Goal: Task Accomplishment & Management: Manage account settings

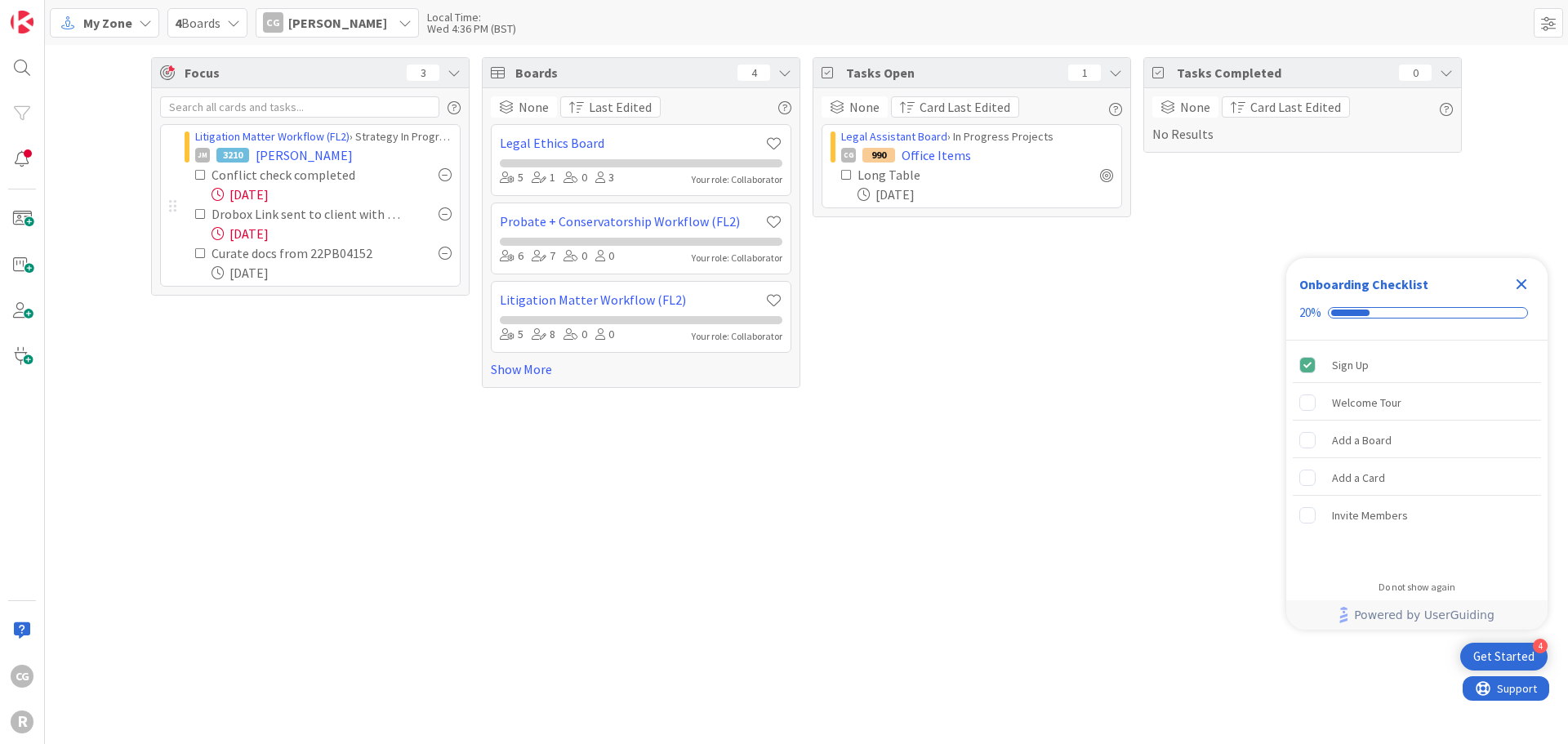
click at [1519, 283] on icon "Close Checklist" at bounding box center [1522, 285] width 11 height 11
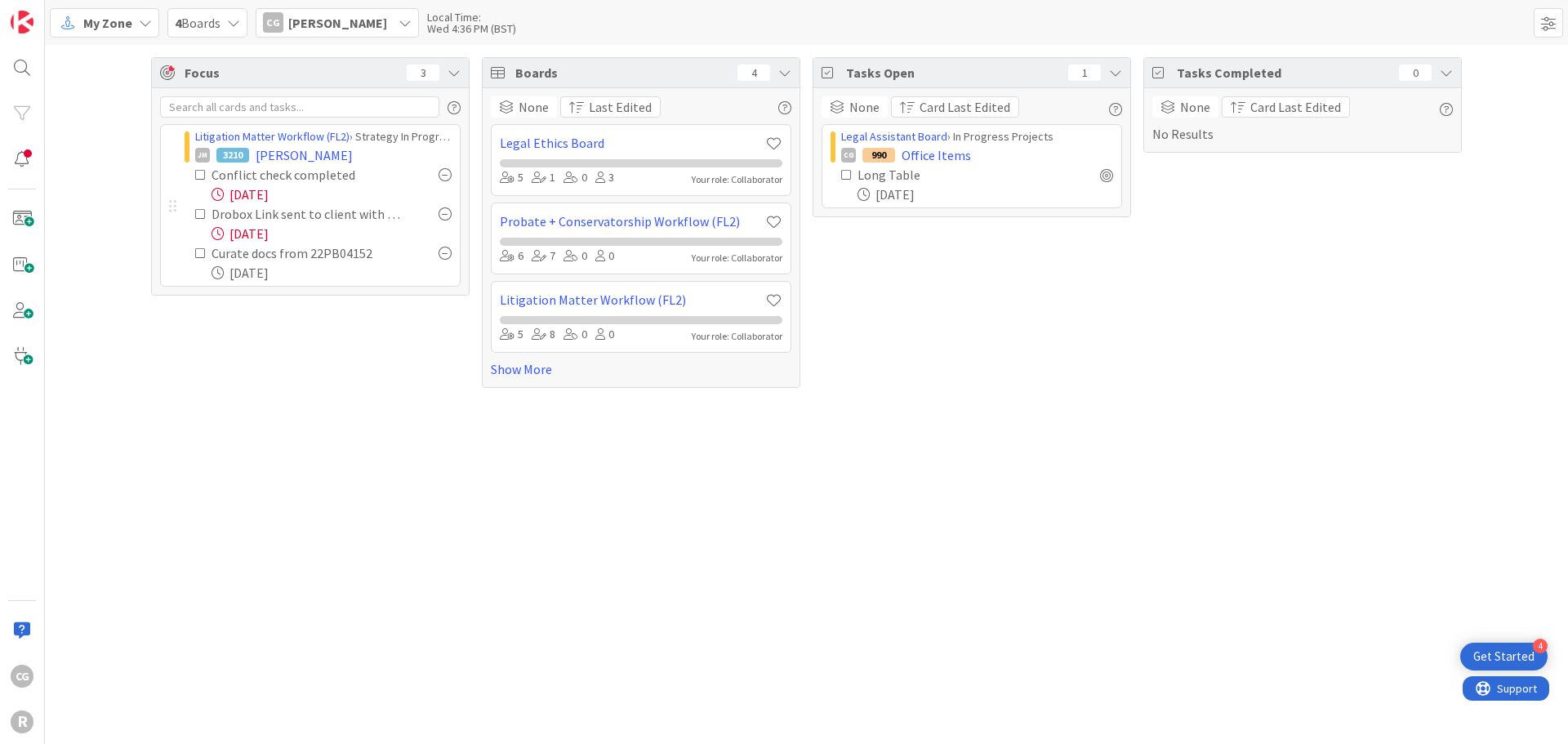
click at [93, 18] on span "My Zone" at bounding box center [107, 22] width 49 height 19
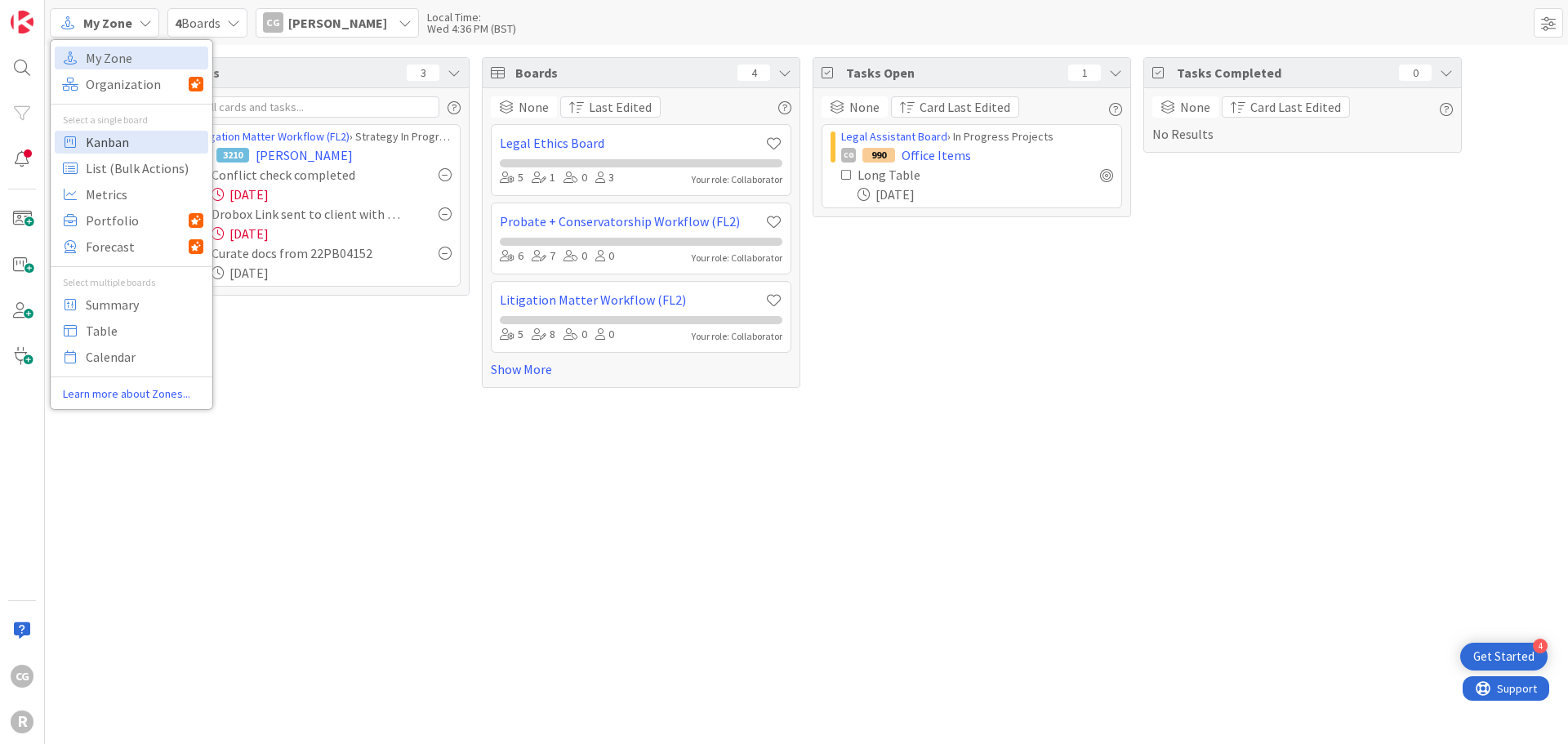
click at [122, 144] on span "Kanban" at bounding box center [144, 141] width 118 height 25
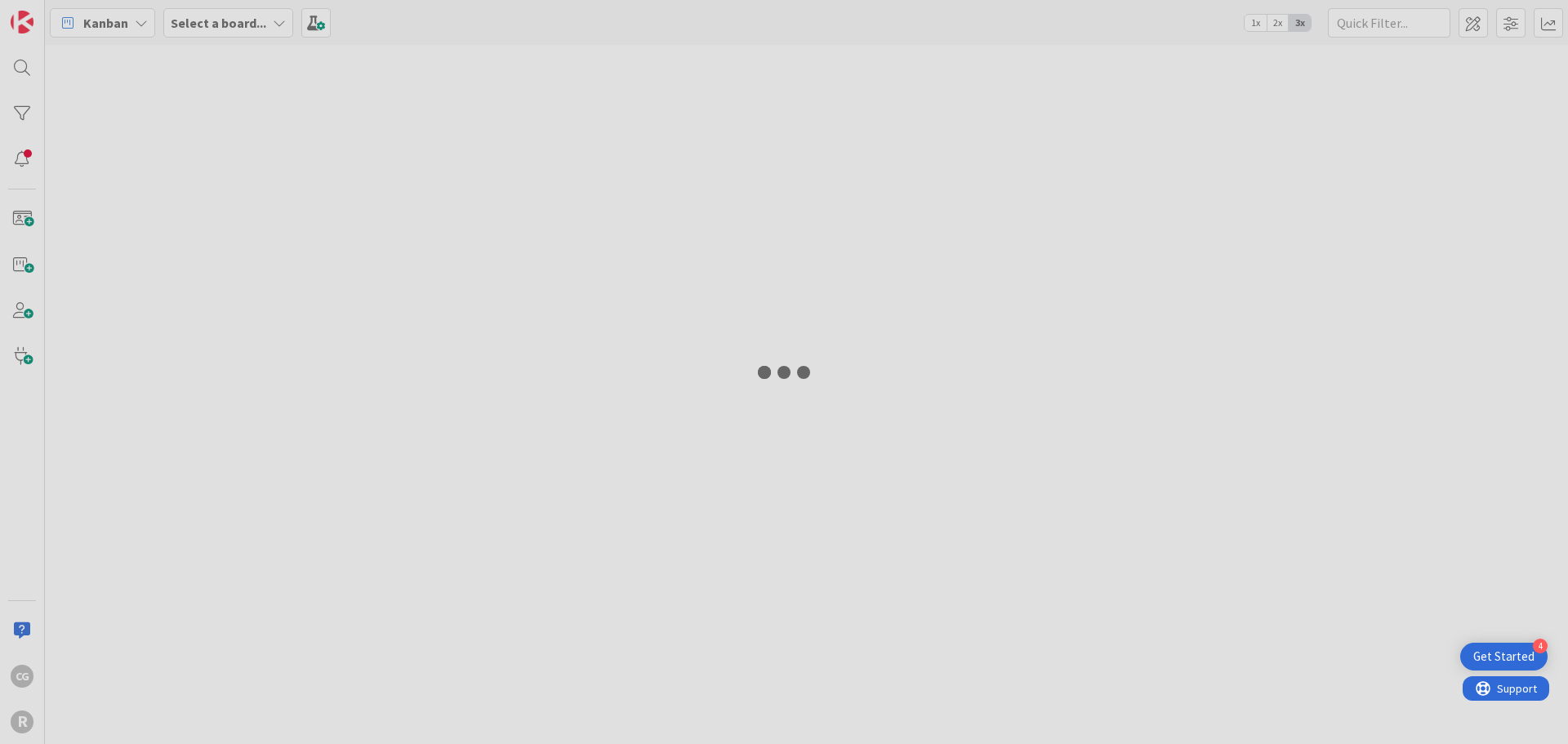
type input "[PERSON_NAME]"
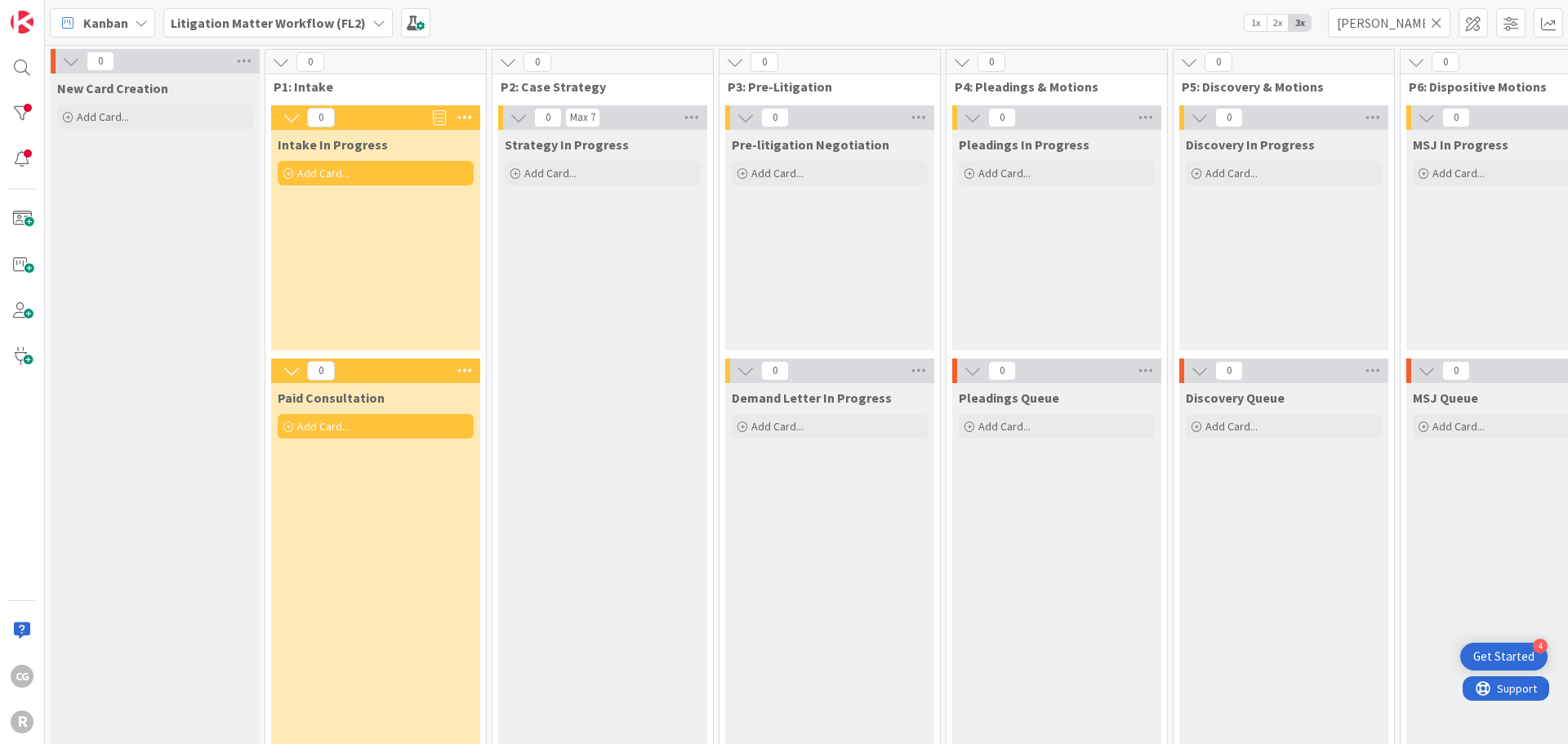
click at [313, 37] on div "Litigation Matter Workflow (FL2)" at bounding box center [278, 23] width 230 height 29
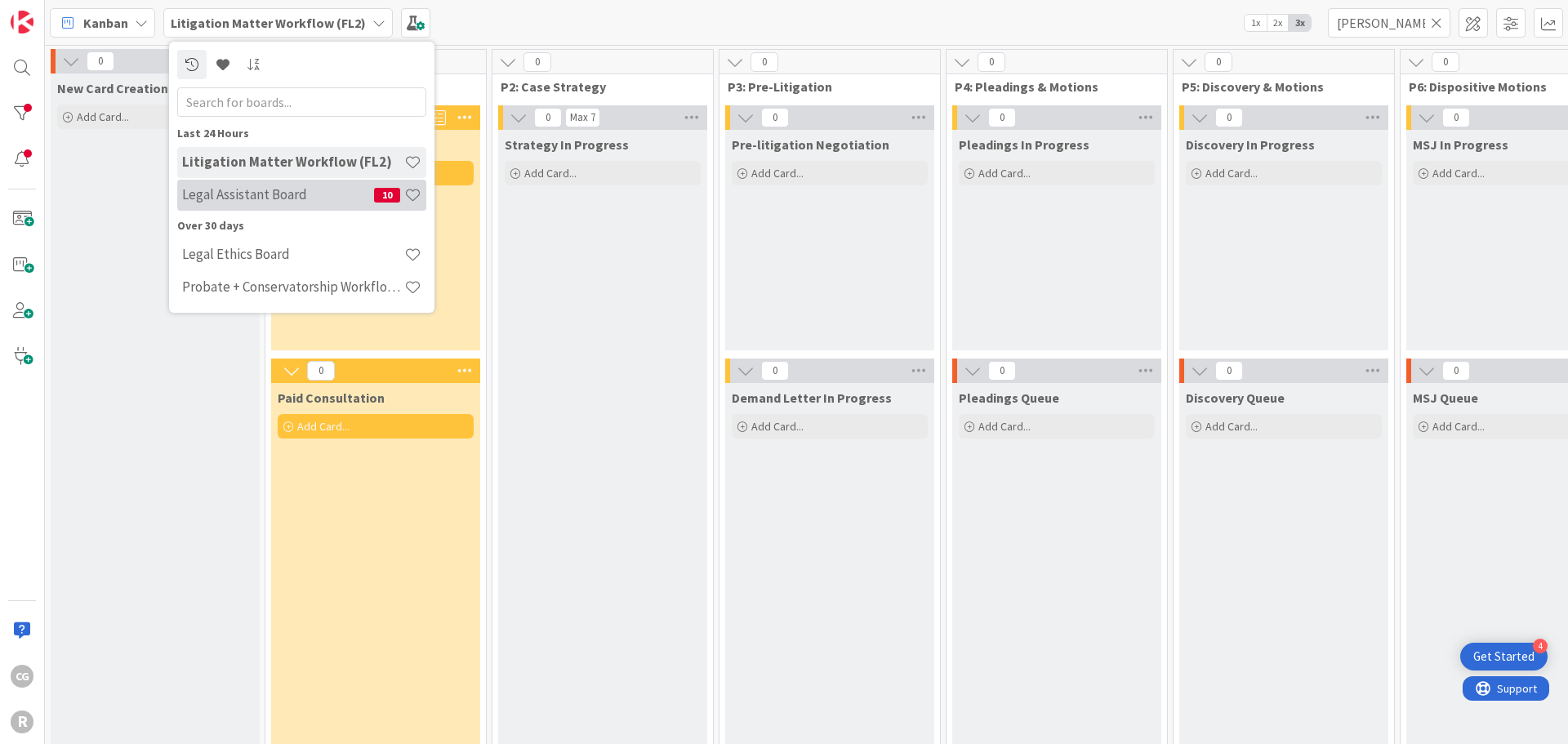
click at [252, 188] on h4 "Legal Assistant Board" at bounding box center [277, 195] width 192 height 17
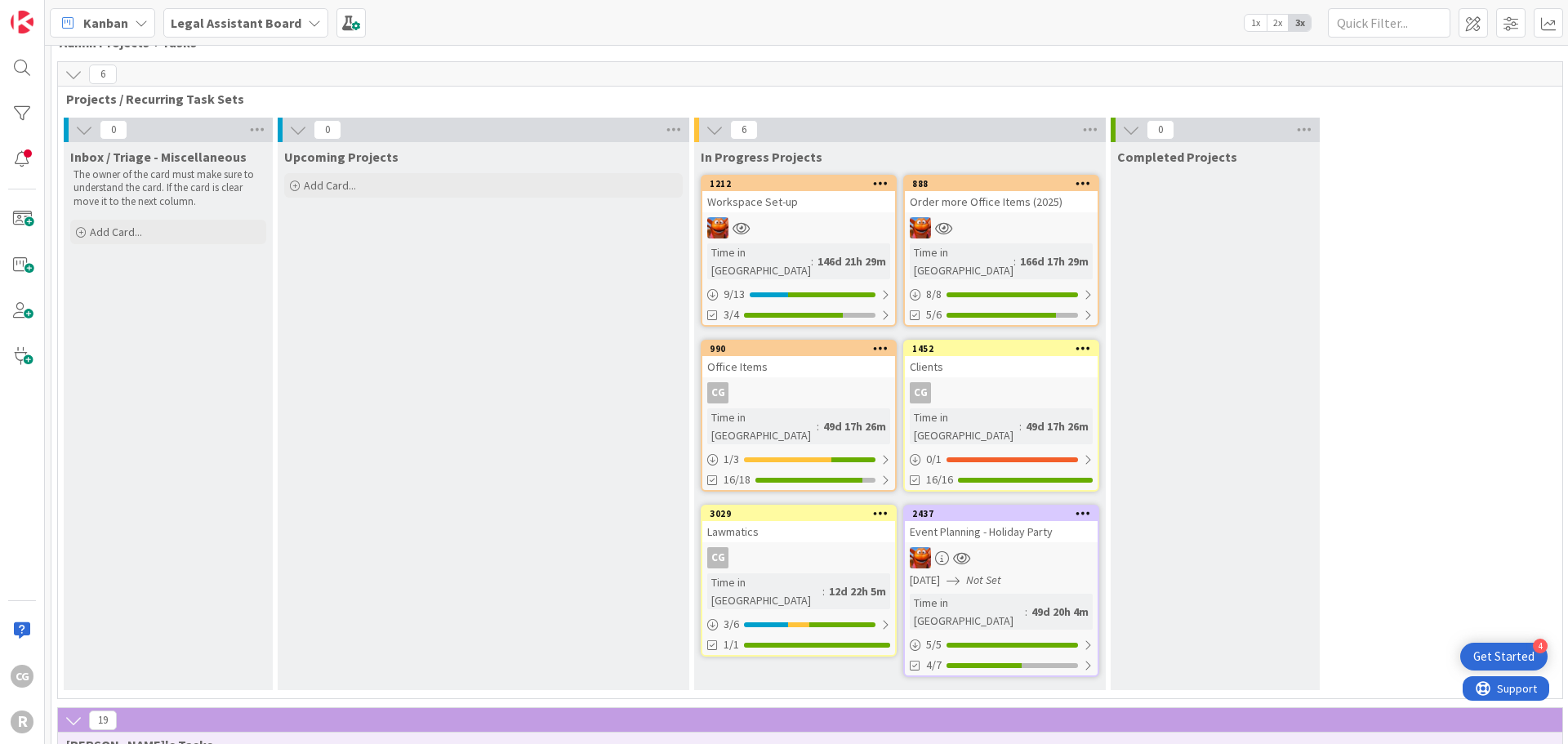
scroll to position [82, 0]
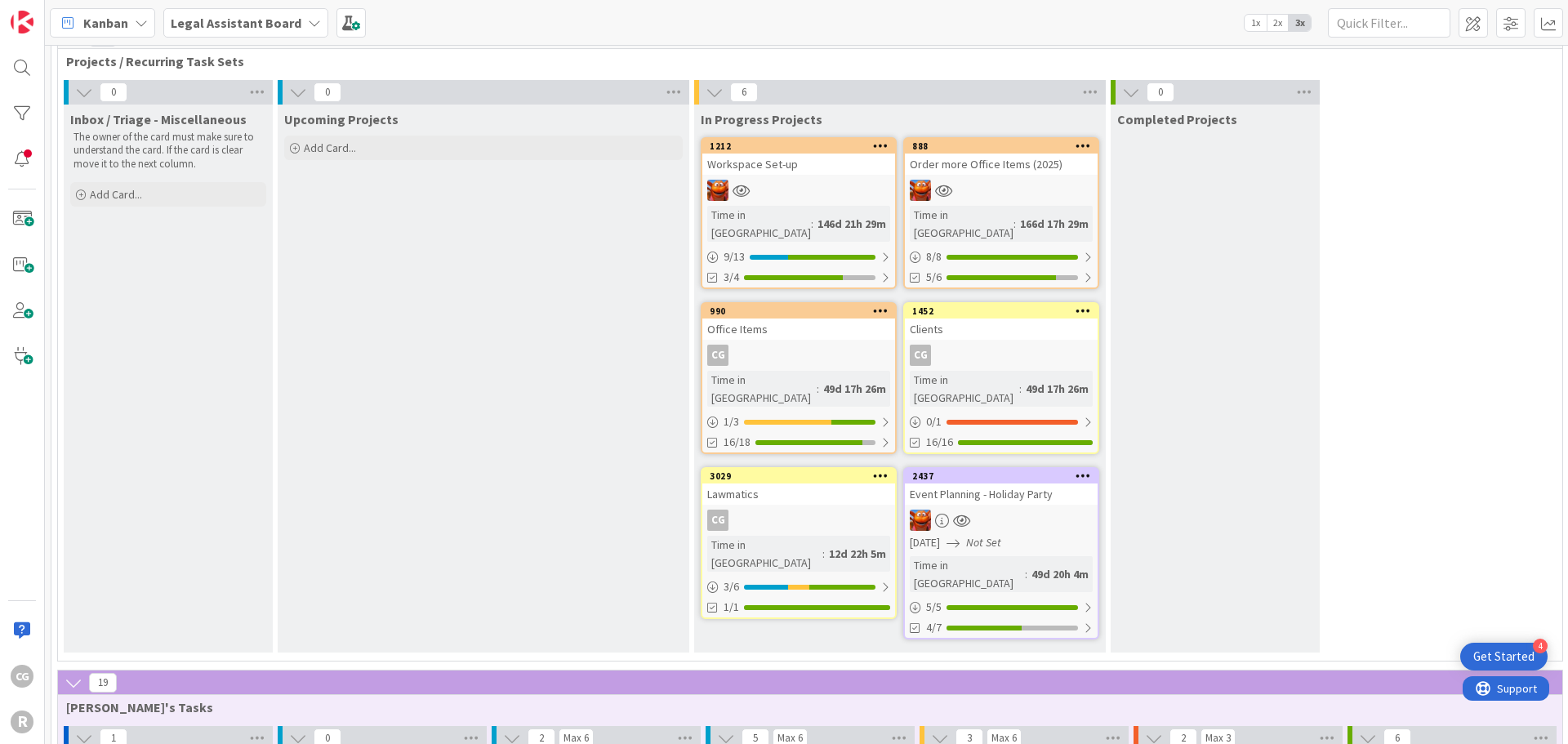
click at [83, 88] on icon at bounding box center [84, 93] width 18 height 18
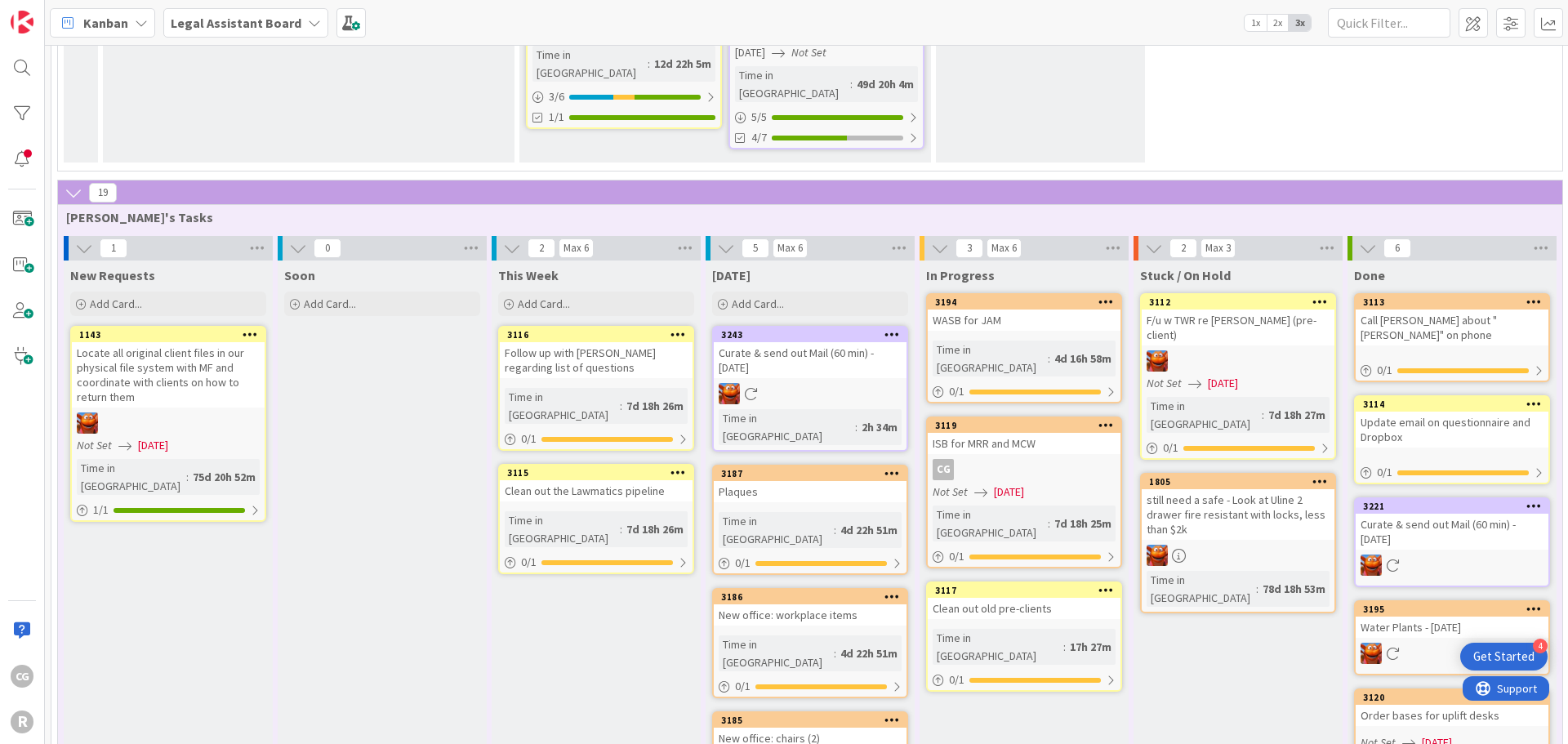
scroll to position [653, 0]
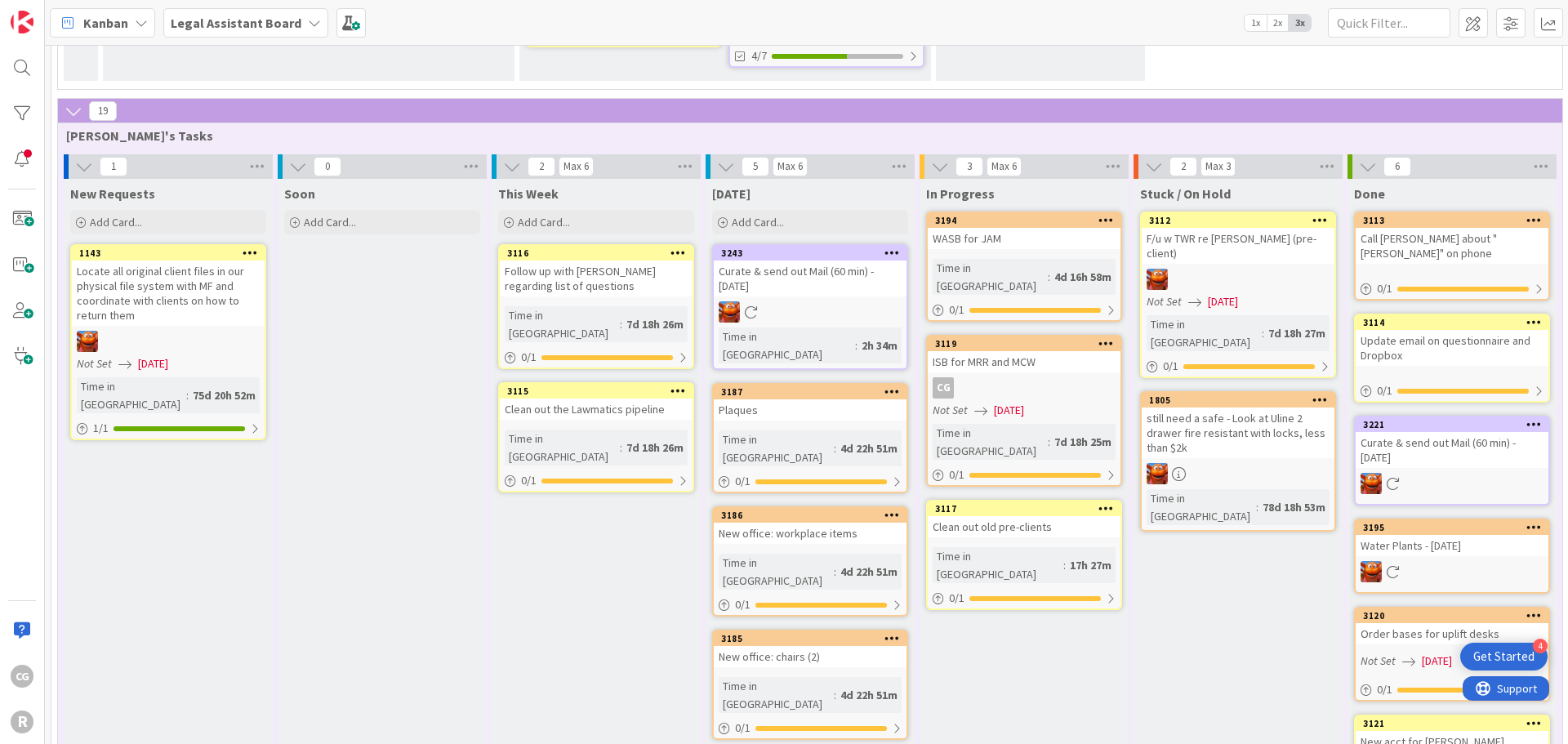
click at [79, 128] on span "[PERSON_NAME]'s Tasks" at bounding box center [803, 136] width 1475 height 17
click at [60, 99] on div "19" at bounding box center [810, 111] width 1504 height 25
click at [71, 102] on icon at bounding box center [73, 111] width 18 height 18
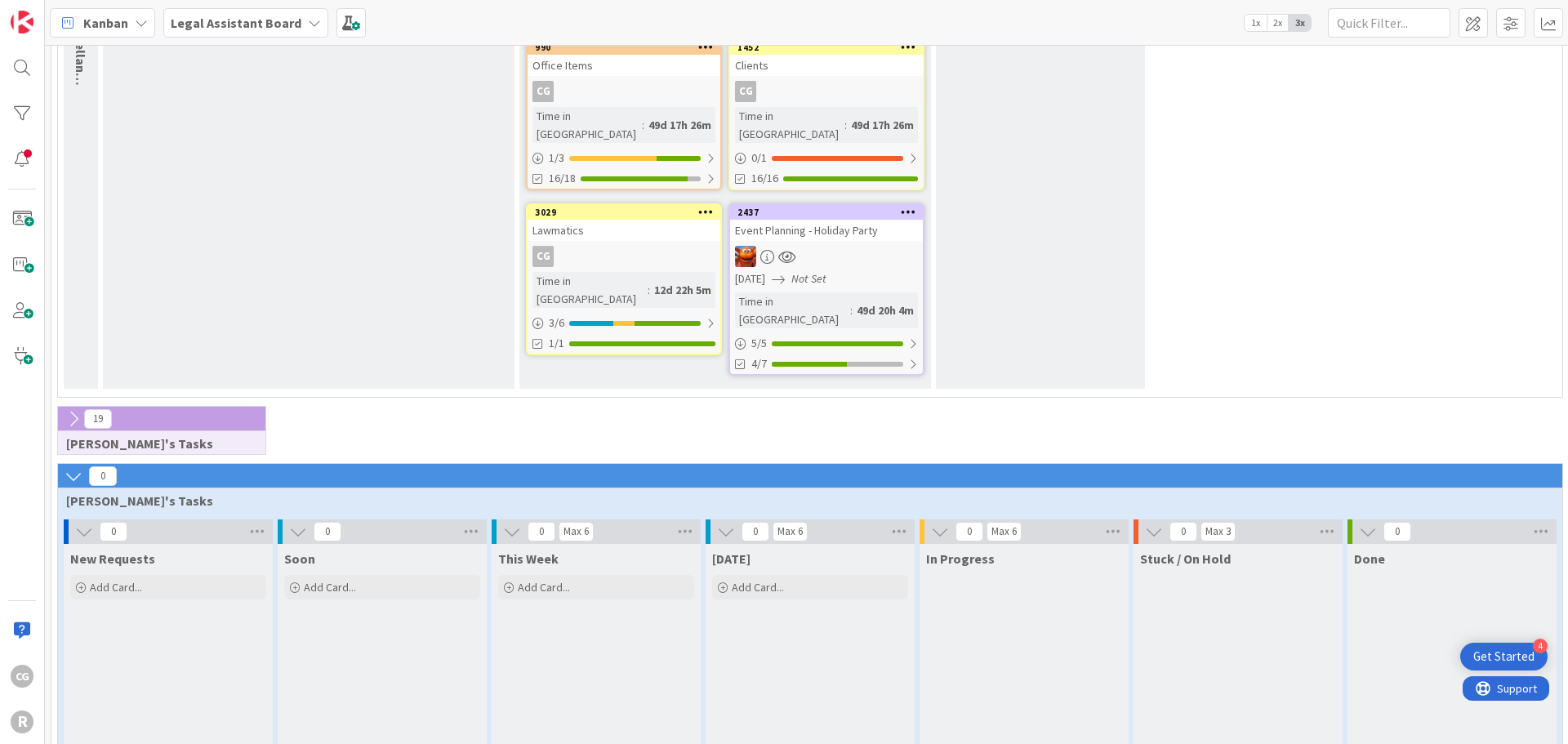
scroll to position [351, 0]
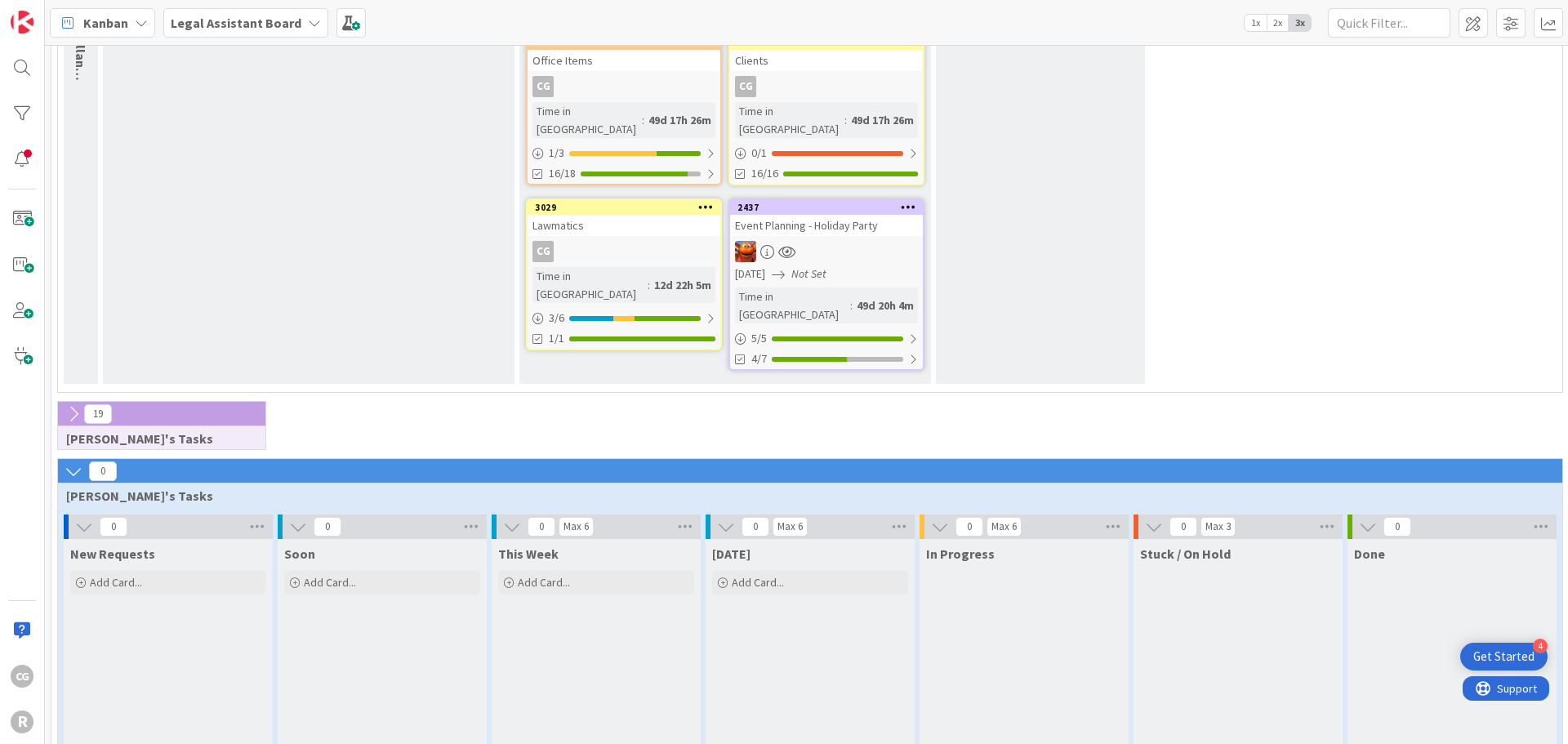
click at [68, 405] on icon at bounding box center [73, 414] width 18 height 18
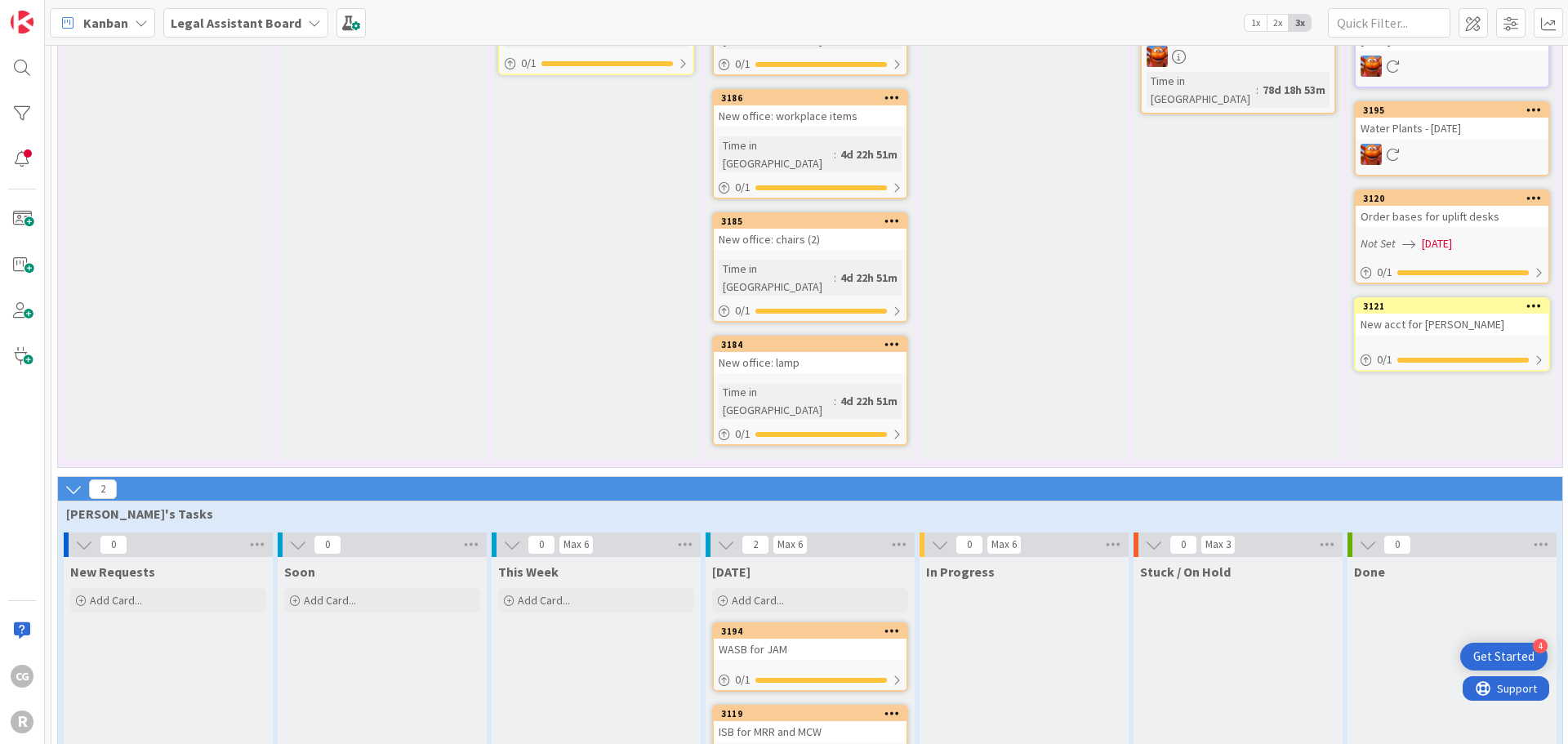
scroll to position [1052, 0]
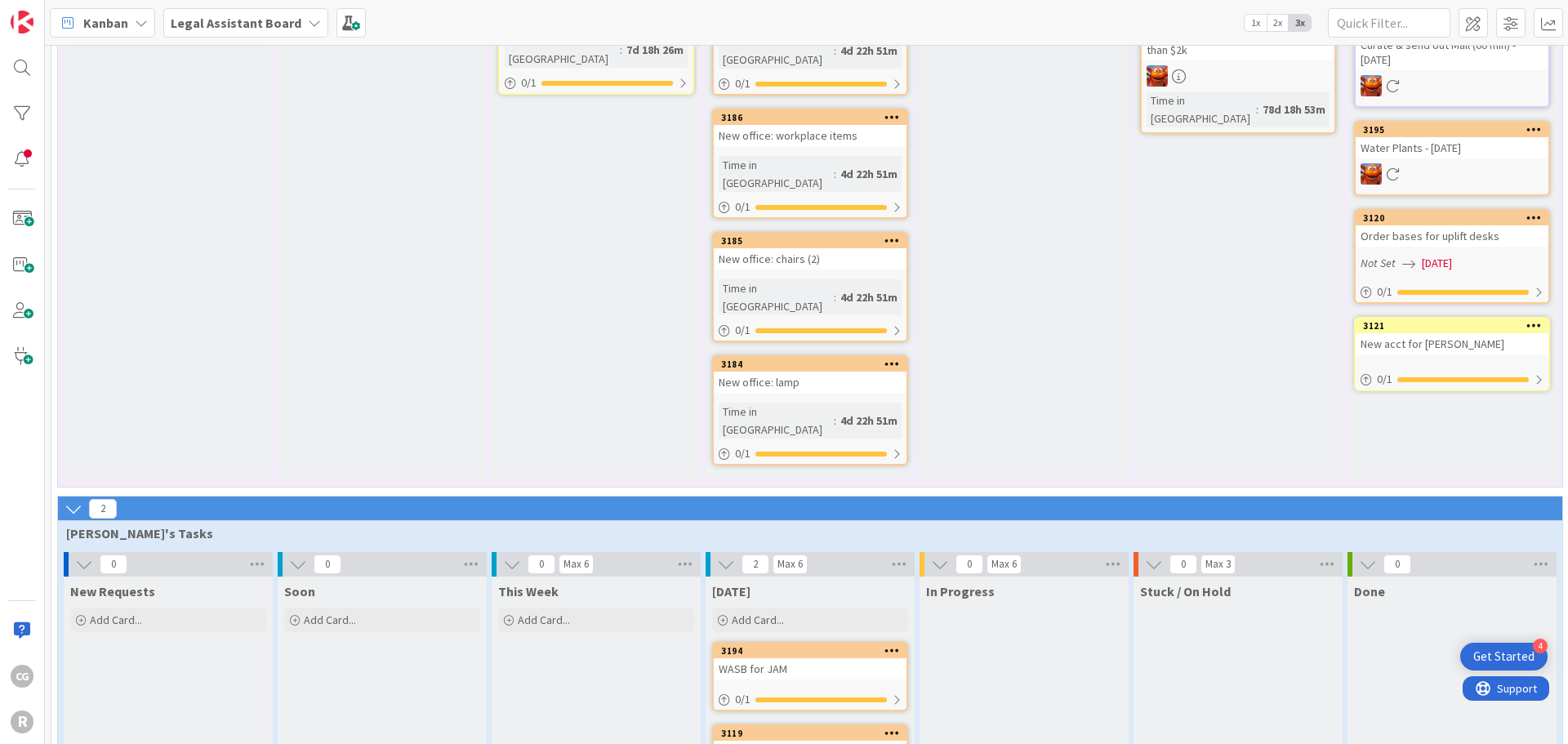
click at [756, 659] on div "WASB for JAM" at bounding box center [810, 669] width 193 height 21
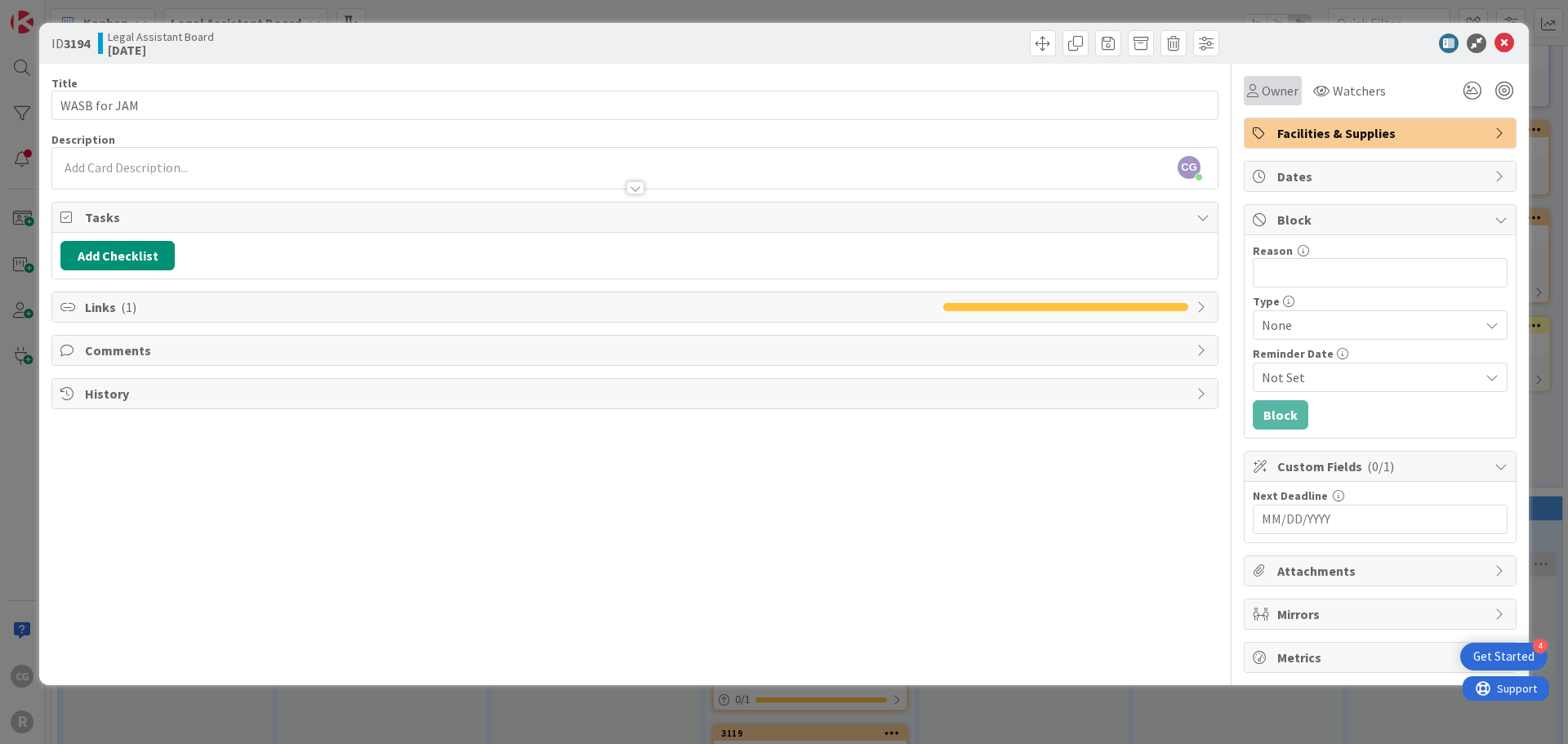
click at [1268, 81] on span "Owner" at bounding box center [1280, 90] width 37 height 19
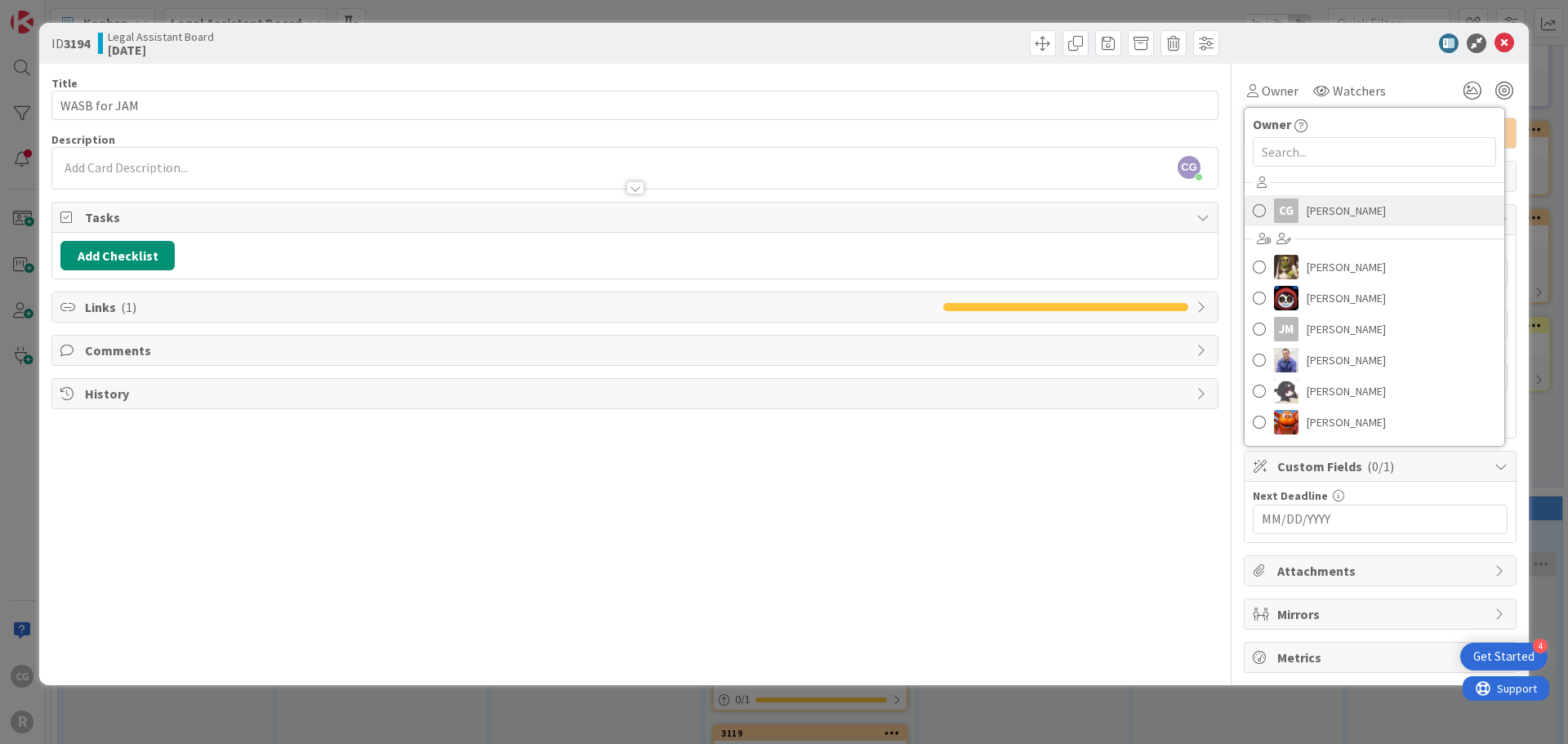
click at [1301, 210] on link "CG [PERSON_NAME]" at bounding box center [1373, 211] width 260 height 31
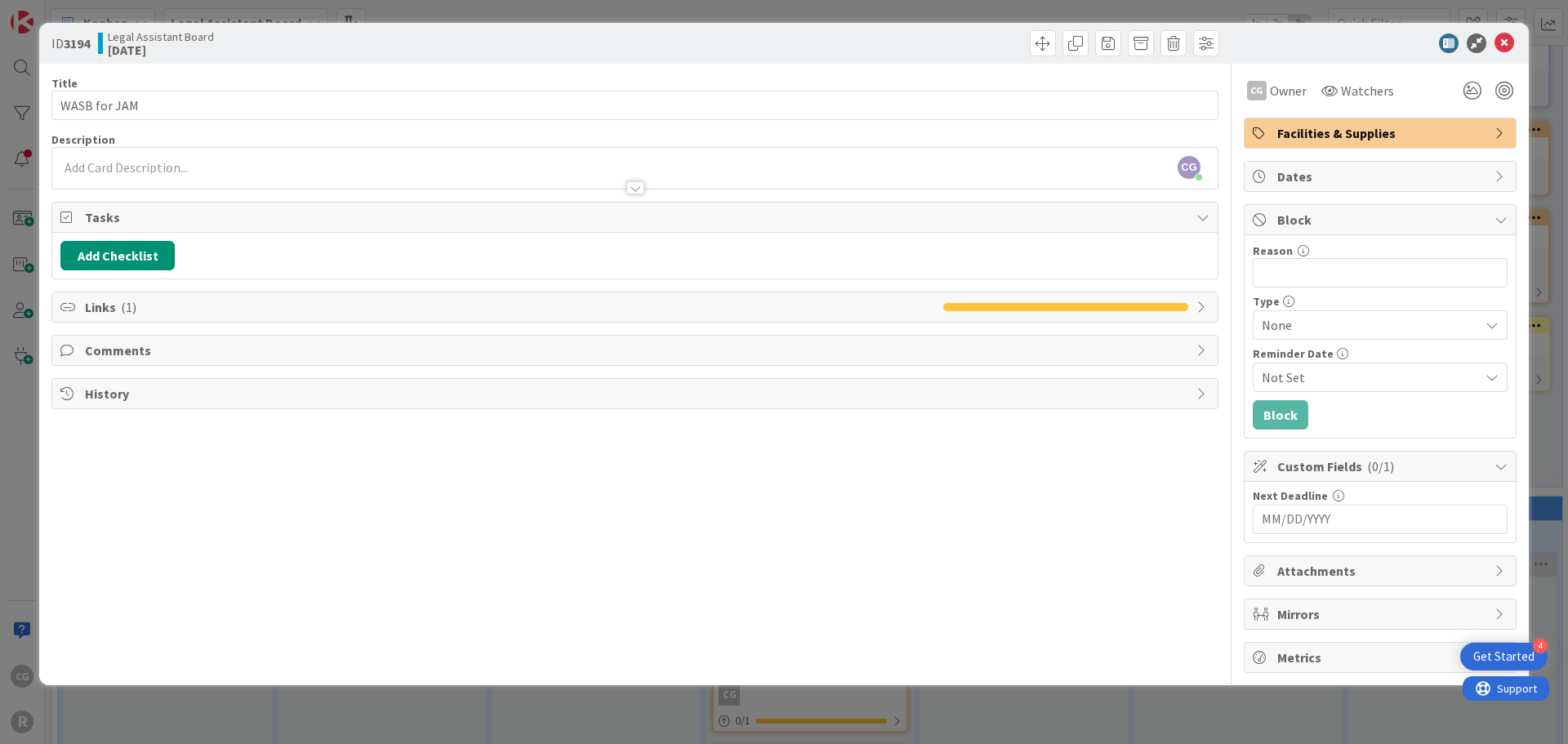
scroll to position [1071, 0]
click at [1498, 43] on icon at bounding box center [1504, 42] width 19 height 19
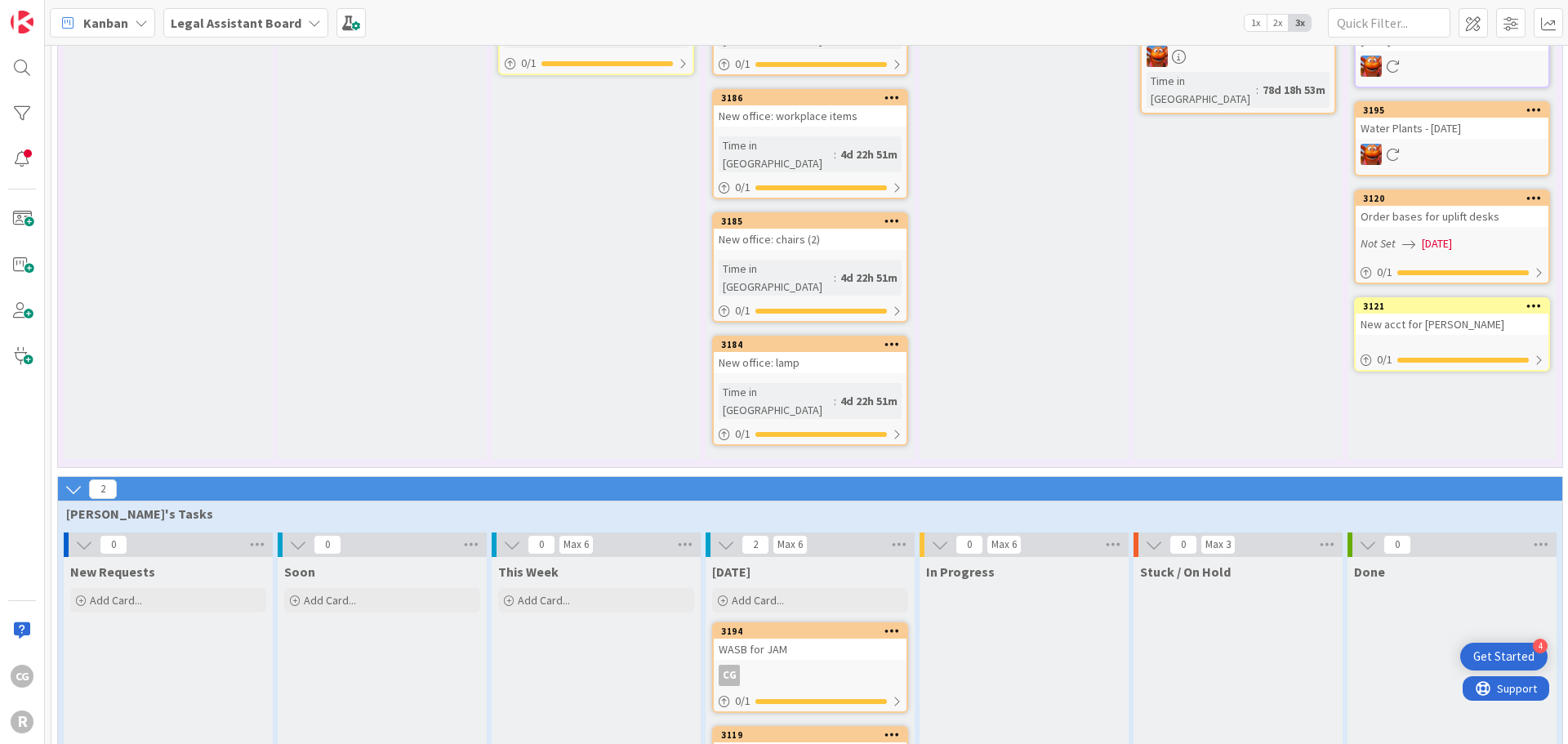
scroll to position [1073, 0]
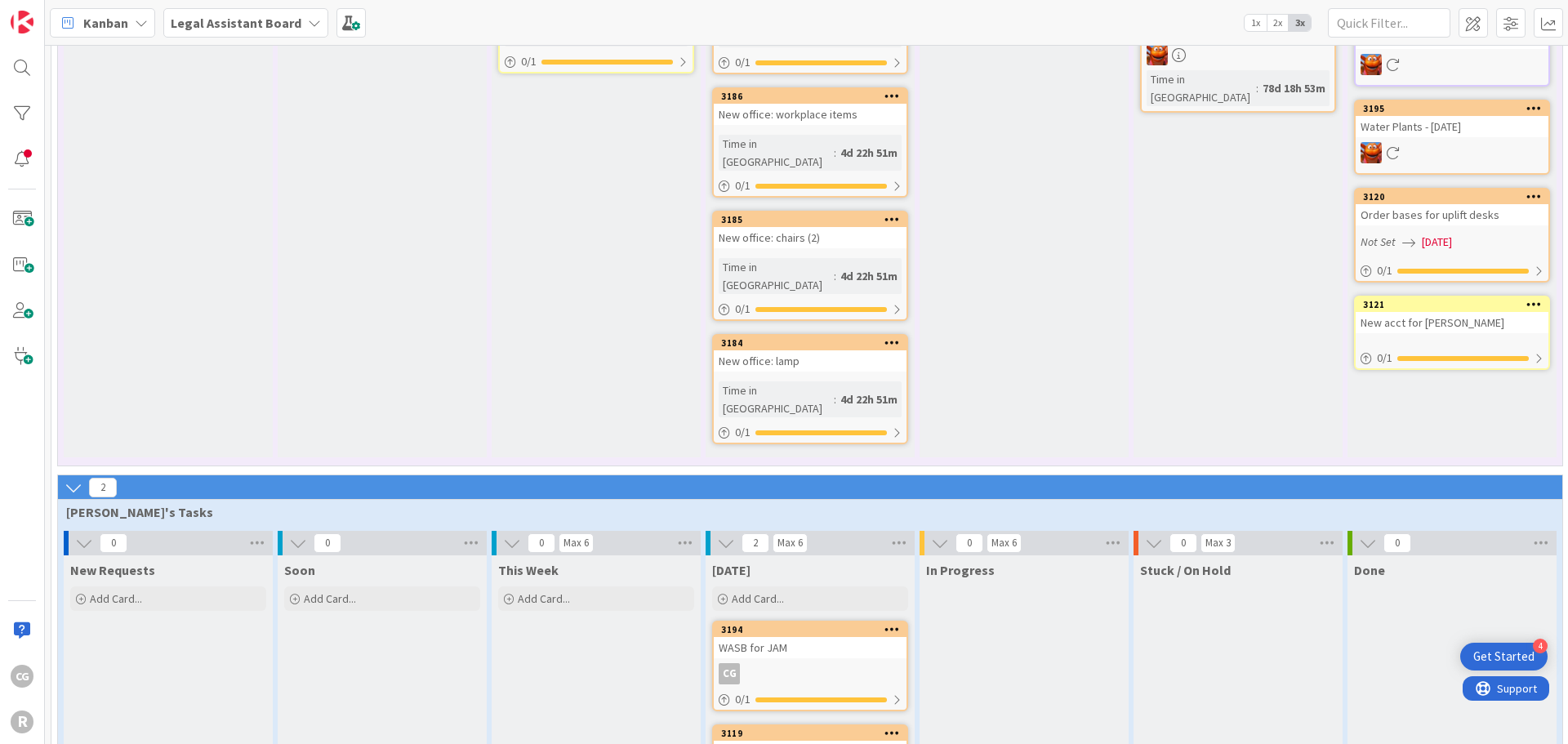
click at [832, 621] on div "3194 WASB for JAM CG 0 / 1" at bounding box center [810, 666] width 196 height 91
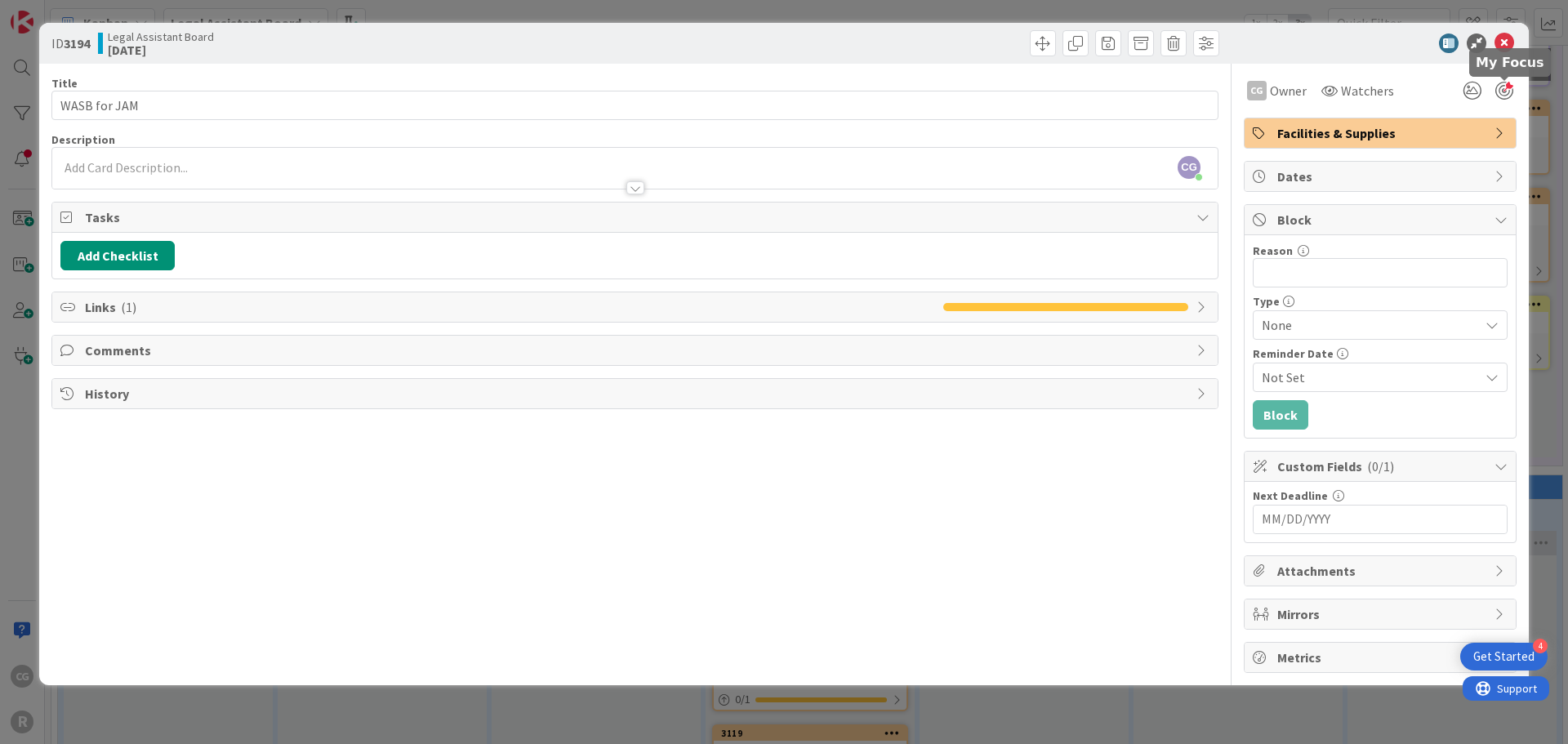
click at [1497, 96] on div at bounding box center [1504, 91] width 18 height 18
click at [1506, 42] on icon at bounding box center [1504, 42] width 19 height 19
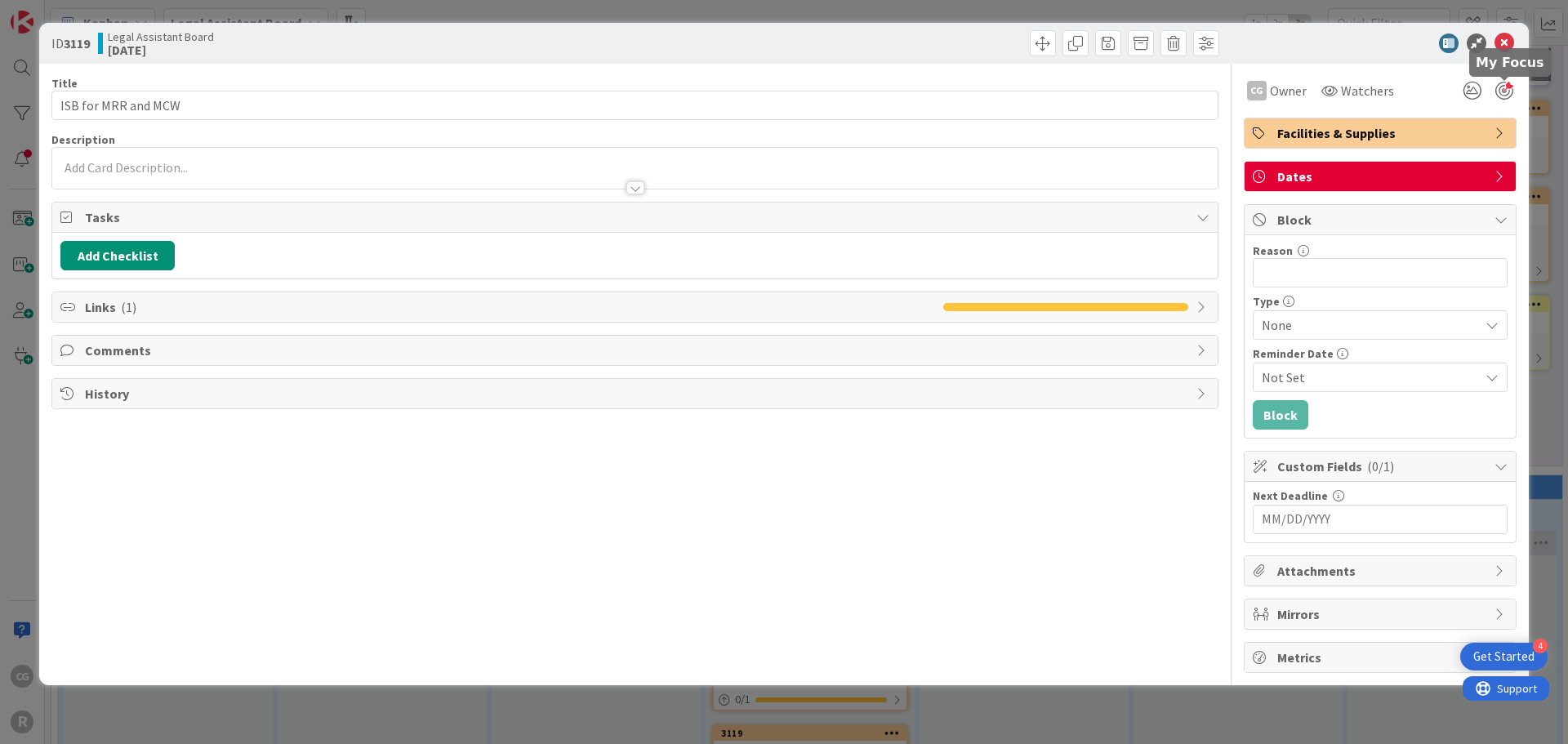
click at [1504, 94] on div at bounding box center [1504, 91] width 18 height 18
click at [1503, 41] on icon at bounding box center [1504, 42] width 19 height 19
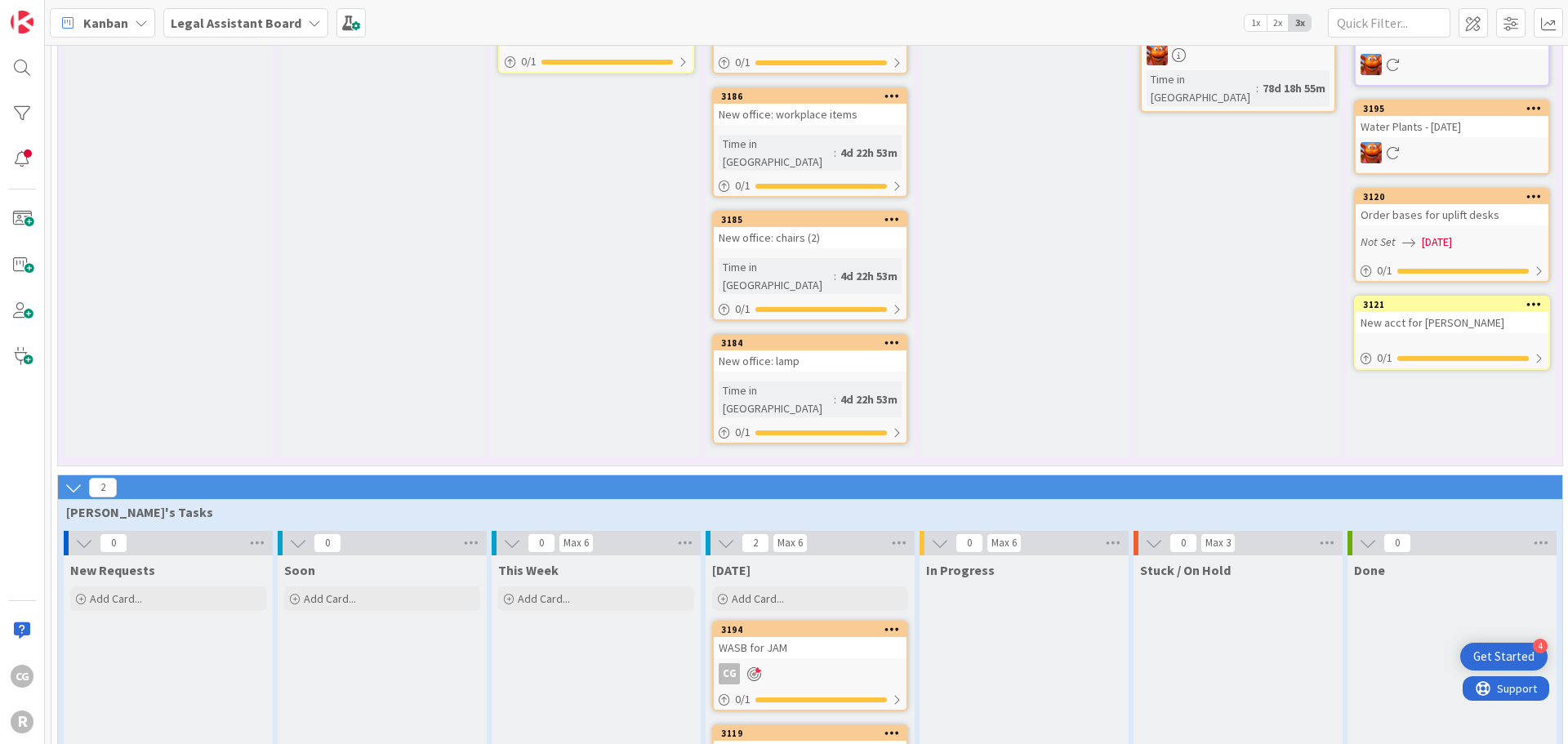
click at [103, 8] on div "Kanban" at bounding box center [102, 23] width 106 height 29
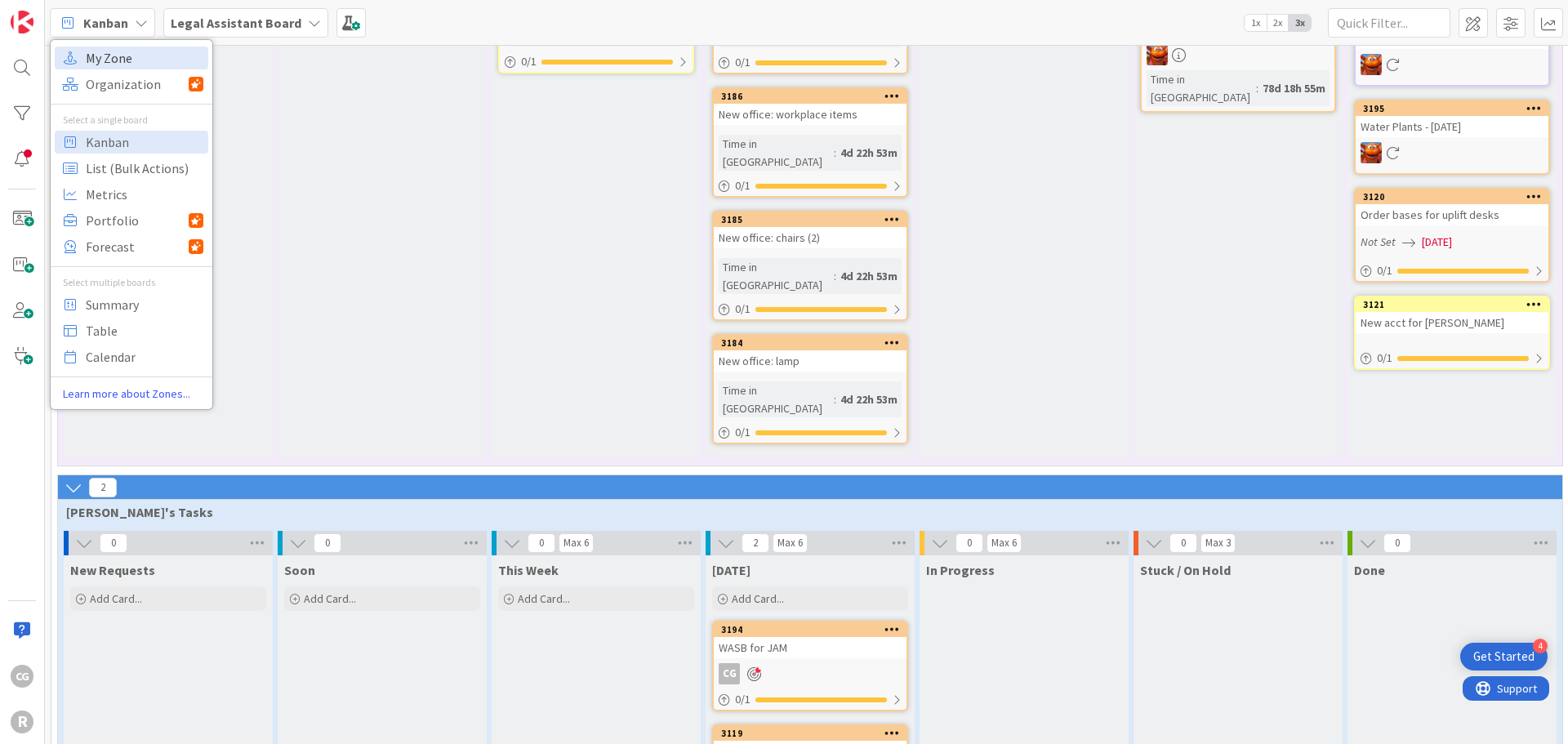
click at [110, 58] on span "My Zone" at bounding box center [144, 58] width 118 height 25
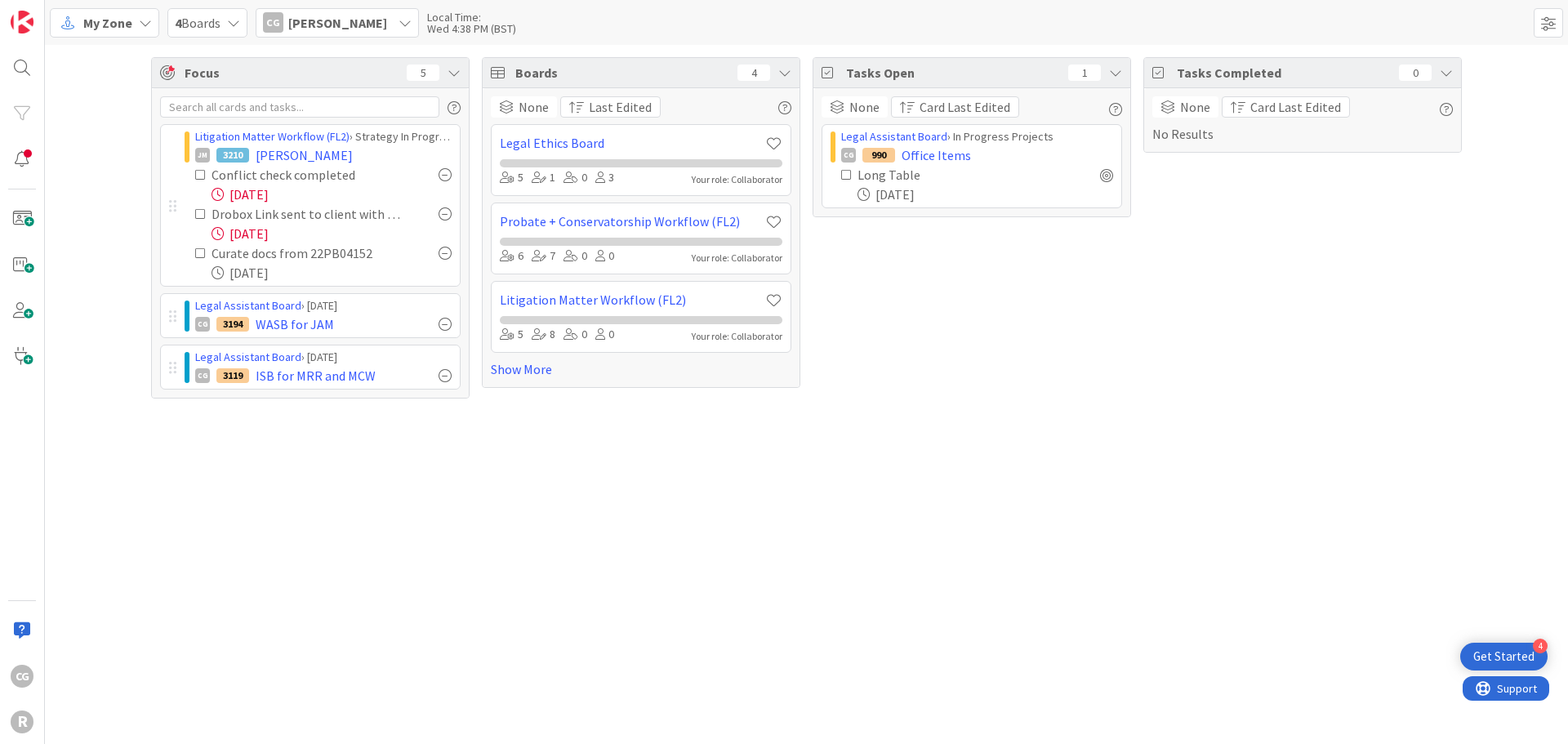
click at [381, 153] on div "JM 3210 [PERSON_NAME]" at bounding box center [323, 154] width 256 height 19
click at [998, 147] on div "CG 990 Office Items" at bounding box center [977, 154] width 272 height 19
click at [940, 152] on span "Office Items" at bounding box center [936, 154] width 70 height 19
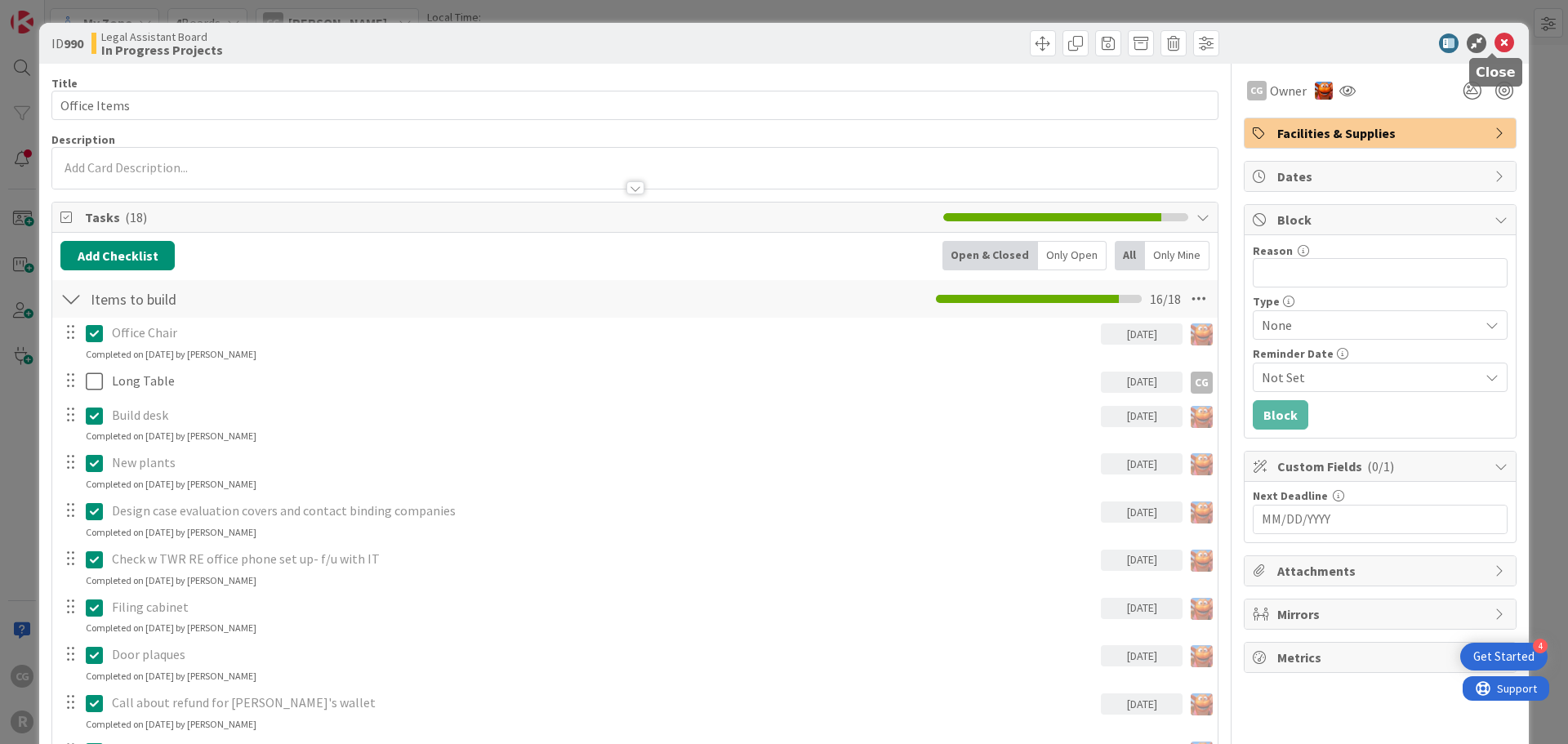
click at [1495, 45] on icon at bounding box center [1504, 42] width 19 height 19
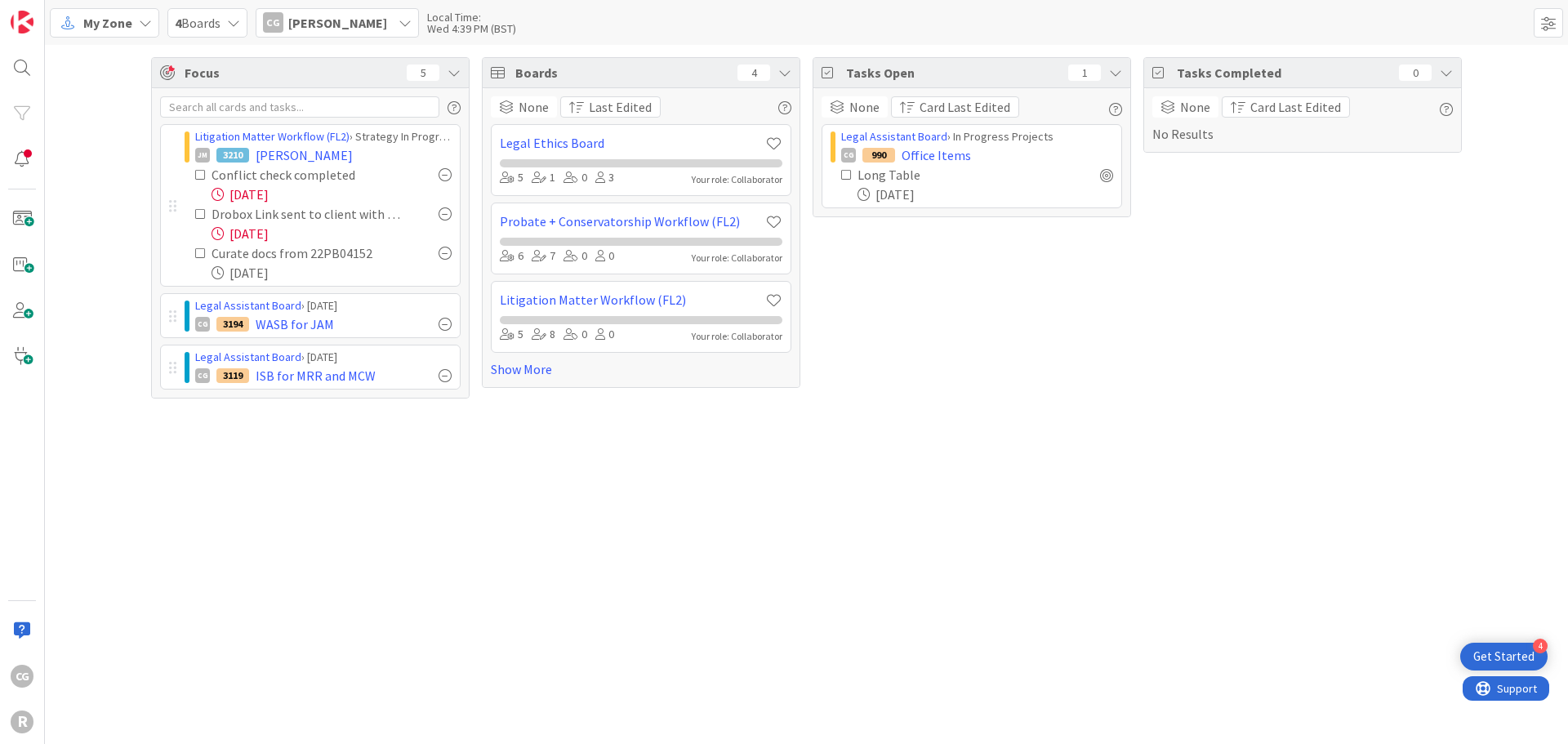
click at [131, 31] on div "My Zone" at bounding box center [104, 23] width 109 height 29
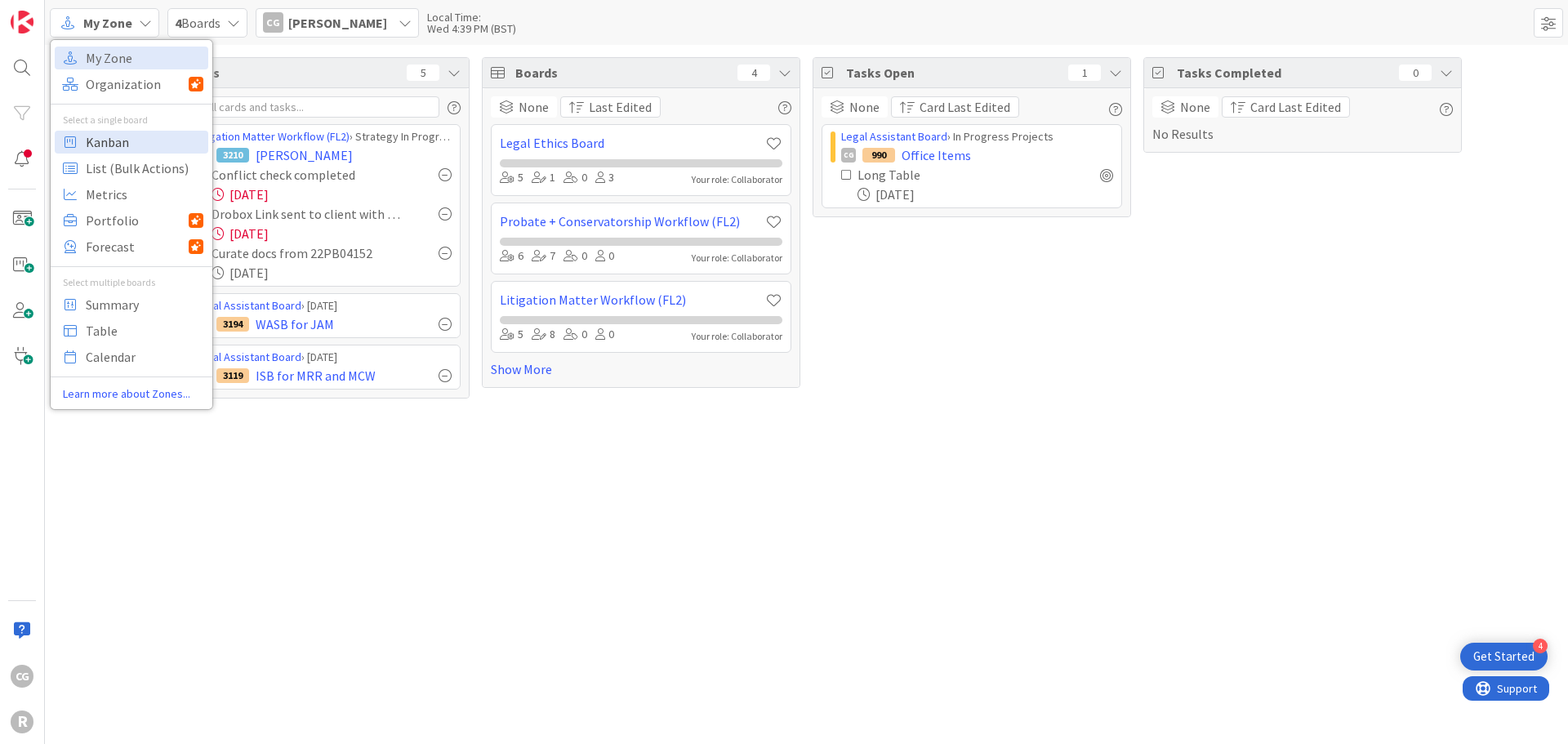
click at [132, 138] on span "Kanban" at bounding box center [144, 141] width 118 height 25
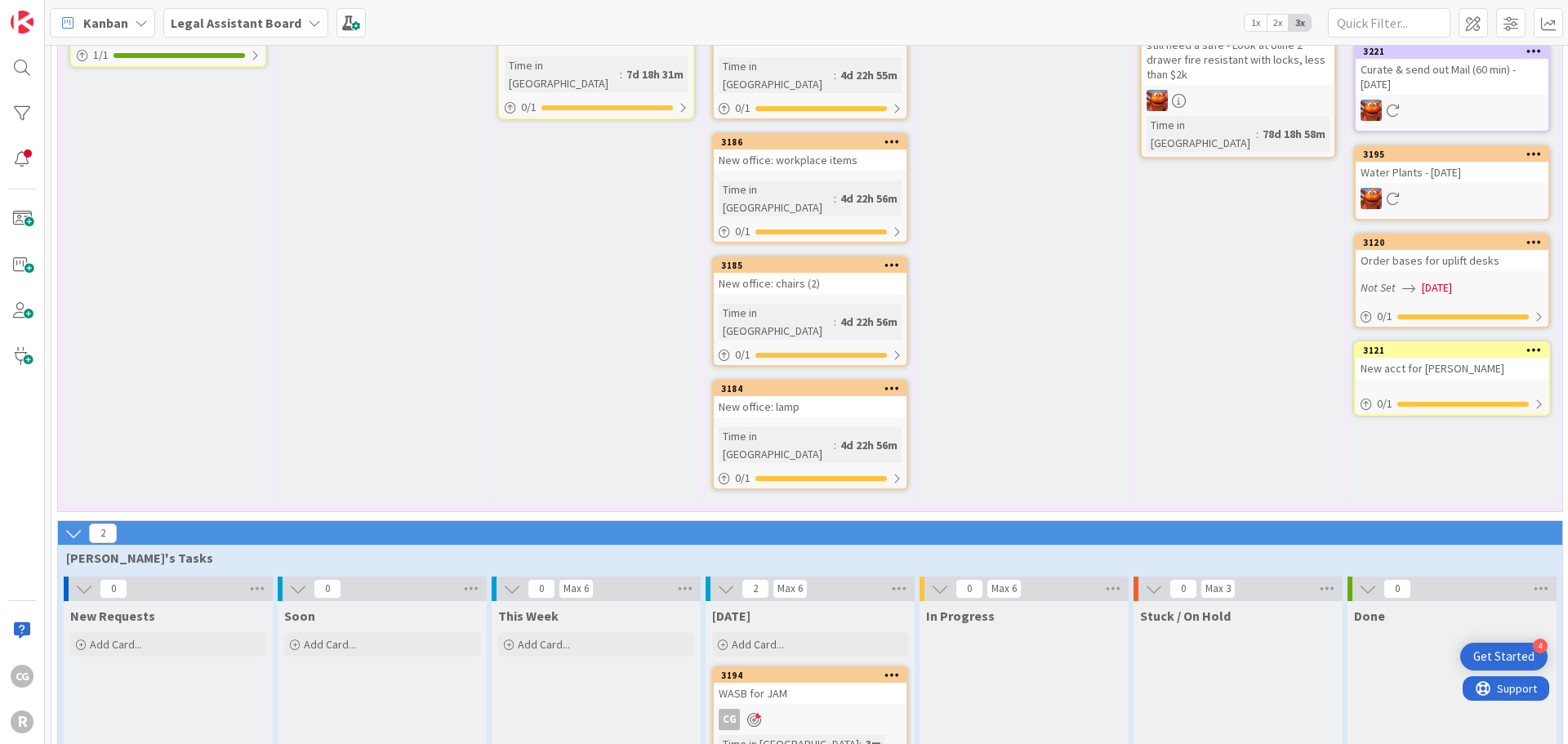
scroll to position [1119, 0]
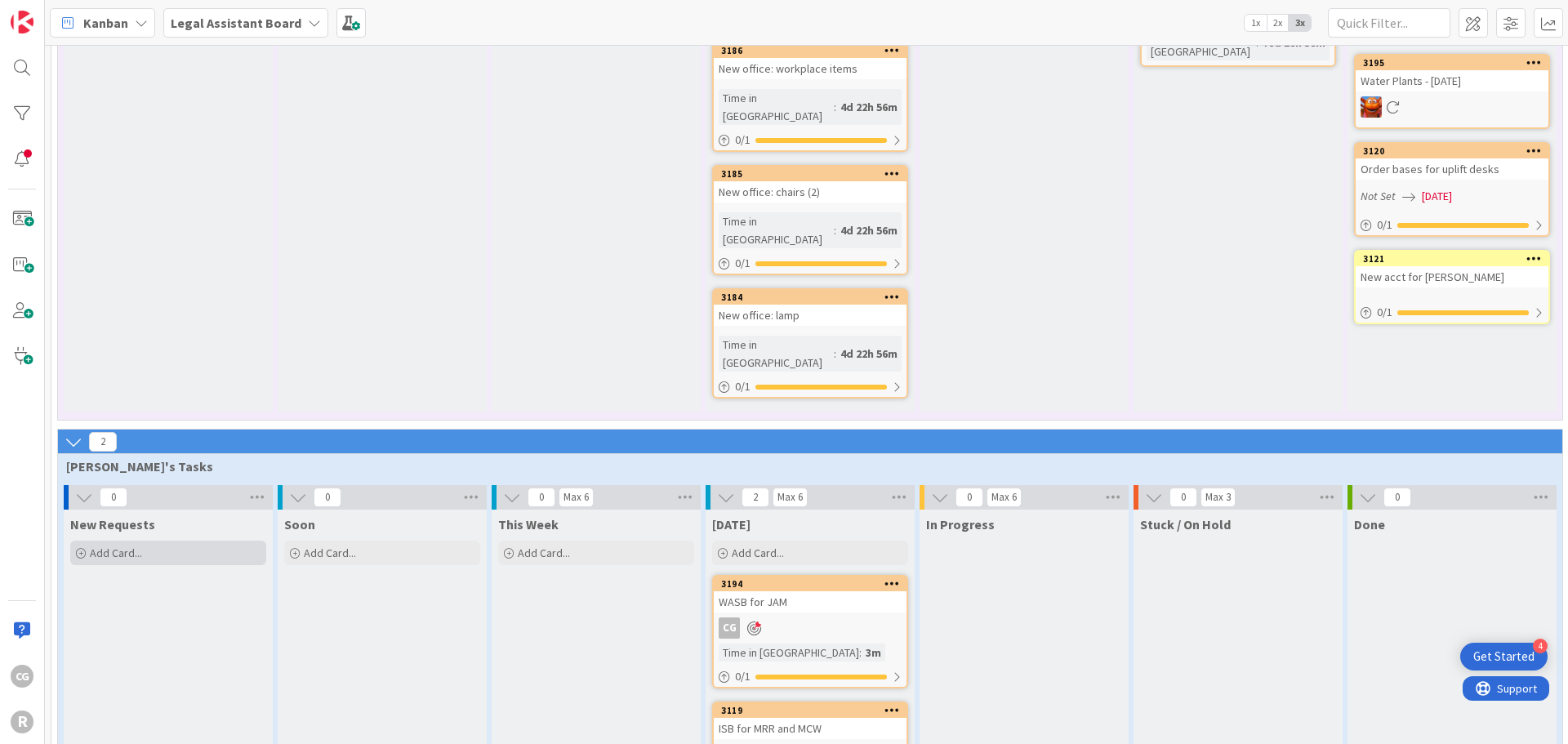
click at [129, 546] on span "Add Card..." at bounding box center [116, 553] width 52 height 15
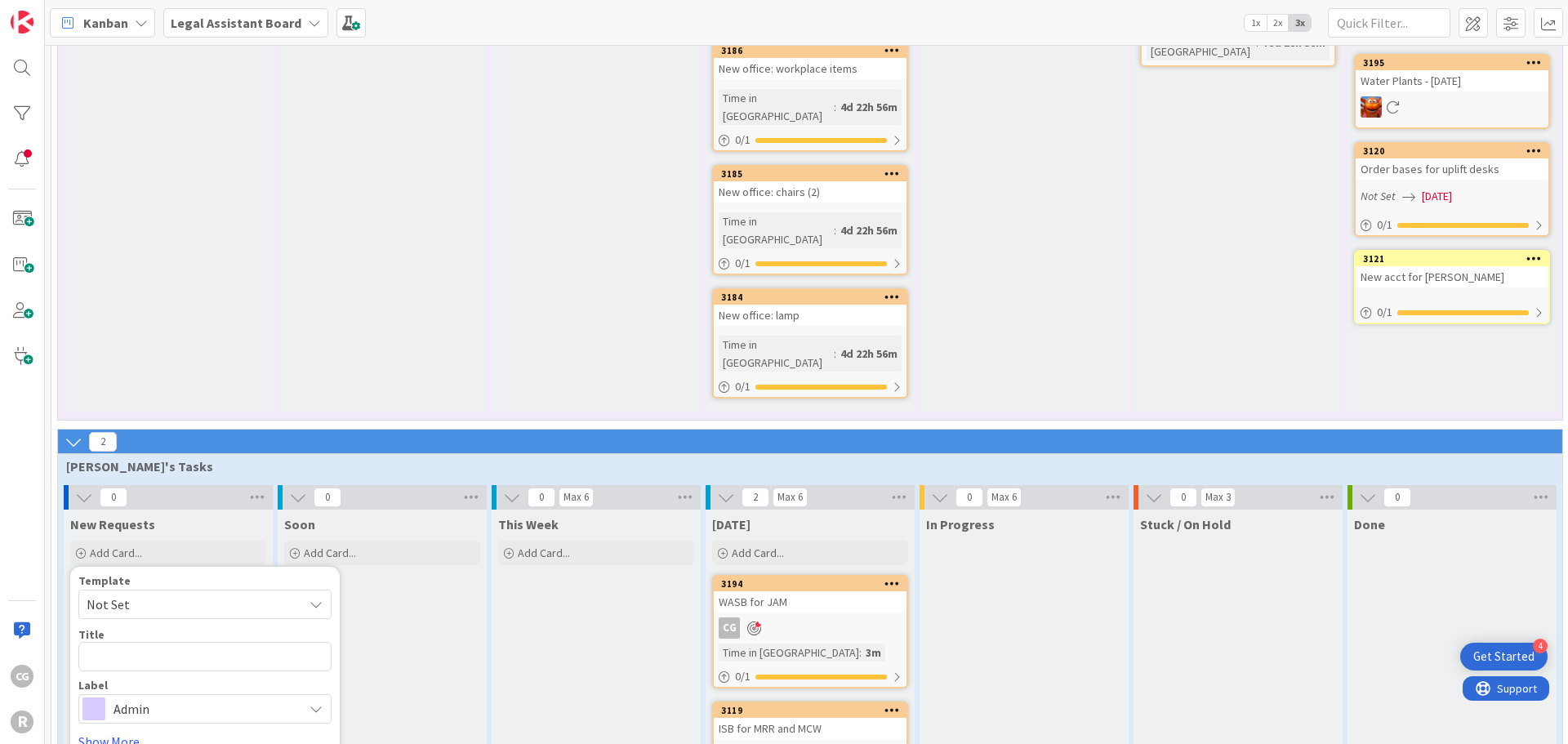
type textarea "x"
type textarea "K"
type textarea "x"
type textarea "Ke"
type textarea "x"
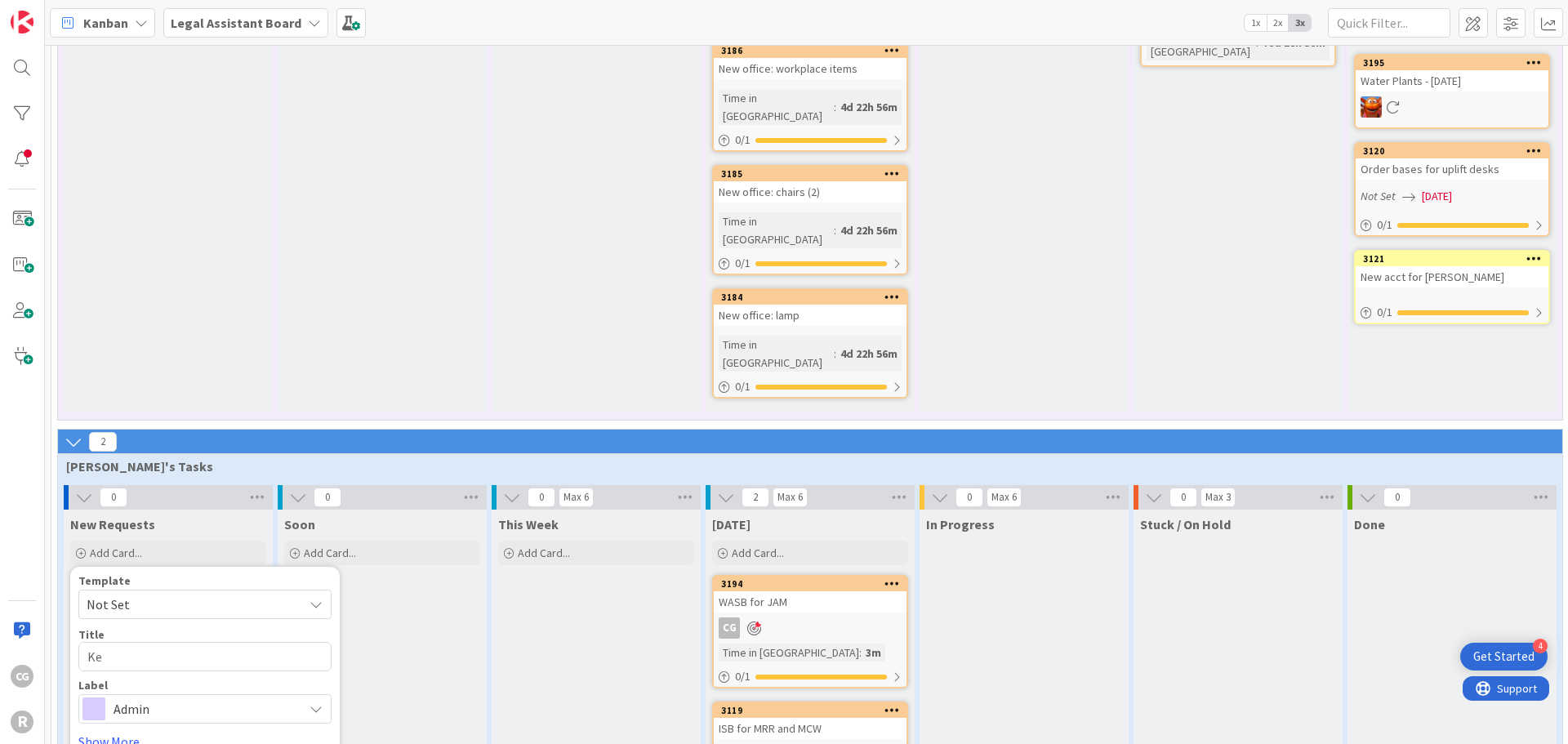
type textarea "Kel"
type textarea "x"
type textarea "[PERSON_NAME]"
type textarea "x"
type textarea "[PERSON_NAME]"
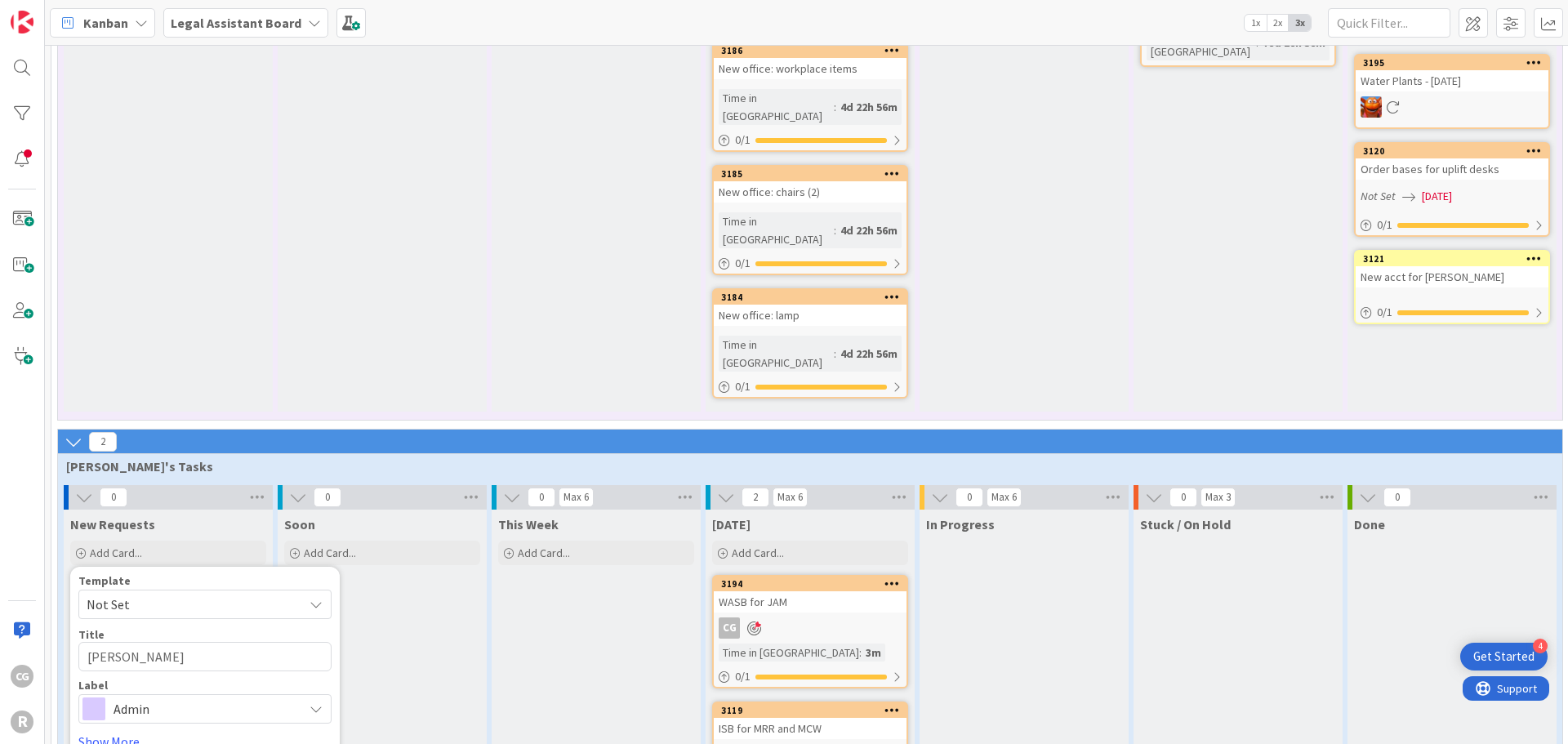
type textarea "x"
type textarea "[PERSON_NAME]'"
type textarea "x"
type textarea "[PERSON_NAME]"
type textarea "x"
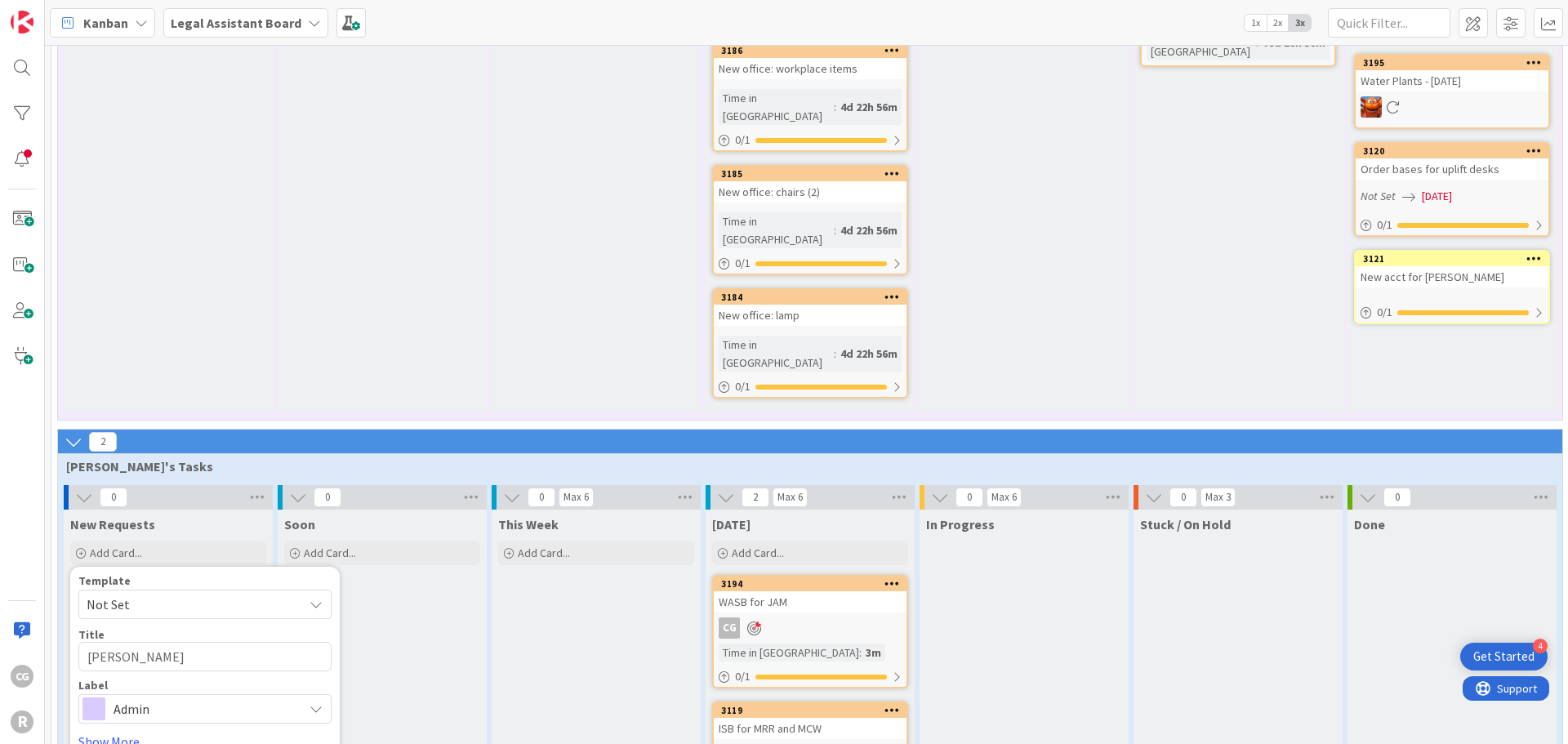
type textarea "[PERSON_NAME]"
type textarea "x"
type textarea "[PERSON_NAME] K"
type textarea "x"
type textarea "[PERSON_NAME] Key"
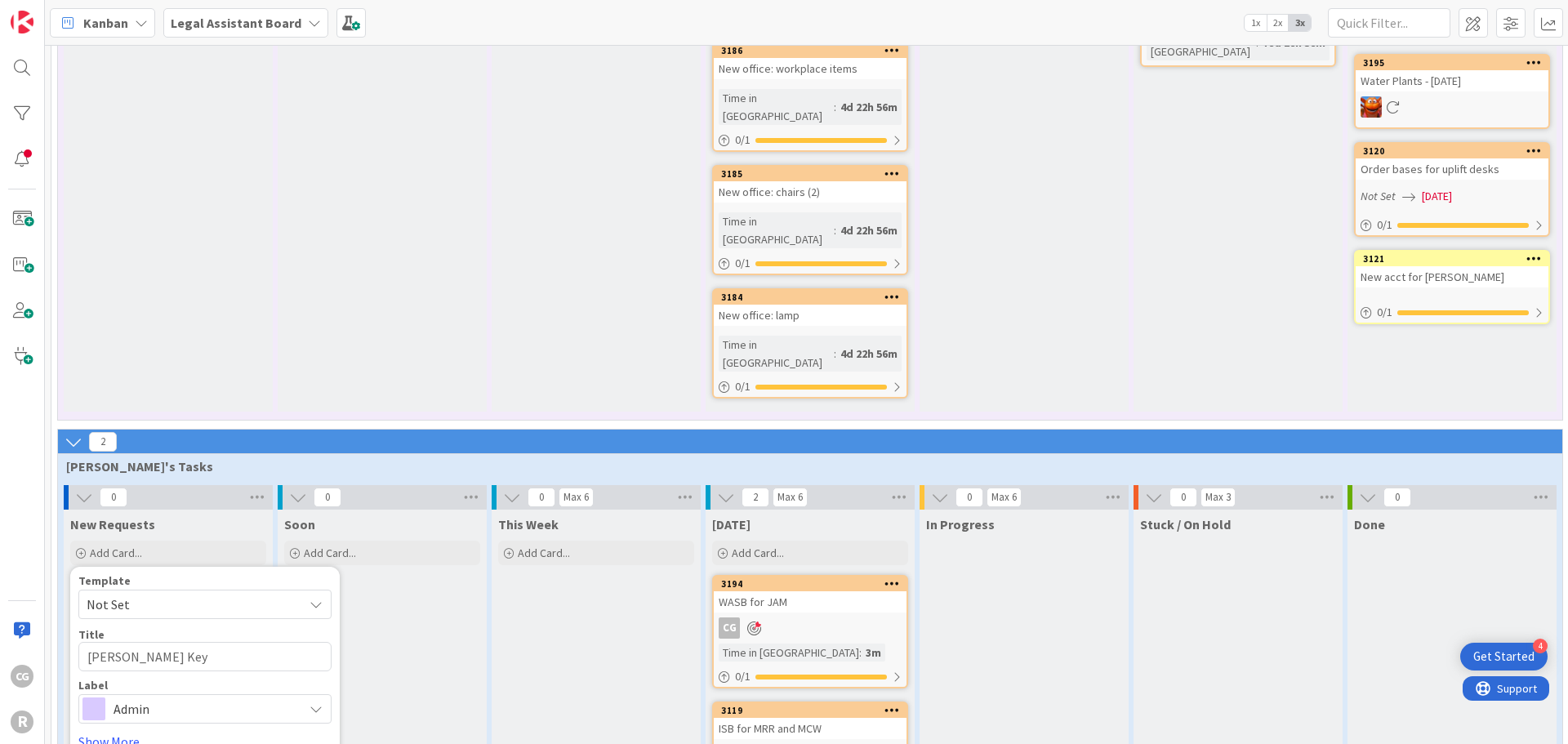
type textarea "x"
type textarea "[PERSON_NAME] Keyb"
type textarea "x"
type textarea "[PERSON_NAME] Keybo"
type textarea "x"
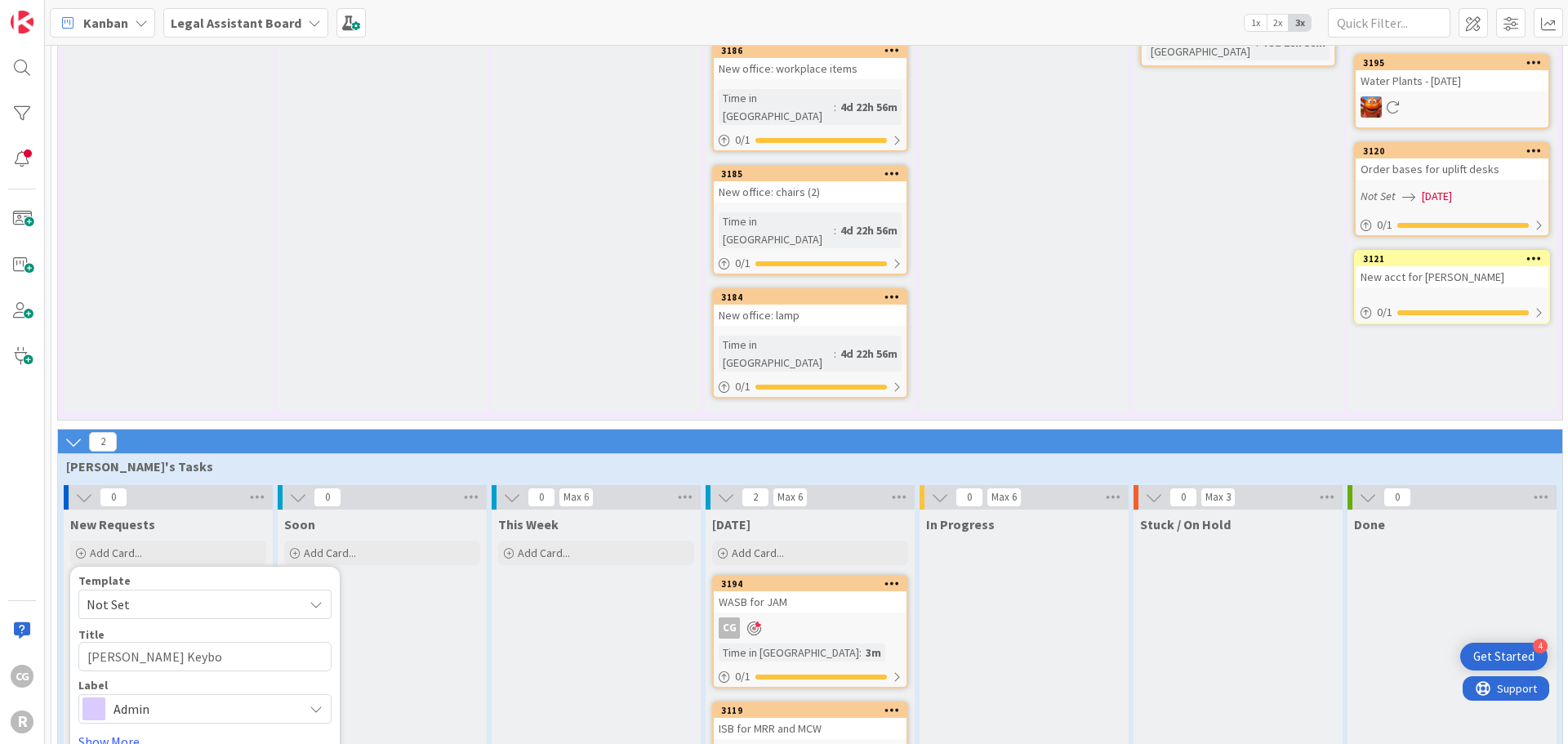
type textarea "[PERSON_NAME] Keyboa"
type textarea "x"
type textarea "[PERSON_NAME] Keyboar"
type textarea "x"
type textarea "[PERSON_NAME] Keyboard"
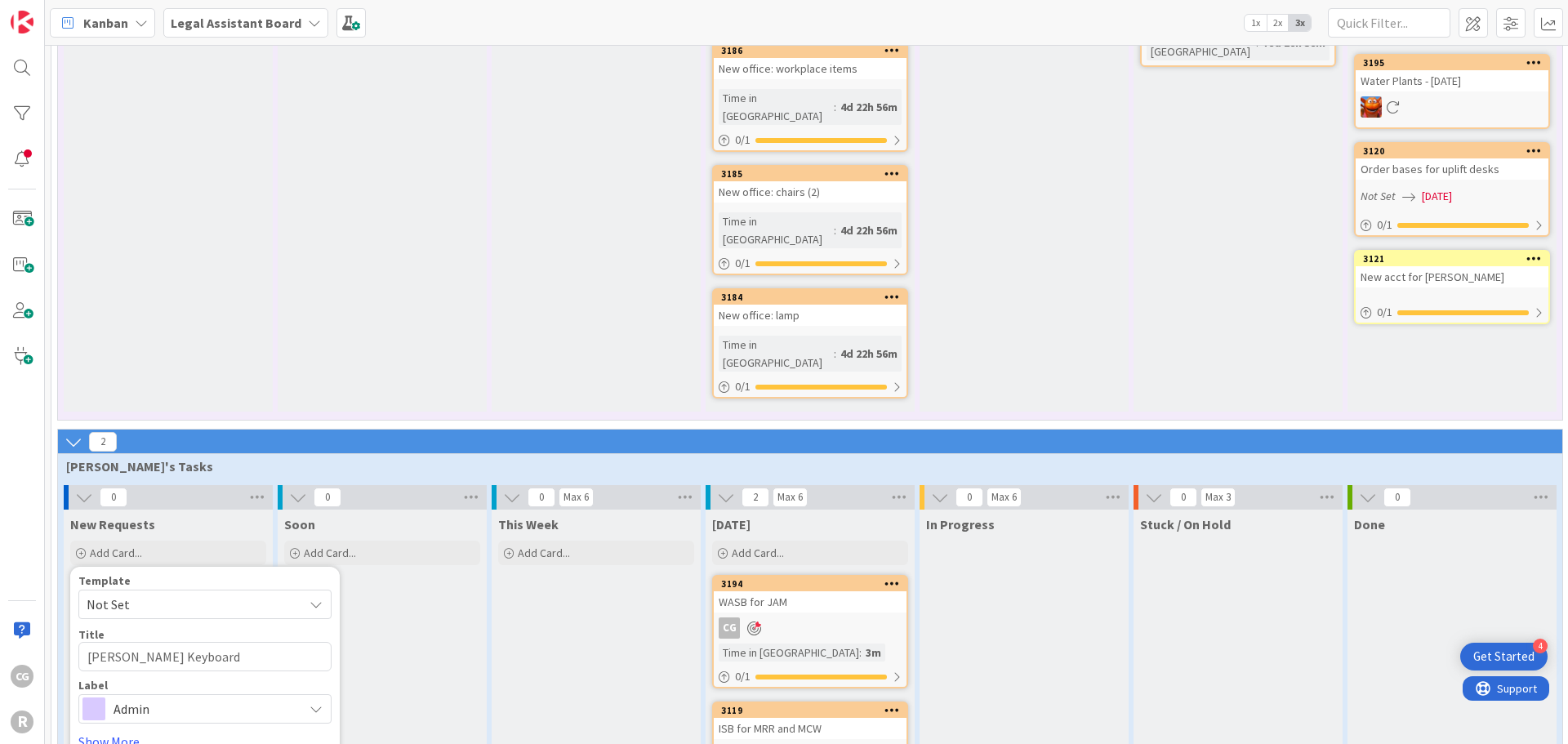
click at [276, 698] on span "Admin" at bounding box center [204, 709] width 181 height 23
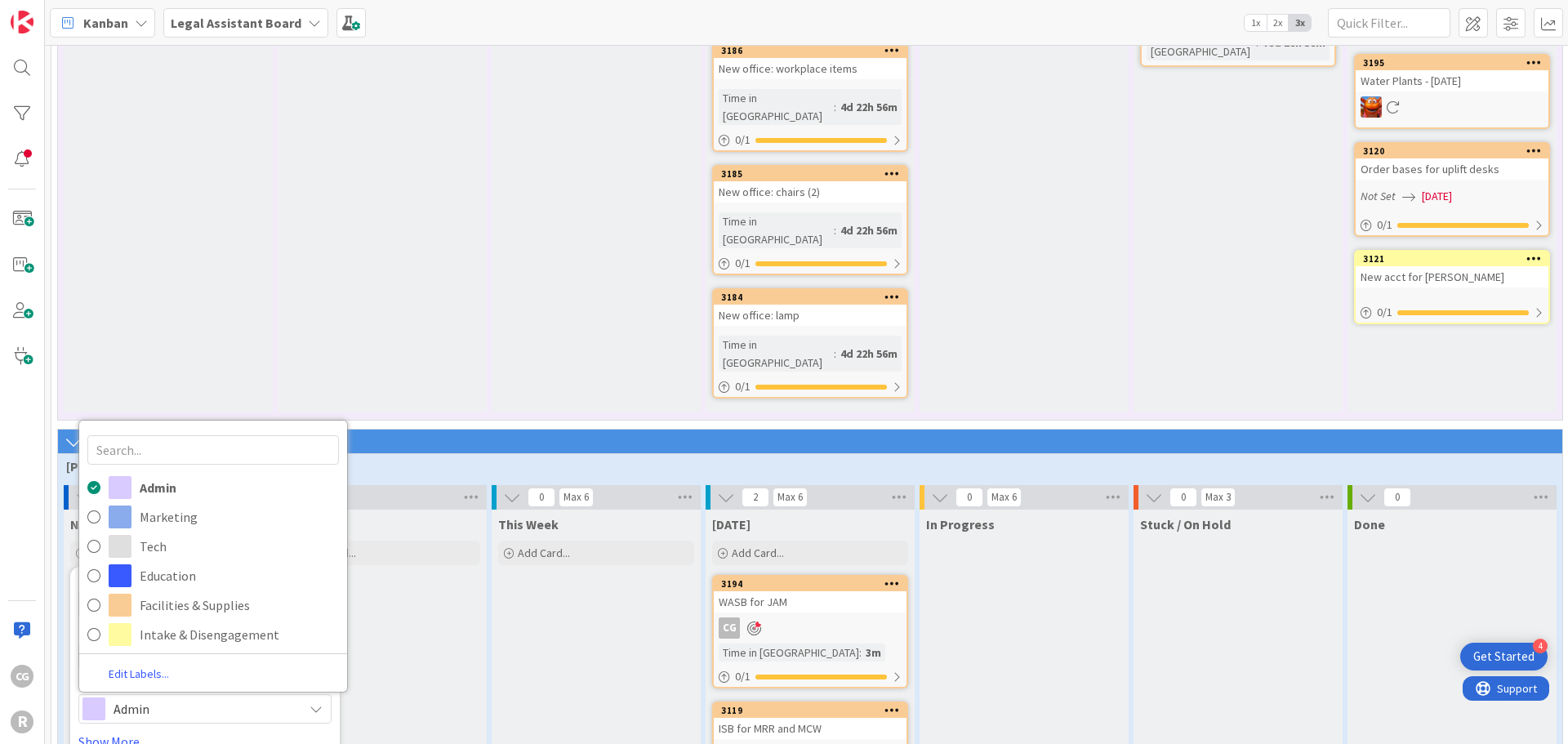
drag, startPoint x: 292, startPoint y: 569, endPoint x: 238, endPoint y: 566, distance: 54.1
click at [238, 698] on span "Admin" at bounding box center [204, 709] width 181 height 23
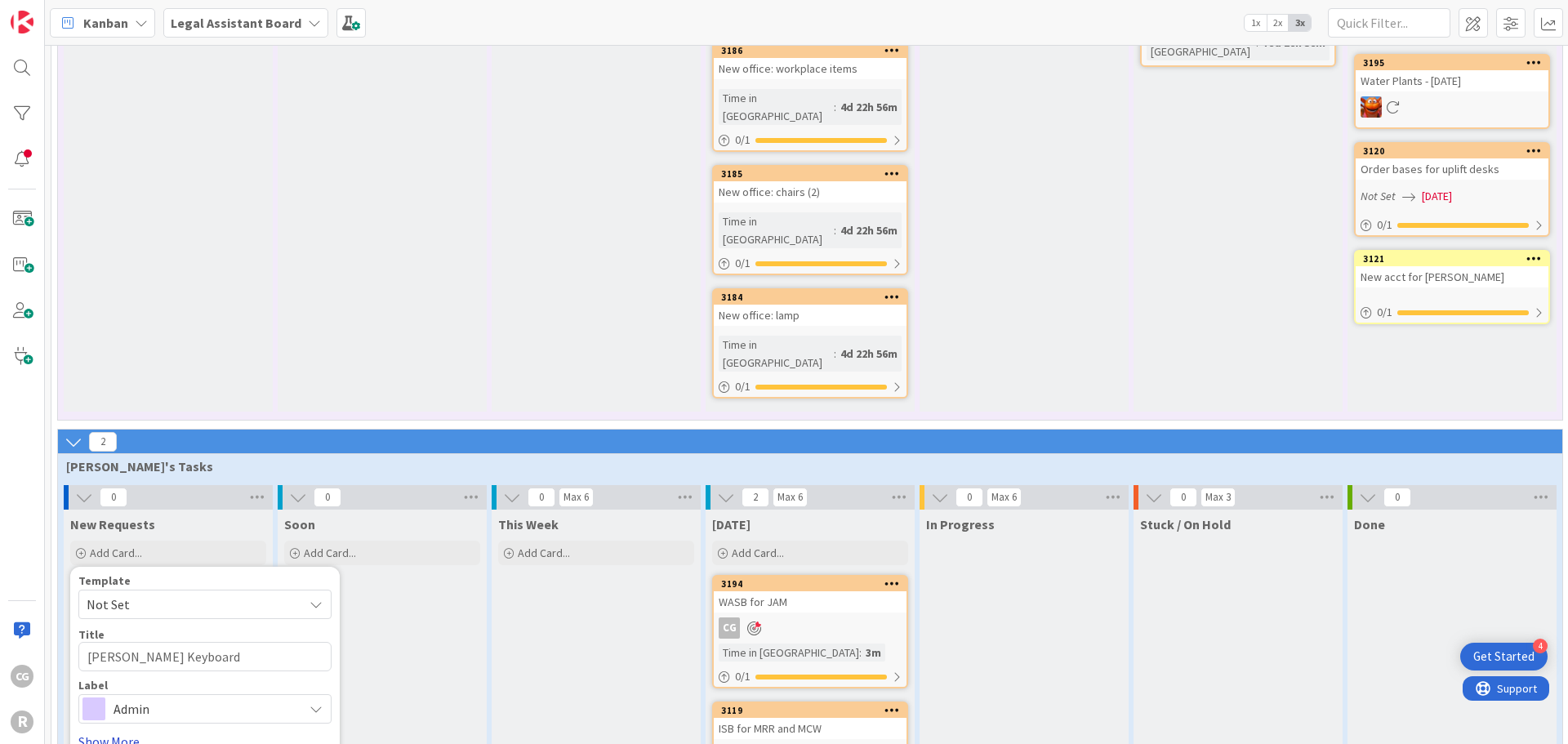
click at [122, 732] on link "Show More..." at bounding box center [205, 741] width 253 height 19
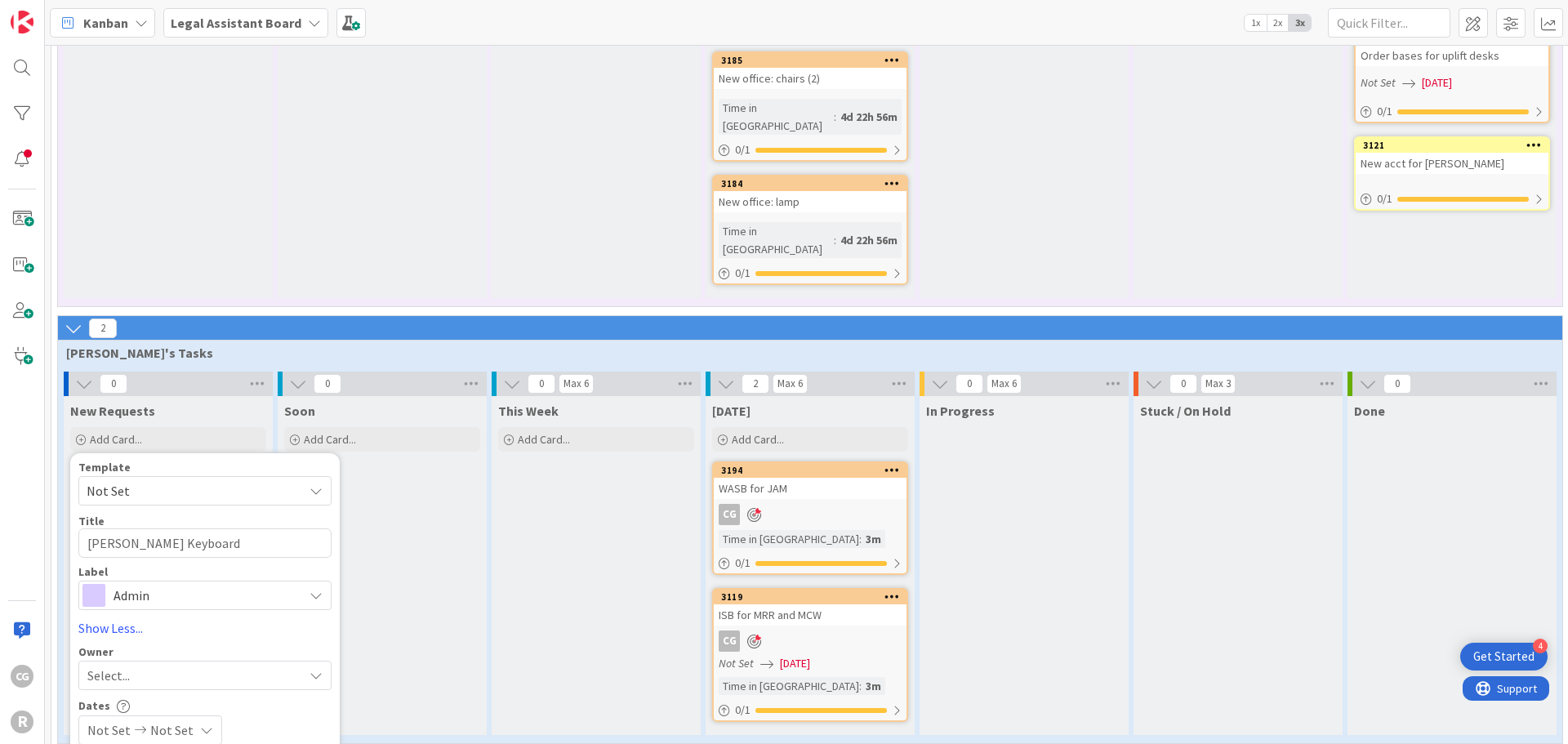
scroll to position [1239, 0]
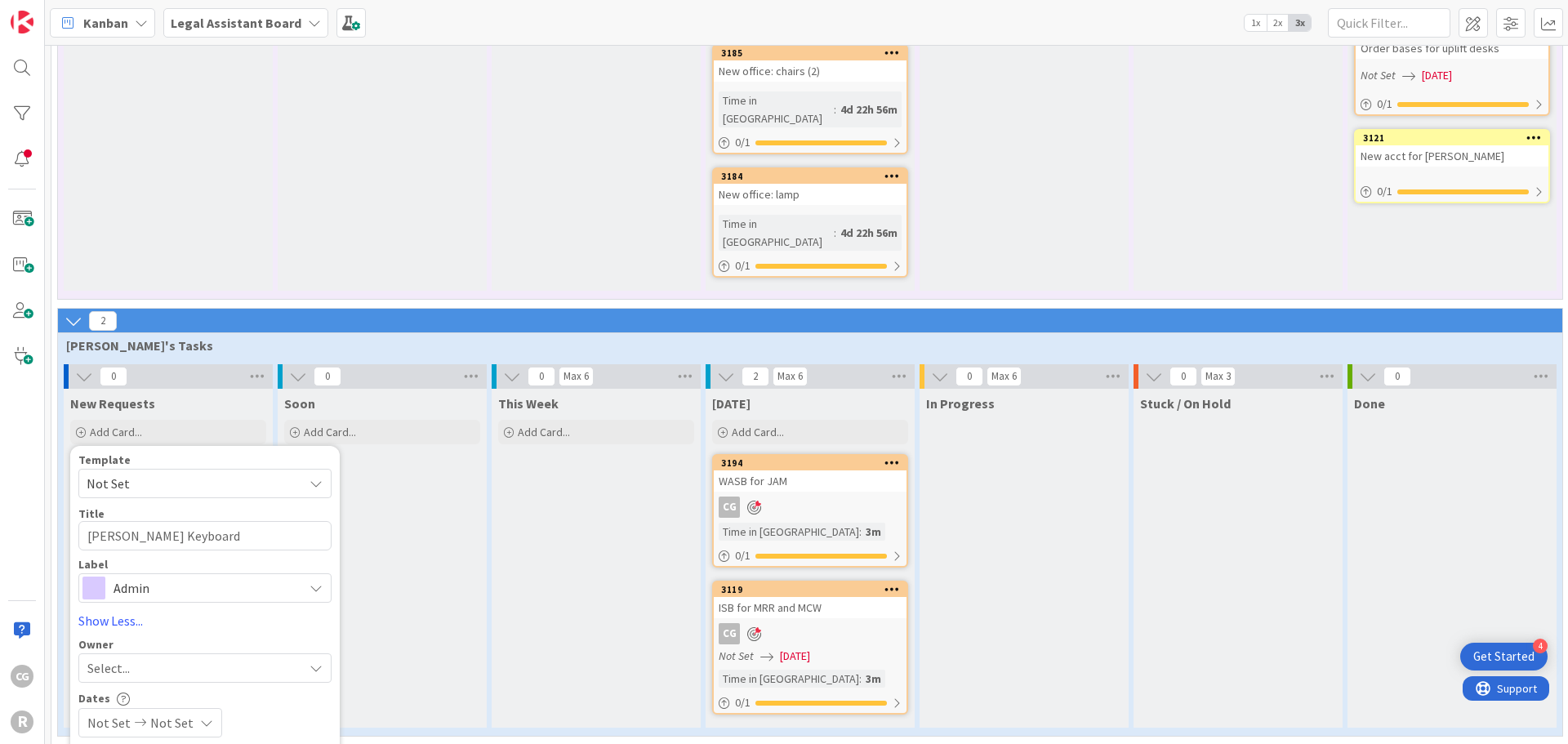
click at [212, 577] on span "Admin" at bounding box center [204, 588] width 181 height 23
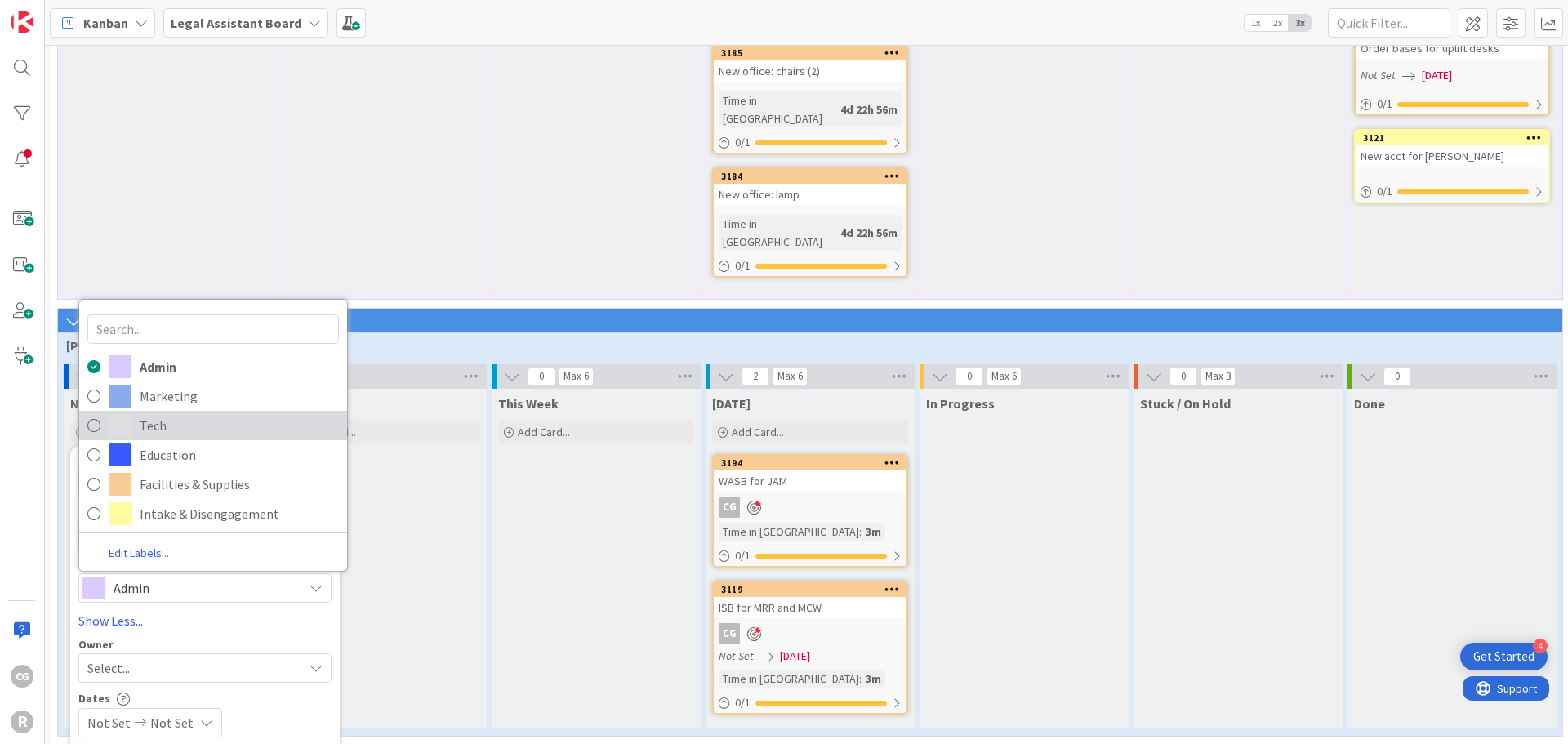
click at [190, 413] on span "Tech" at bounding box center [239, 425] width 199 height 25
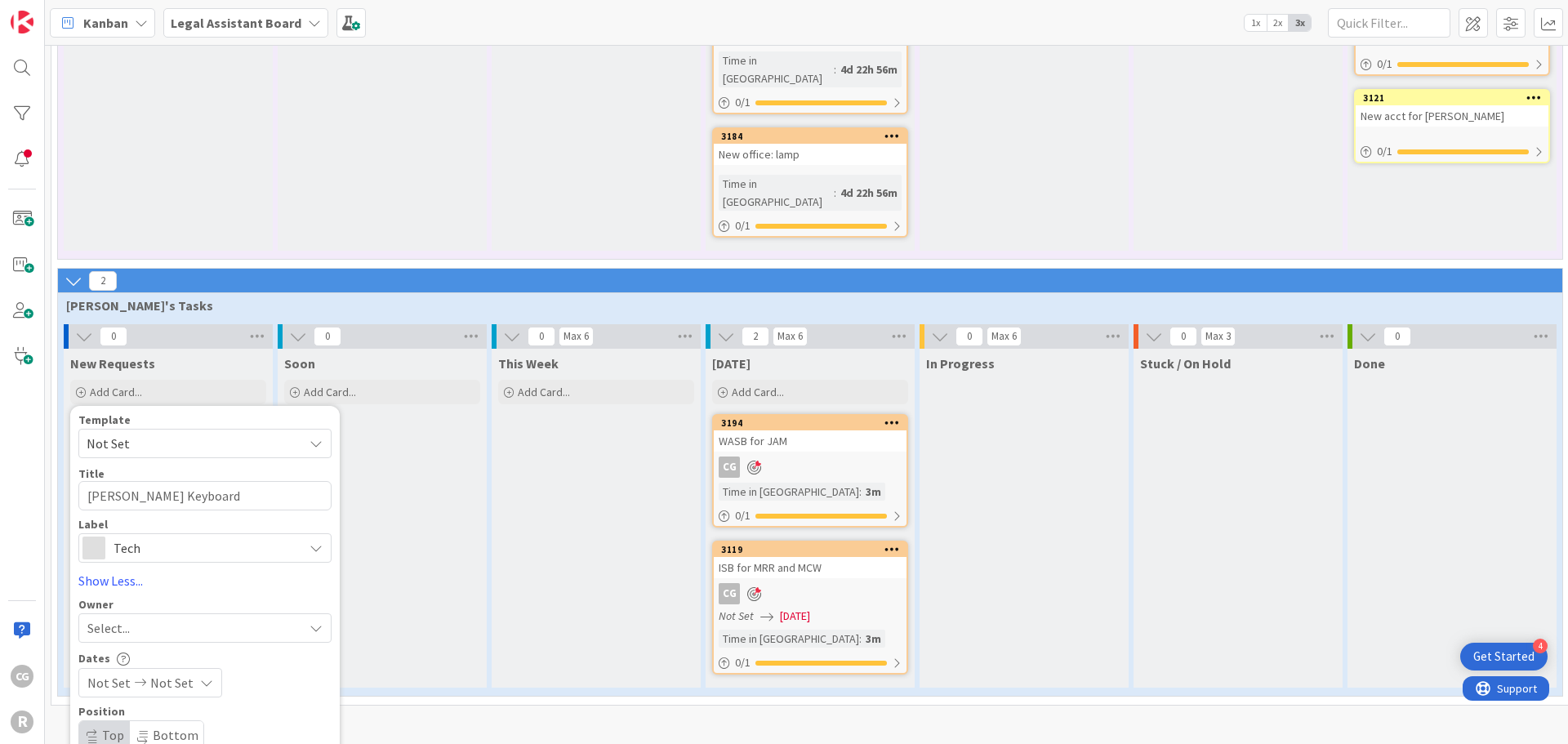
scroll to position [1301, 0]
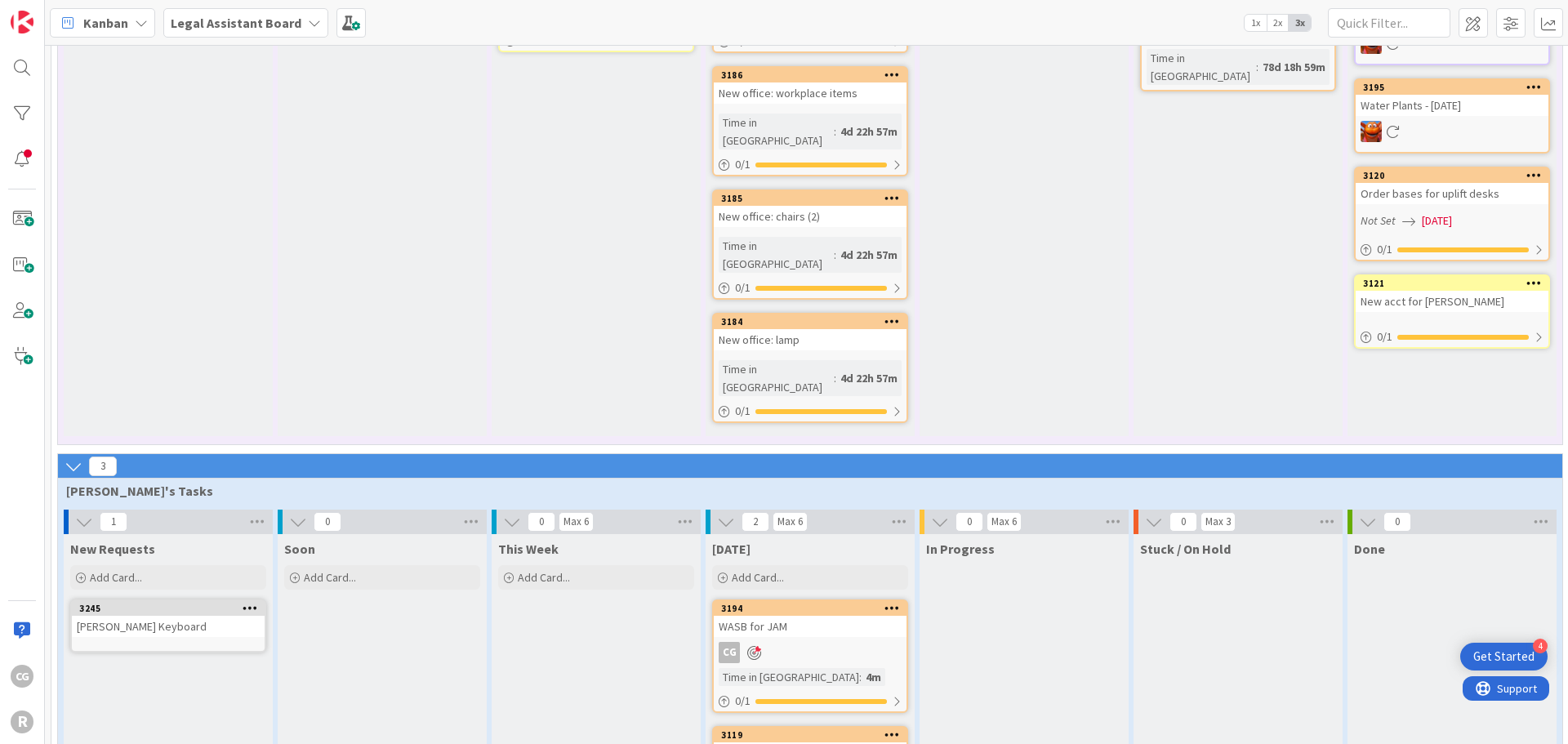
scroll to position [1119, 0]
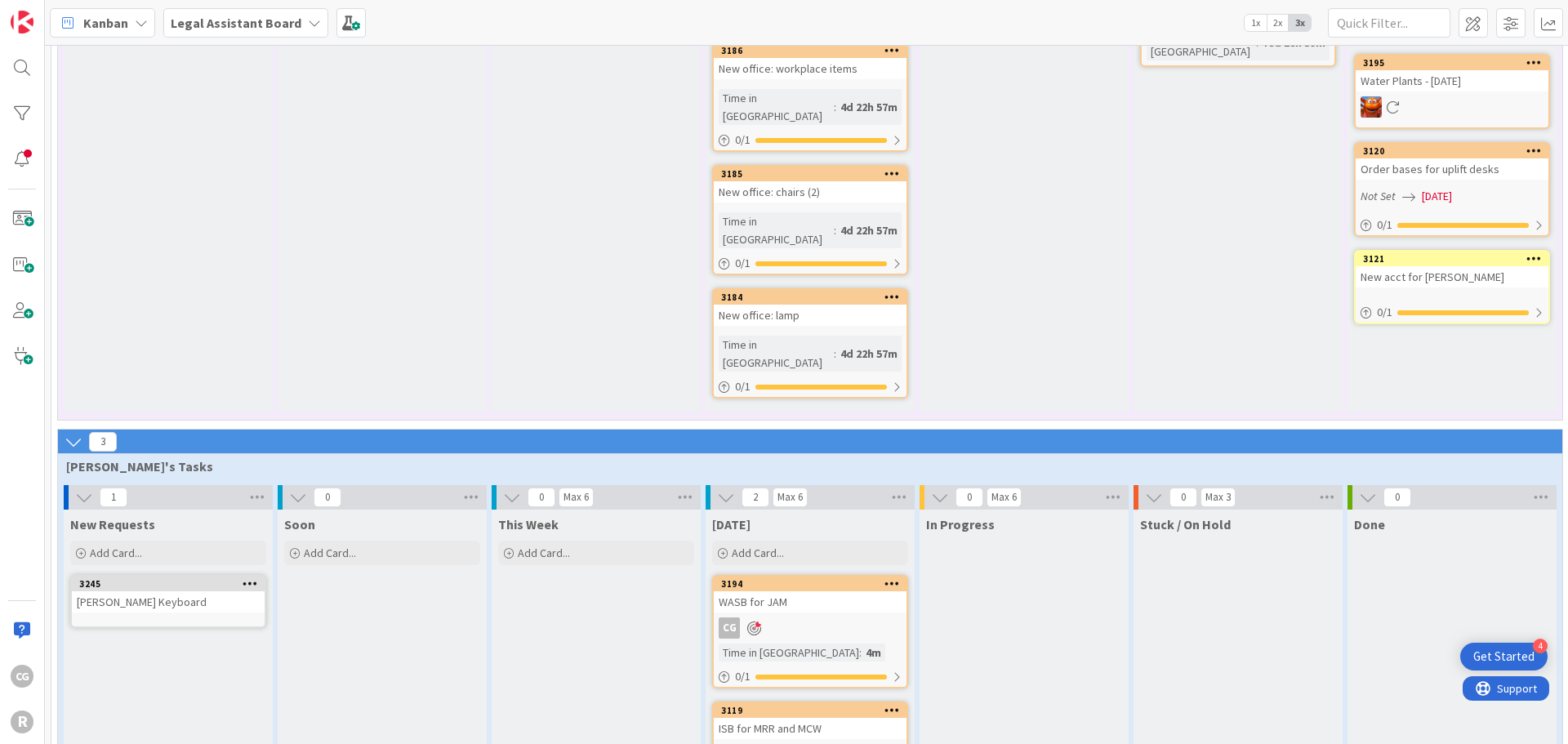
click at [151, 592] on div "[PERSON_NAME] Keyboard" at bounding box center [168, 602] width 193 height 21
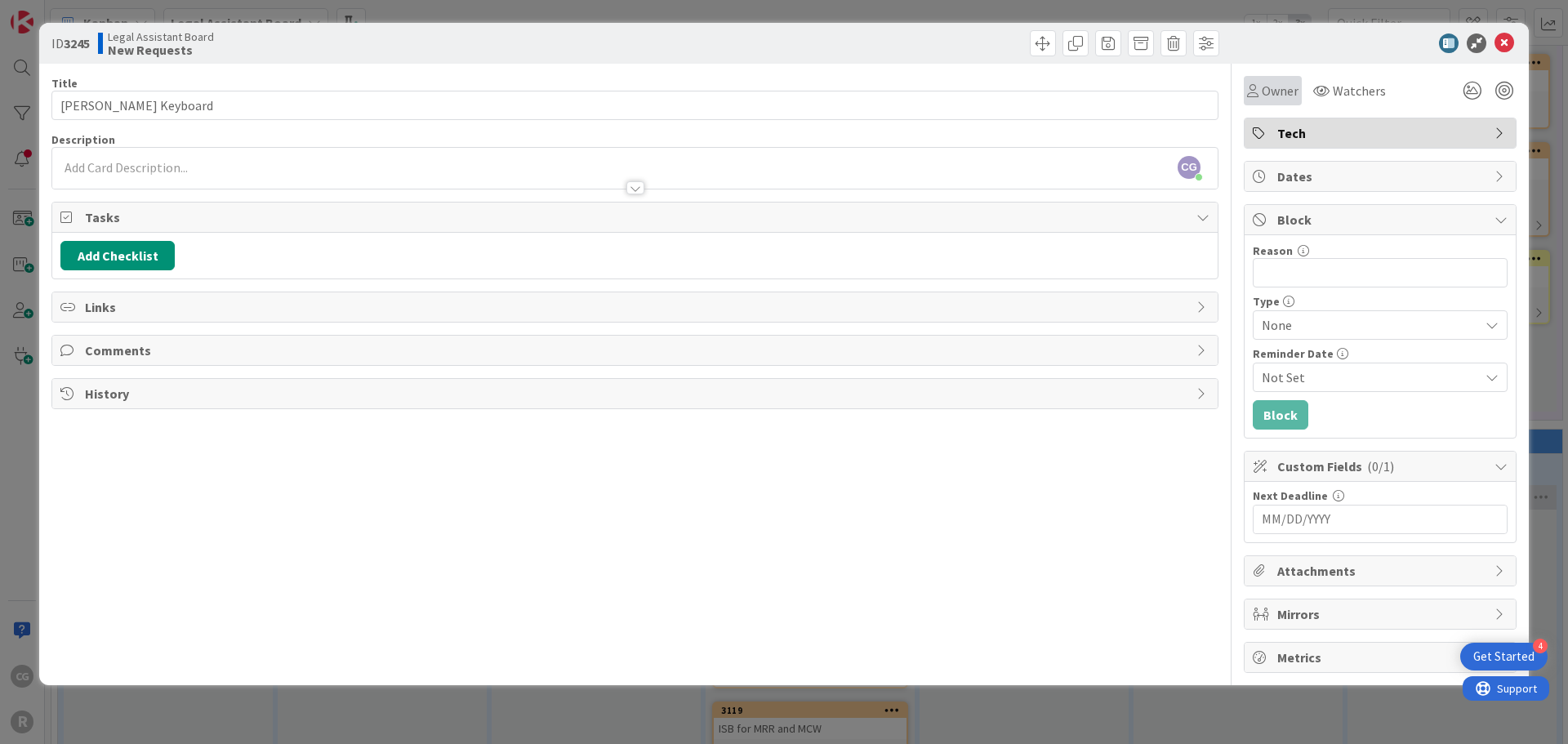
click at [1268, 83] on span "Owner" at bounding box center [1280, 90] width 37 height 19
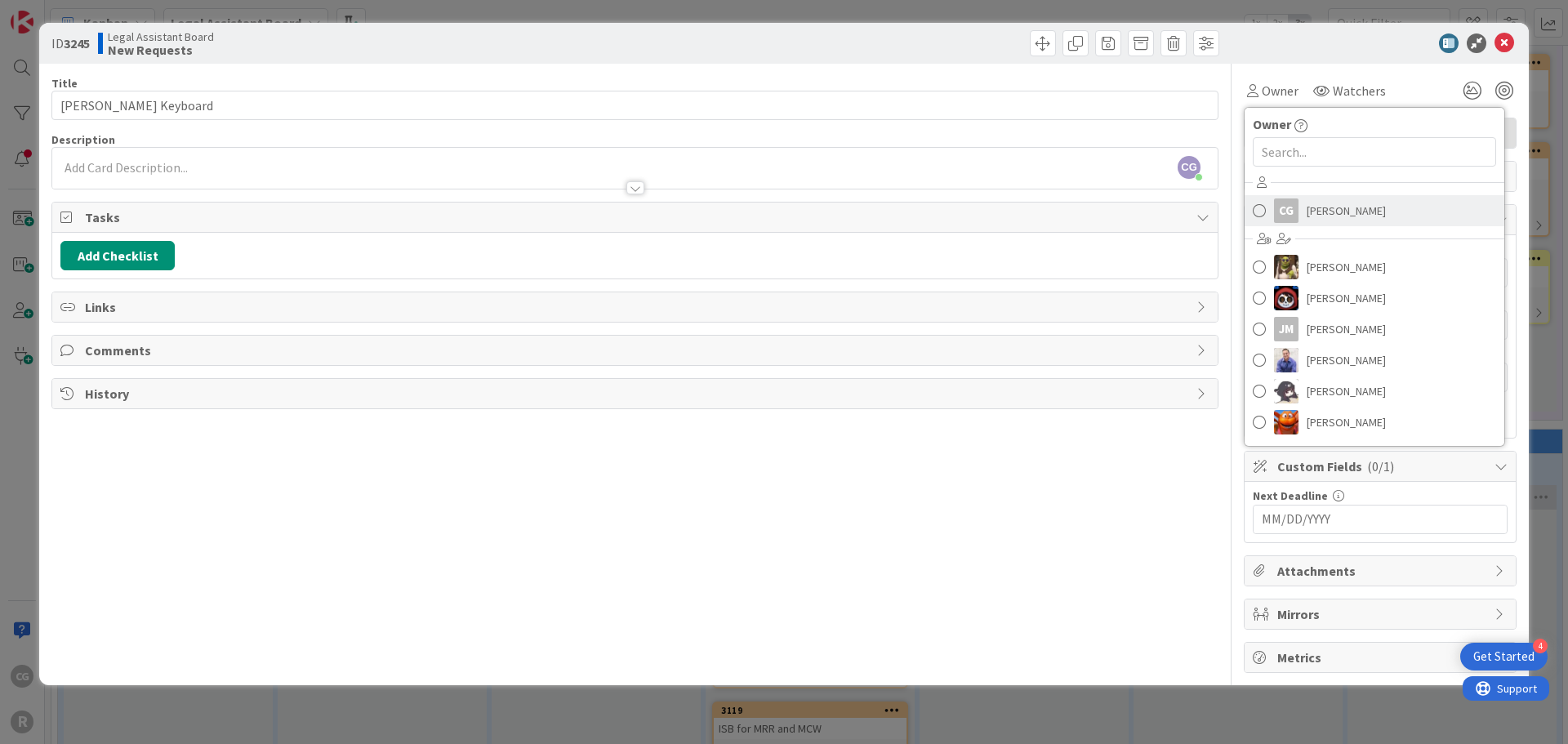
click at [1298, 209] on link "CG [PERSON_NAME]" at bounding box center [1373, 211] width 260 height 31
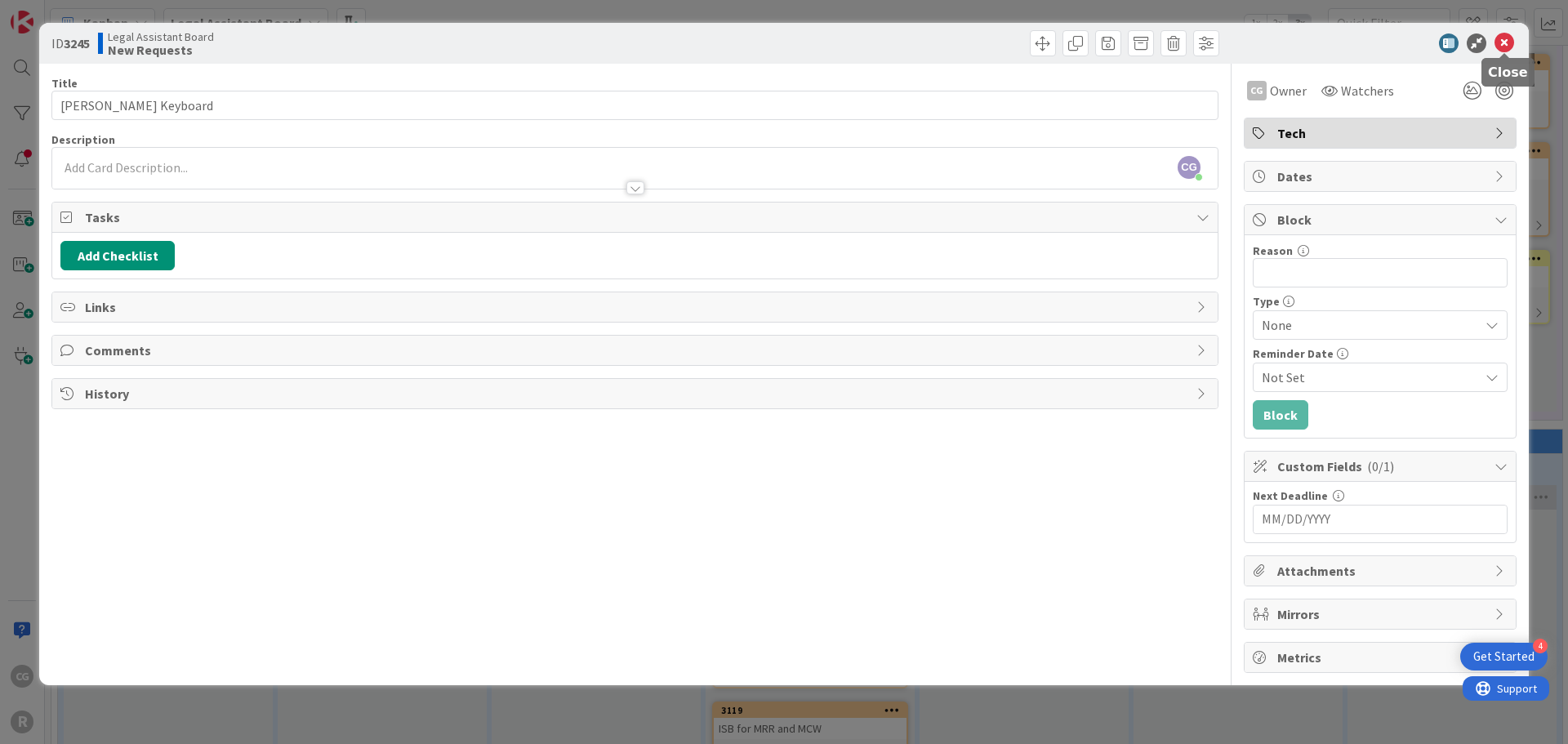
click at [1506, 39] on icon at bounding box center [1504, 42] width 19 height 19
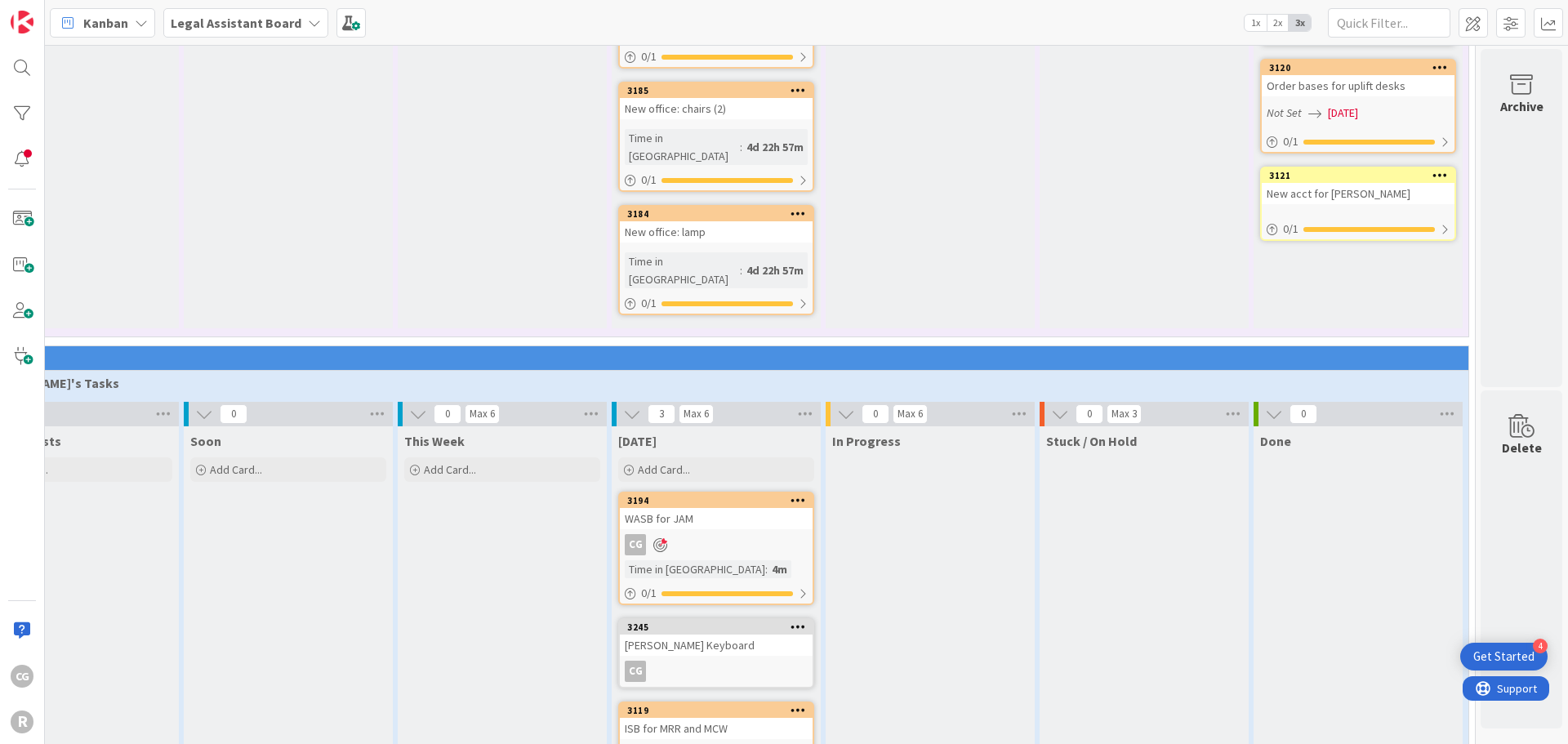
scroll to position [1201, 0]
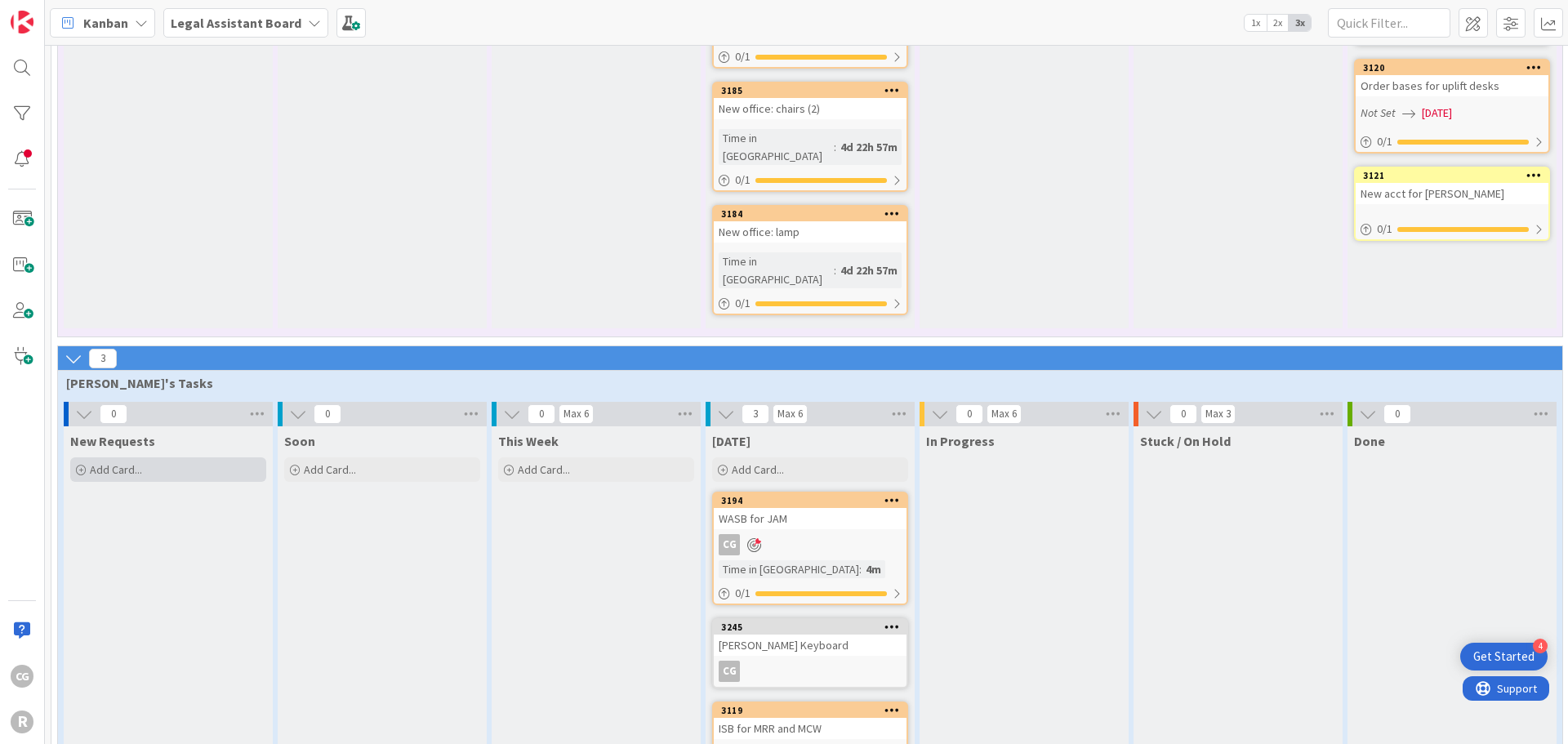
click at [85, 457] on div "Add Card..." at bounding box center [167, 469] width 196 height 25
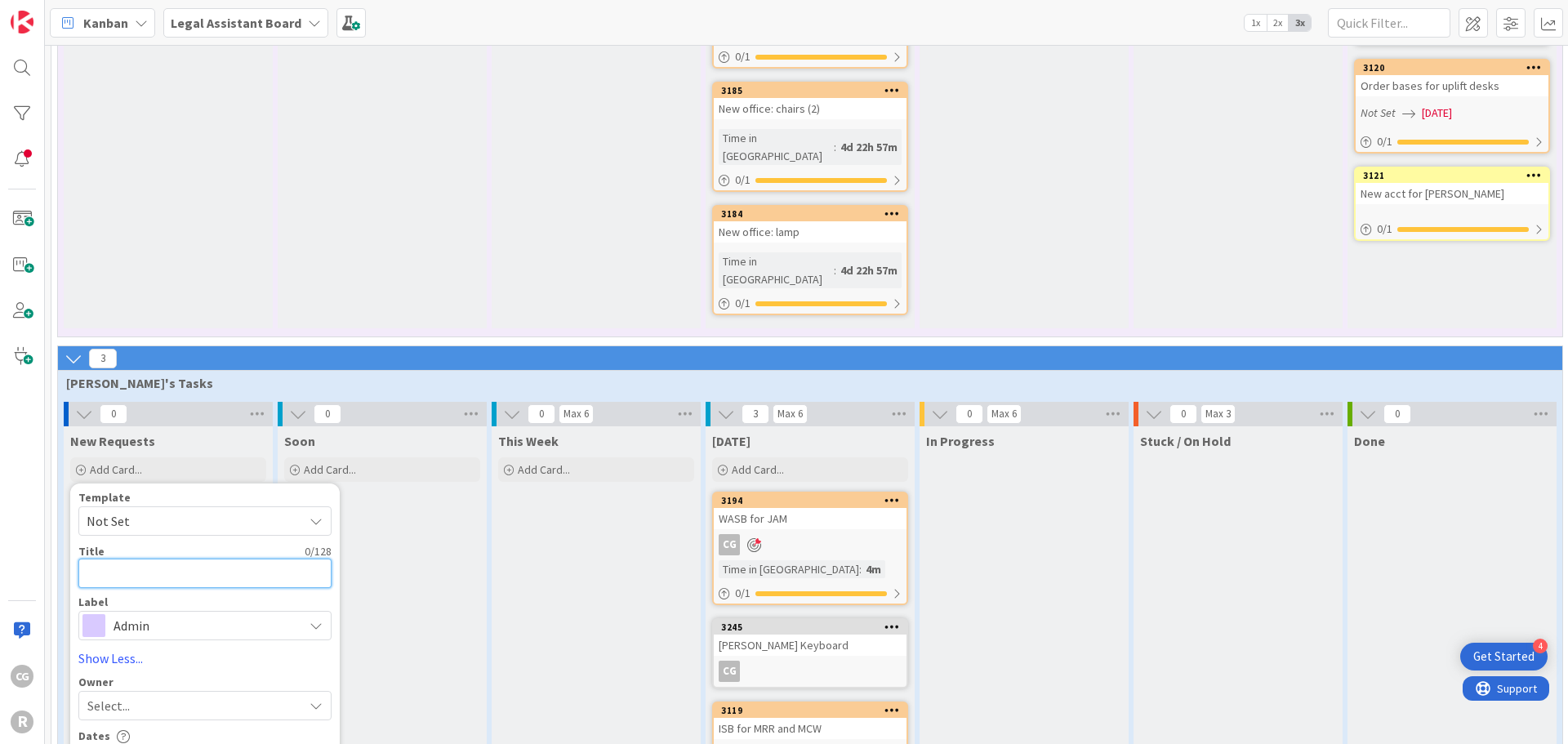
click at [176, 558] on textarea at bounding box center [205, 573] width 253 height 29
type textarea "x"
type textarea "C"
type textarea "x"
type textarea "Cl"
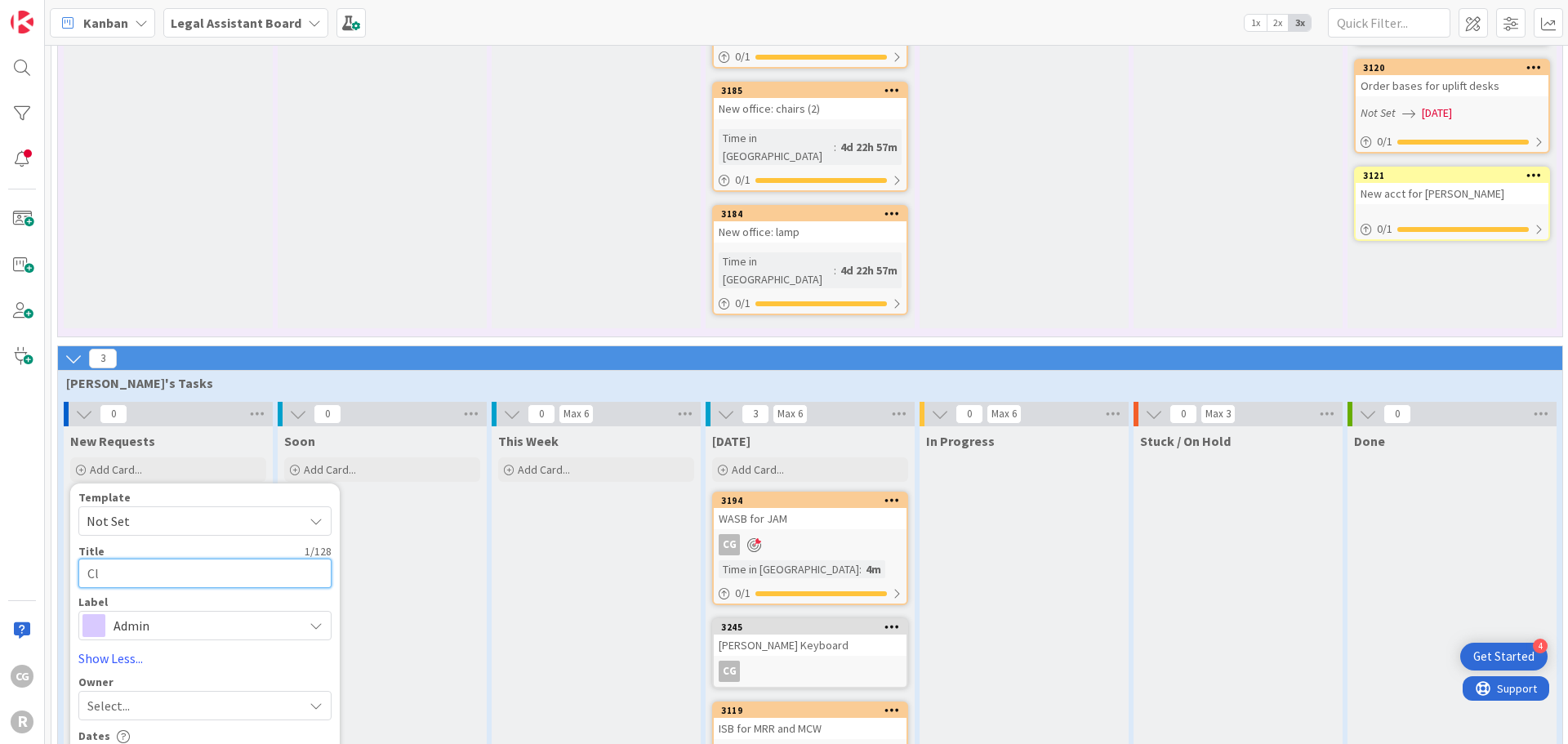
type textarea "x"
type textarea "Cli"
type textarea "x"
type textarea "Clie"
type textarea "x"
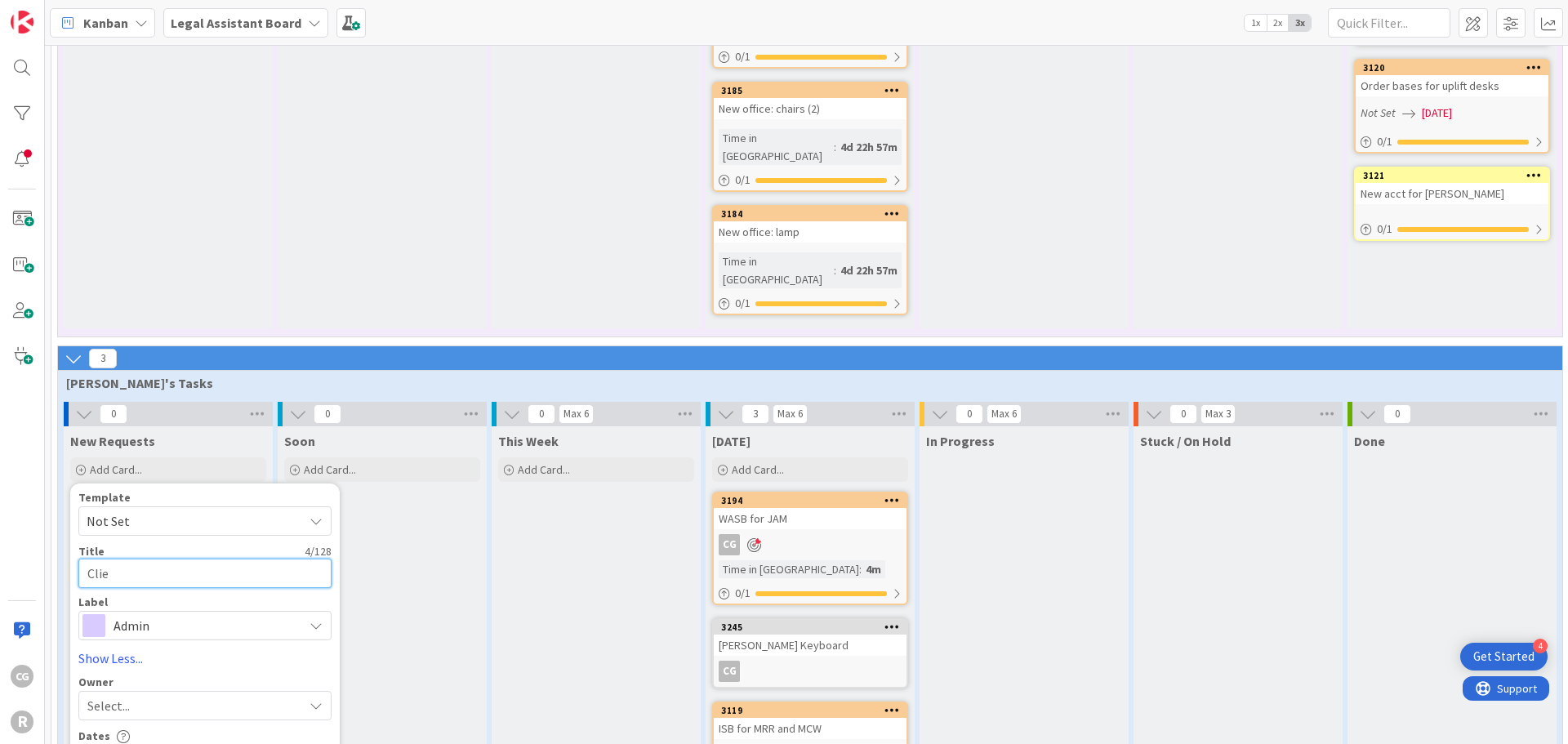
type textarea "Clien"
type textarea "x"
type textarea "Client"
type textarea "x"
type textarea "Client"
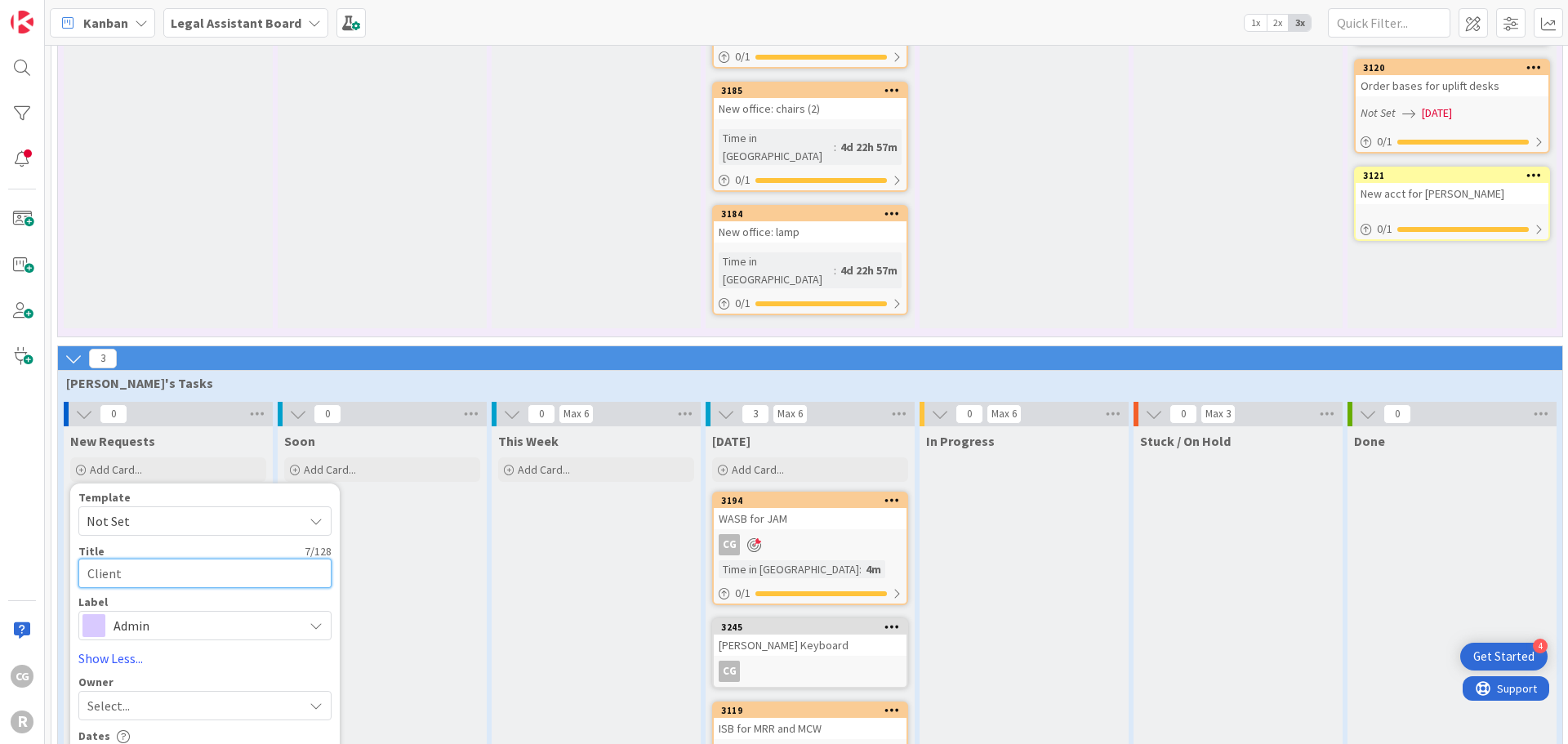
type textarea "x"
type textarea "Client F"
type textarea "x"
type textarea "Client Fi"
type textarea "x"
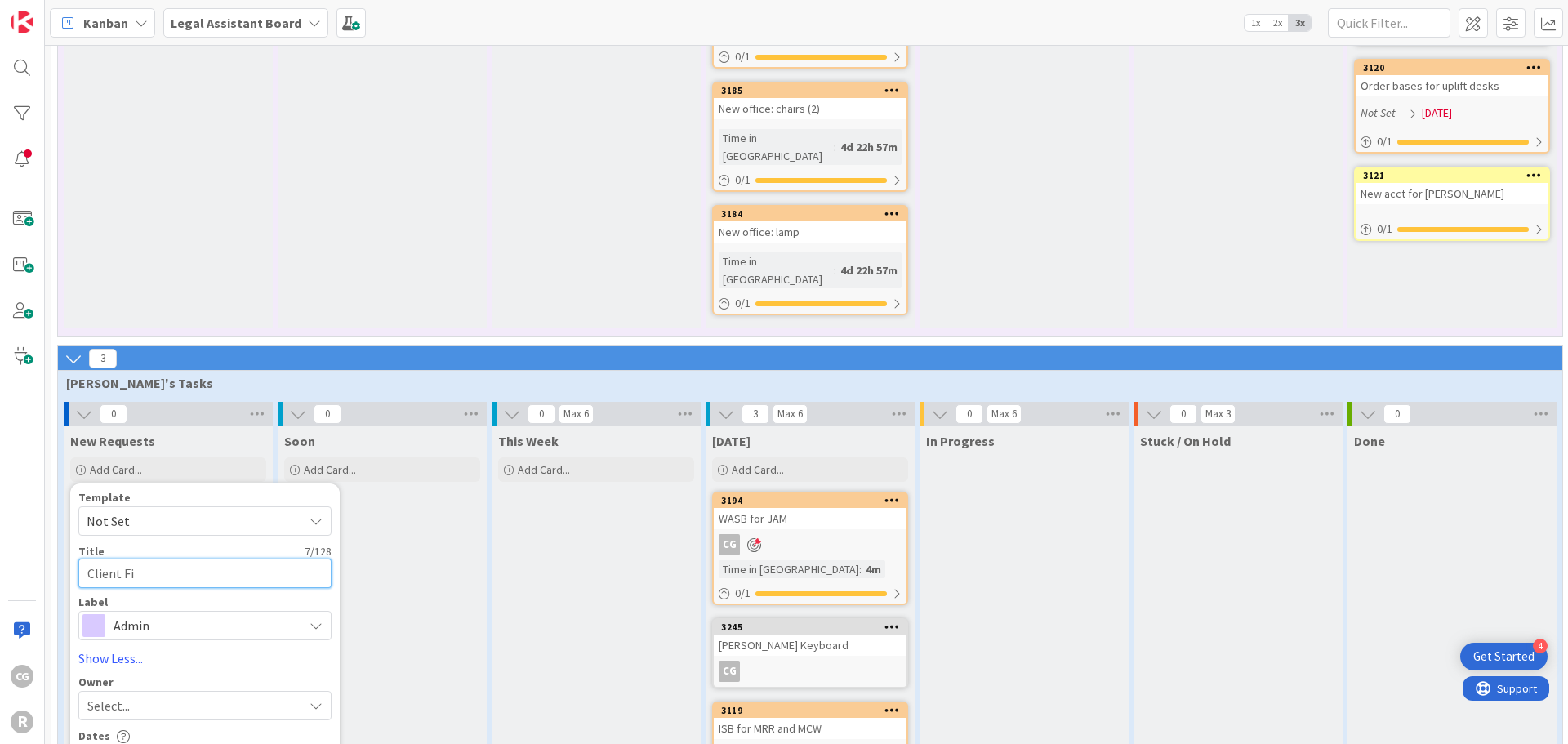
type textarea "Client Fil"
type textarea "x"
type textarea "Client File"
type textarea "x"
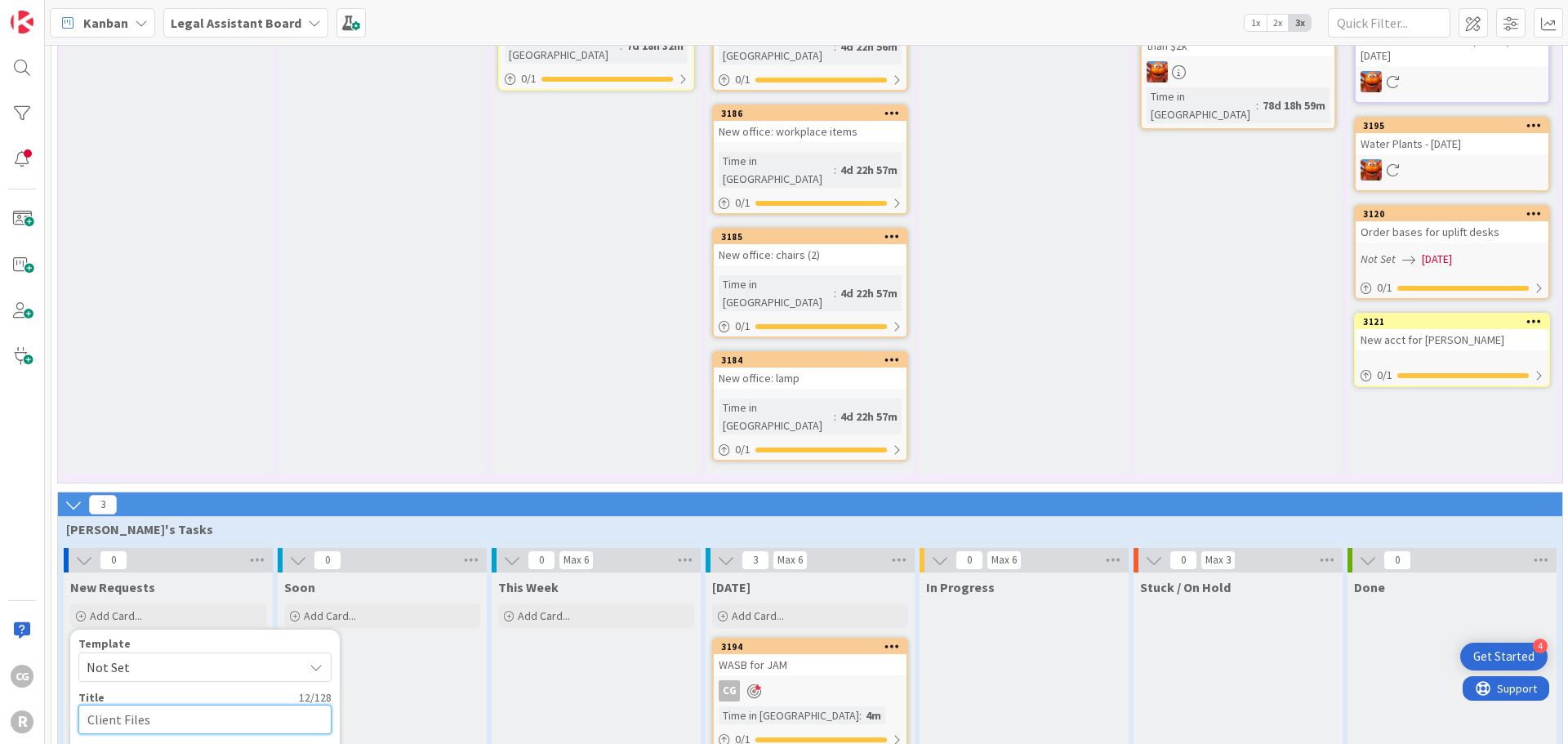
scroll to position [1301, 0]
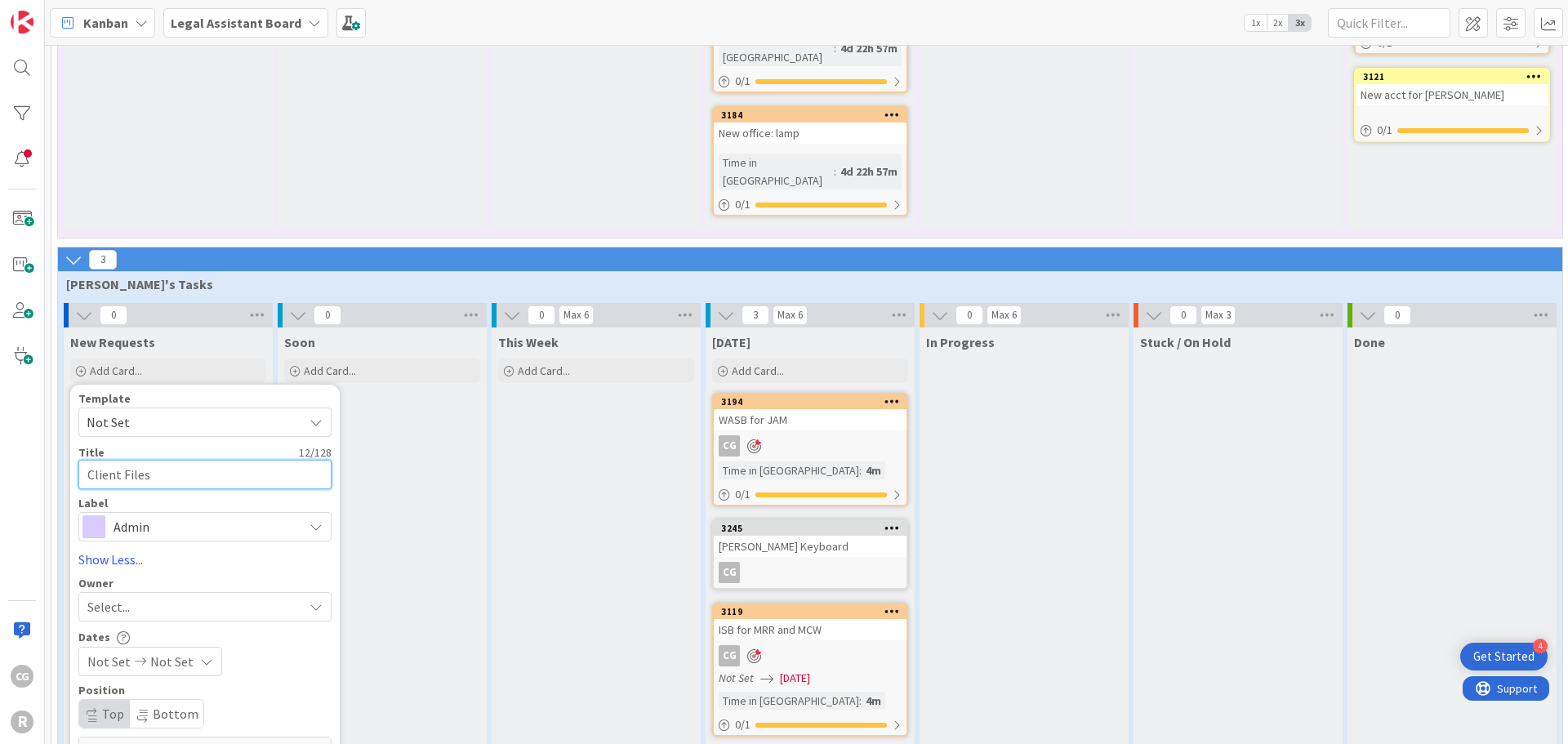
type textarea "Client Files"
click at [417, 328] on div "Soon Add Card..." at bounding box center [382, 539] width 209 height 423
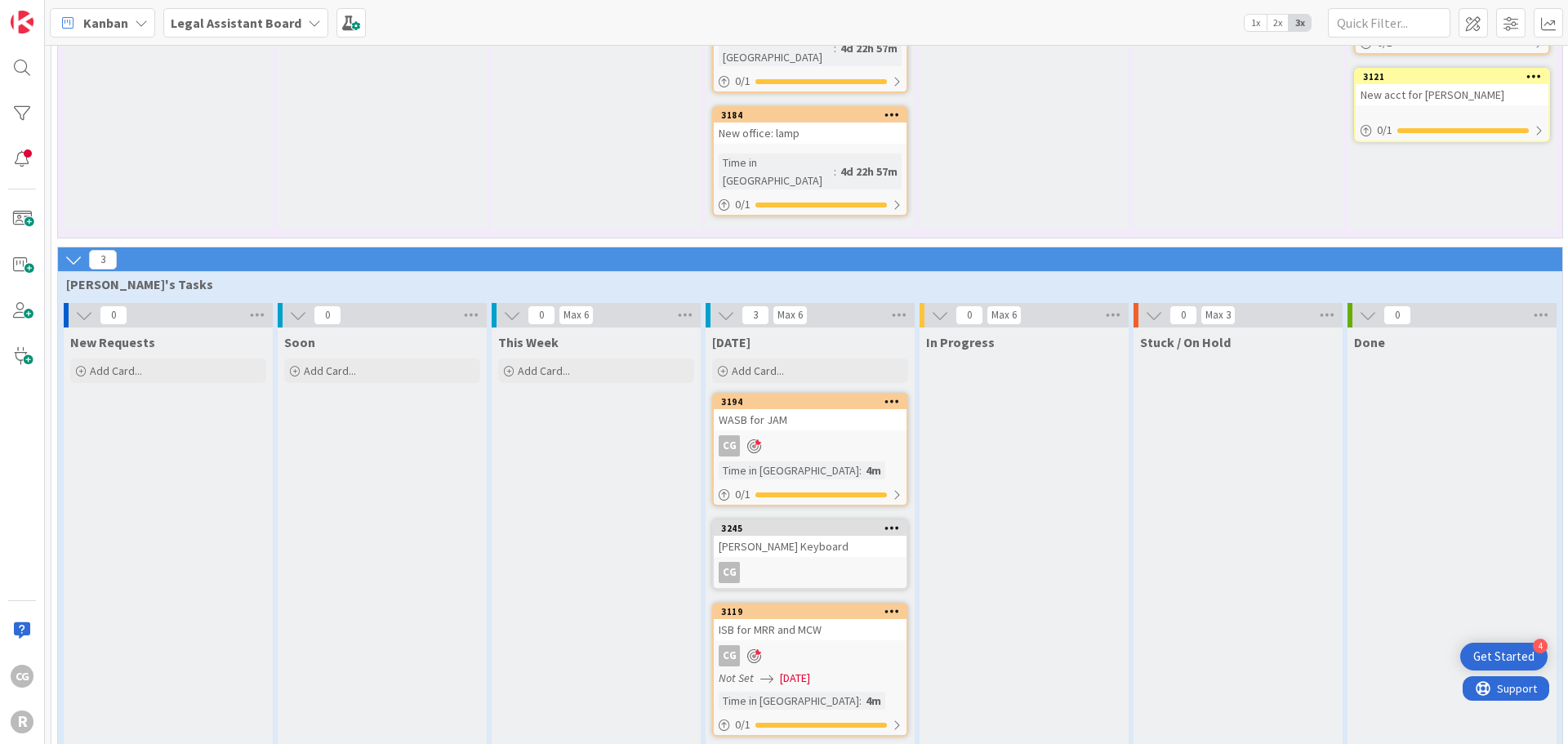
scroll to position [1201, 0]
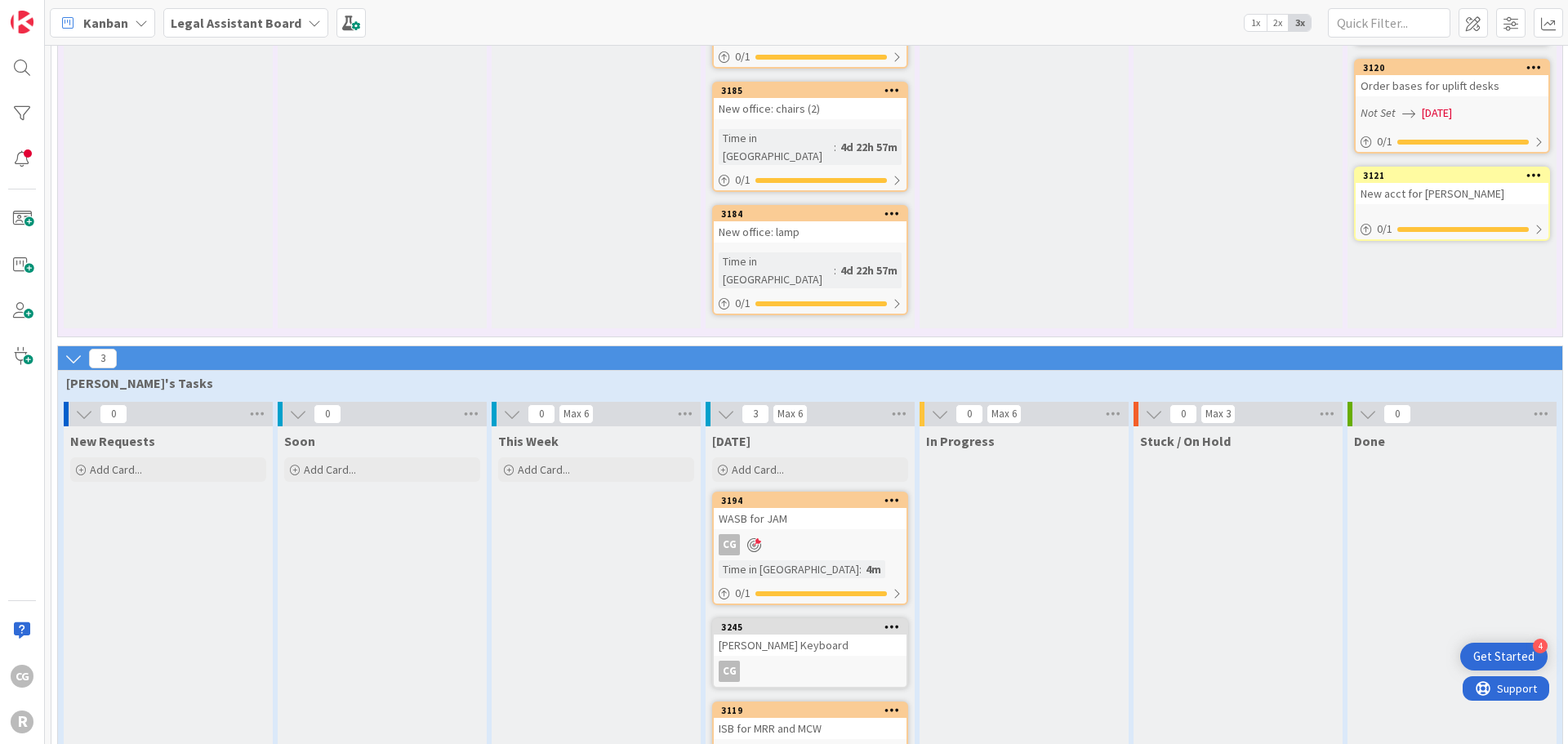
click at [232, 26] on b "Legal Assistant Board" at bounding box center [236, 23] width 130 height 17
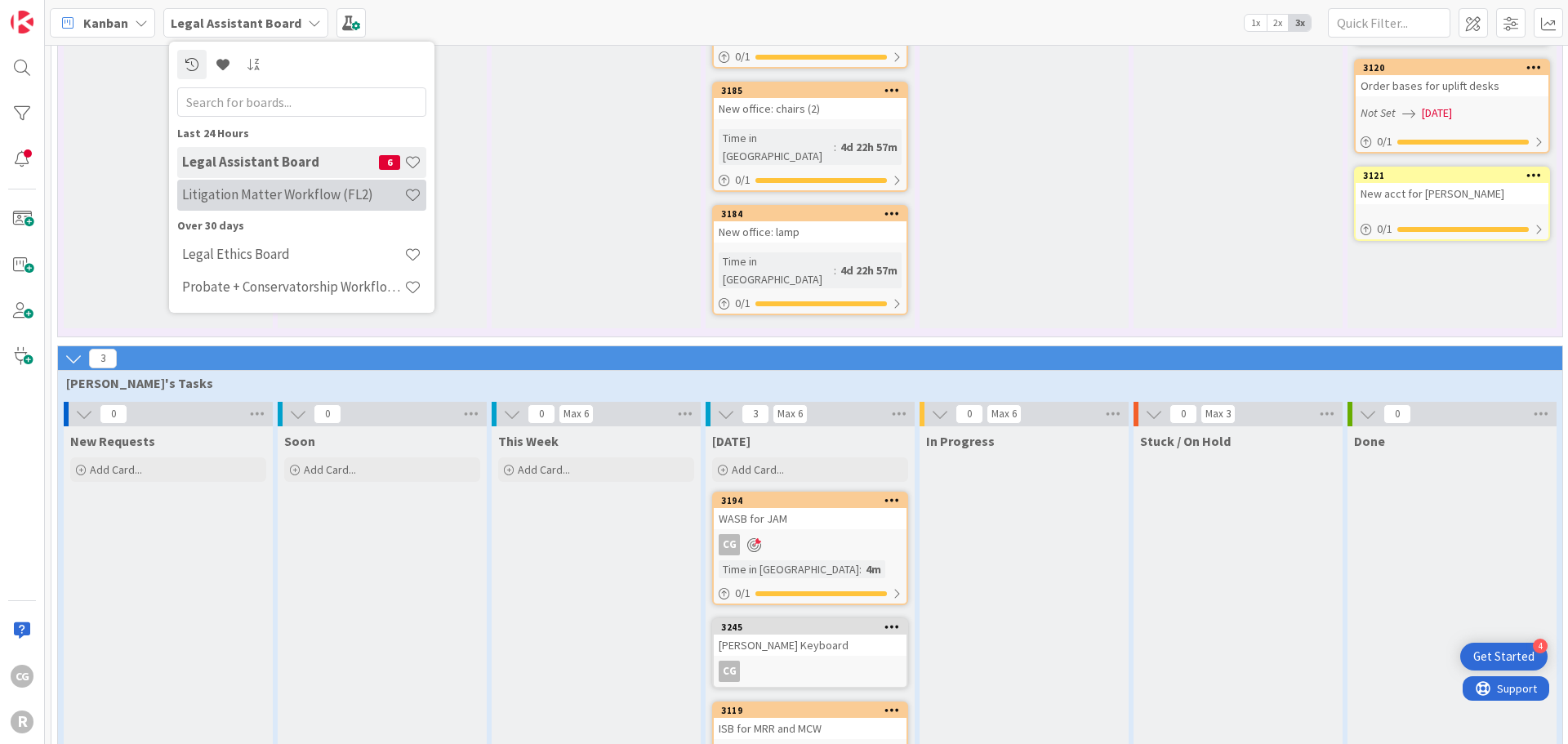
click at [248, 188] on h4 "Litigation Matter Workflow (FL2)" at bounding box center [293, 195] width 222 height 17
type textarea "x"
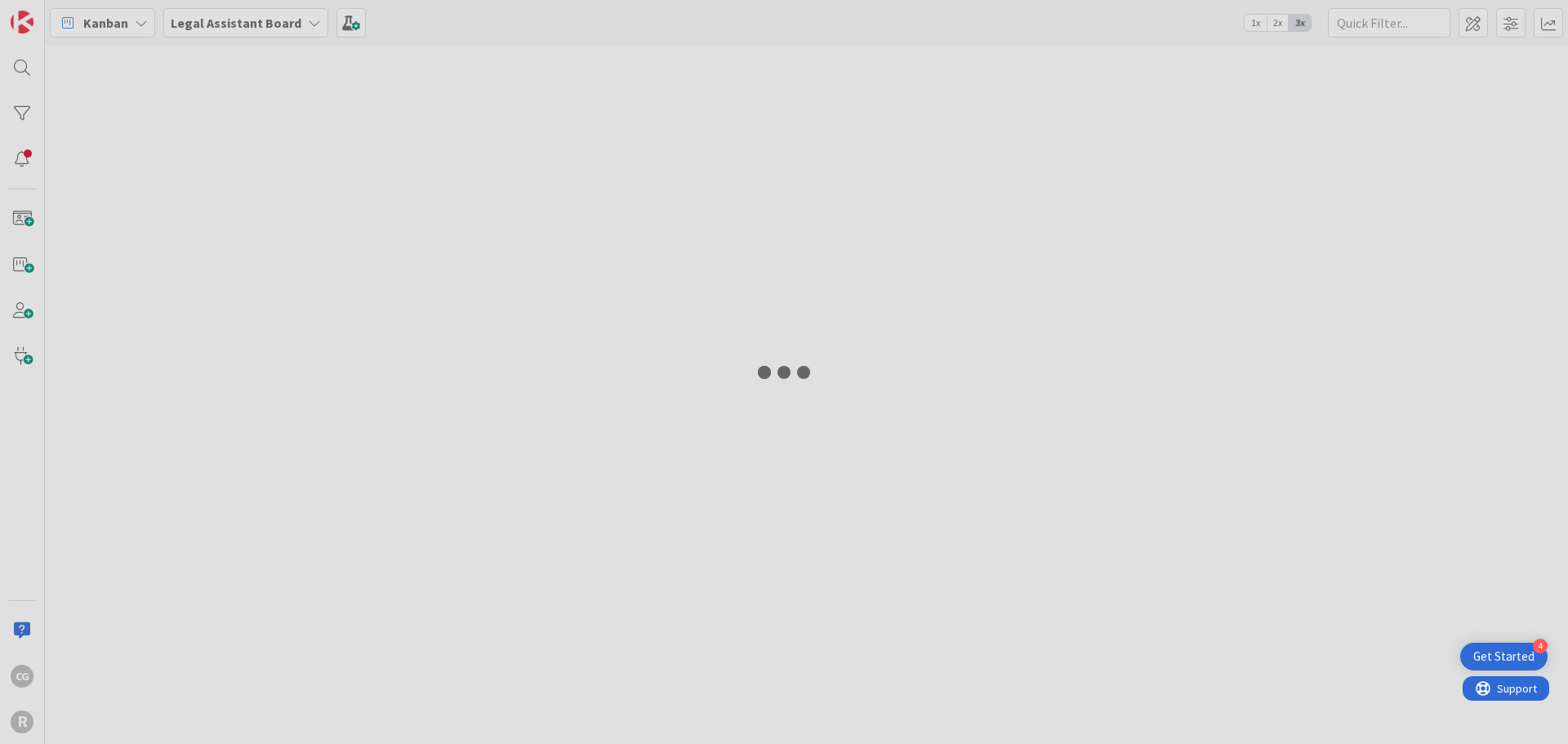
type input "[PERSON_NAME]"
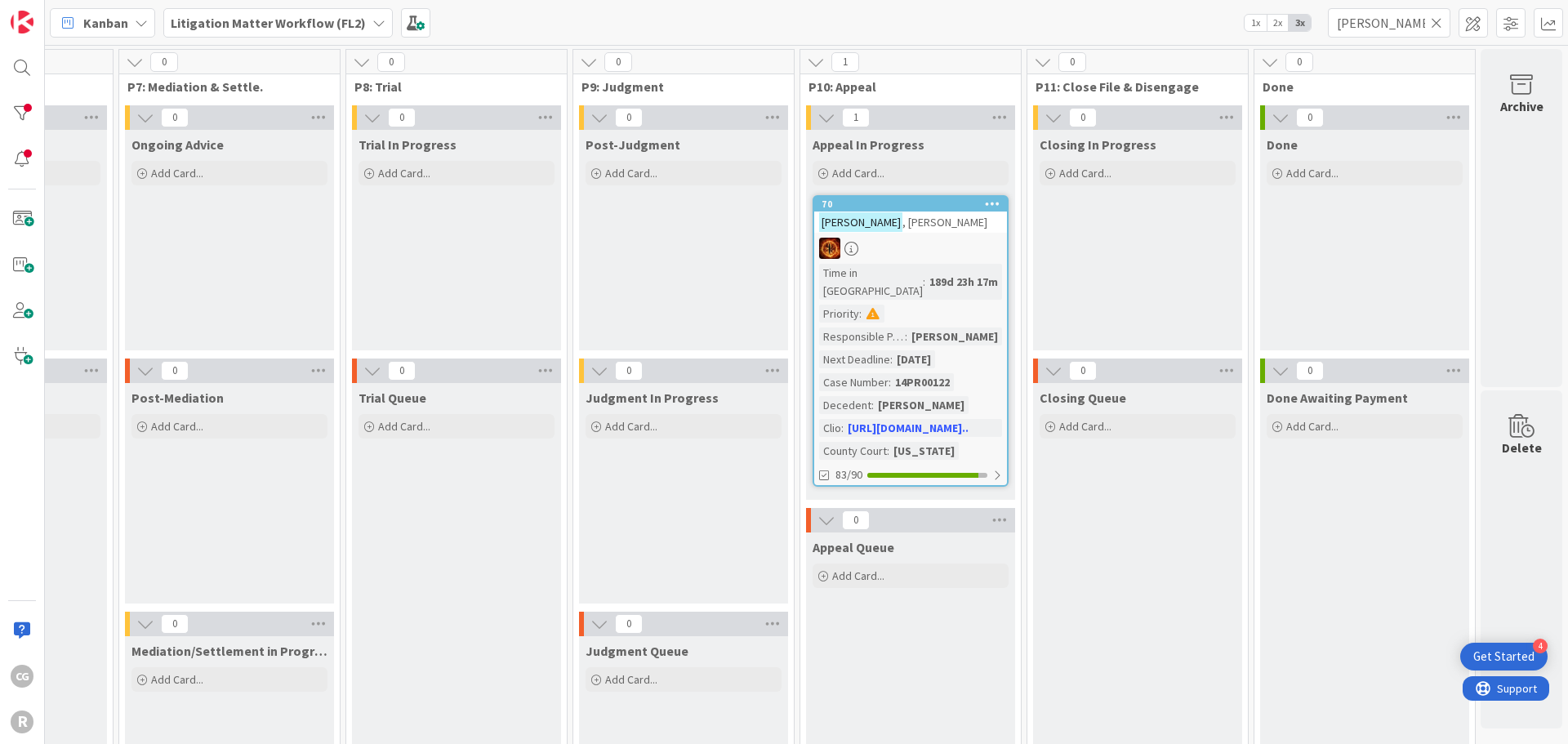
scroll to position [0, 1520]
click at [1441, 26] on icon at bounding box center [1436, 23] width 11 height 15
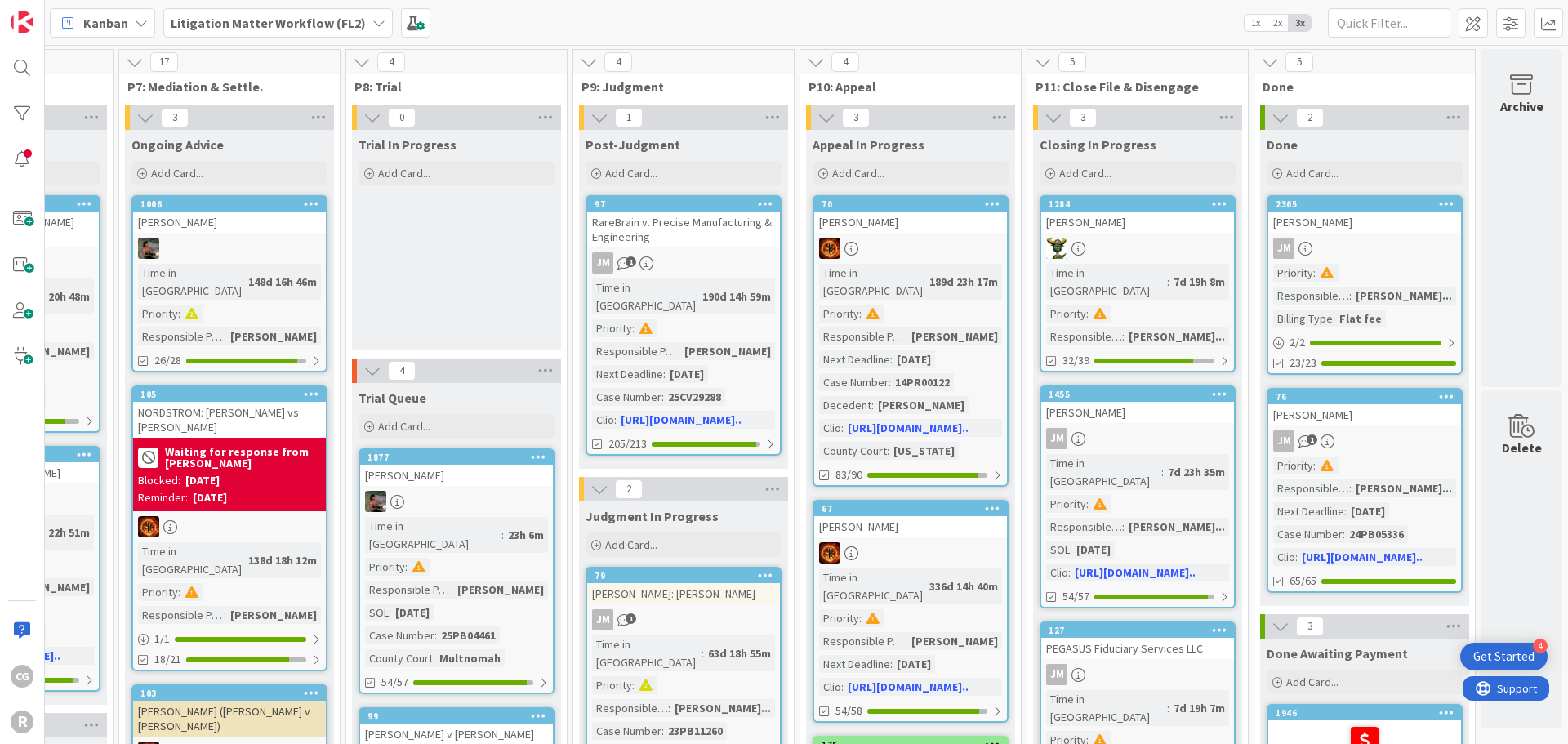
click at [1159, 249] on div at bounding box center [1137, 248] width 193 height 21
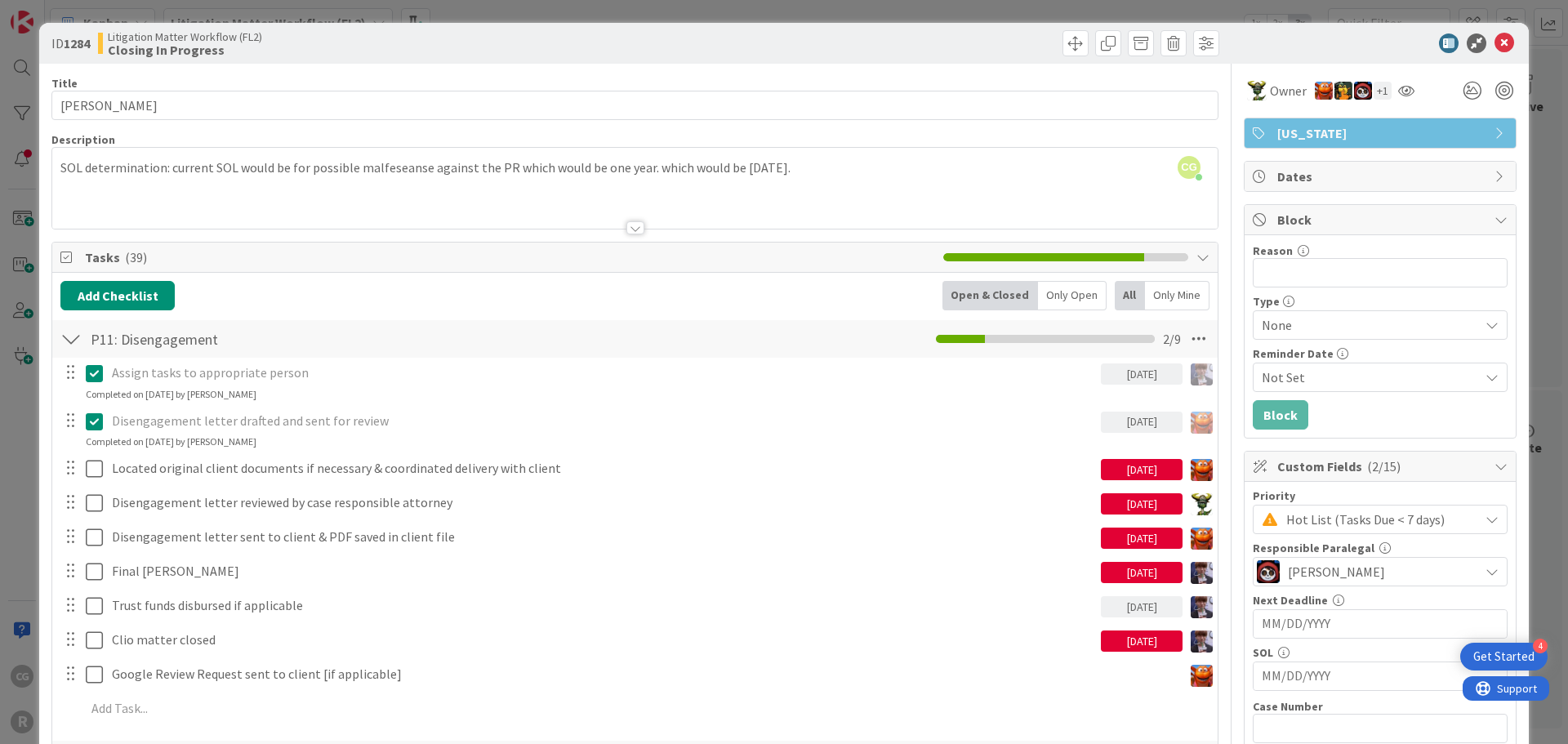
scroll to position [82, 0]
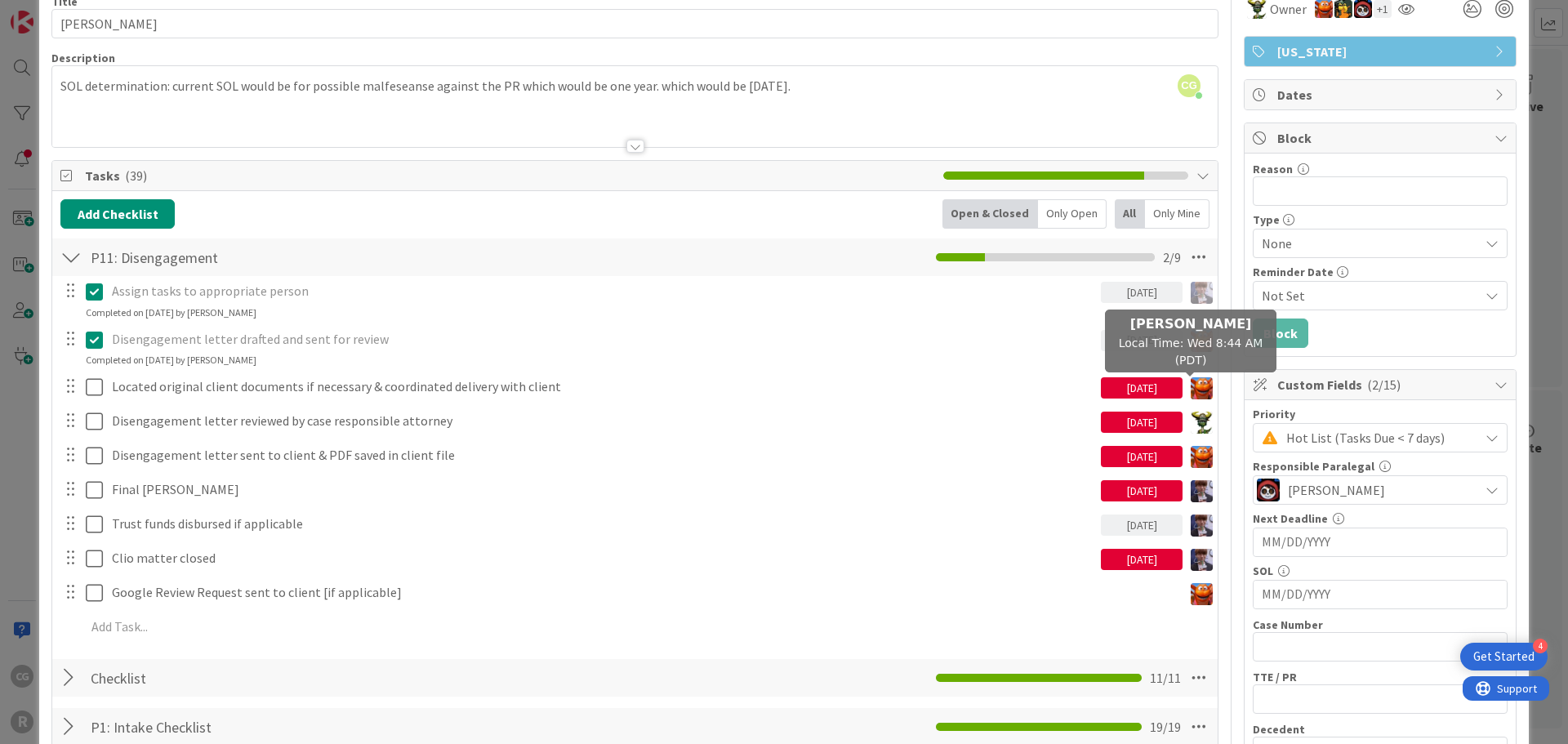
click at [1191, 385] on img at bounding box center [1202, 389] width 22 height 22
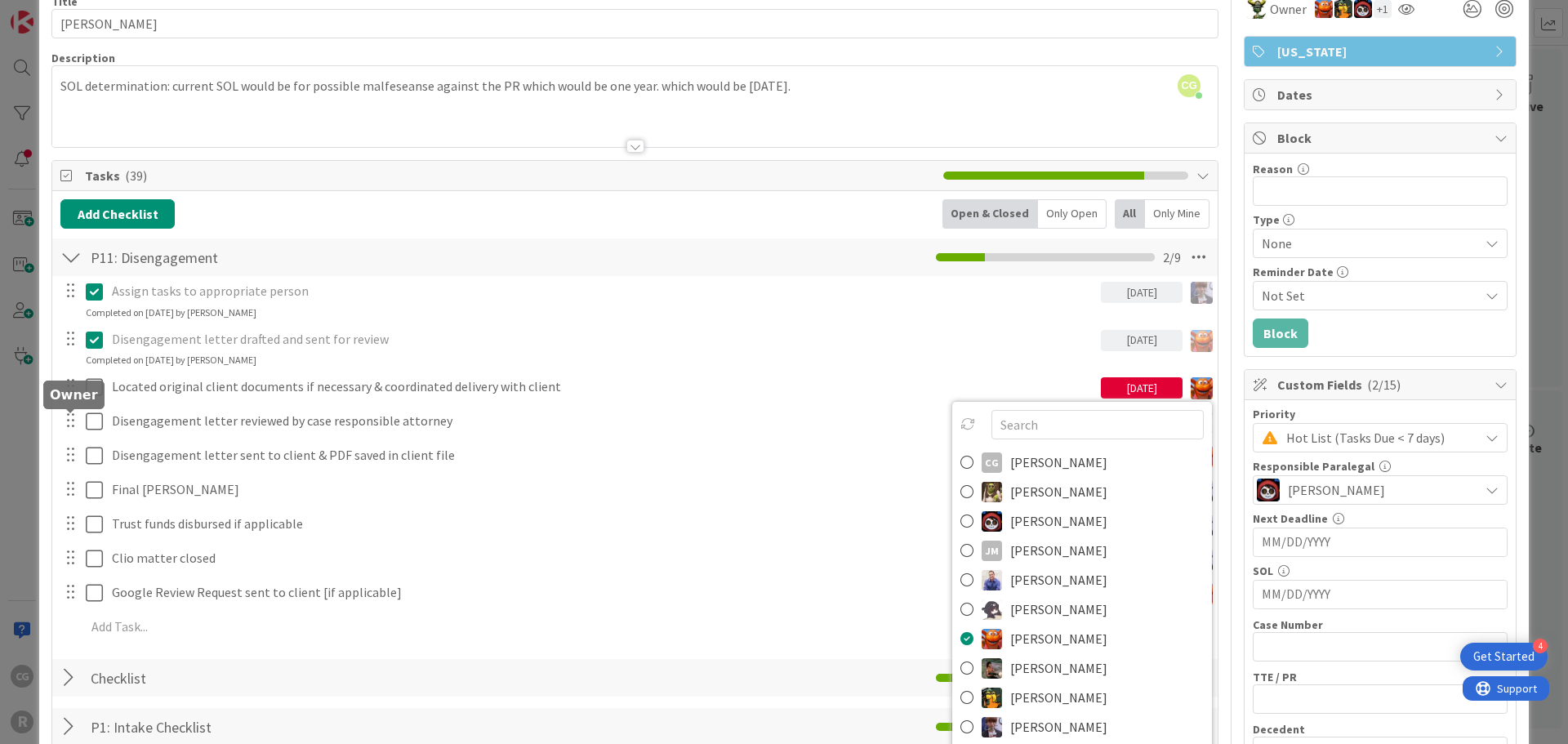
click at [0, 0] on img at bounding box center [0, 0] width 0 height 0
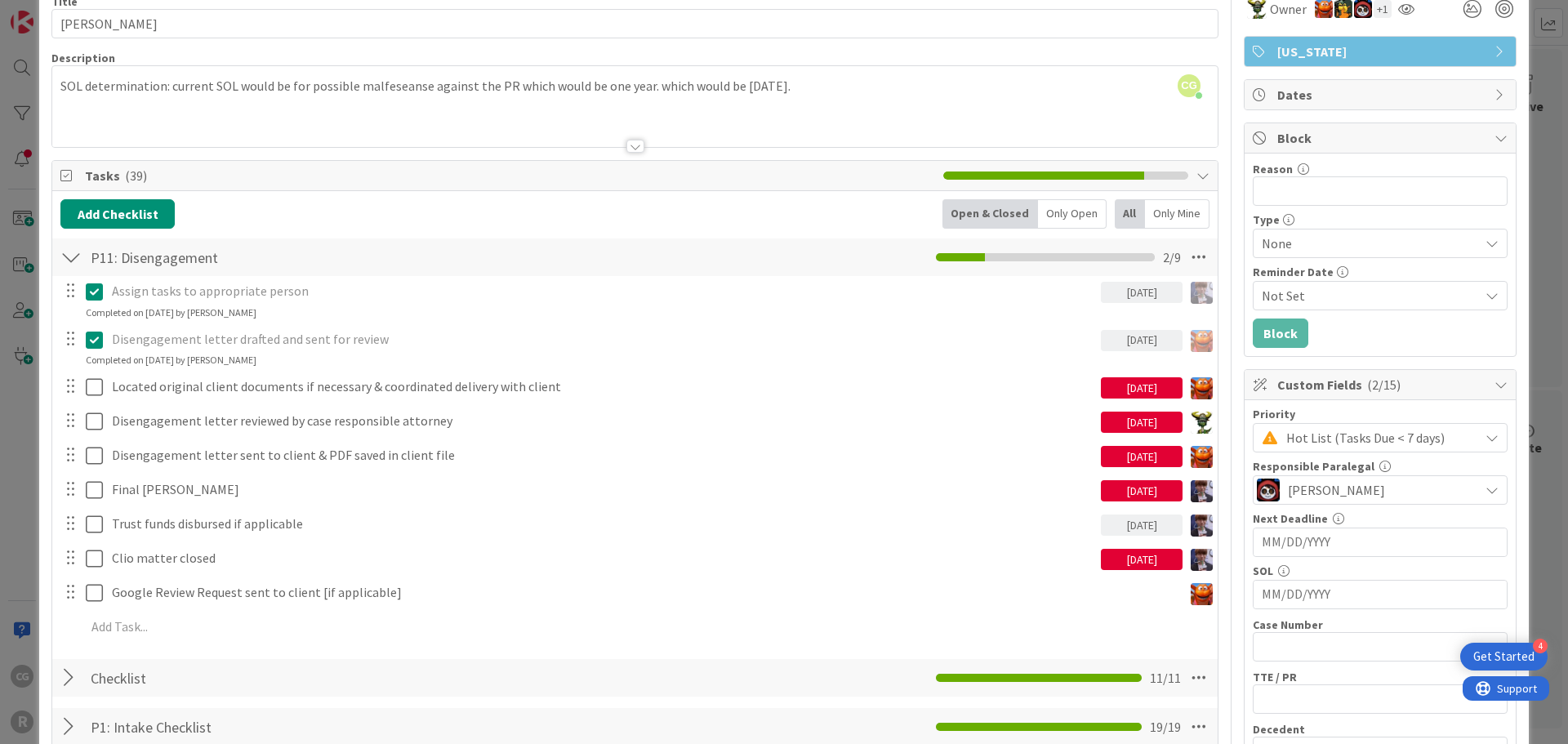
click at [0, 0] on span "[PERSON_NAME]" at bounding box center [0, 0] width 0 height 0
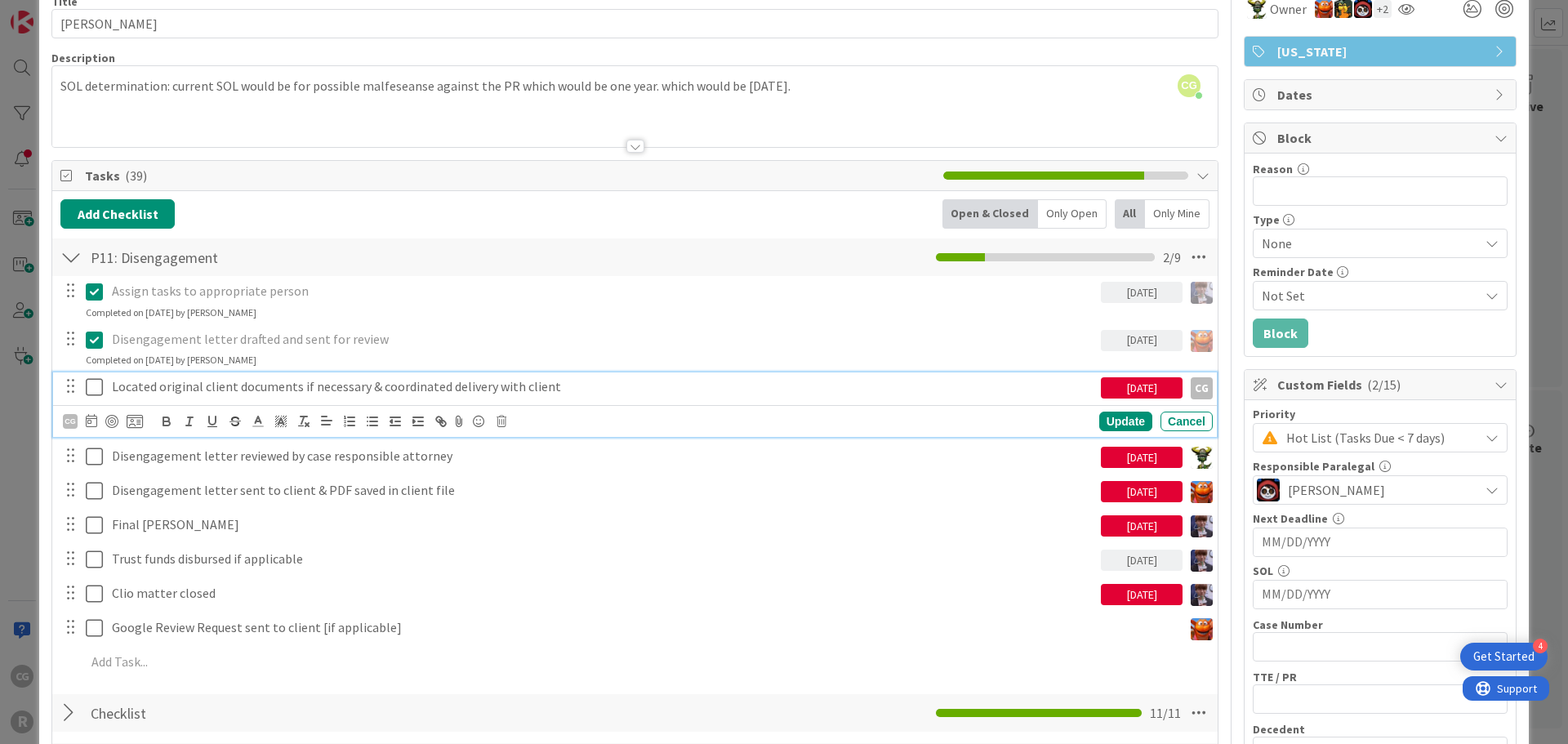
click at [1008, 387] on p "Located original client documents if necessary & coordinated delivery with clie…" at bounding box center [603, 387] width 982 height 18
click at [110, 427] on div at bounding box center [112, 422] width 13 height 13
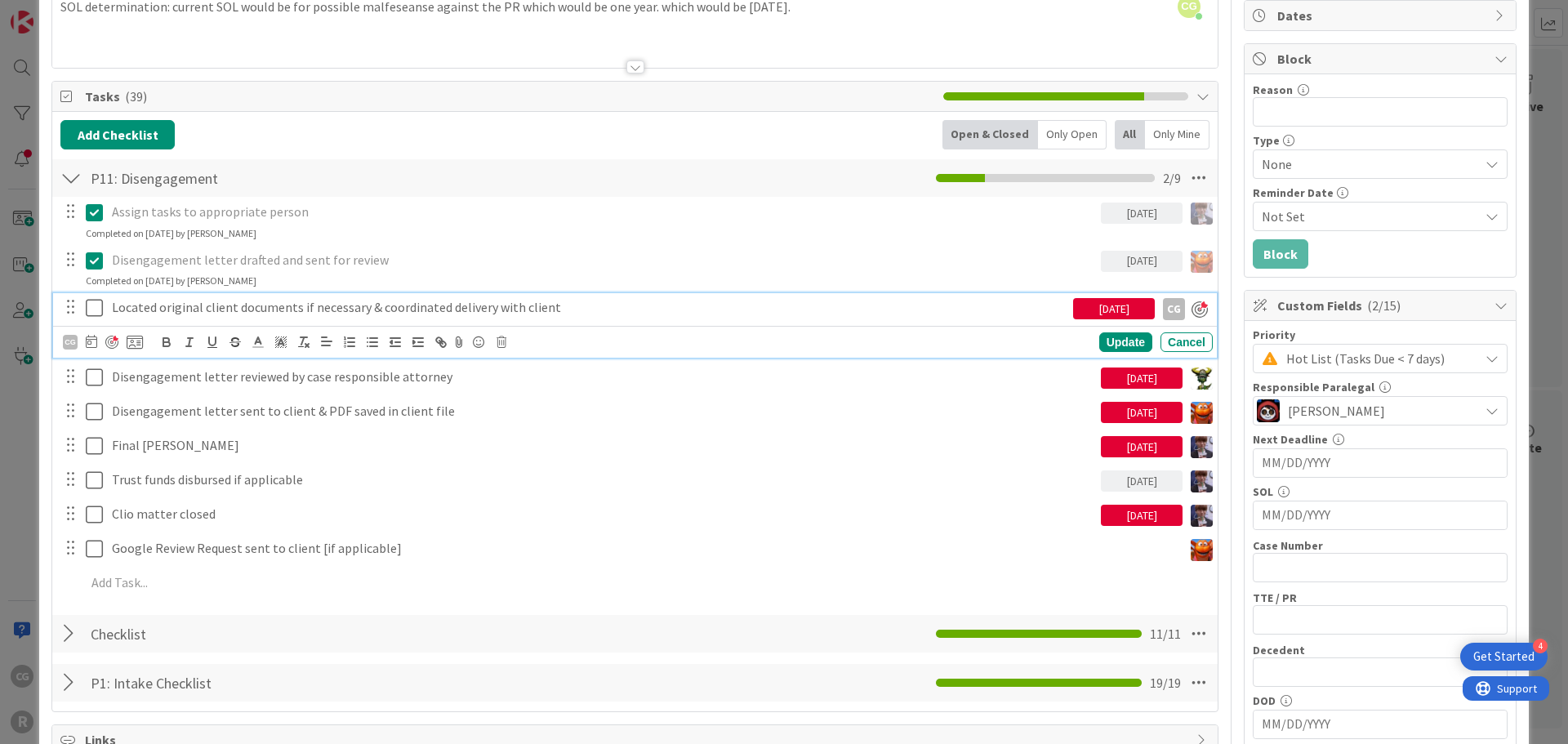
scroll to position [163, 0]
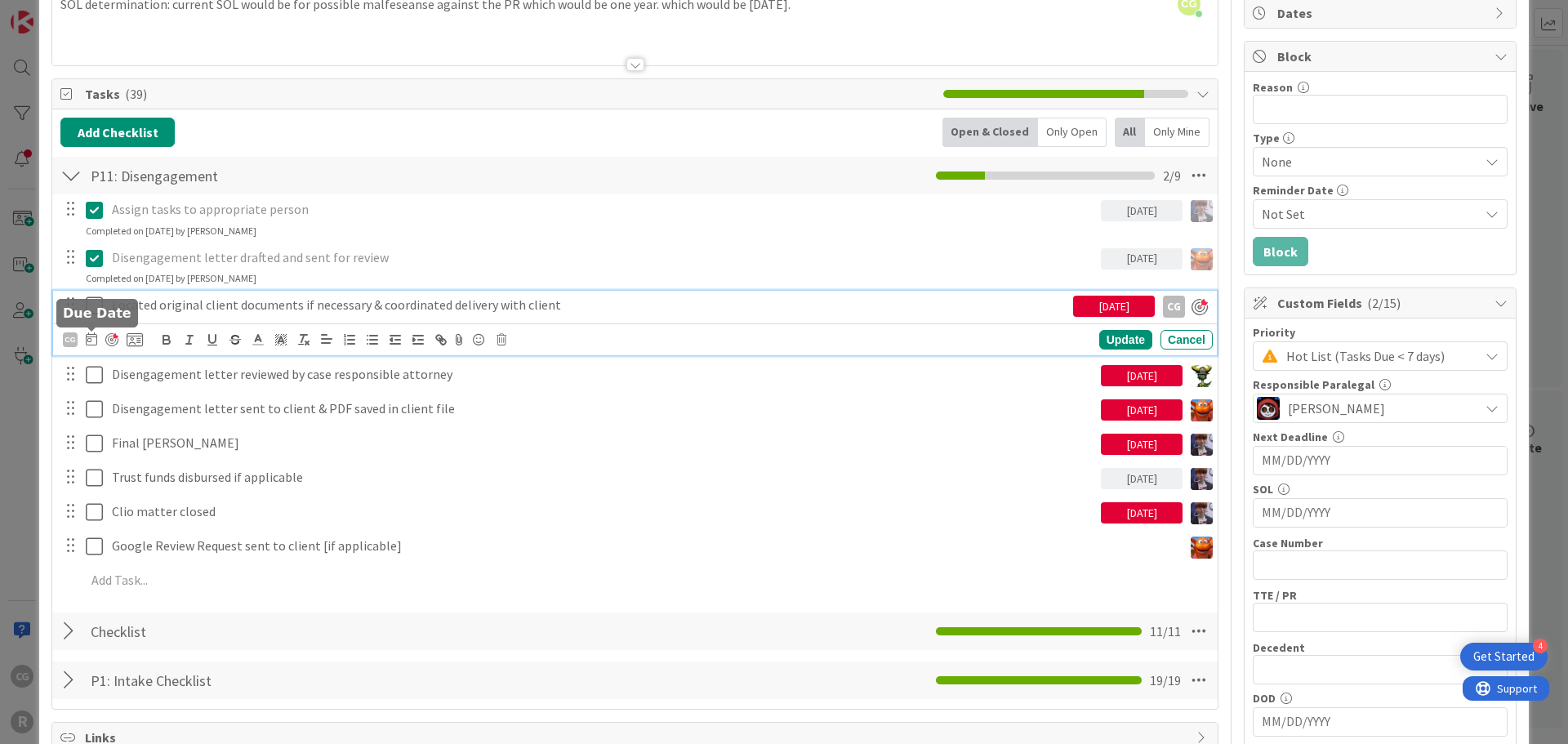
click at [95, 340] on icon at bounding box center [91, 339] width 11 height 13
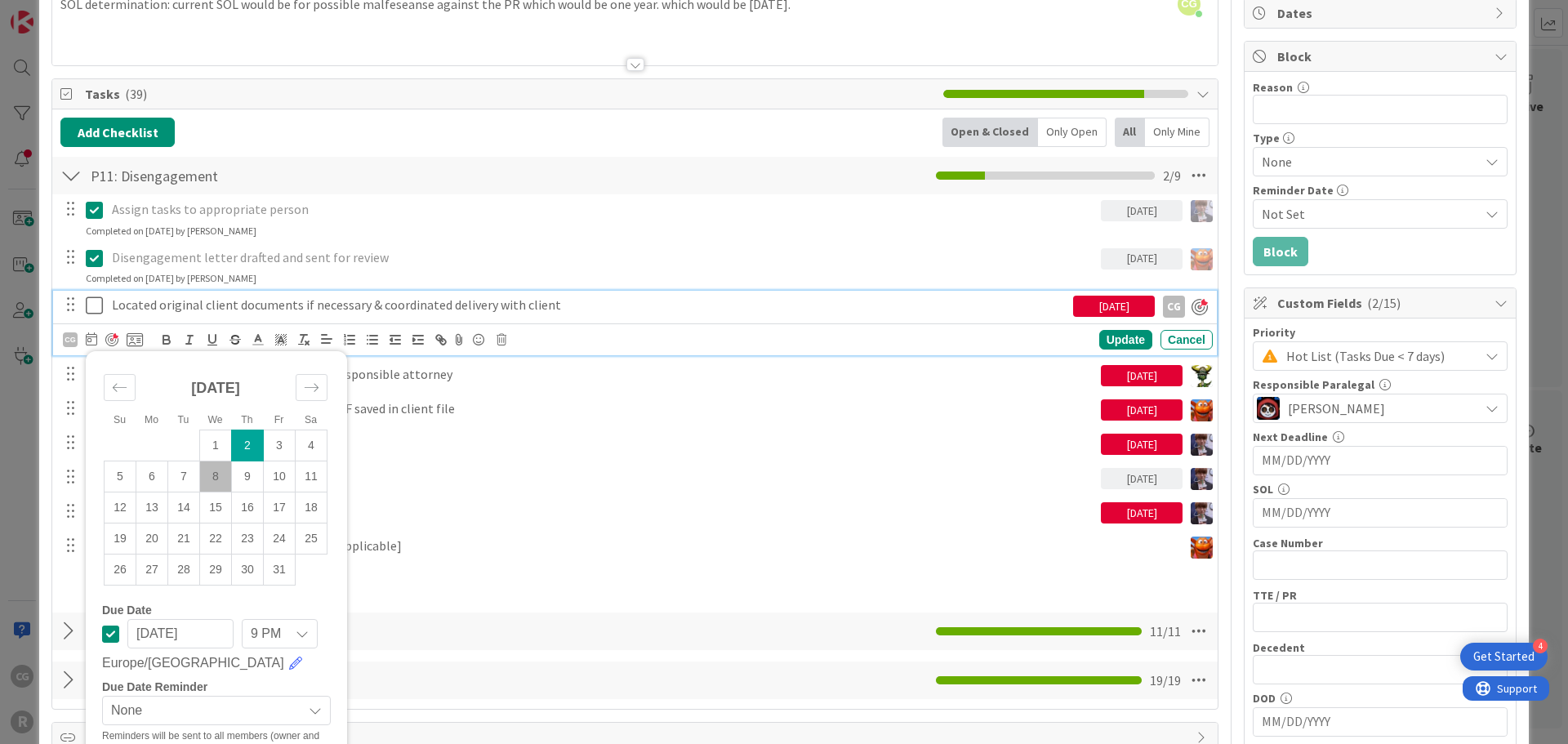
click at [218, 471] on td "8" at bounding box center [216, 477] width 32 height 31
type input "[DATE]"
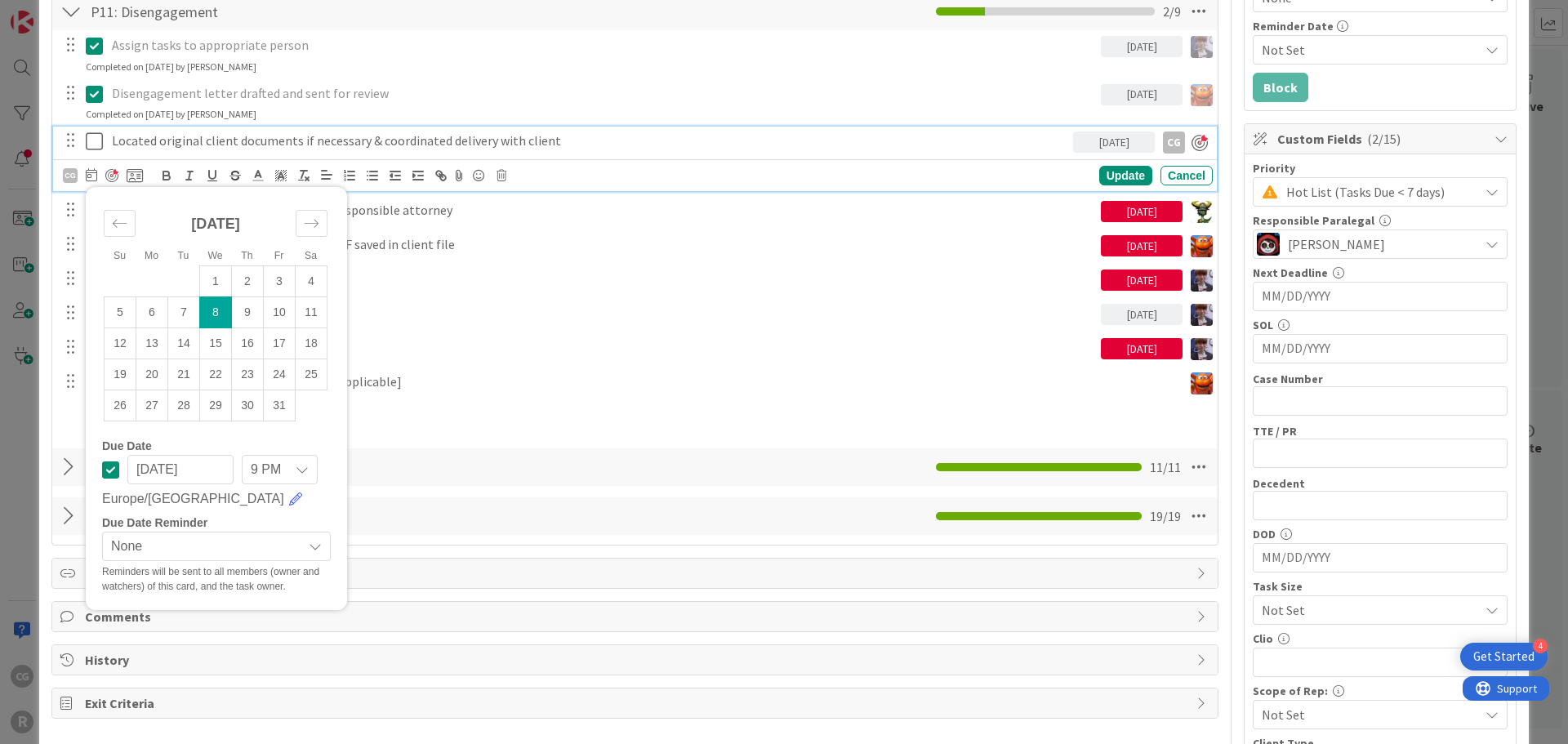
scroll to position [327, 0]
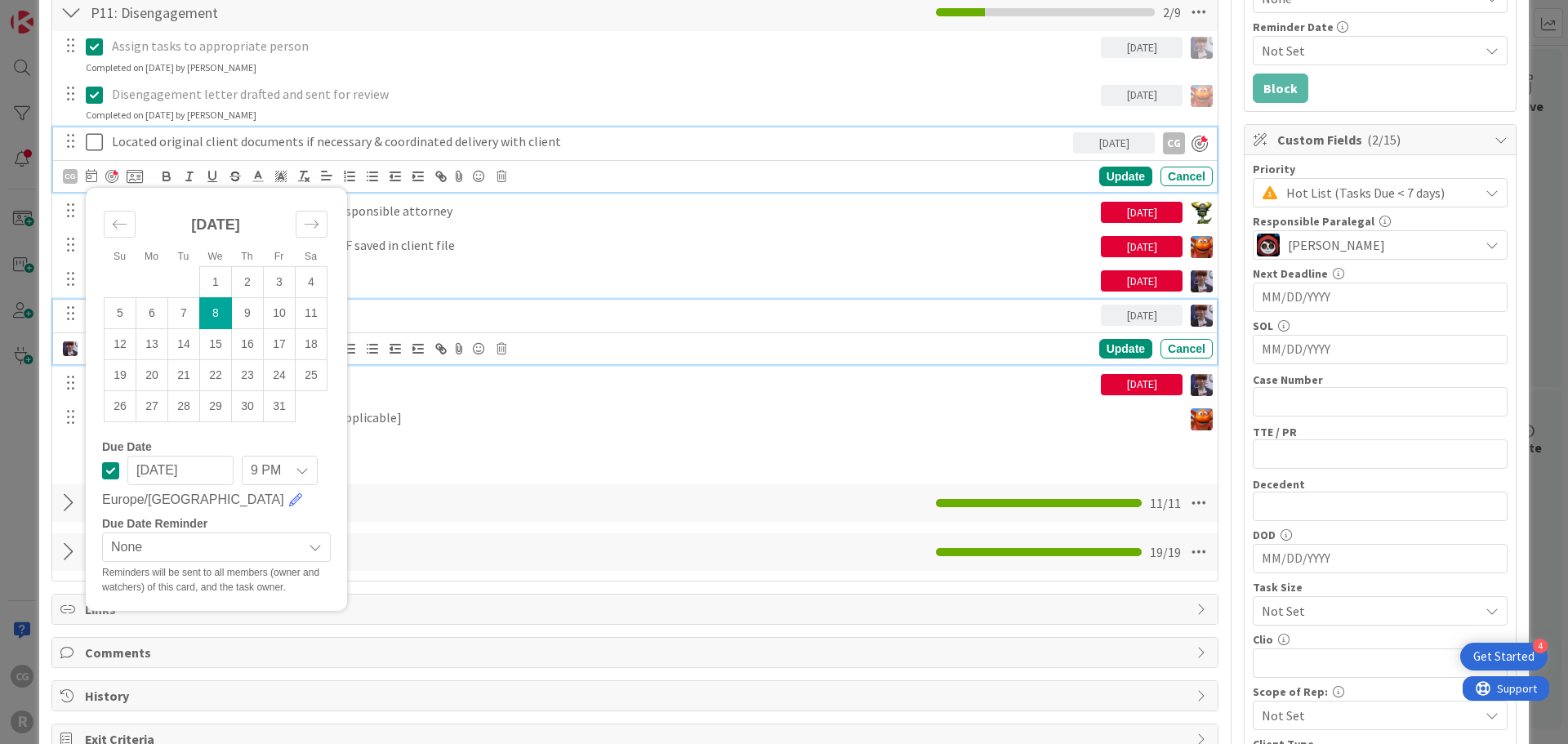
click at [536, 319] on p "Trust funds disbursed if applicable" at bounding box center [603, 314] width 982 height 18
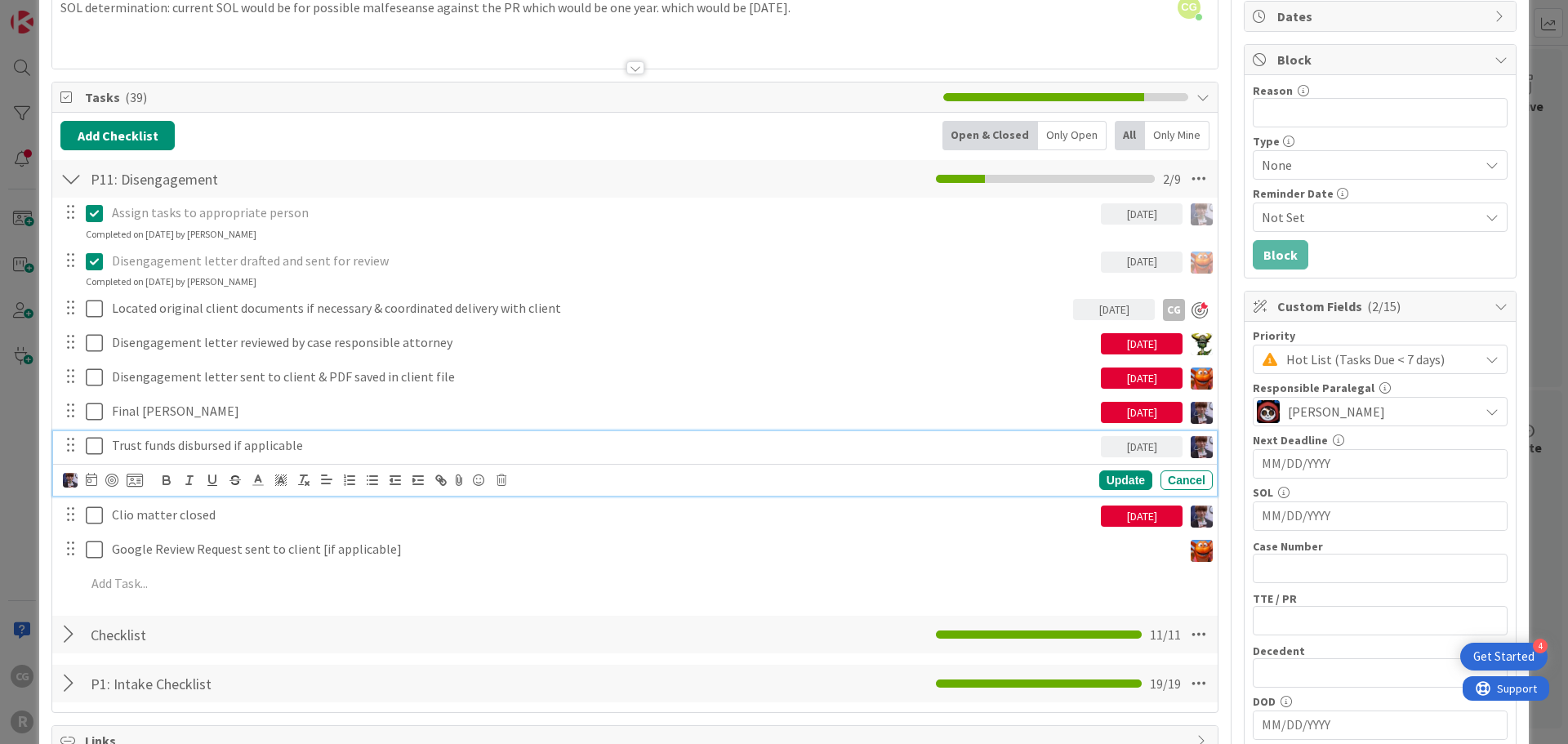
scroll to position [0, 0]
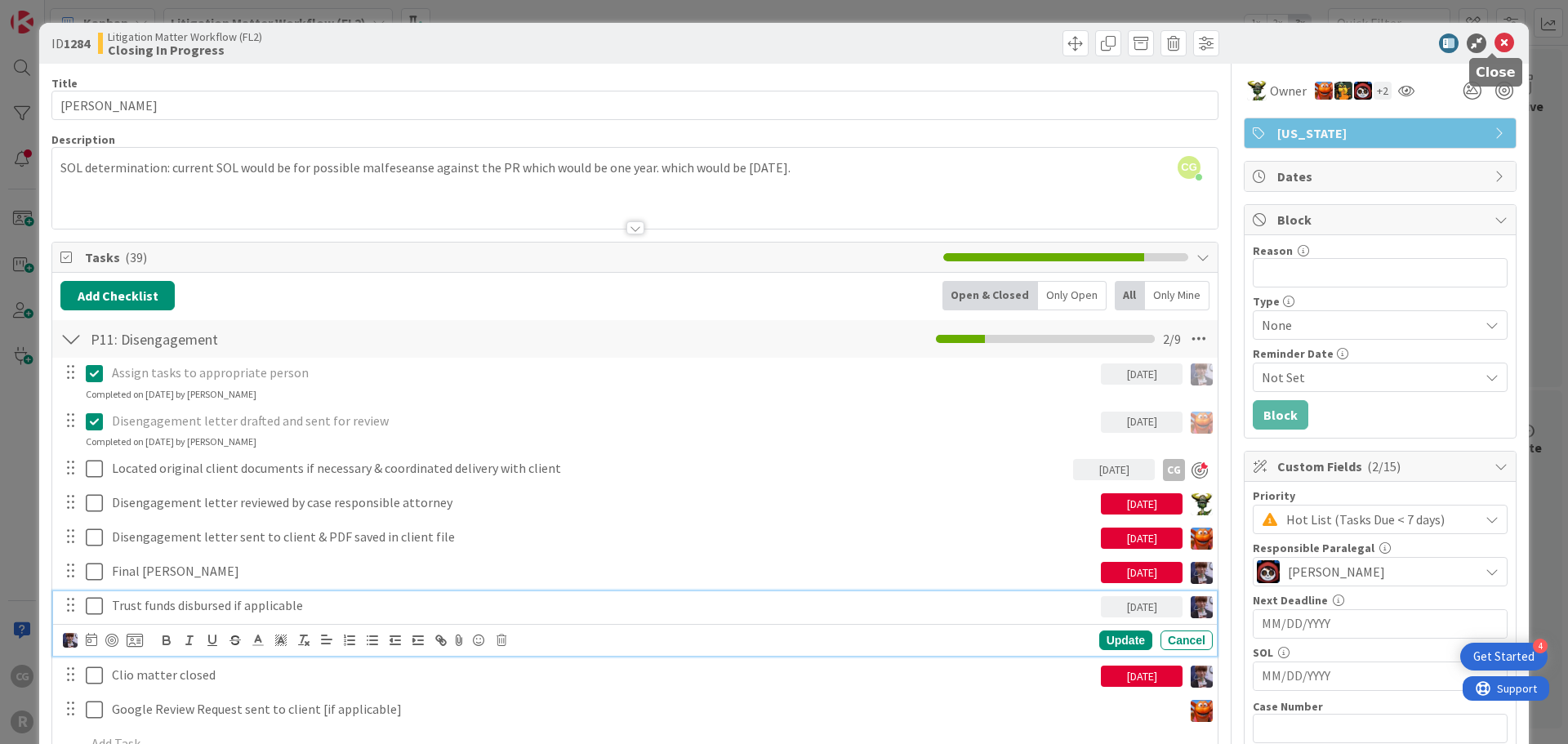
click at [1495, 42] on icon at bounding box center [1504, 42] width 19 height 19
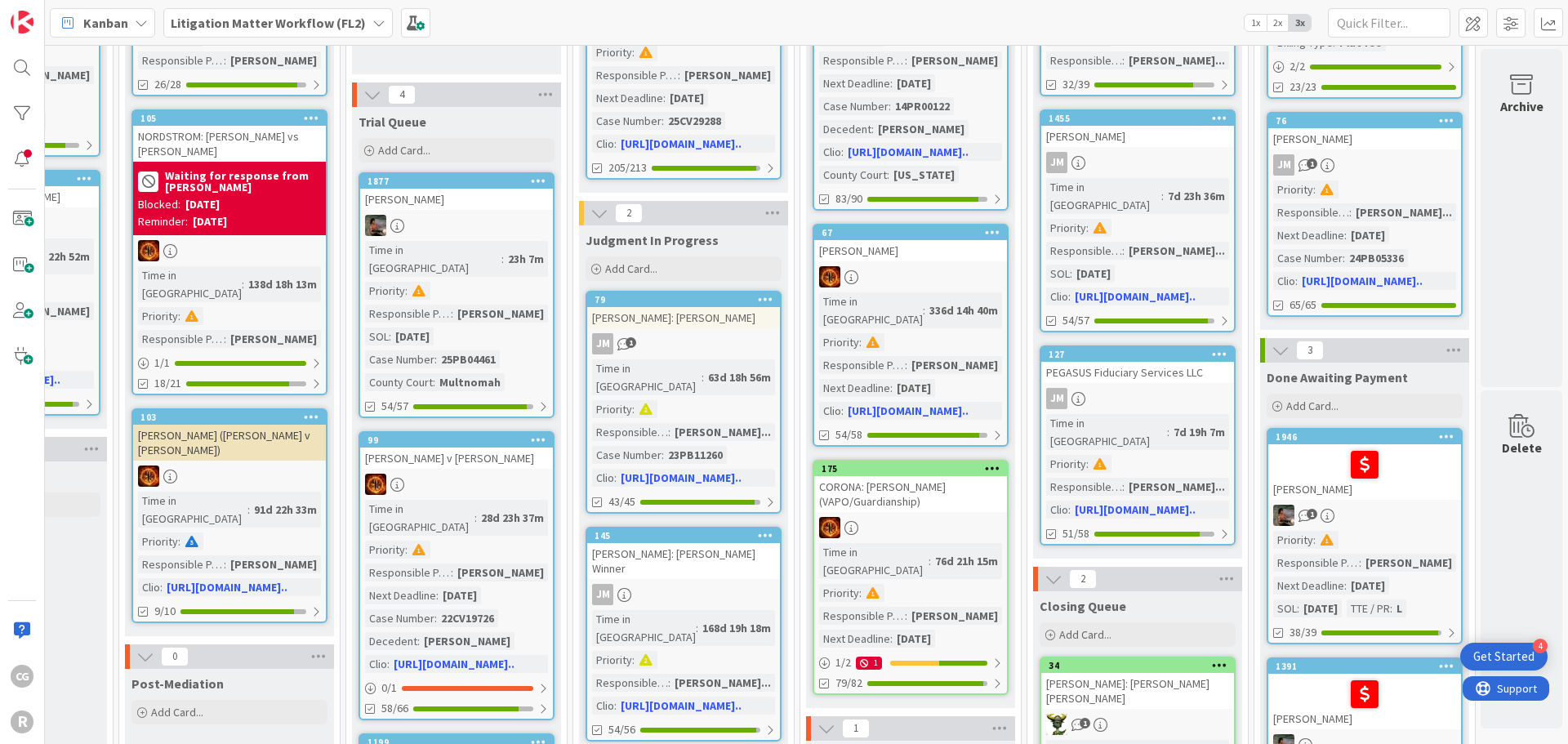
scroll to position [327, 1520]
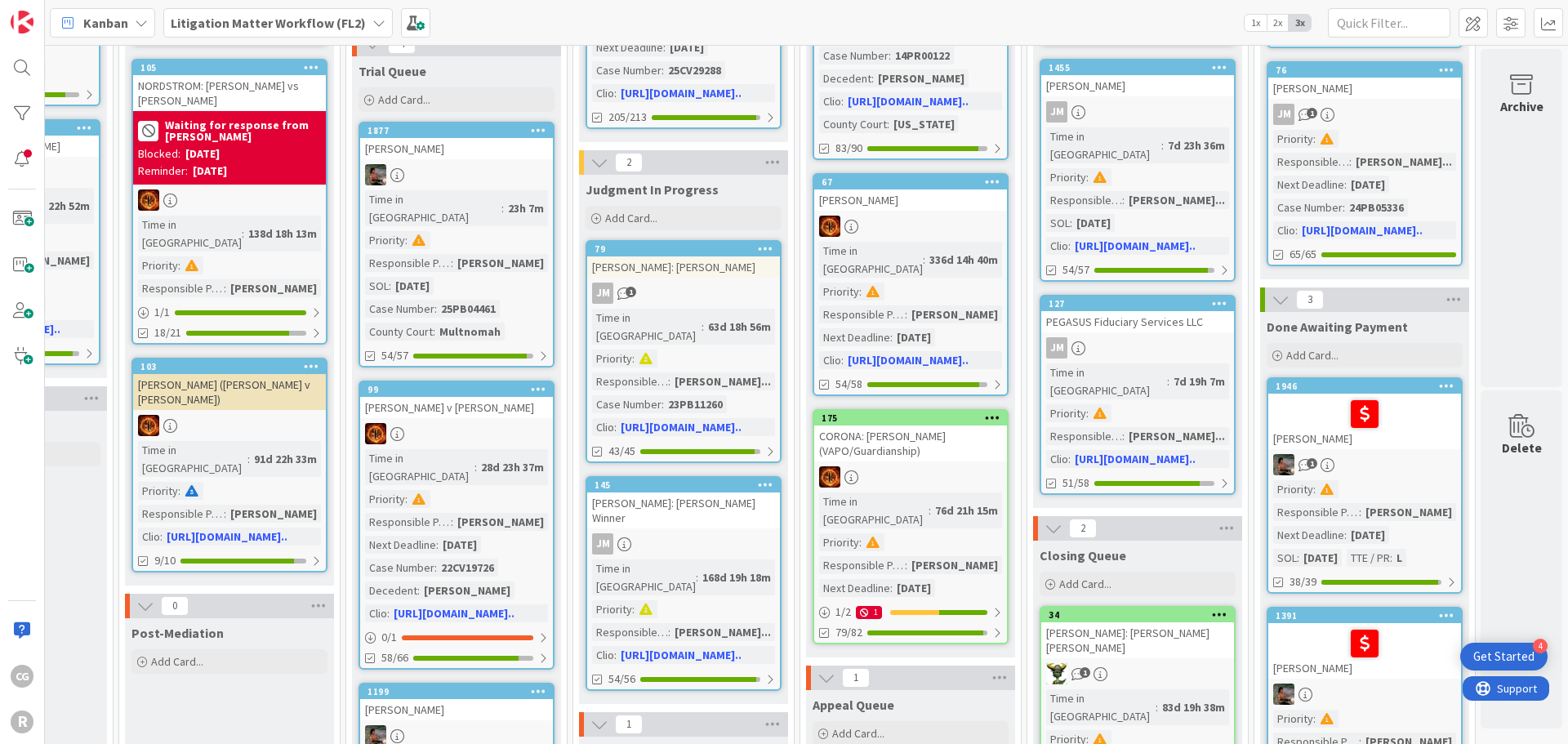
click at [1140, 300] on div "127 PEGASUS Fiduciary Services LLC JM Time in [GEOGRAPHIC_DATA] : 7d 19h 7m Pri…" at bounding box center [1137, 395] width 196 height 200
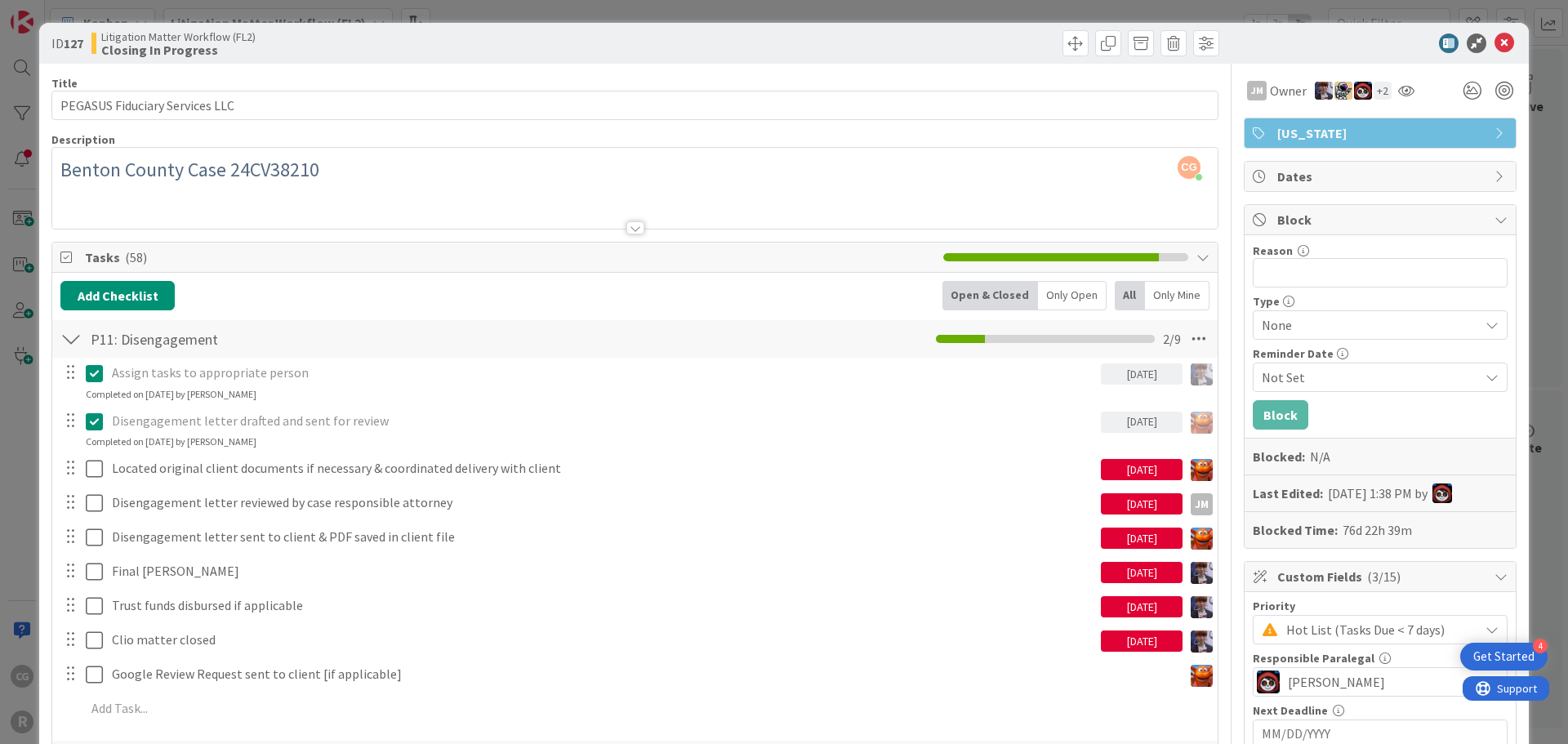
click at [1101, 468] on div "[DATE]" at bounding box center [1141, 469] width 82 height 21
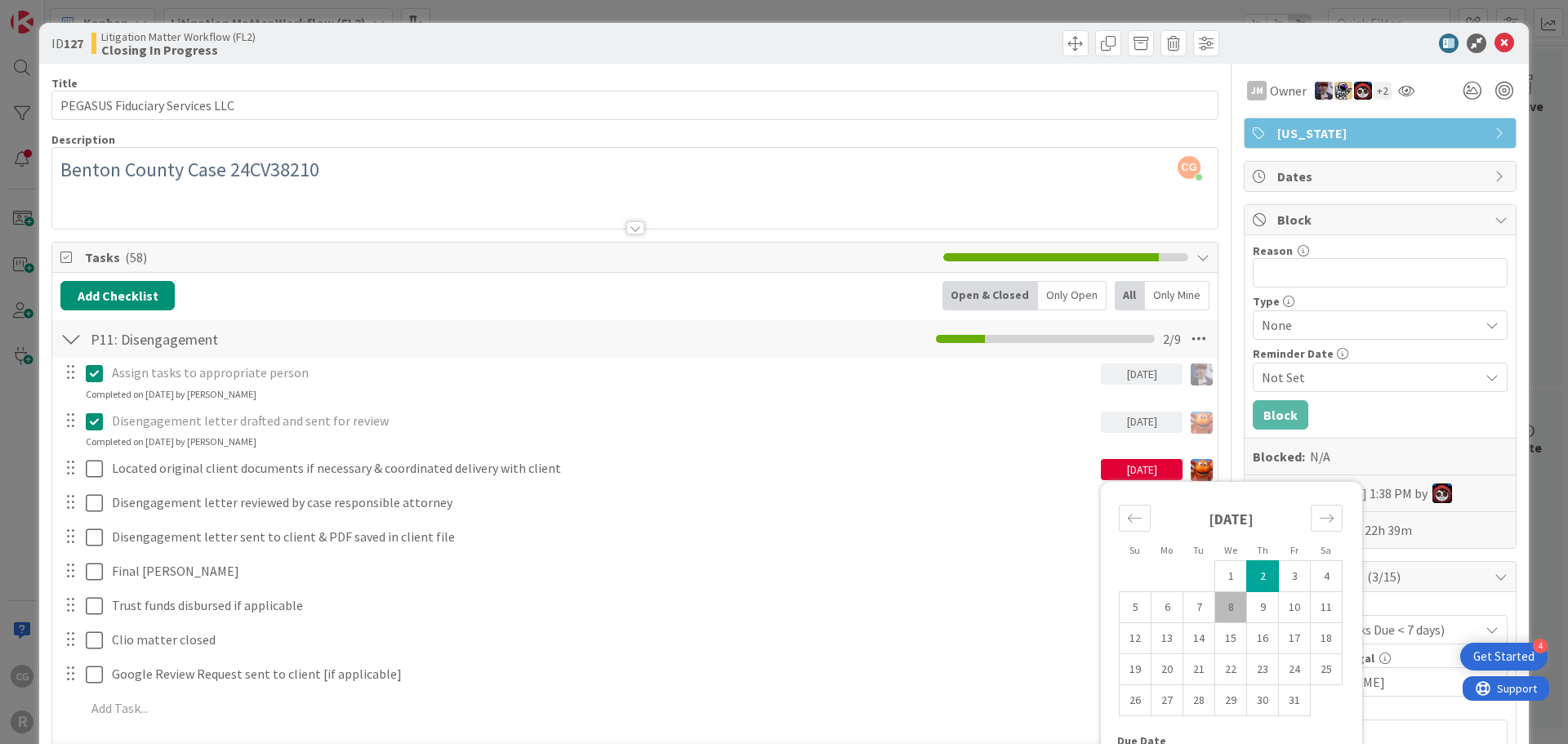
click at [1215, 599] on td "8" at bounding box center [1230, 608] width 32 height 31
type input "[DATE]"
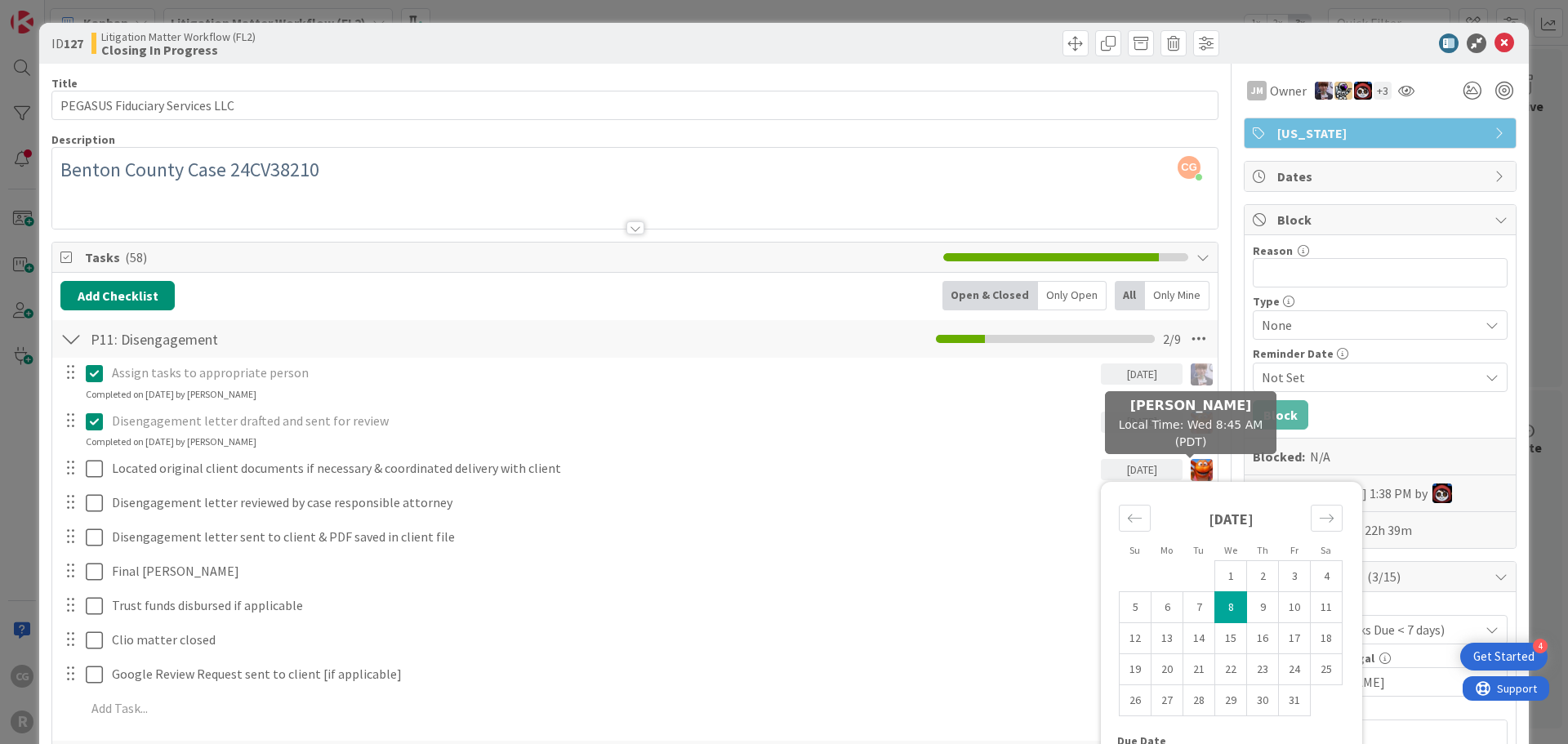
click at [1191, 468] on img at bounding box center [1202, 470] width 22 height 22
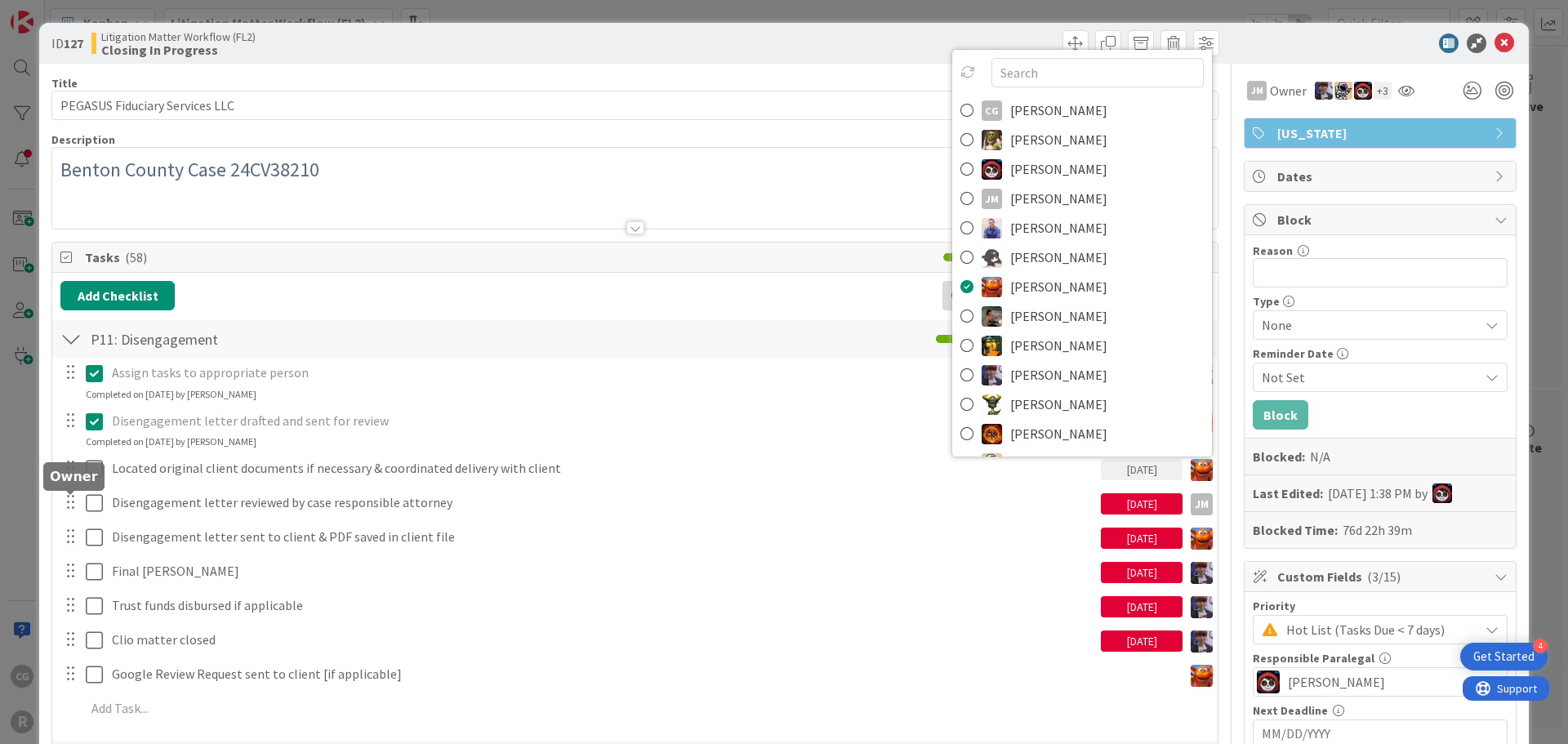
click at [0, 0] on img at bounding box center [0, 0] width 0 height 0
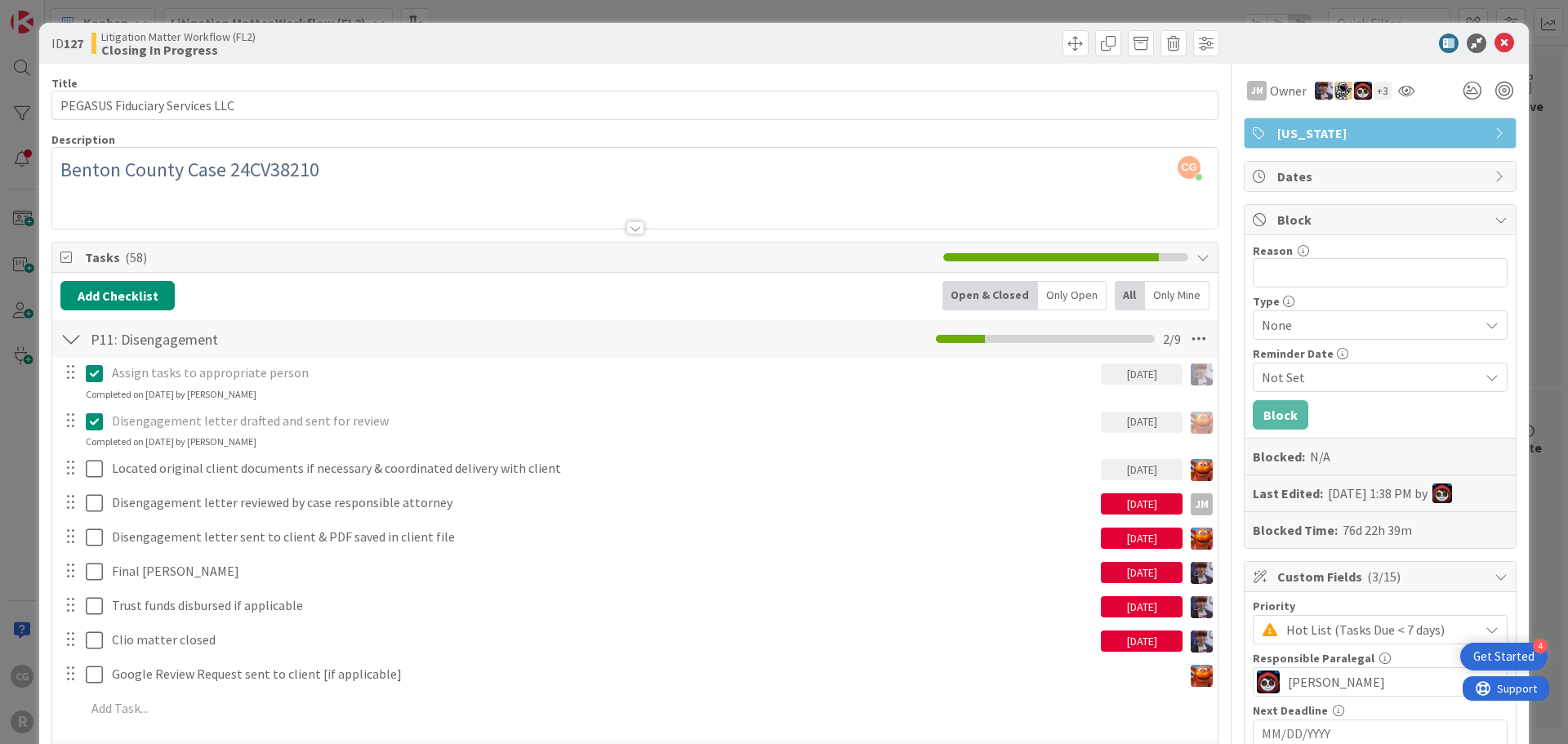
drag, startPoint x: 133, startPoint y: 149, endPoint x: 151, endPoint y: 157, distance: 19.7
click at [0, 0] on span "[PERSON_NAME]" at bounding box center [0, 0] width 0 height 0
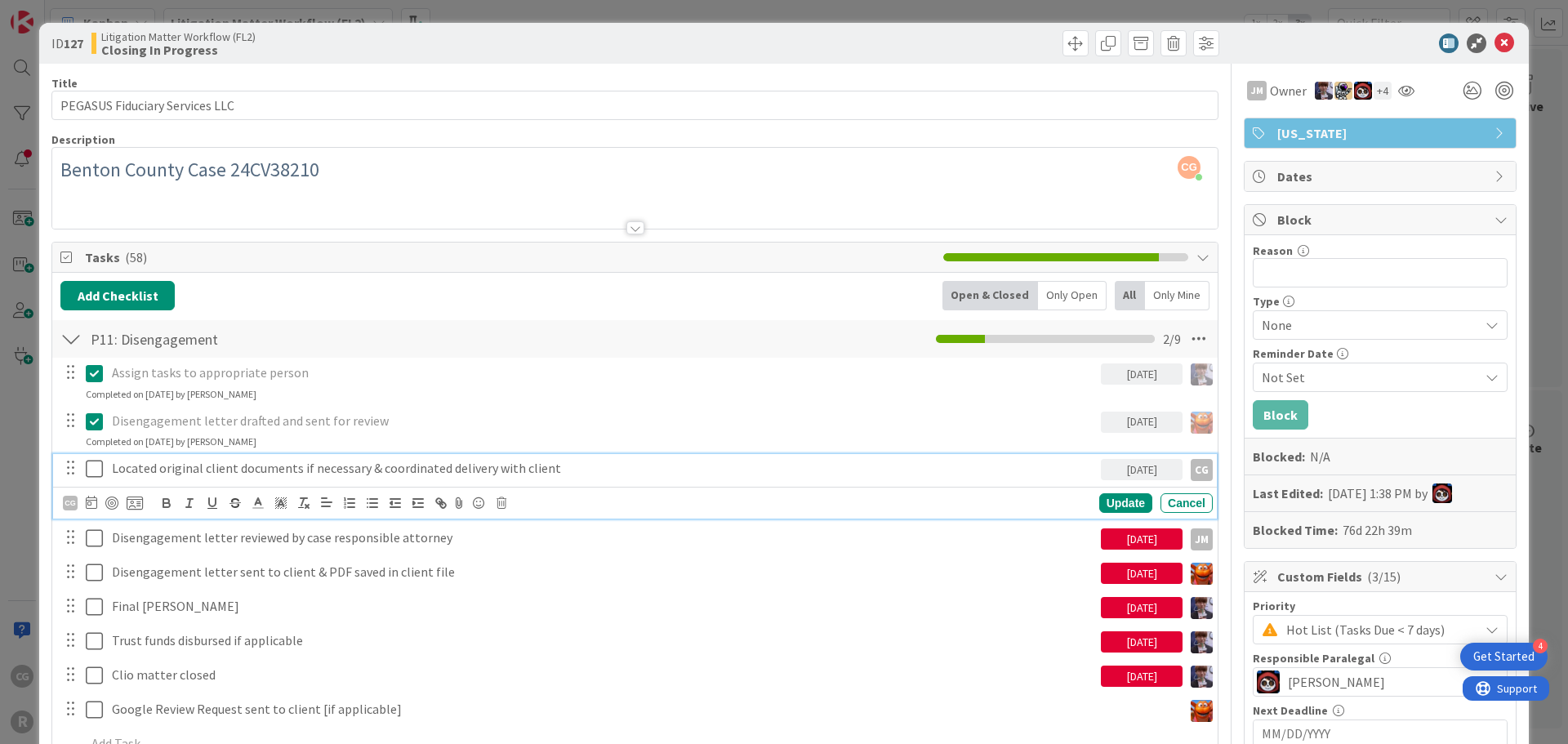
click at [180, 471] on p "Located original client documents if necessary & coordinated delivery with clie…" at bounding box center [603, 468] width 982 height 18
click at [108, 503] on div at bounding box center [112, 503] width 13 height 13
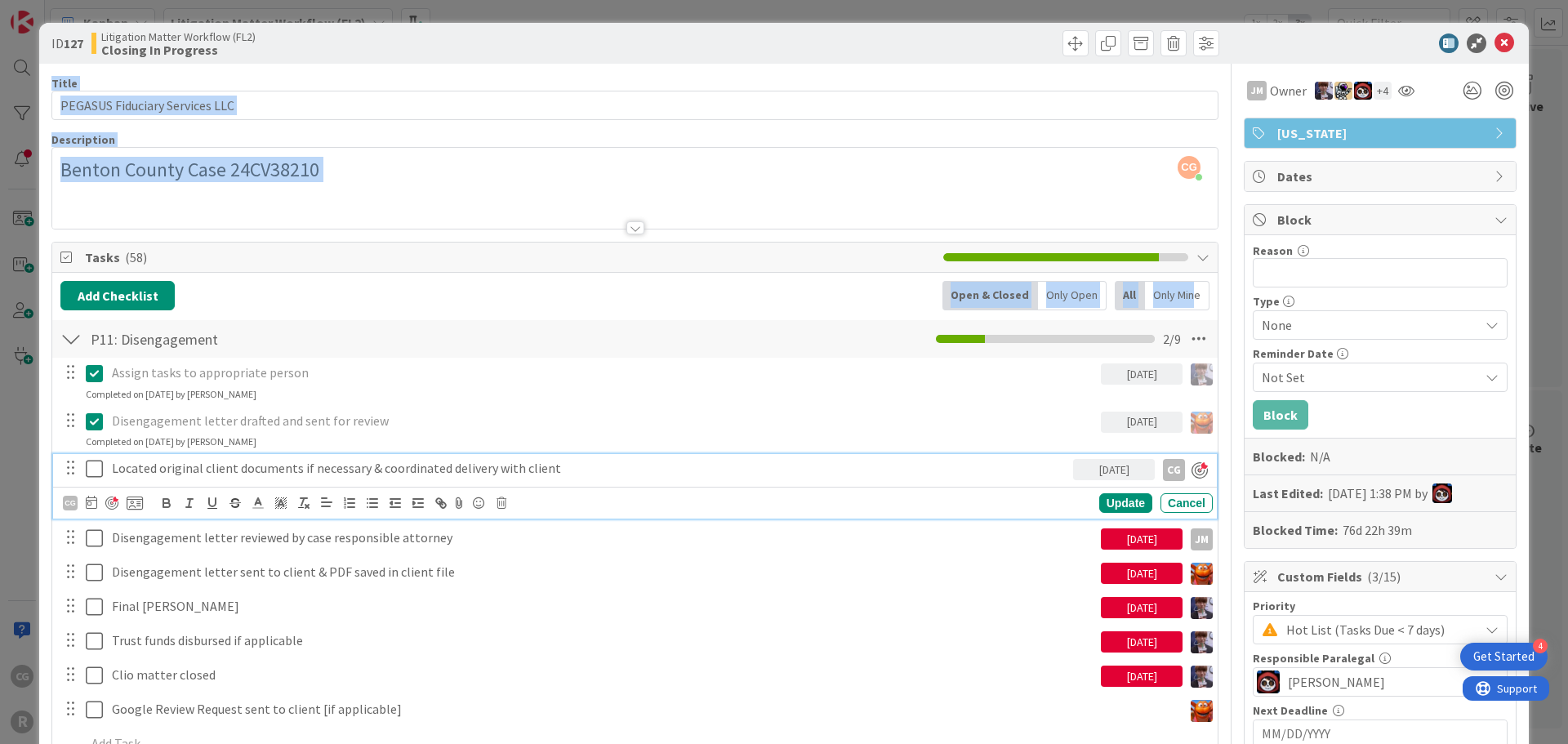
drag, startPoint x: 1487, startPoint y: 40, endPoint x: 1184, endPoint y: 305, distance: 402.5
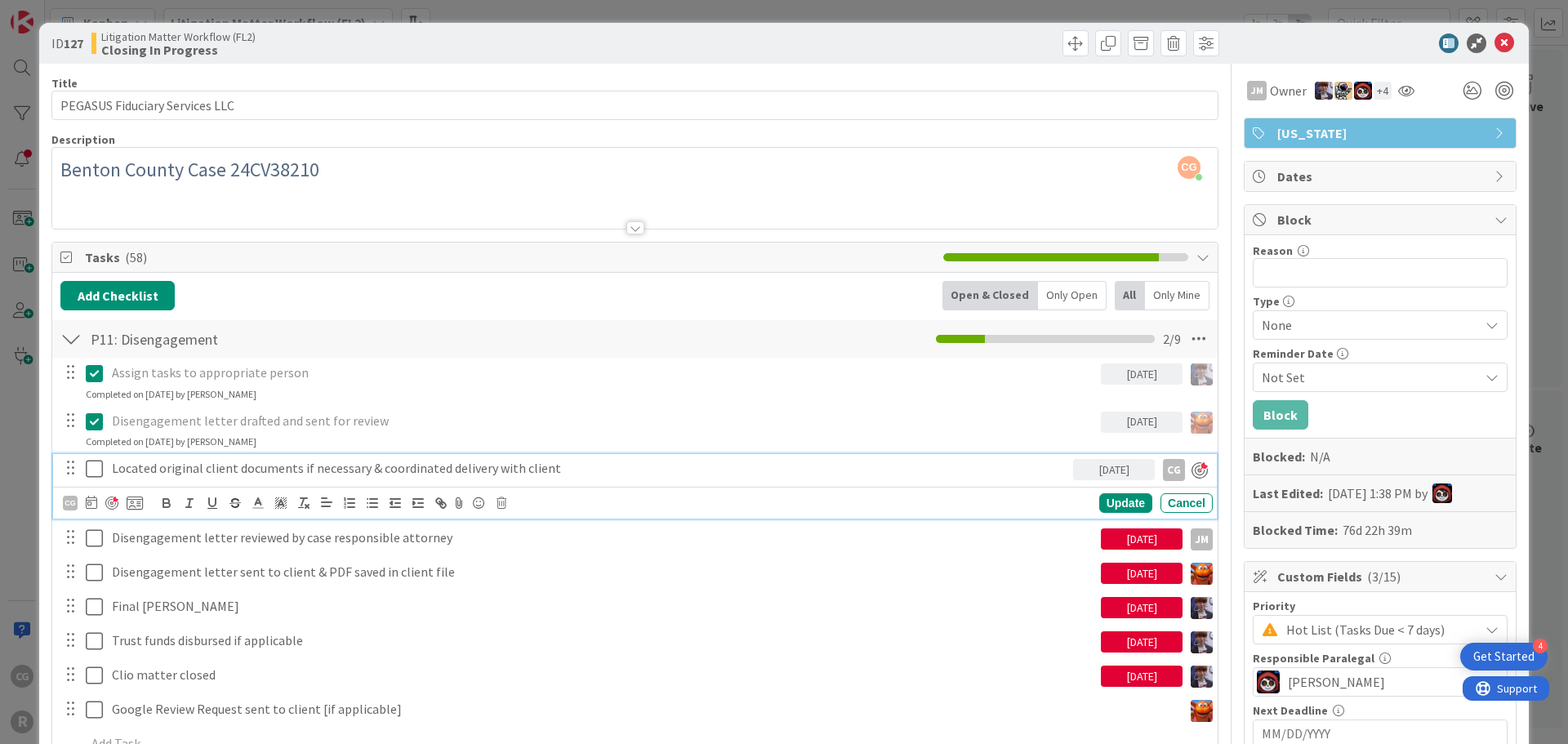
click at [1020, 475] on p "Located original client documents if necessary & coordinated delivery with clie…" at bounding box center [589, 468] width 955 height 18
click at [1105, 501] on div "Update" at bounding box center [1126, 502] width 53 height 19
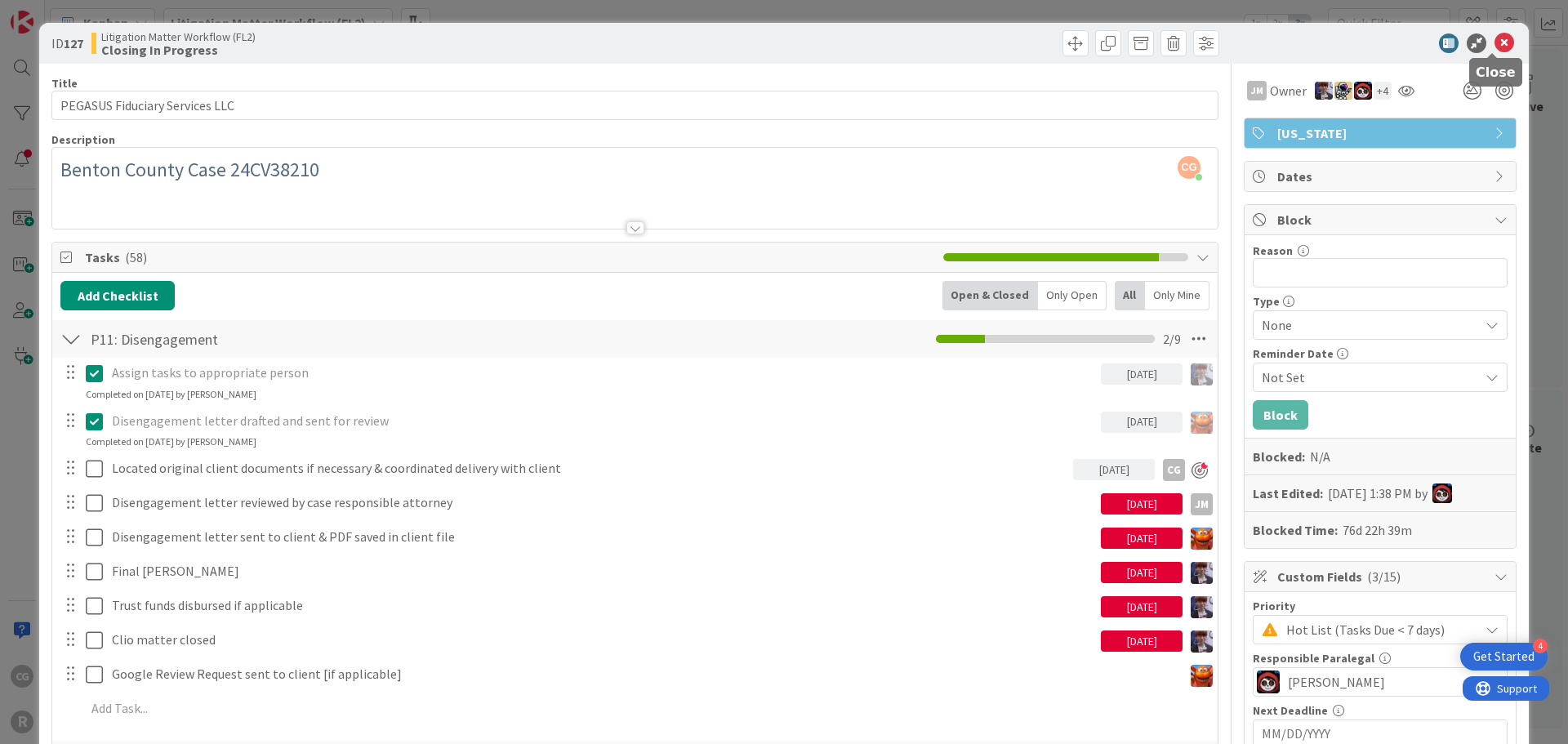
click at [1495, 46] on icon at bounding box center [1504, 42] width 19 height 19
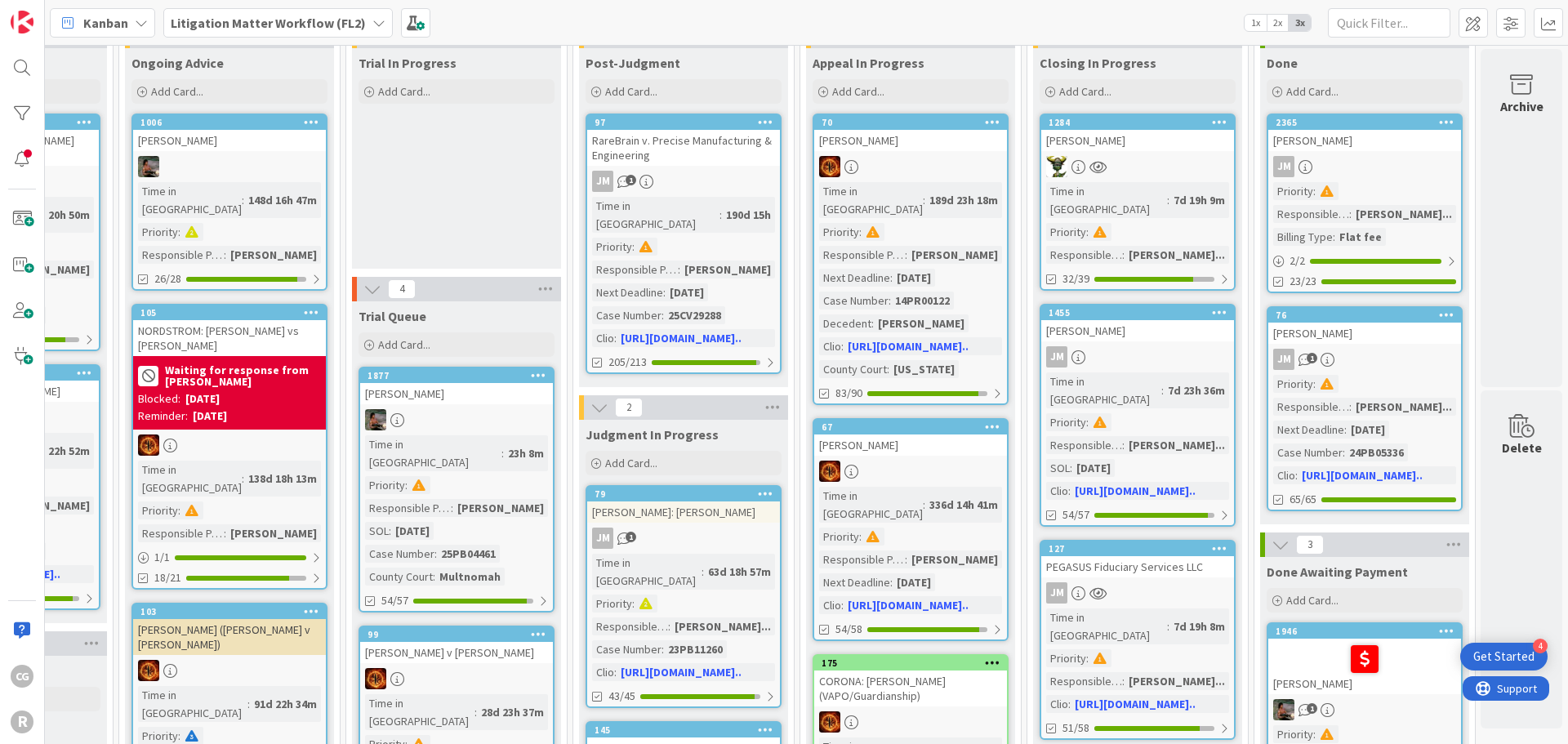
scroll to position [0, 1520]
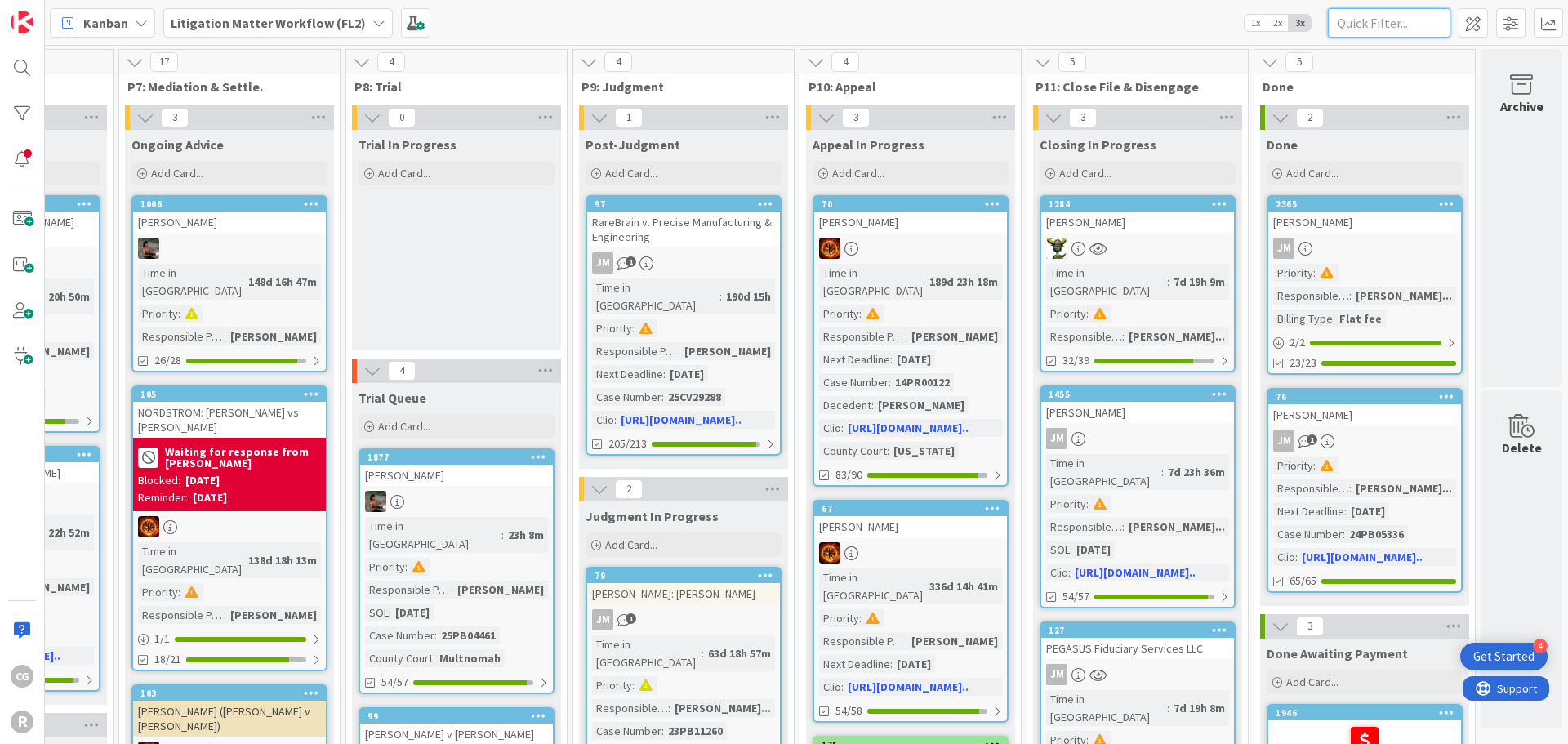
click at [1398, 24] on input "text" at bounding box center [1388, 23] width 122 height 29
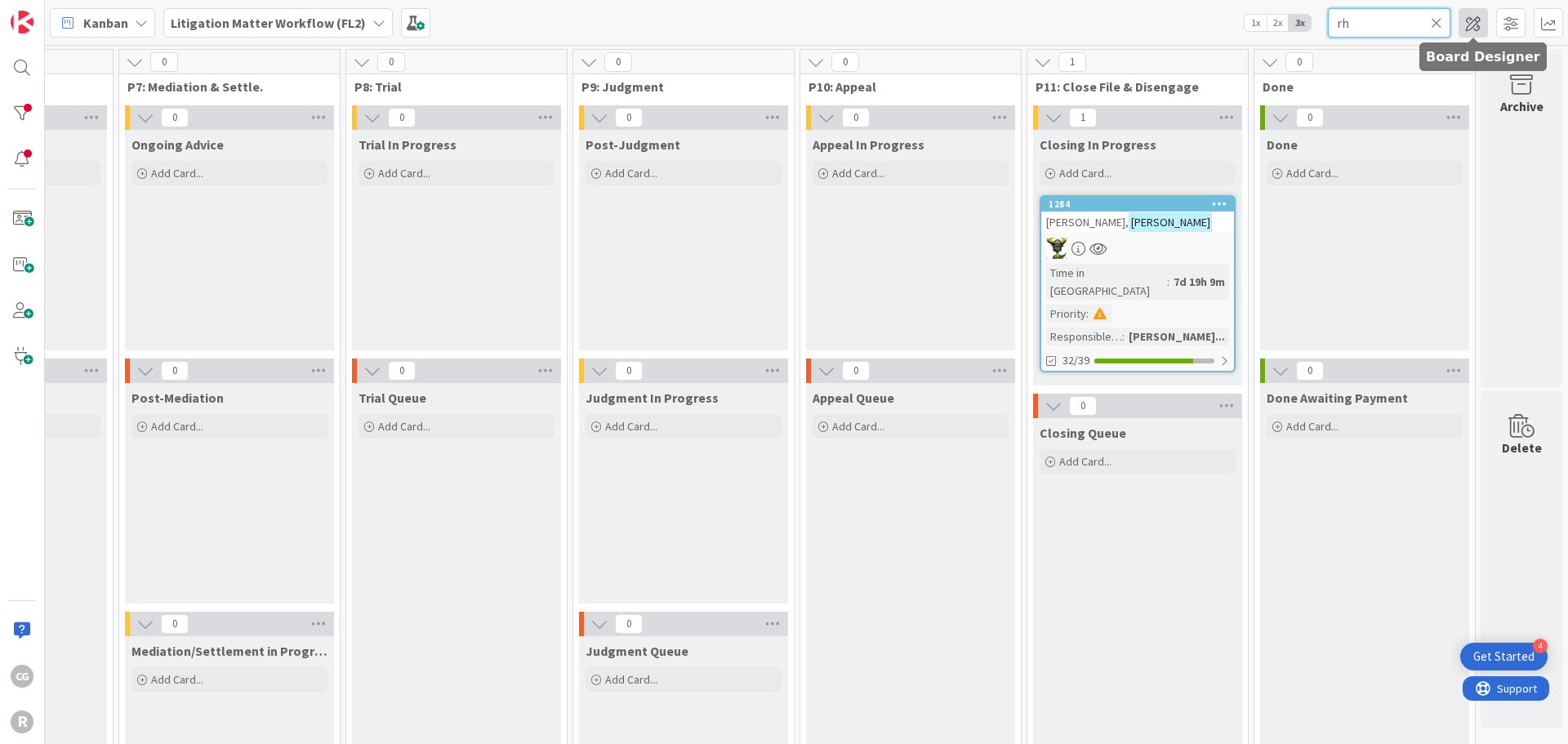
type input "r"
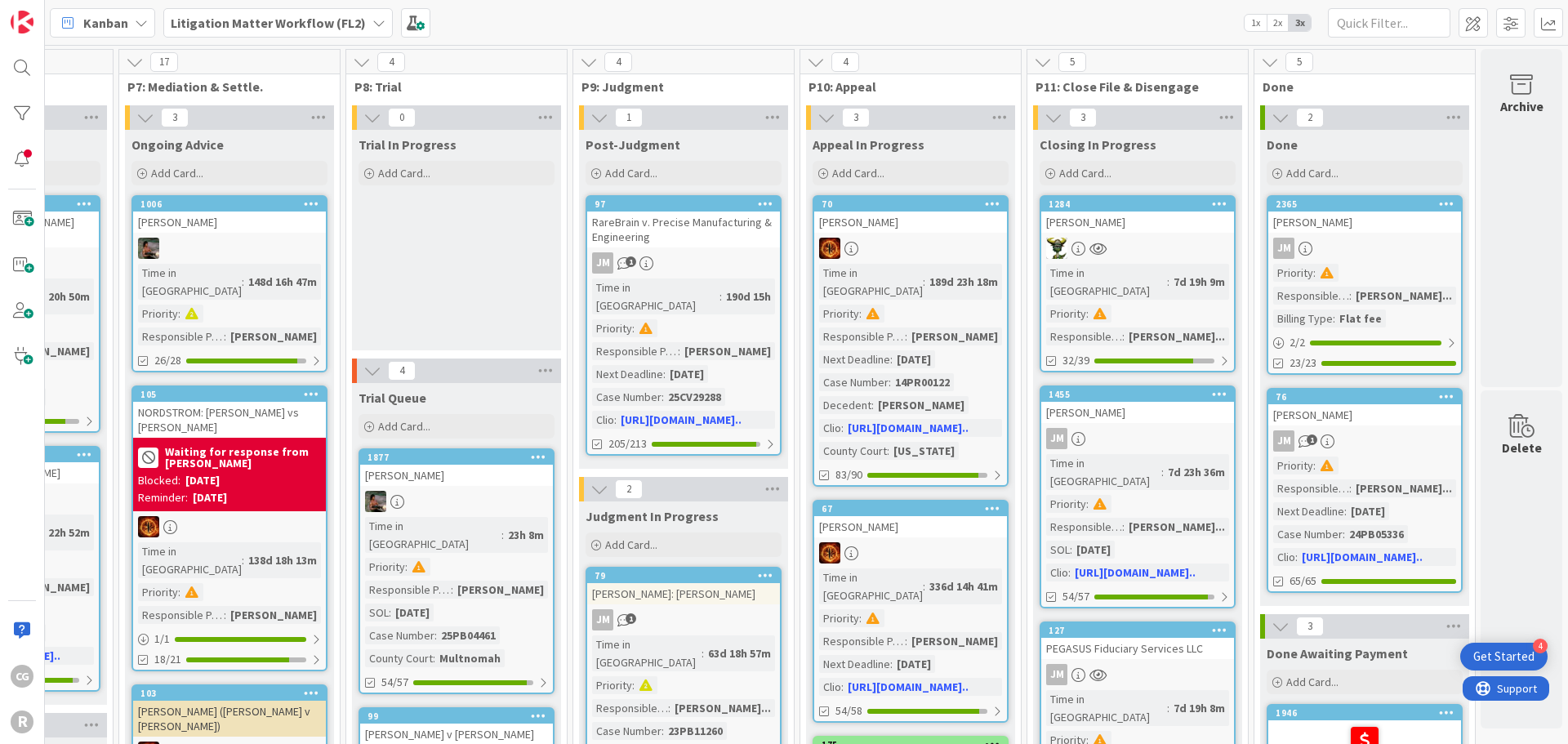
click at [1150, 405] on div "1455 [PERSON_NAME] Time in Column : 7d 23h 36m Priority : Responsible Paralegal…" at bounding box center [1137, 497] width 196 height 223
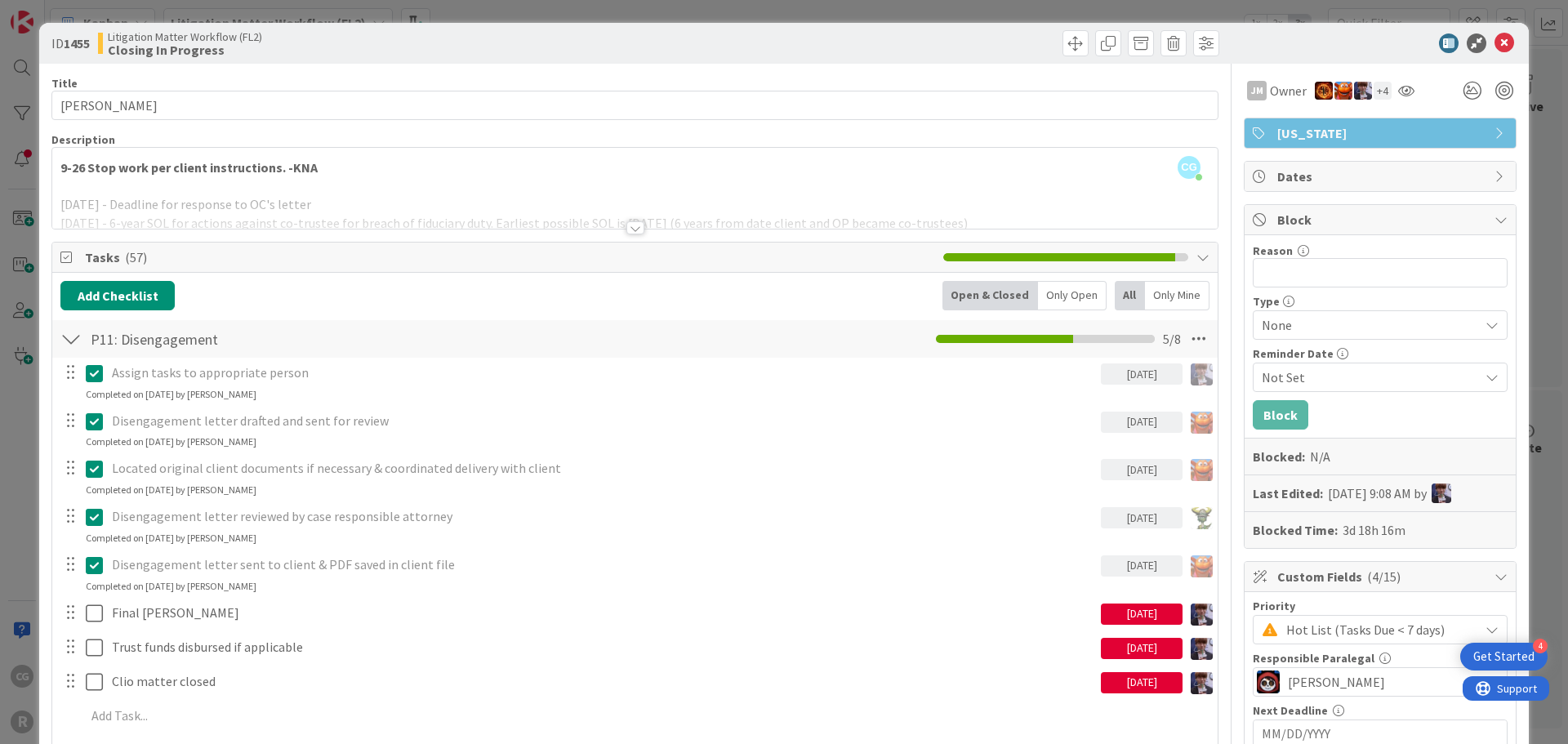
click at [1495, 42] on icon at bounding box center [1504, 42] width 19 height 19
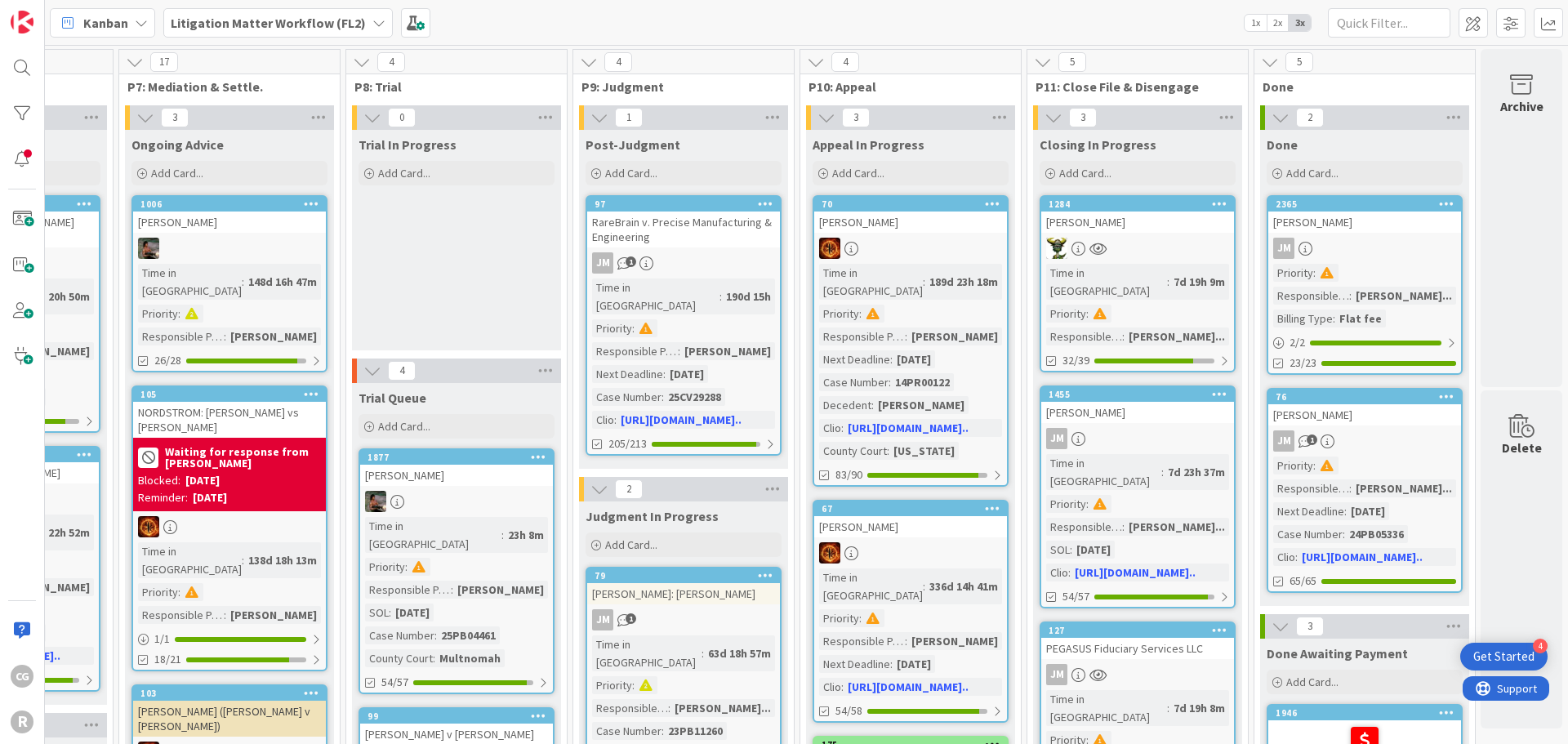
click at [227, 15] on b "Litigation Matter Workflow (FL2)" at bounding box center [268, 23] width 196 height 17
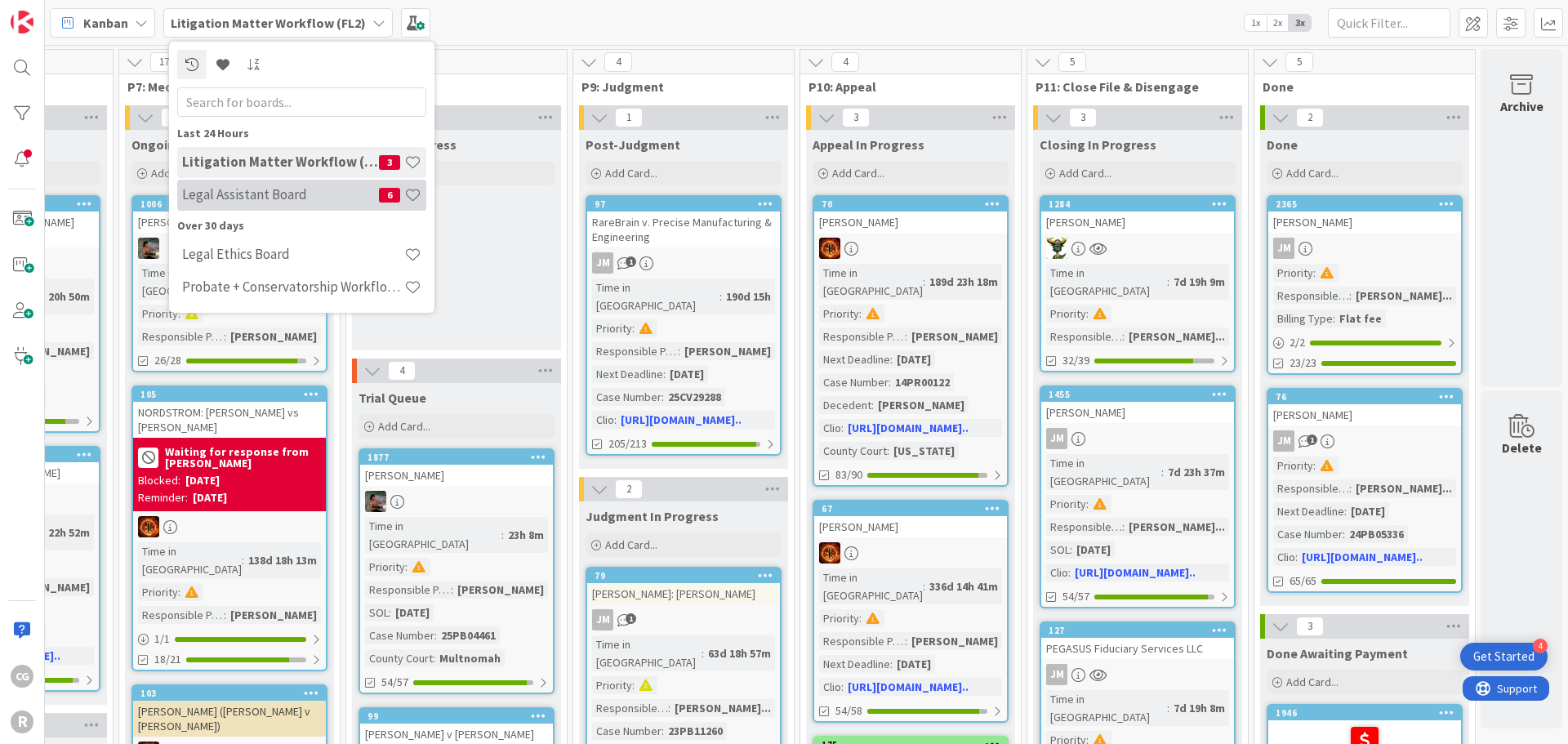
click at [210, 192] on h4 "Legal Assistant Board" at bounding box center [280, 195] width 196 height 17
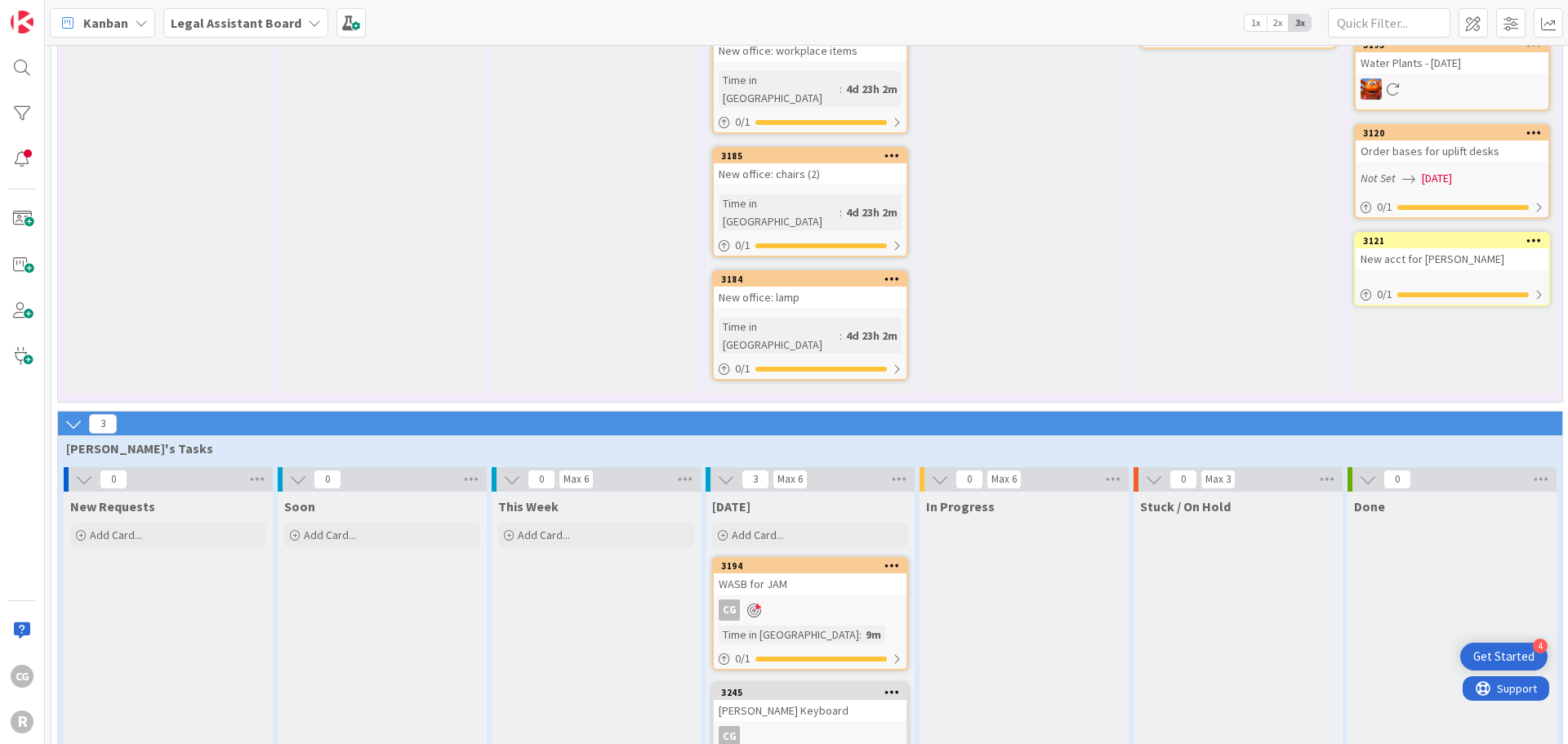
scroll to position [1224, 0]
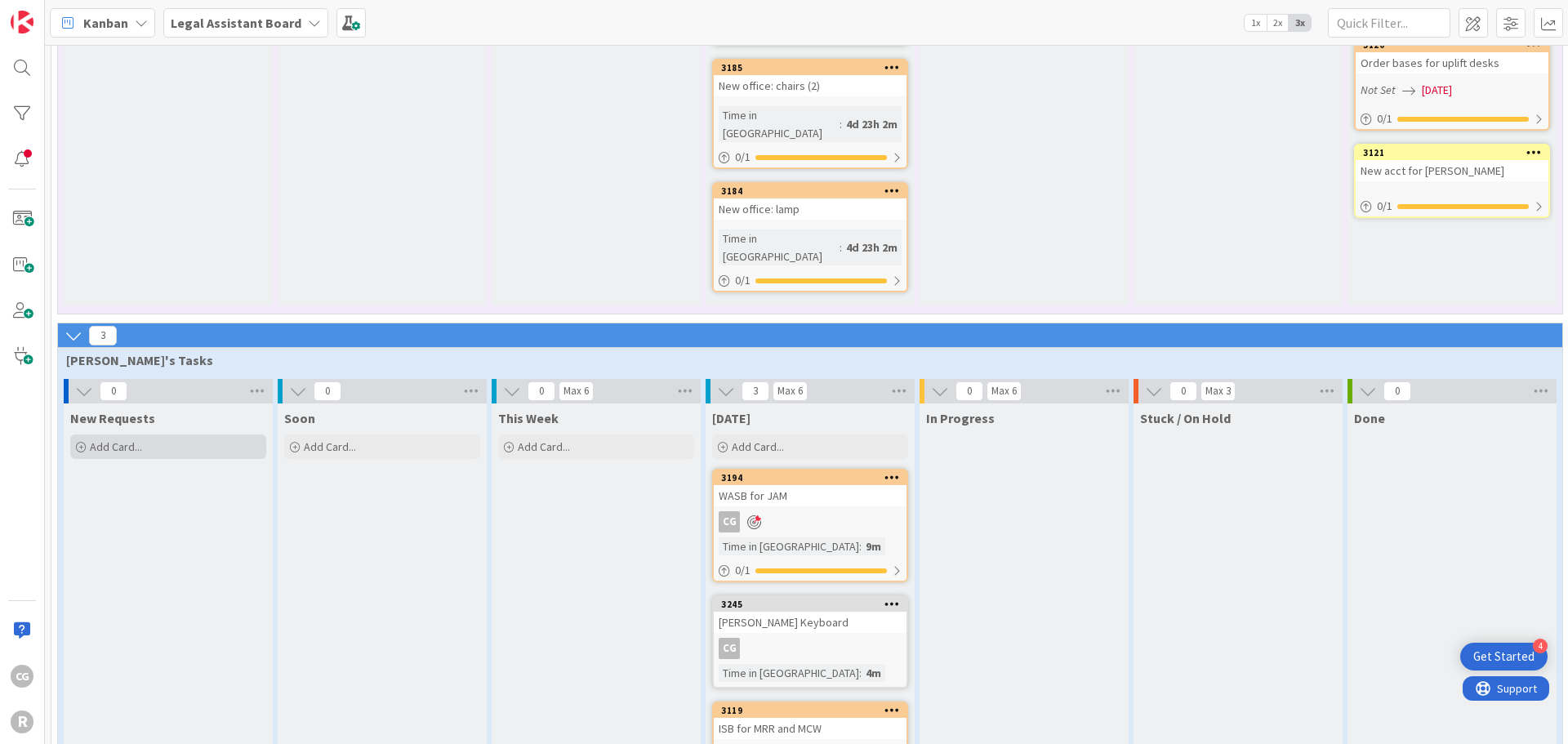
click at [144, 434] on div "Add Card..." at bounding box center [167, 446] width 196 height 25
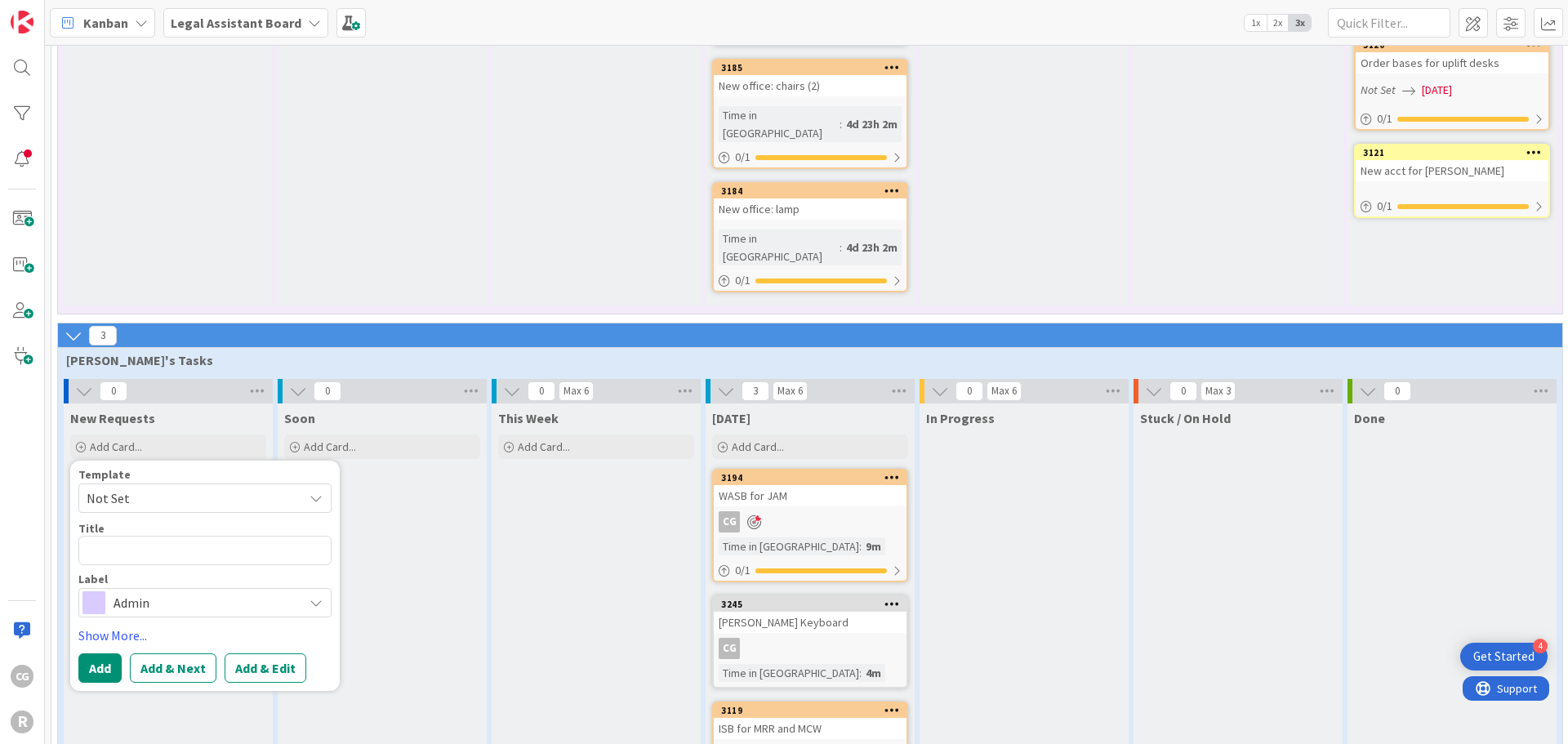
type textarea "x"
type textarea "F"
type textarea "x"
type textarea "O"
type textarea "x"
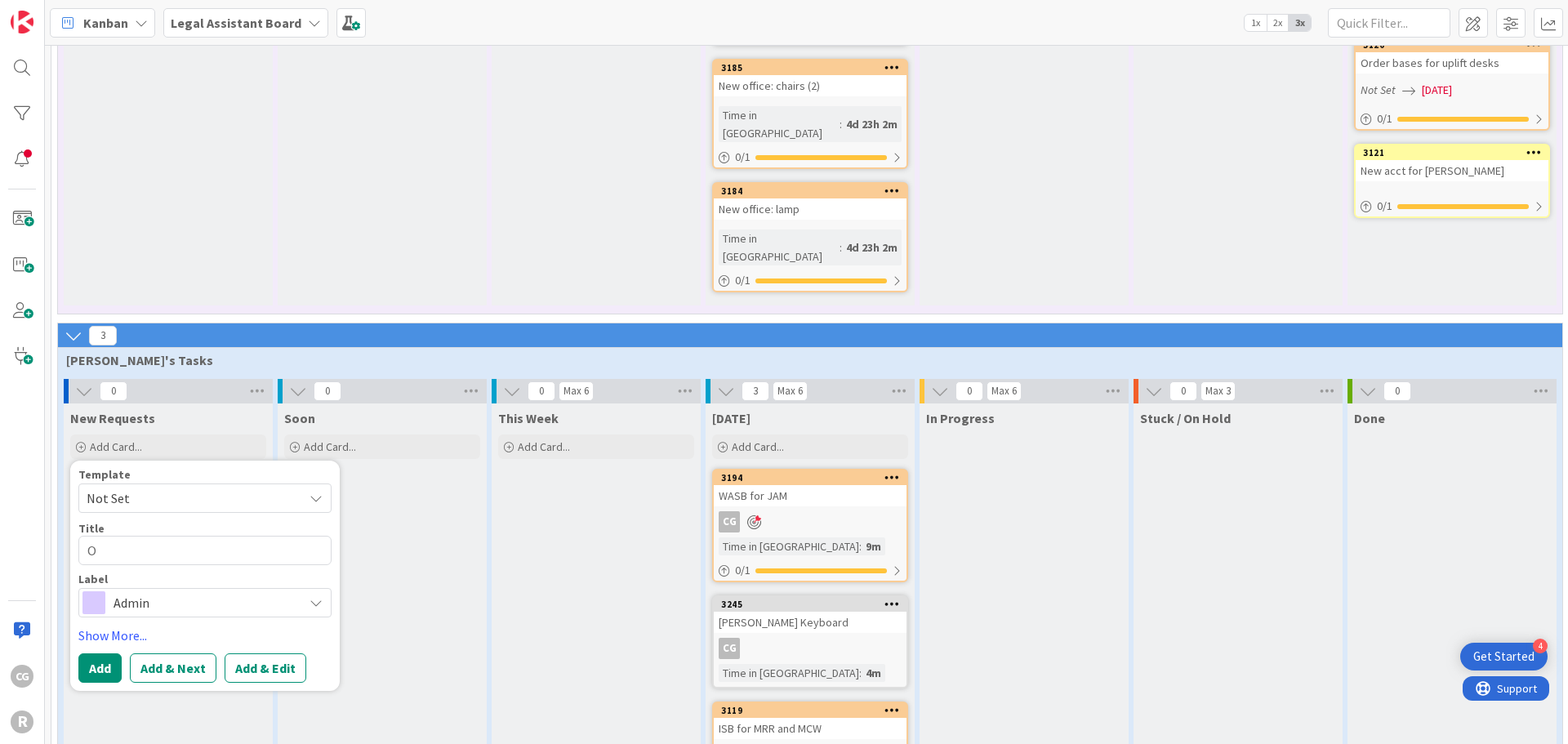
type textarea "OR"
type textarea "x"
type textarea "ORg"
type textarea "x"
type textarea "ORga"
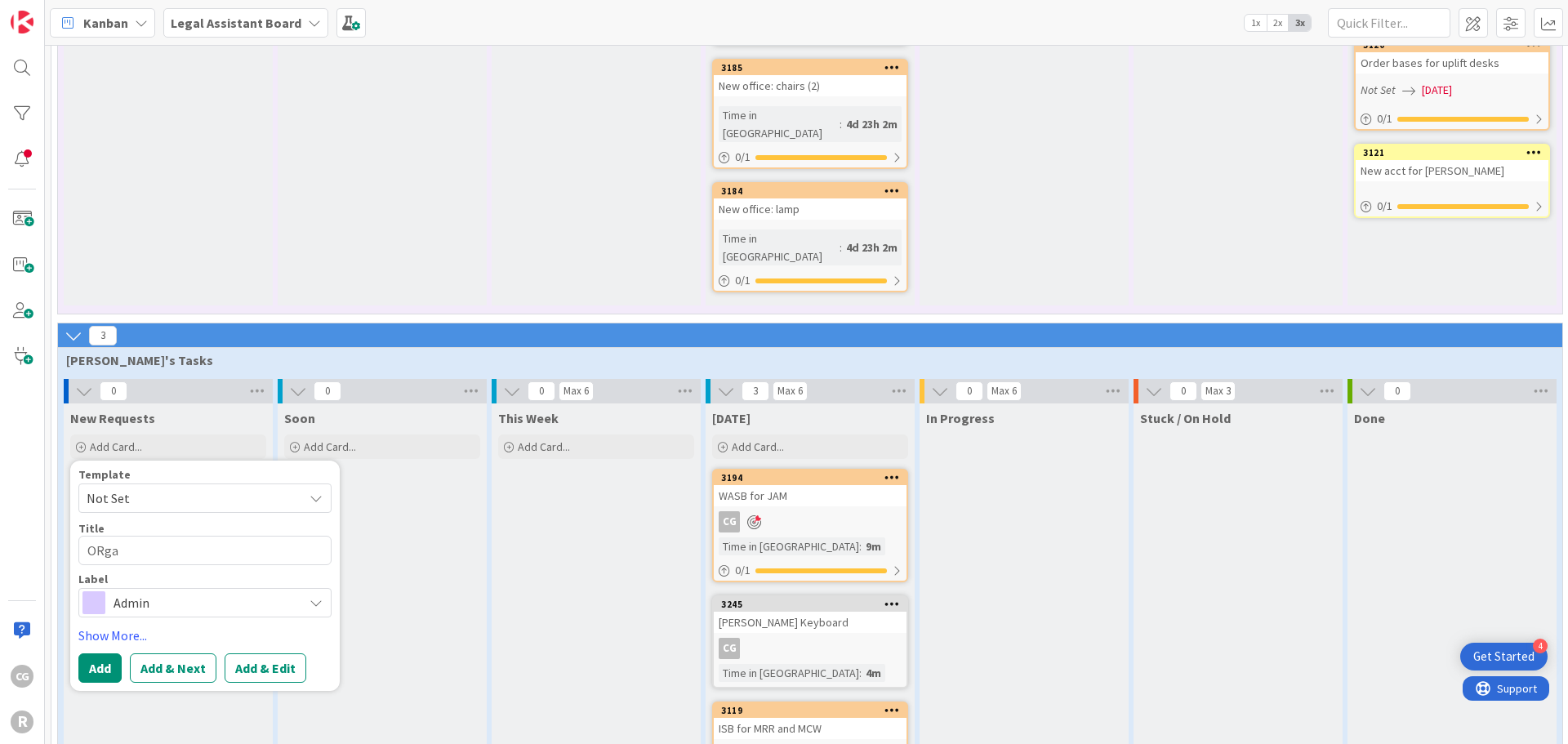
type textarea "x"
type textarea "ORg"
type textarea "x"
type textarea "OR"
type textarea "x"
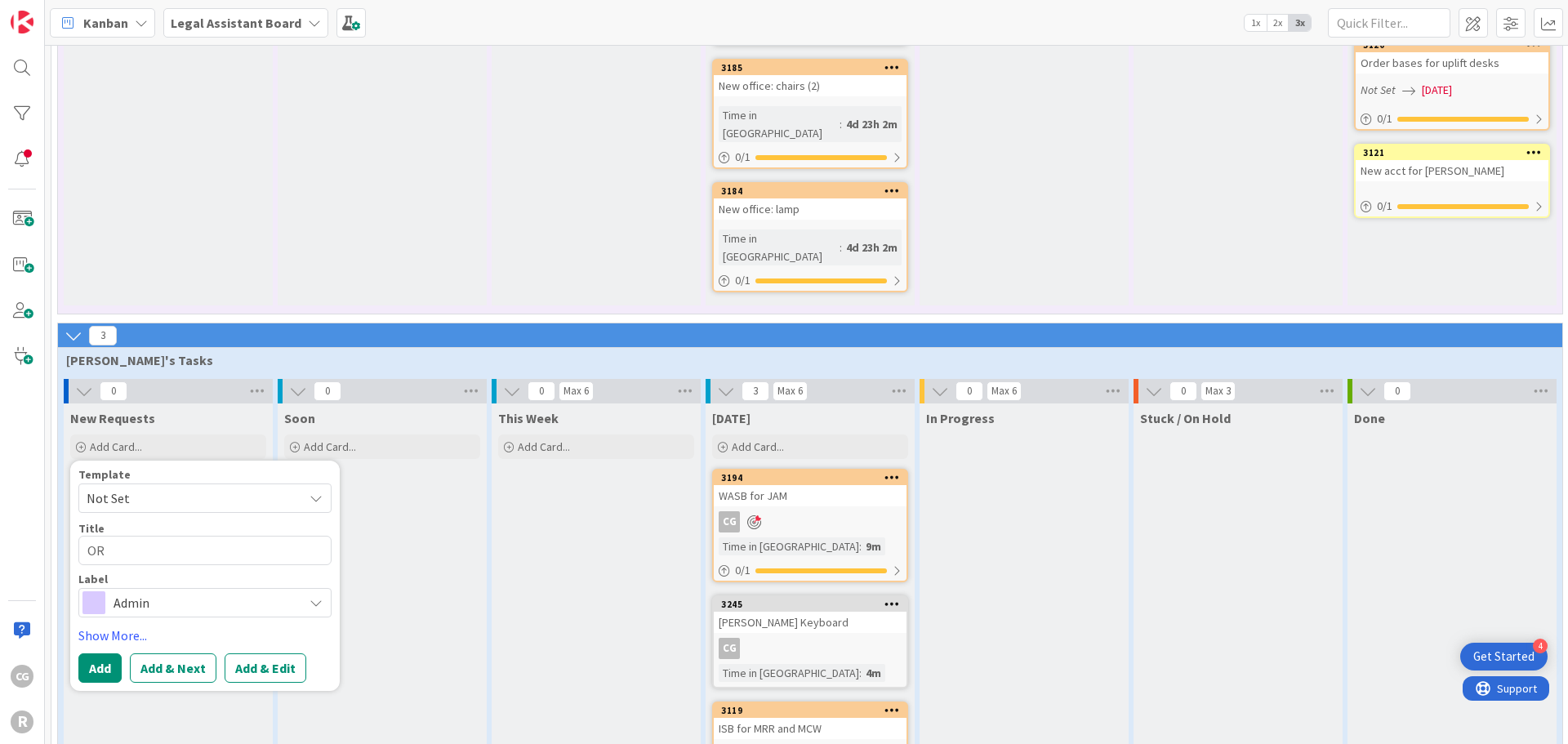
type textarea "O"
type textarea "x"
type textarea "Or"
type textarea "x"
type textarea "Org"
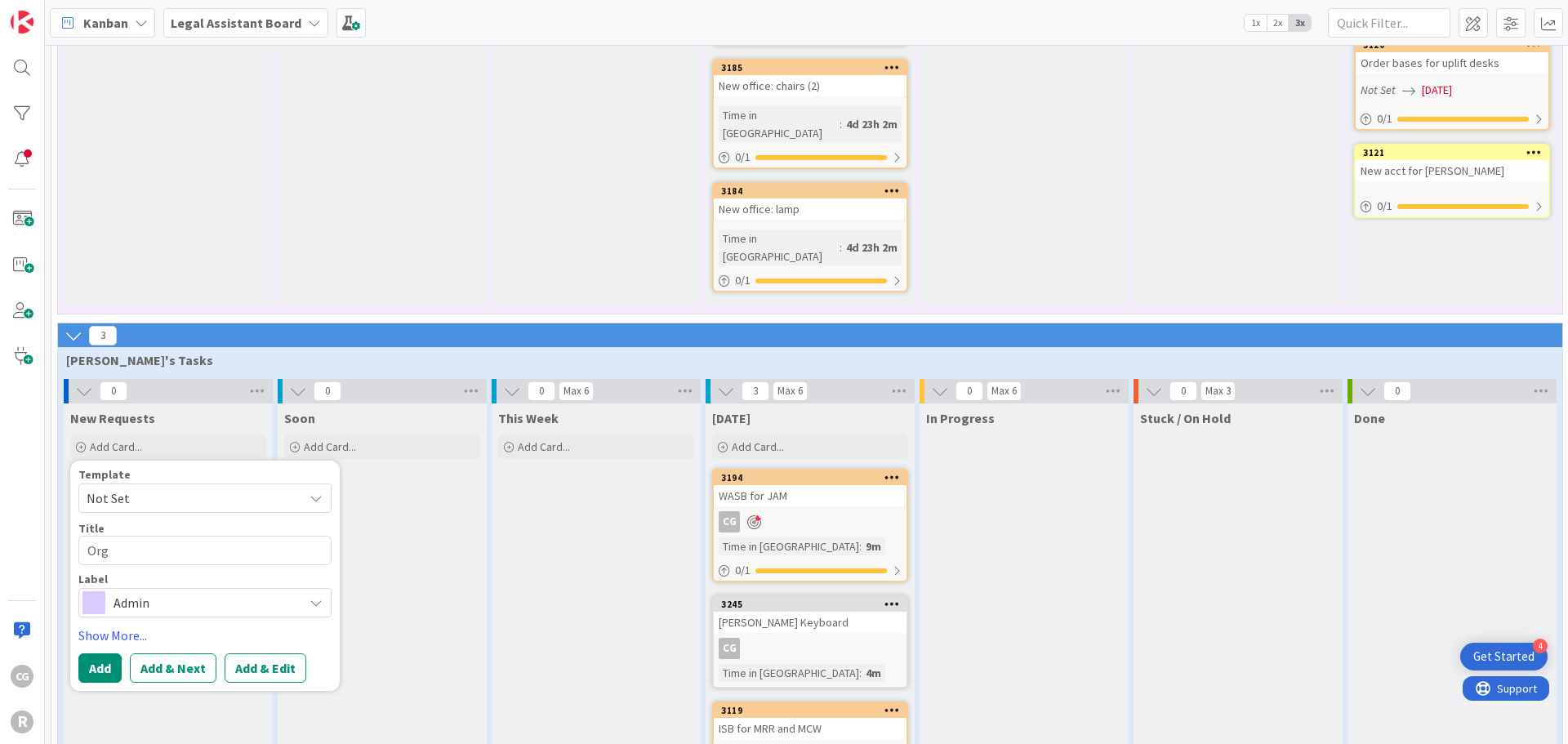
type textarea "x"
type textarea "Orga"
type textarea "x"
type textarea "Organ"
type textarea "x"
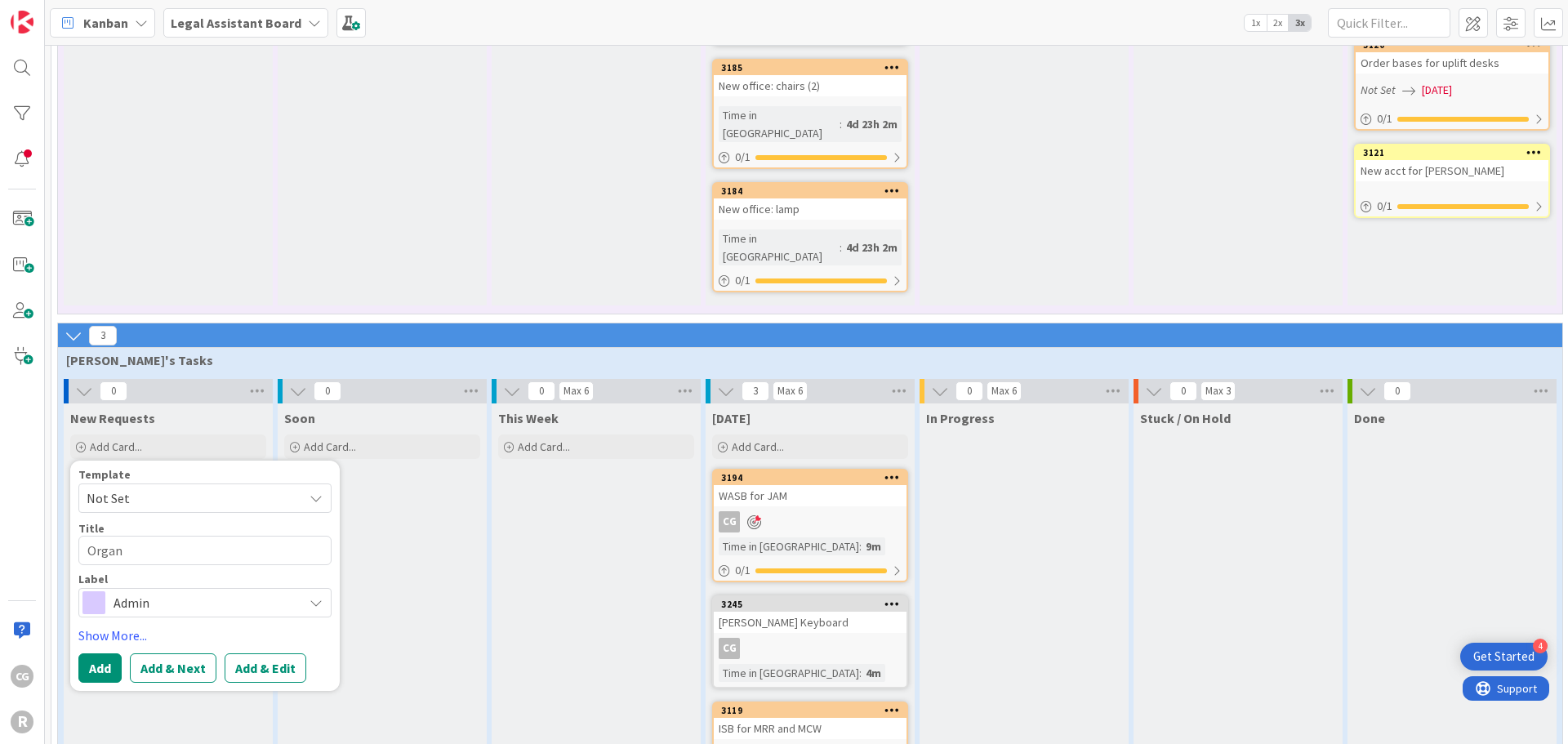
type textarea "Organi"
type textarea "x"
type textarea "Organiz"
type textarea "x"
type textarea "Organize"
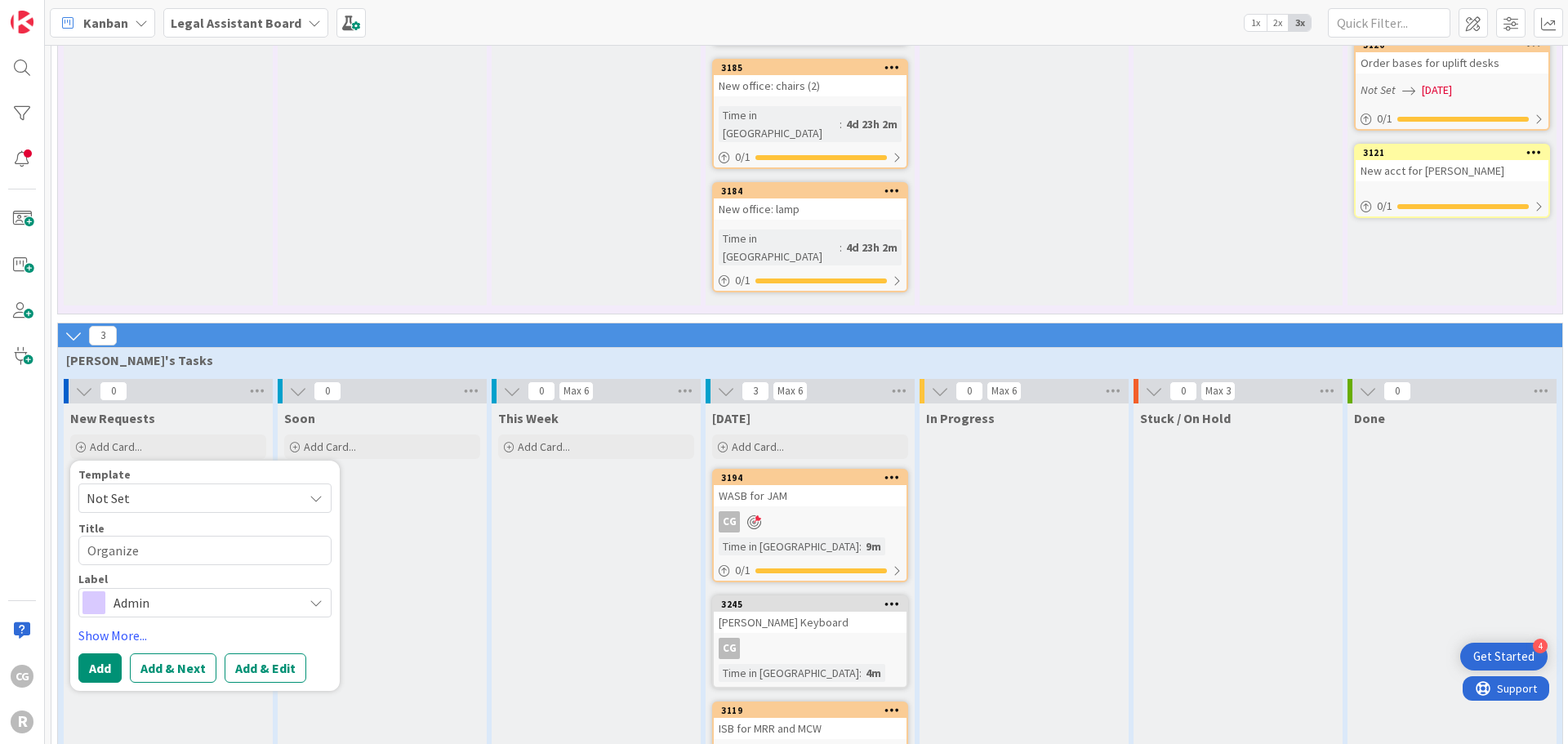
type textarea "x"
type textarea "Organize"
type textarea "x"
type textarea "Organize F"
type textarea "x"
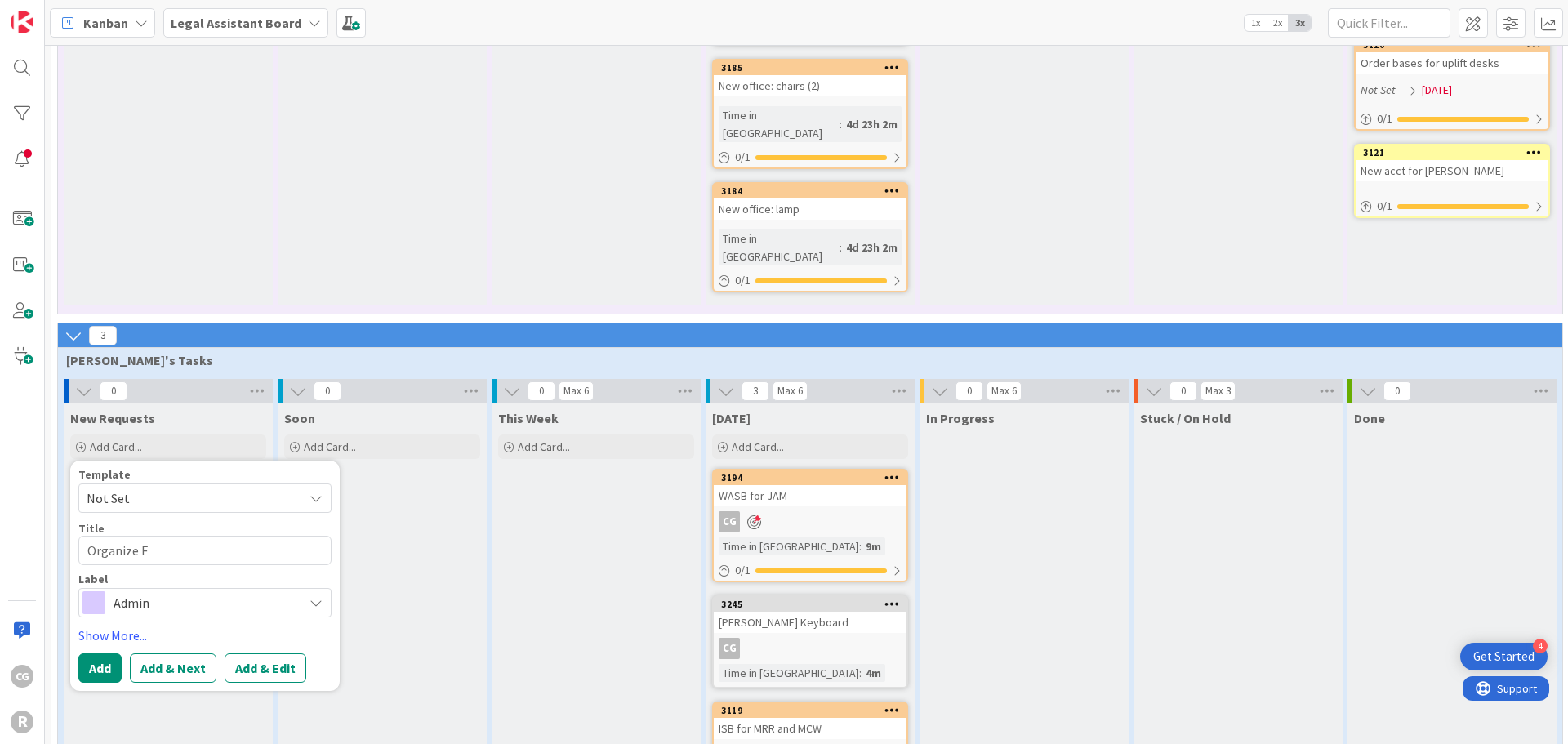
type textarea "Organize Fi"
type textarea "x"
type textarea "Organize F"
type textarea "x"
type textarea "Organize"
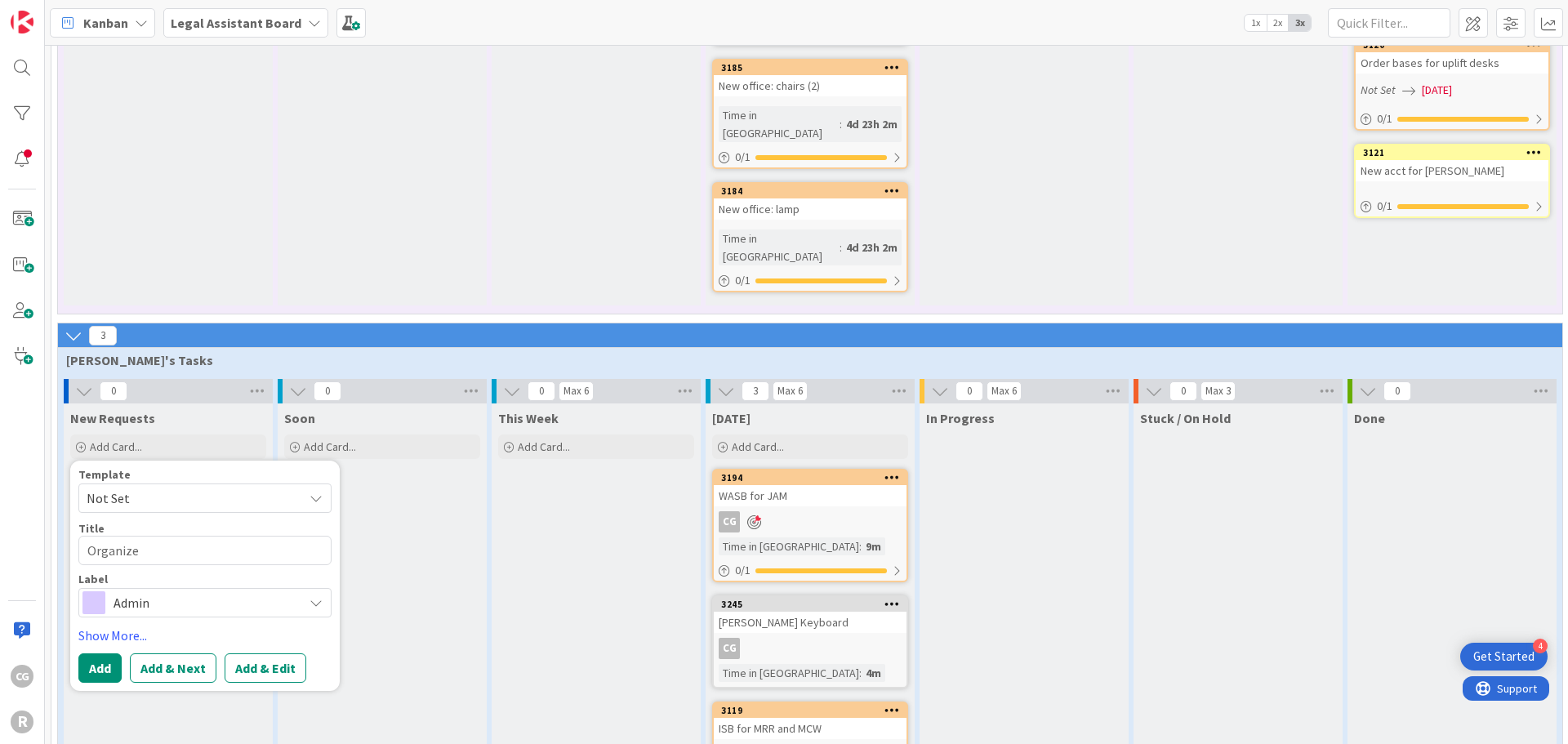
type textarea "x"
type textarea "Organize P"
type textarea "x"
type textarea "Organize Ph"
type textarea "x"
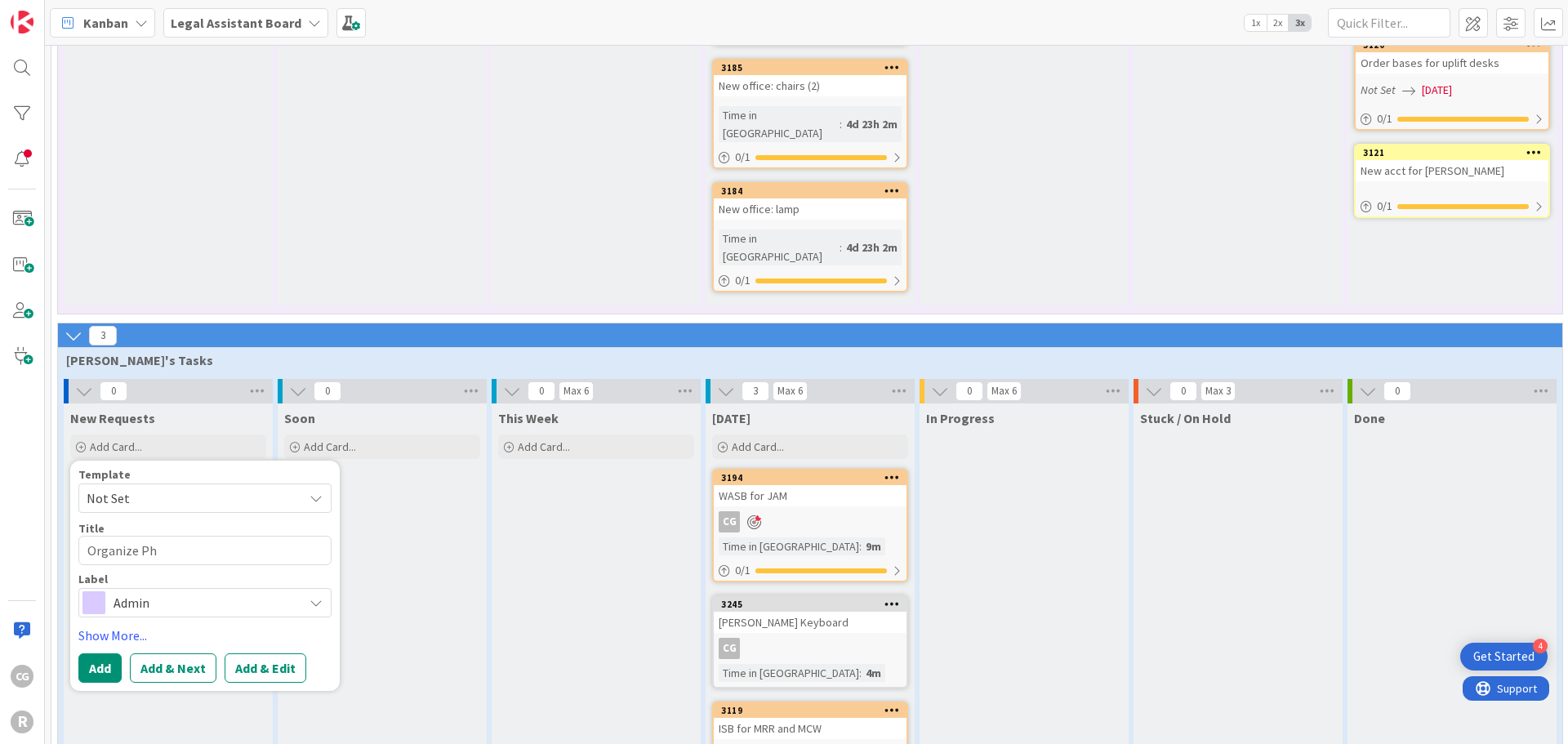
type textarea "Organize Phs"
type textarea "x"
type textarea "Organize Phsu"
type textarea "x"
type textarea "Organize Phs"
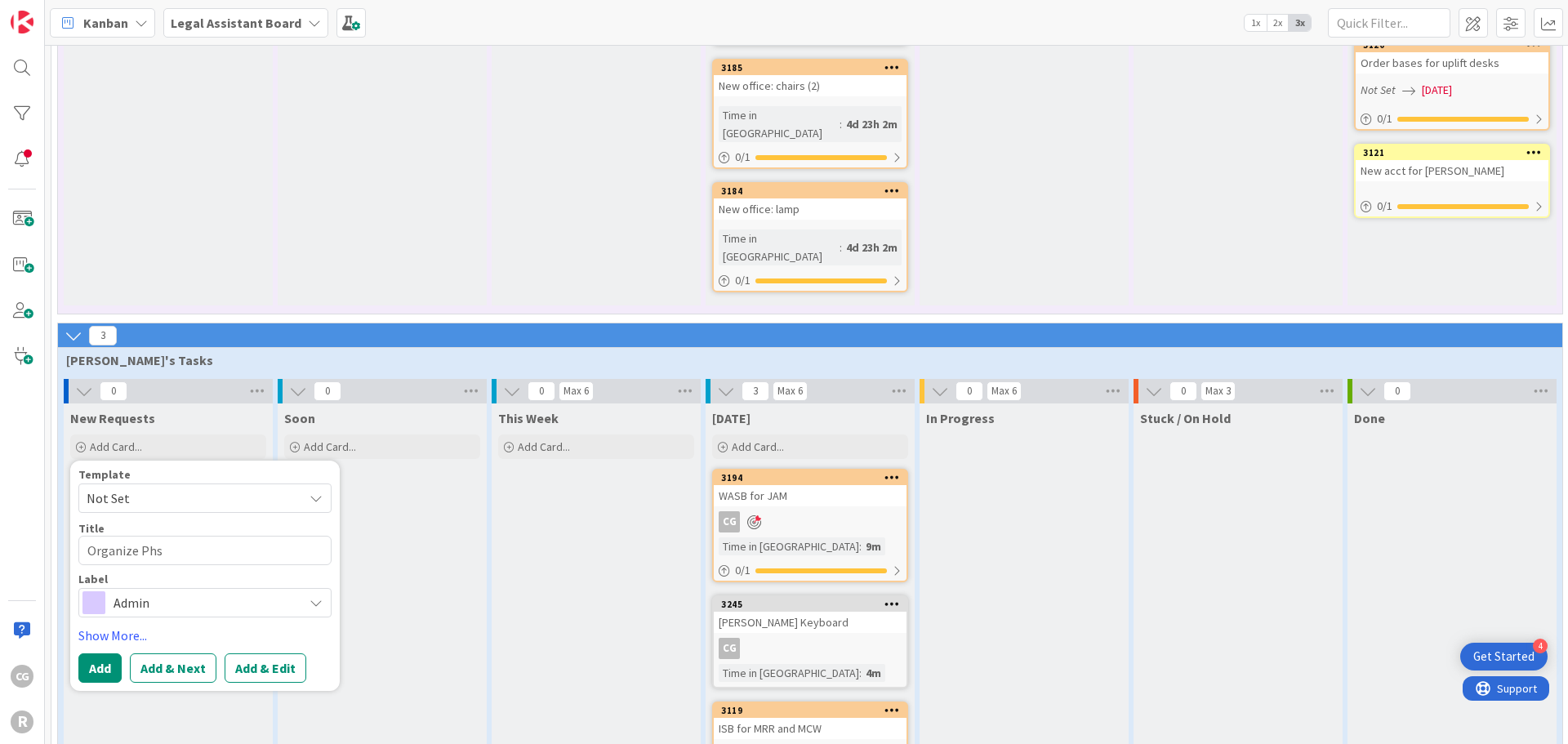
type textarea "x"
type textarea "Organize Ph"
type textarea "x"
type textarea "Organize Phy"
type textarea "x"
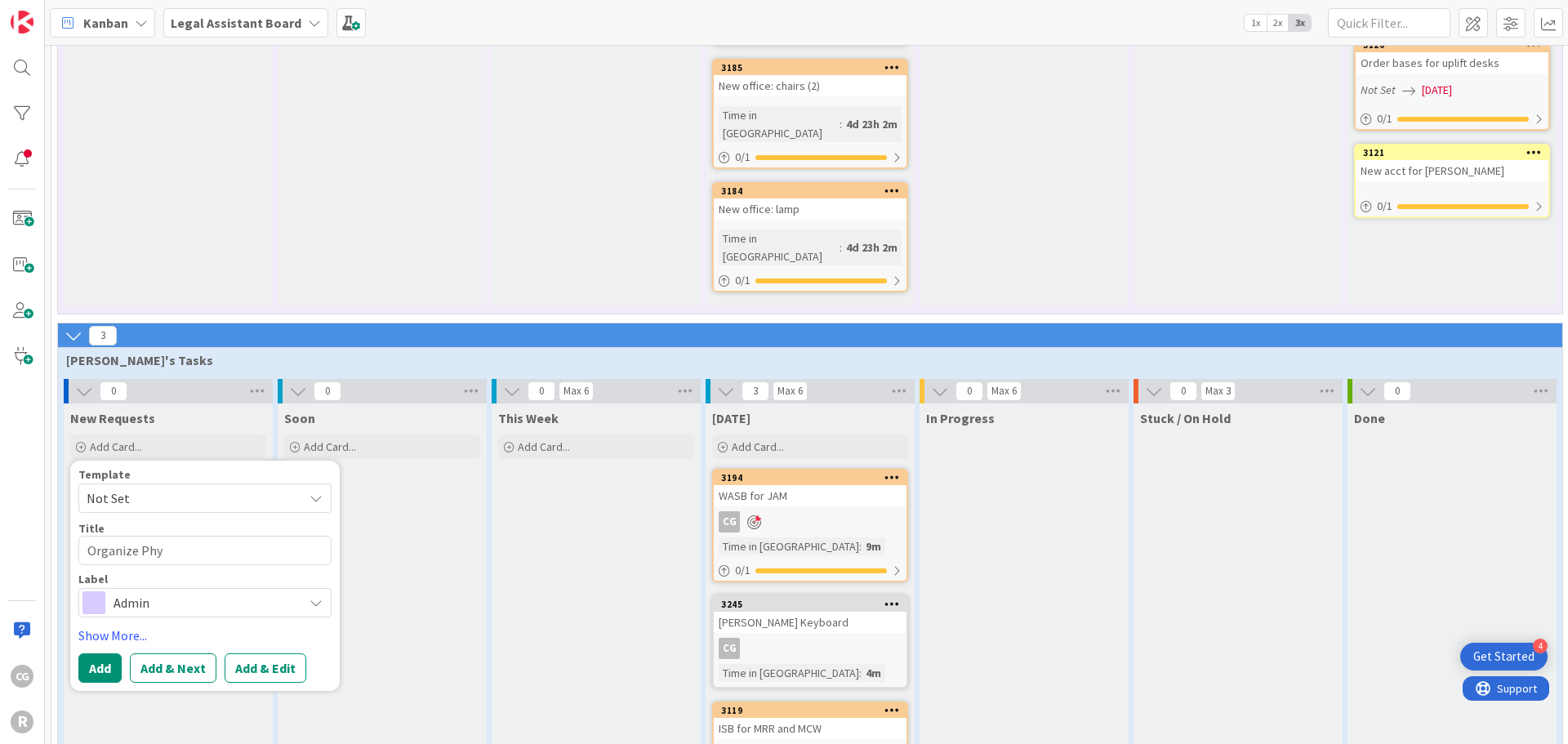
type textarea "Organize Phyh"
type textarea "x"
type textarea "Organize Phyhs"
type textarea "x"
type textarea "Organize Phyh"
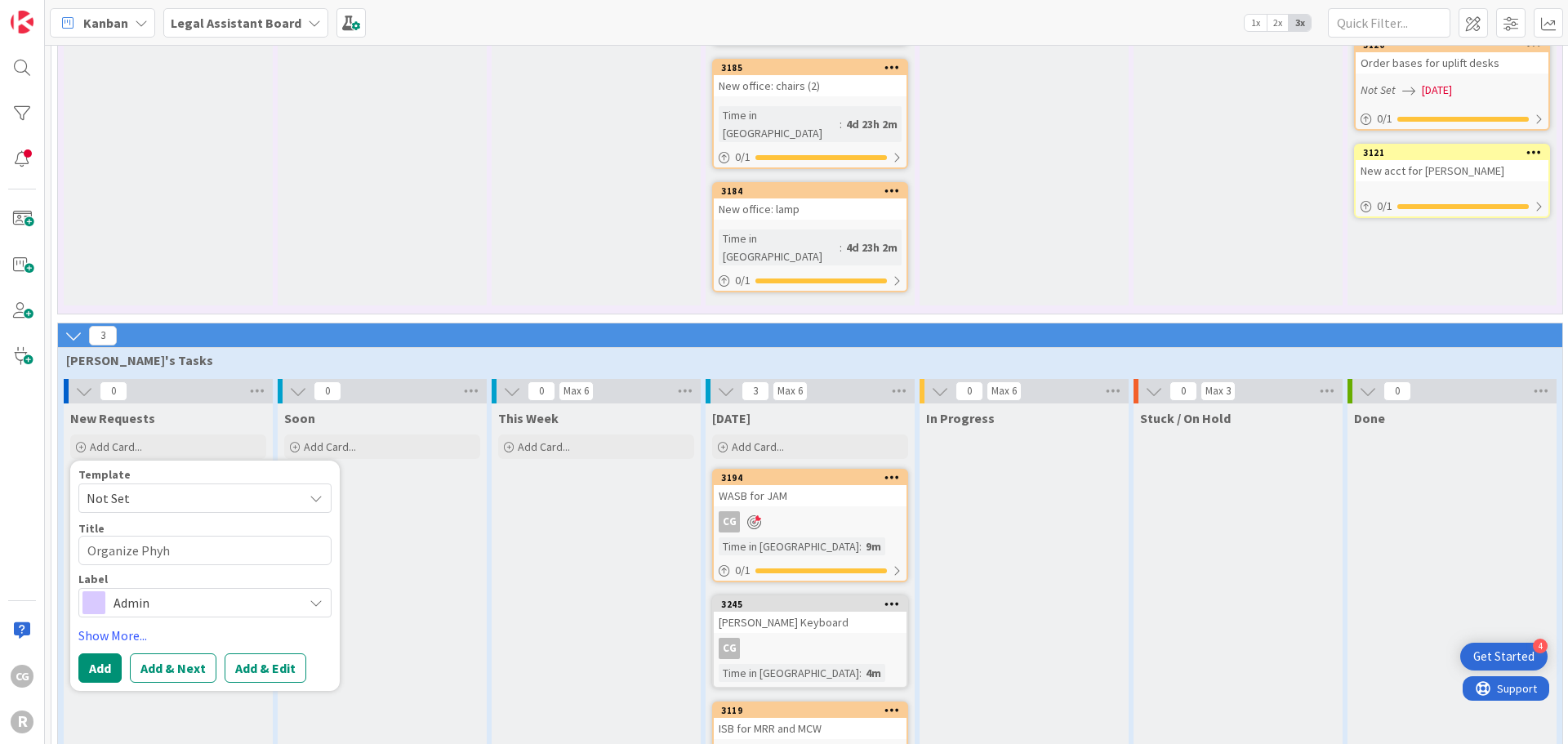
type textarea "x"
type textarea "Organize Phy"
type textarea "x"
type textarea "Organize Phys"
type textarea "x"
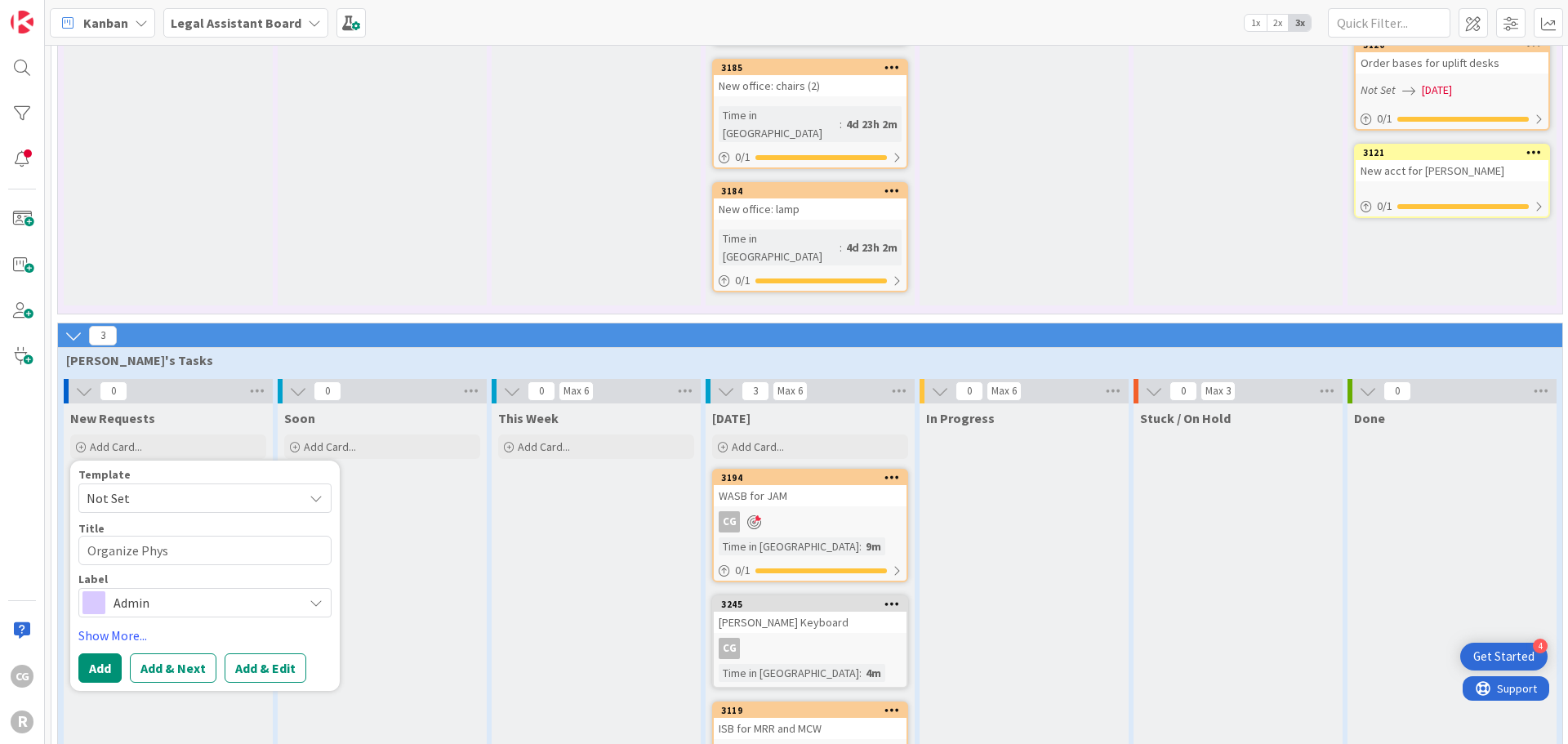
type textarea "Organize Physi"
type textarea "x"
type textarea "Organize Physic"
type textarea "x"
type textarea "Organize Physica"
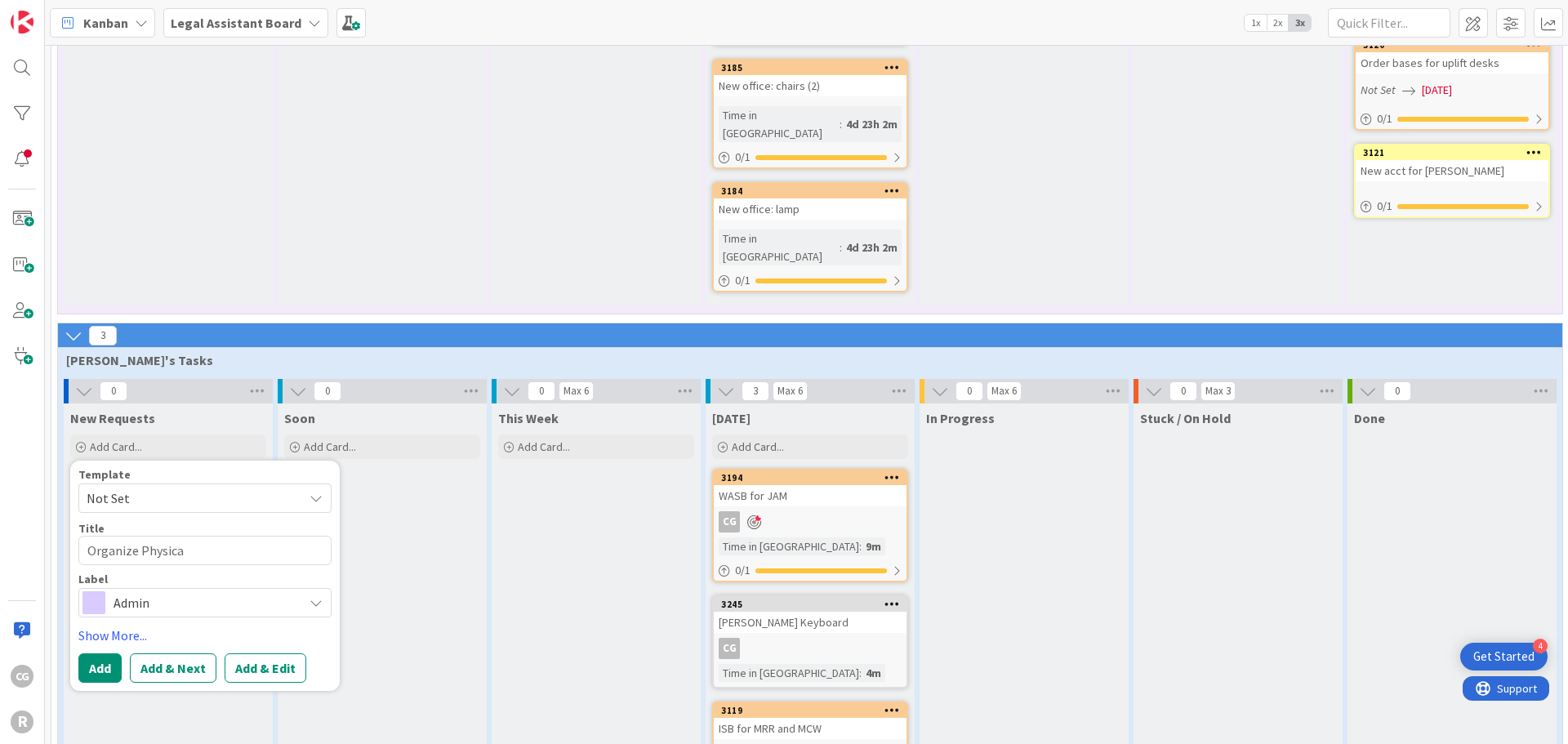
type textarea "x"
type textarea "Organize Physical"
type textarea "x"
type textarea "Organize Physical"
type textarea "x"
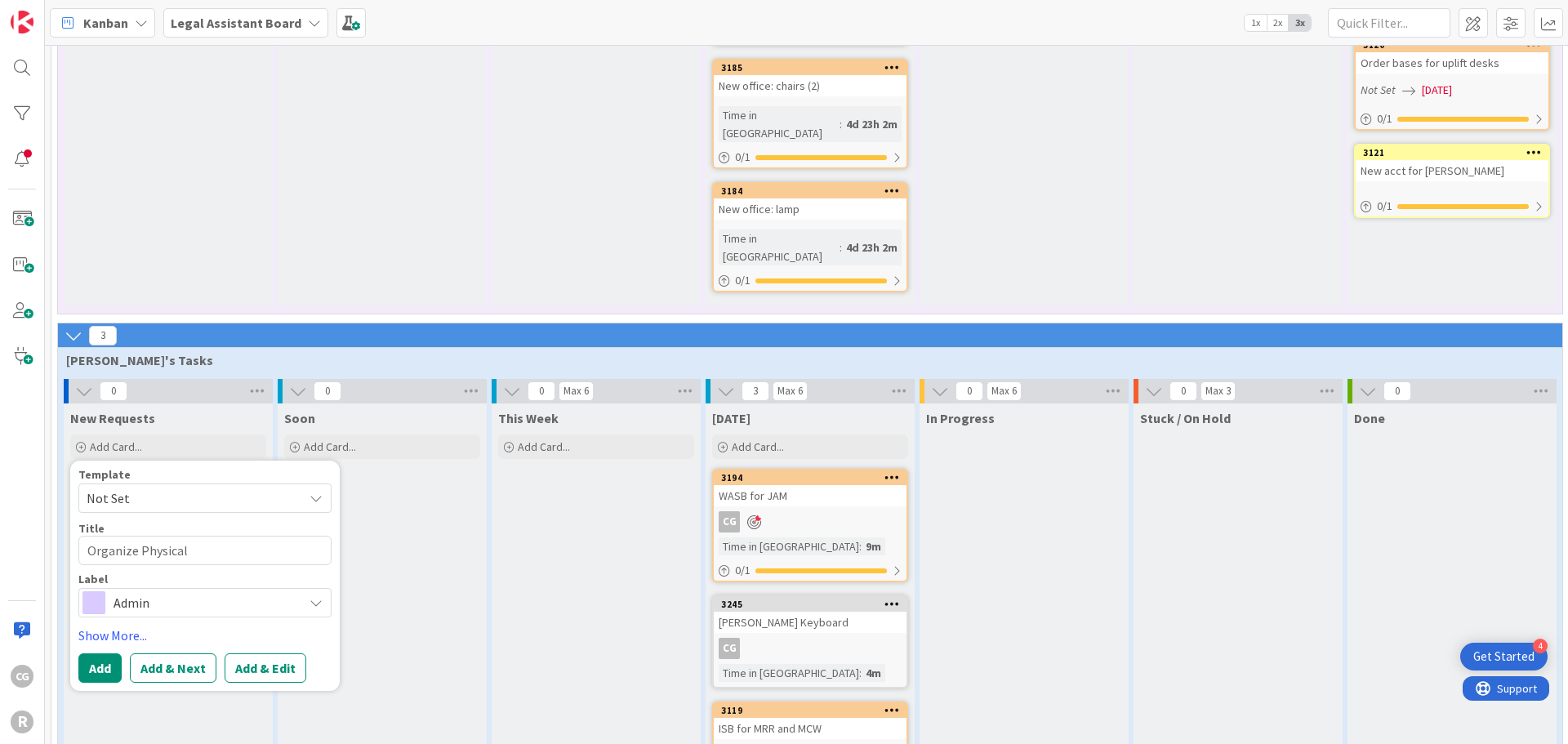
type textarea "Organize Physical F"
type textarea "x"
type textarea "Organize Physical"
type textarea "x"
type textarea "Organize Physical D"
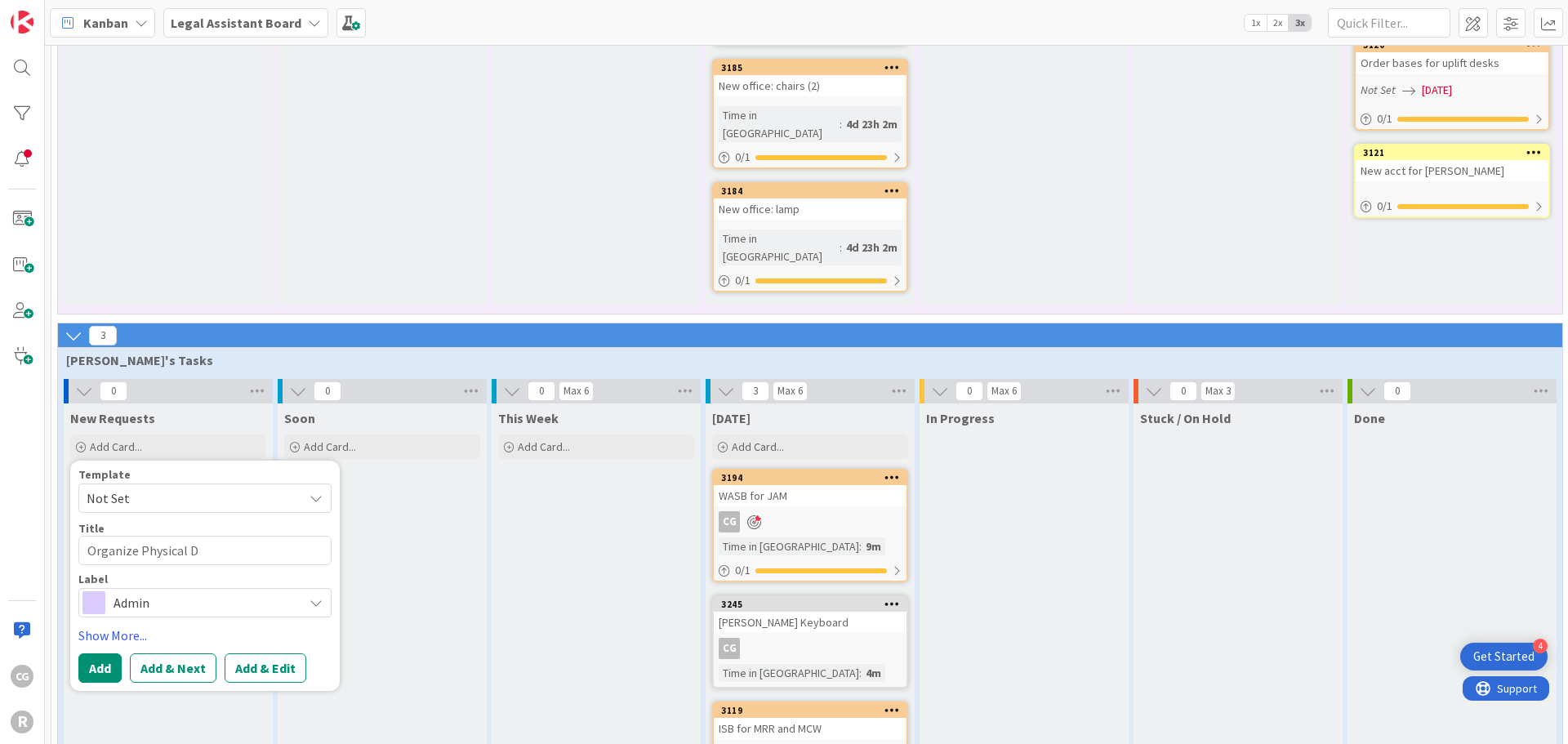
type textarea "x"
type textarea "Organize Physical Do"
type textarea "x"
type textarea "Organize Physical Doc"
type textarea "x"
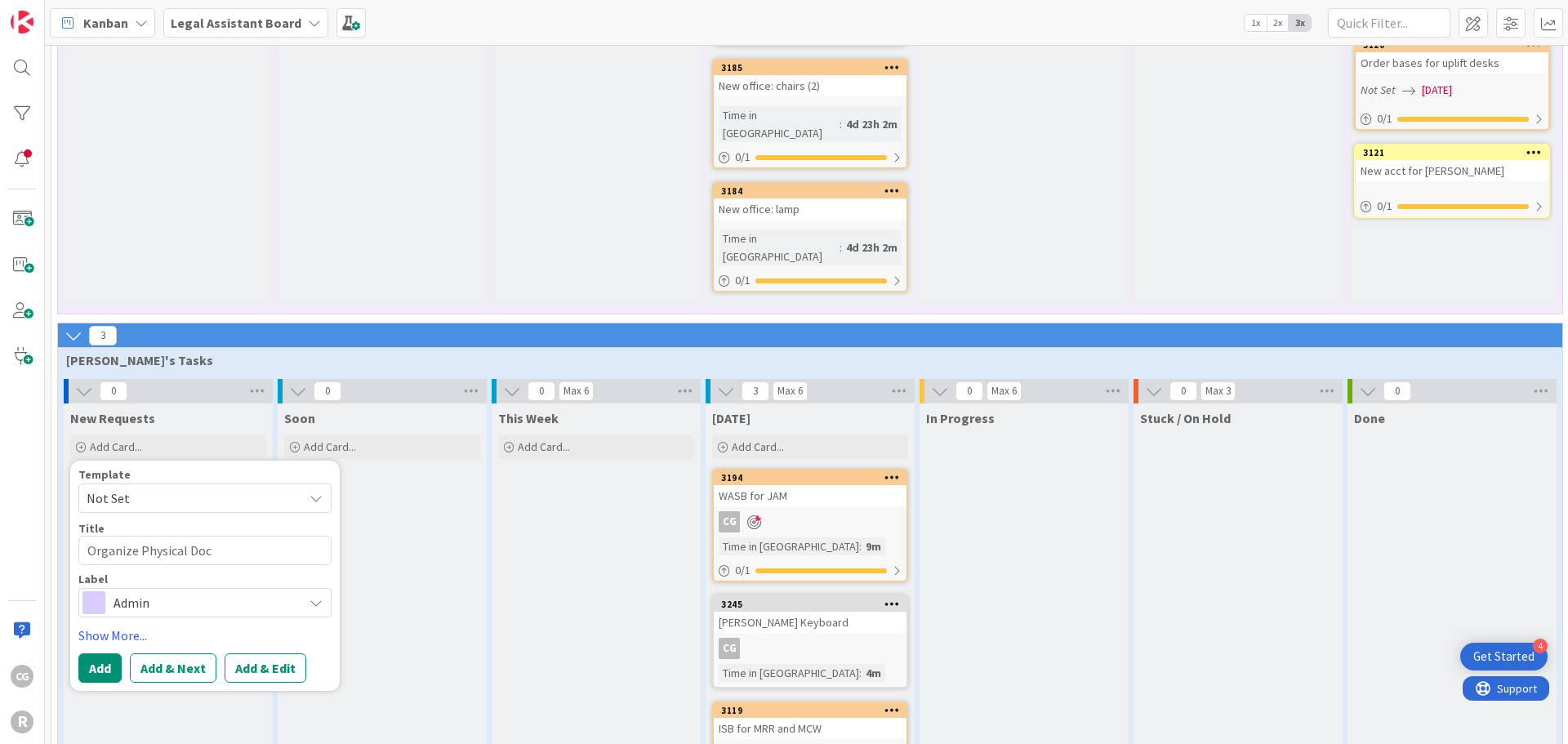
type textarea "Organize Physical Docs"
type textarea "x"
type textarea "Organize Physical Docs"
type textarea "x"
type textarea "Organize Physical Docs f"
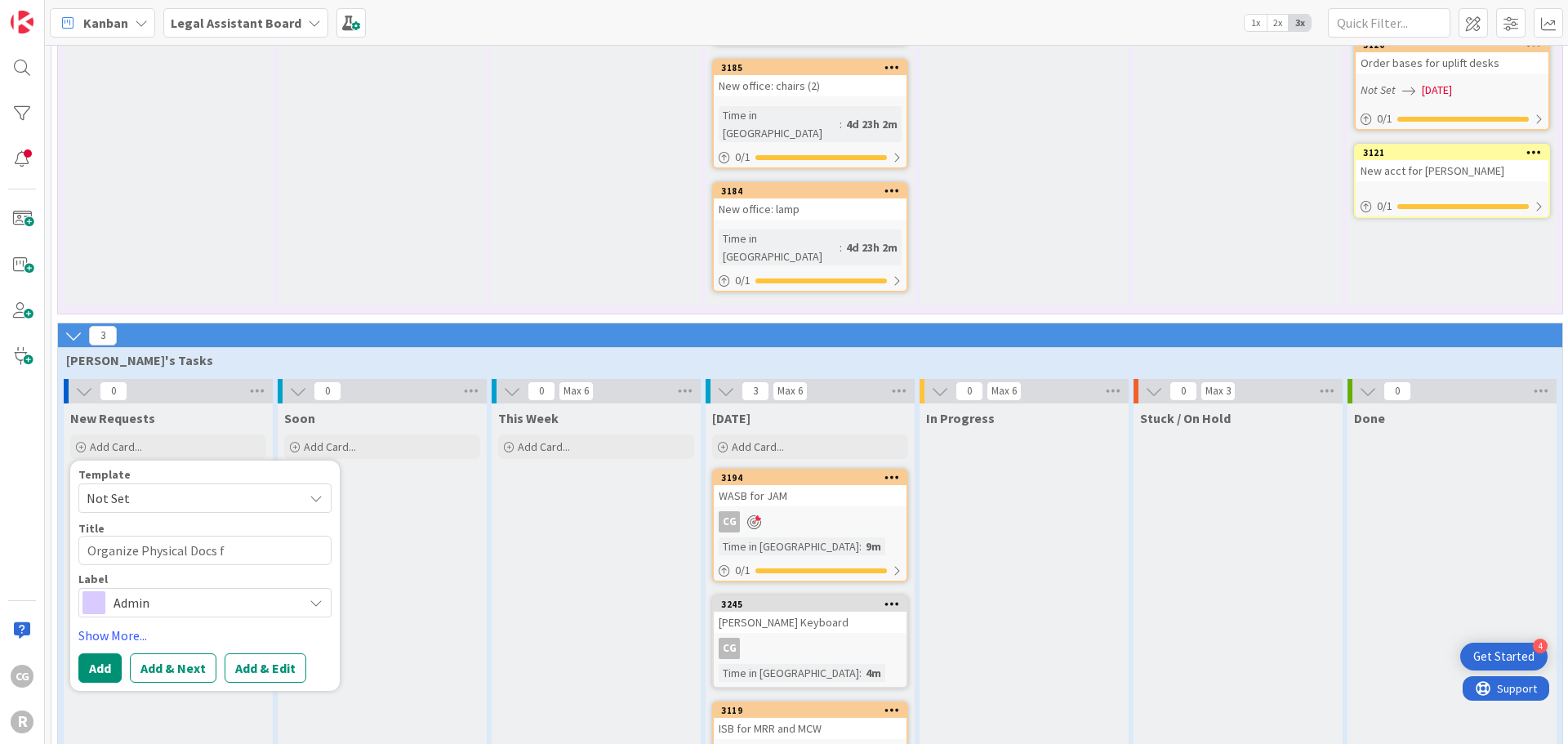
type textarea "x"
type textarea "Organize Physical Docs fo"
type textarea "x"
type textarea "Organize Physical Docs for"
type textarea "x"
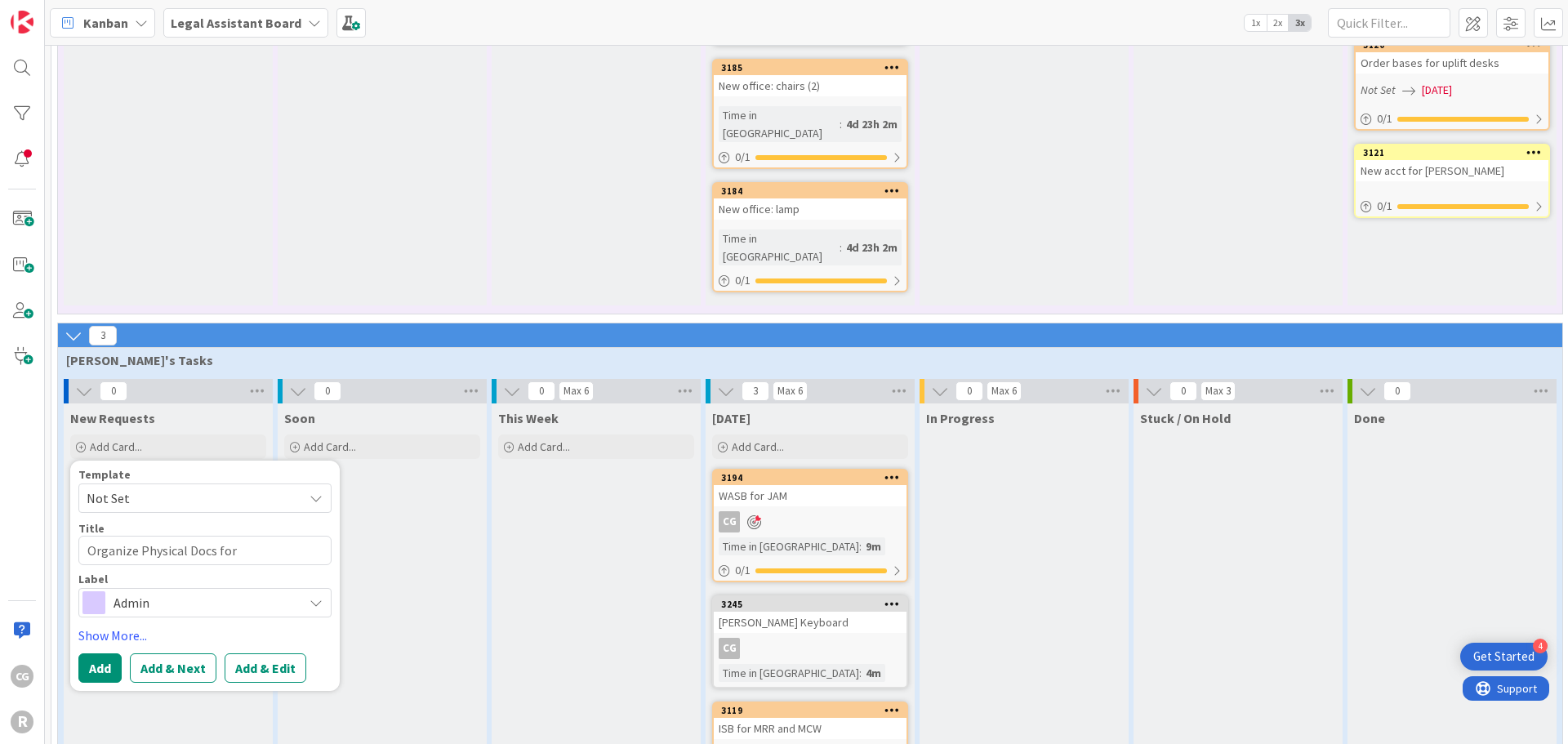
type textarea "Organize Physical Docs for"
type textarea "x"
type textarea "Organize Physical Docs for C"
type textarea "x"
type textarea "Organize Physical Docs for Cl"
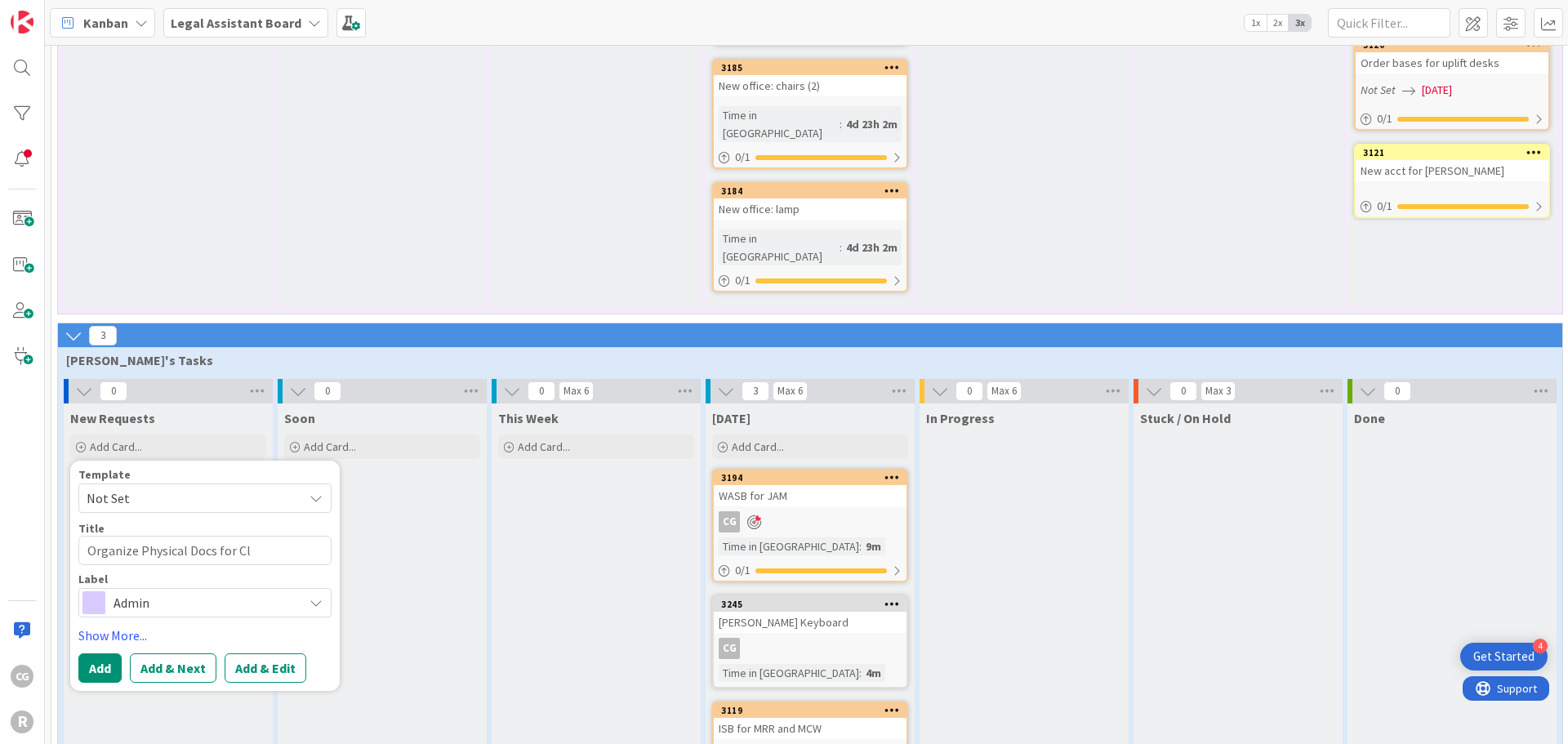
type textarea "x"
type textarea "Organize Physical Docs for Cli"
type textarea "x"
type textarea "Organize Physical Docs for Clie"
type textarea "x"
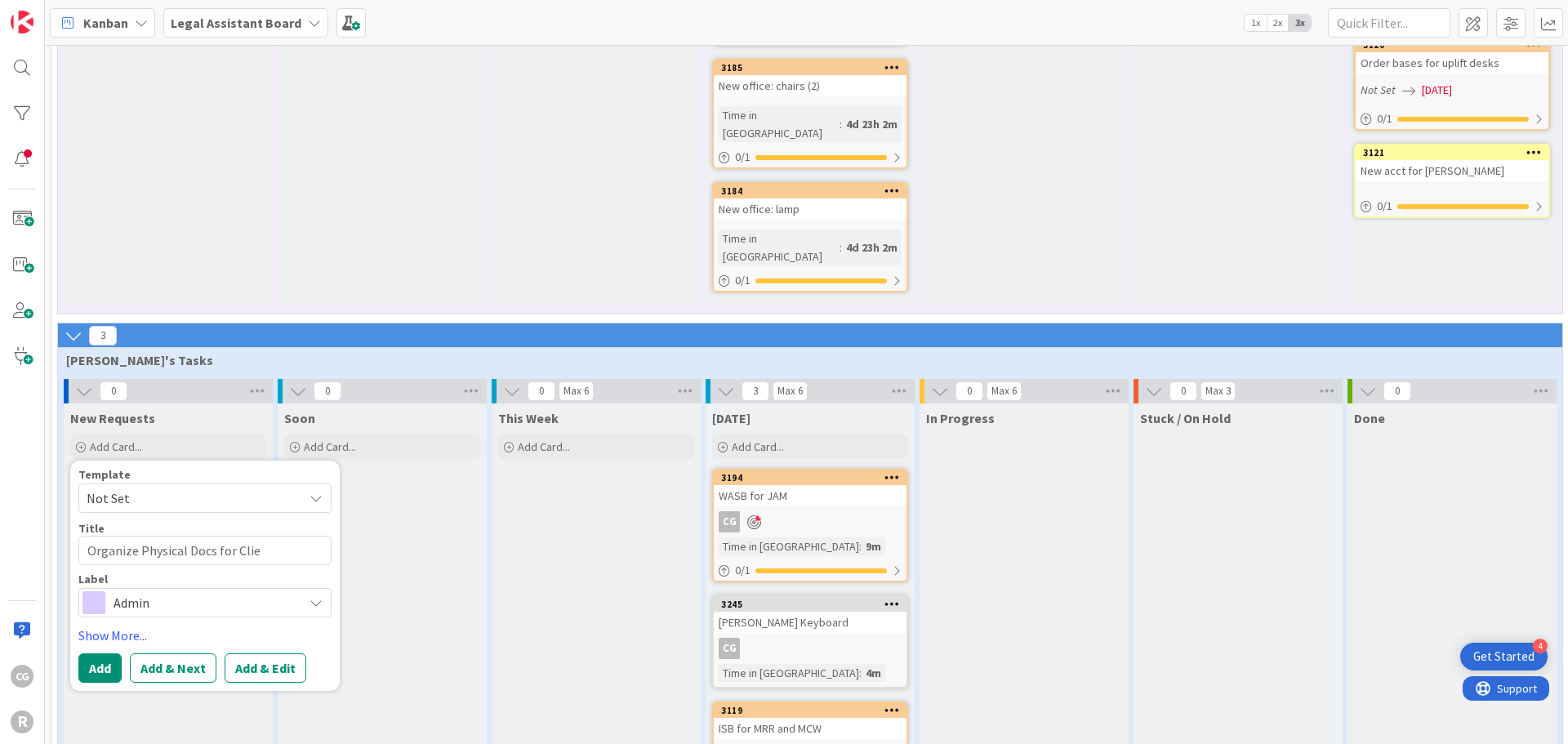
type textarea "Organize Physical Docs for Clien"
type textarea "x"
type textarea "Organize Physical Docs for Client"
type textarea "x"
type textarea "Organize Physical Docs for Clients"
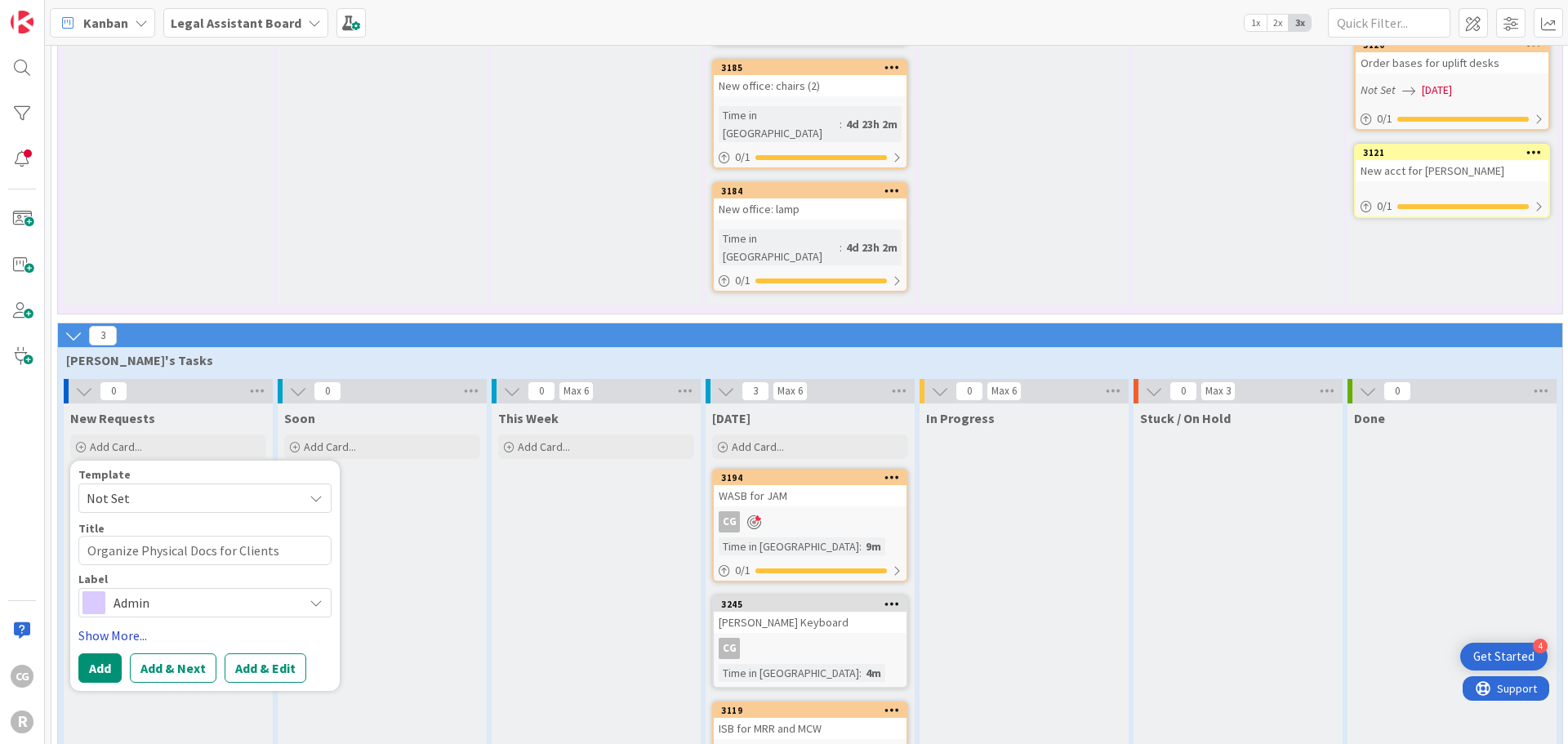
click at [122, 626] on link "Show More..." at bounding box center [205, 635] width 253 height 19
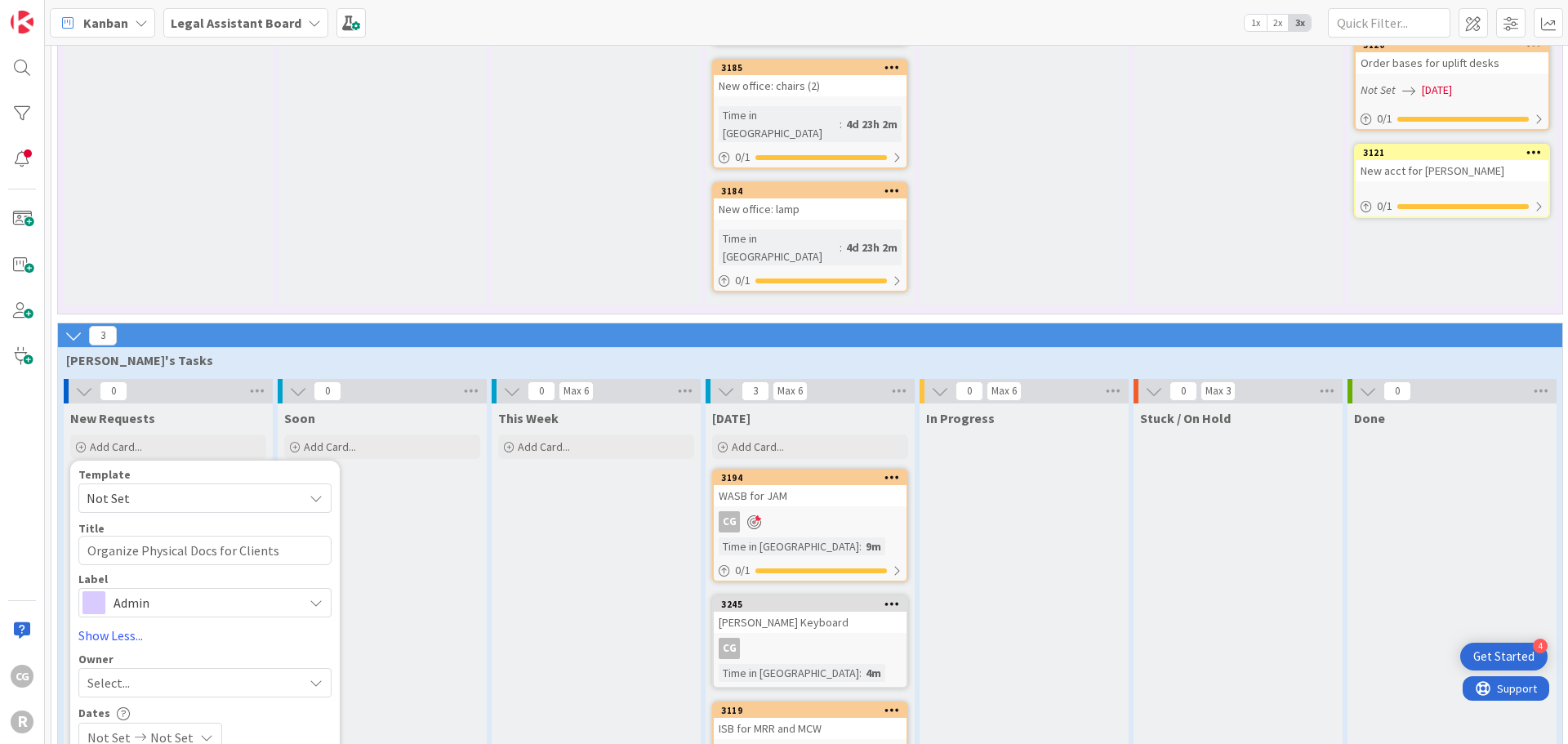
click at [144, 592] on span "Admin" at bounding box center [204, 603] width 181 height 23
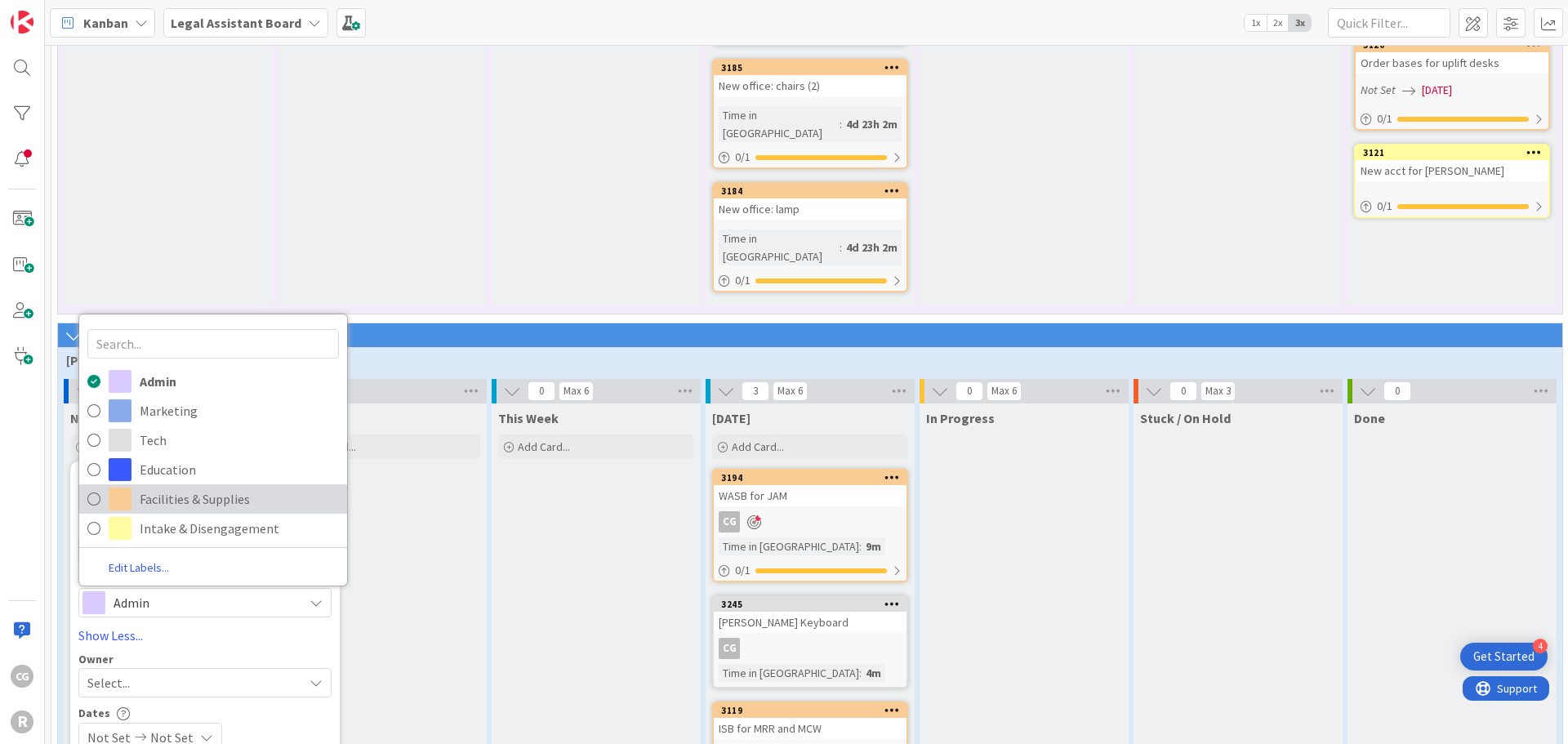
click at [190, 487] on span "Facilities & Supplies" at bounding box center [239, 499] width 199 height 25
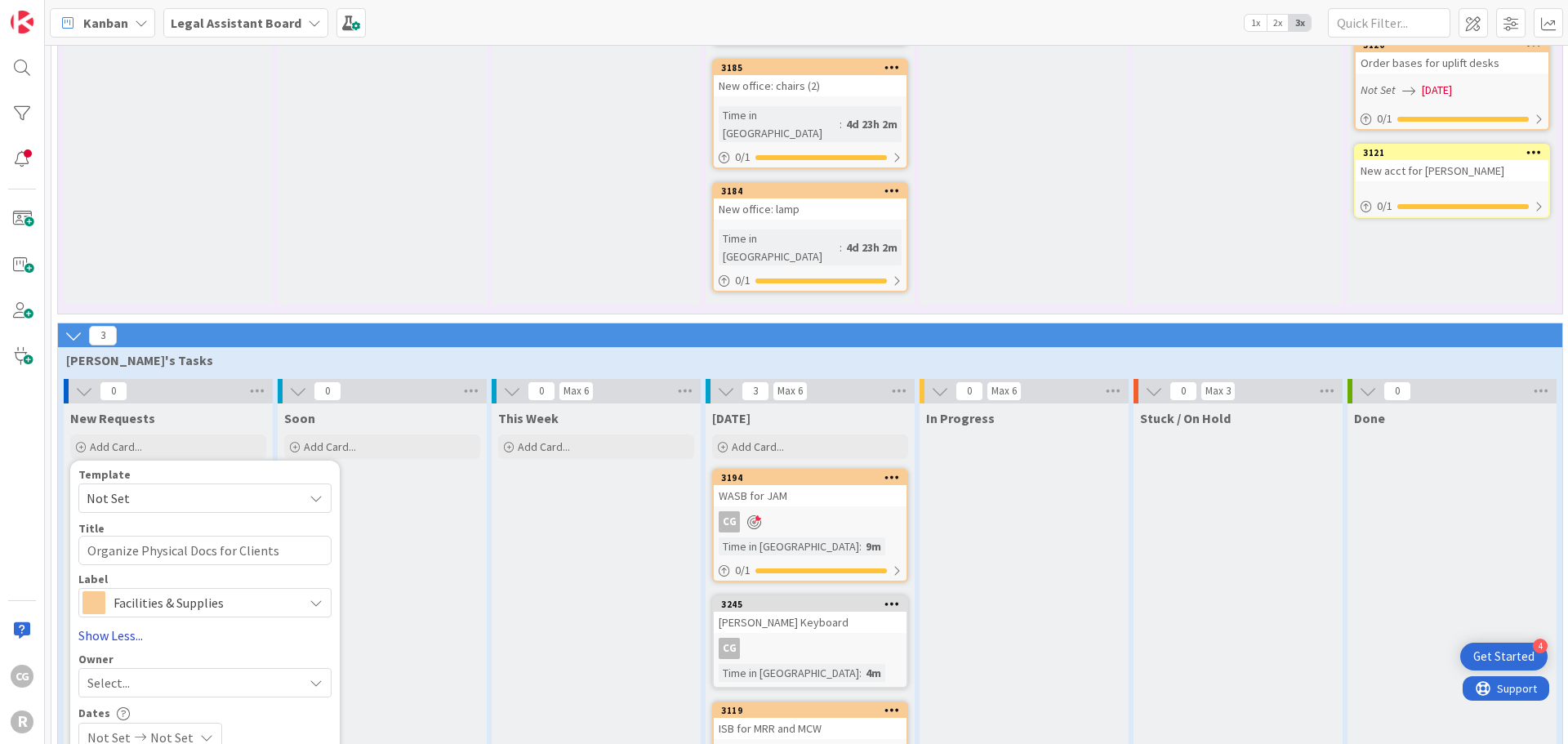
scroll to position [1301, 0]
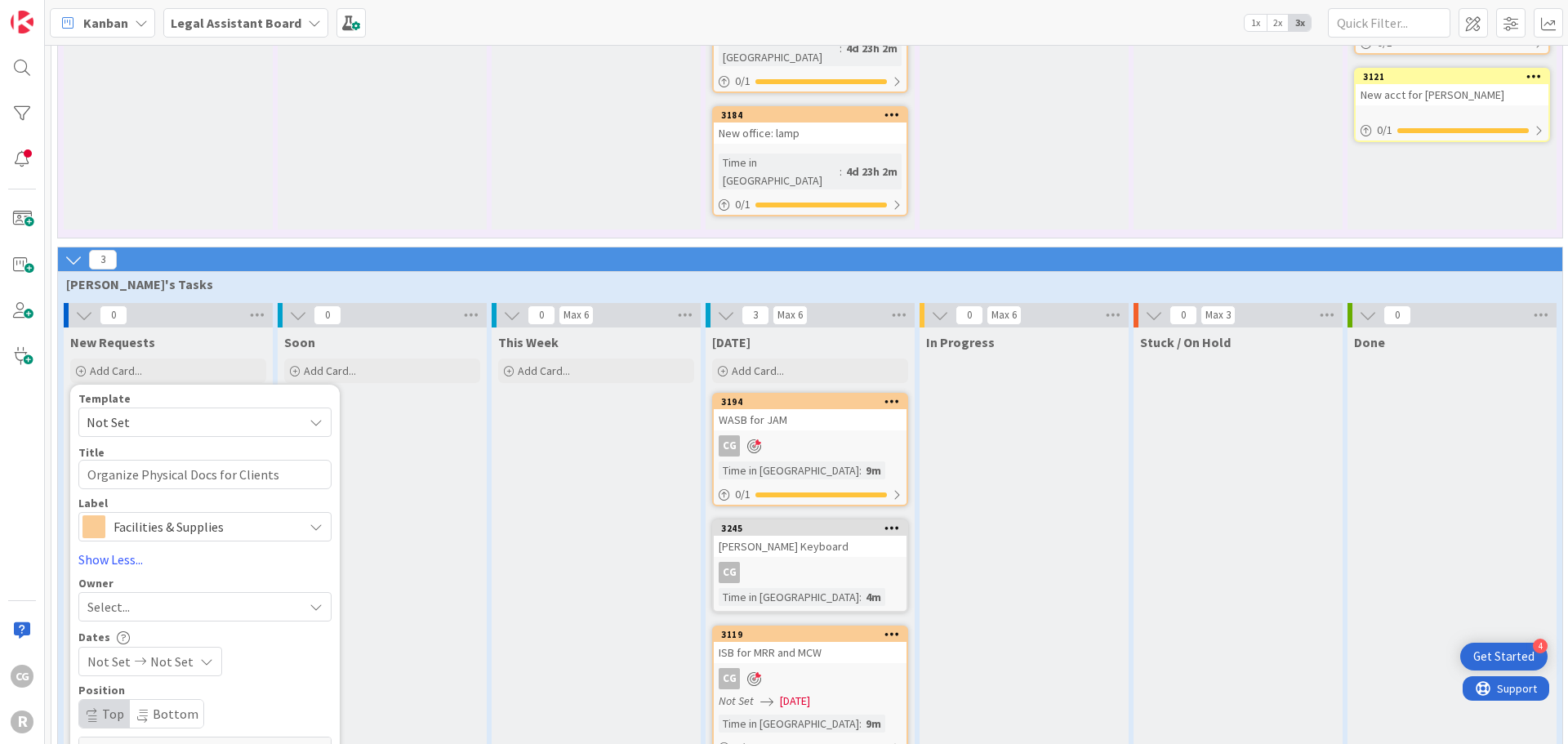
click at [174, 597] on div "Select..." at bounding box center [195, 606] width 216 height 19
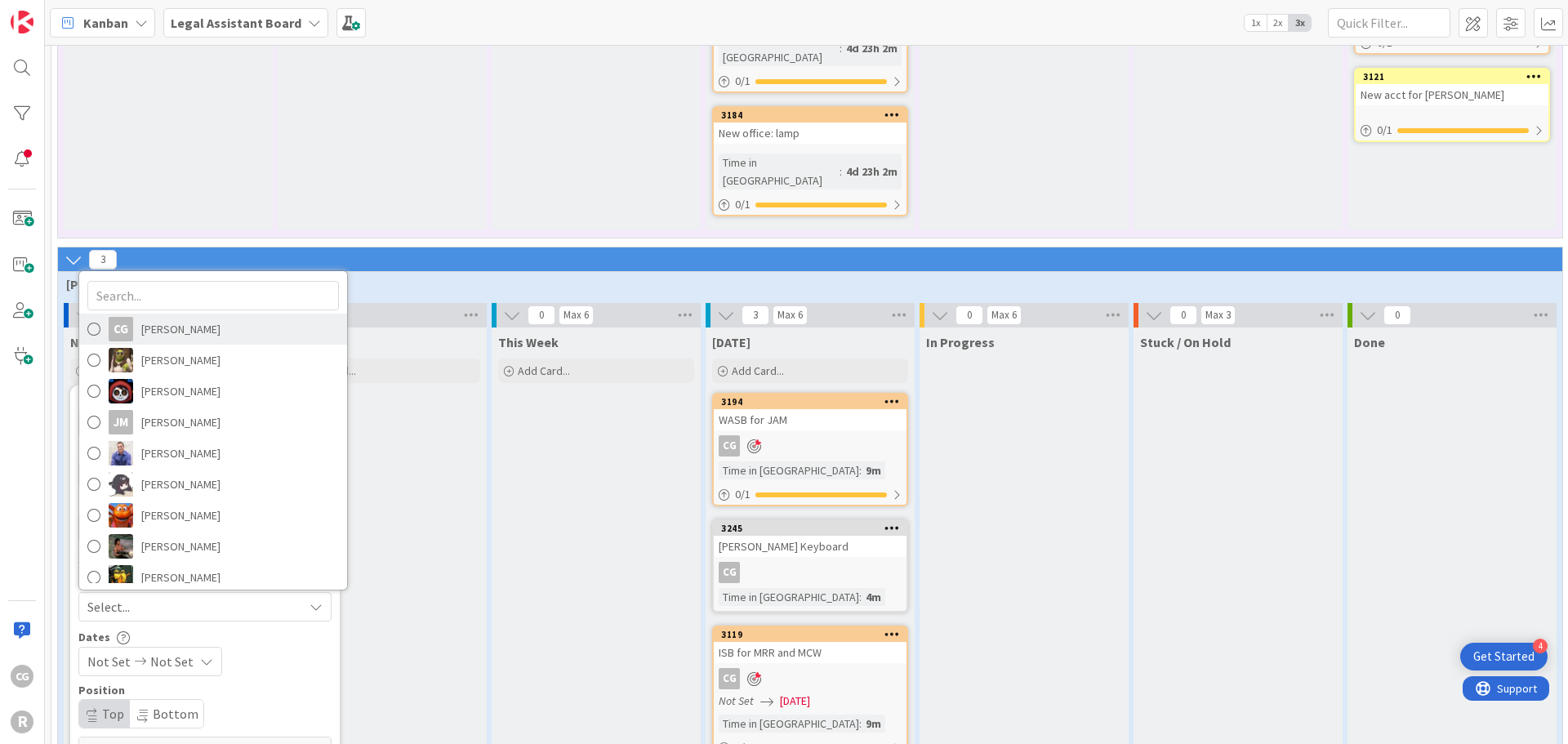
click at [174, 317] on span "[PERSON_NAME]" at bounding box center [181, 329] width 79 height 25
type textarea "x"
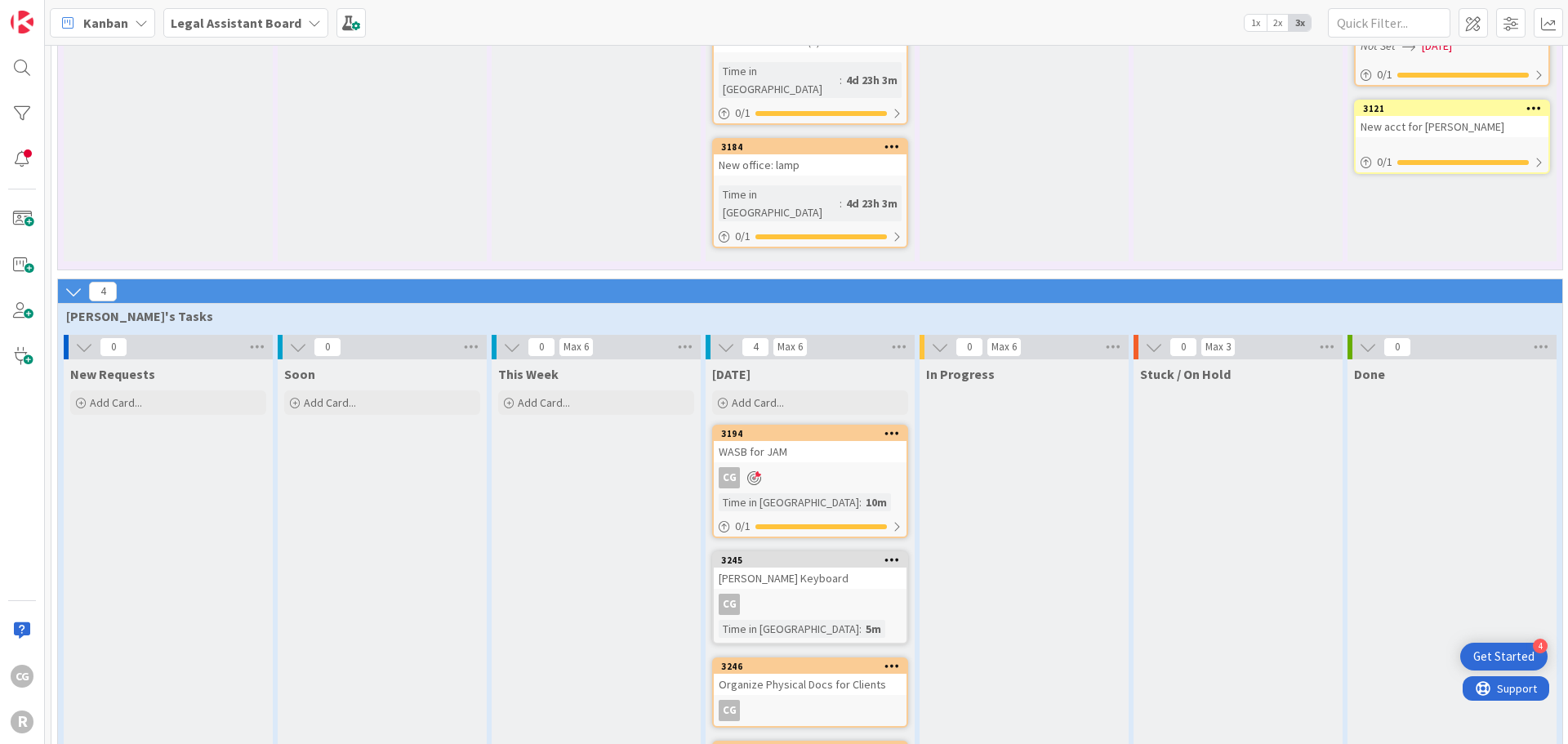
scroll to position [1308, 0]
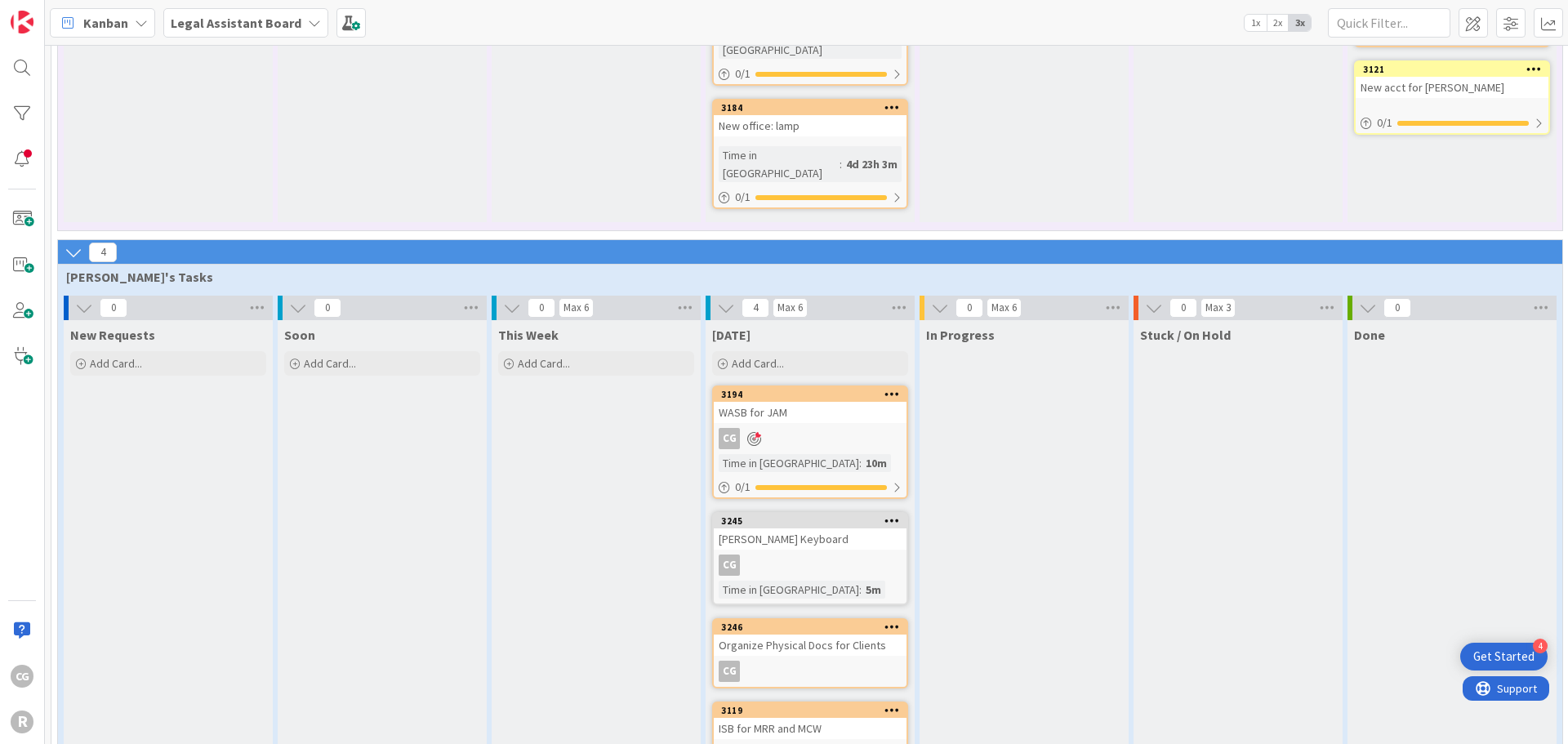
click at [852, 660] on div "CG" at bounding box center [810, 671] width 193 height 21
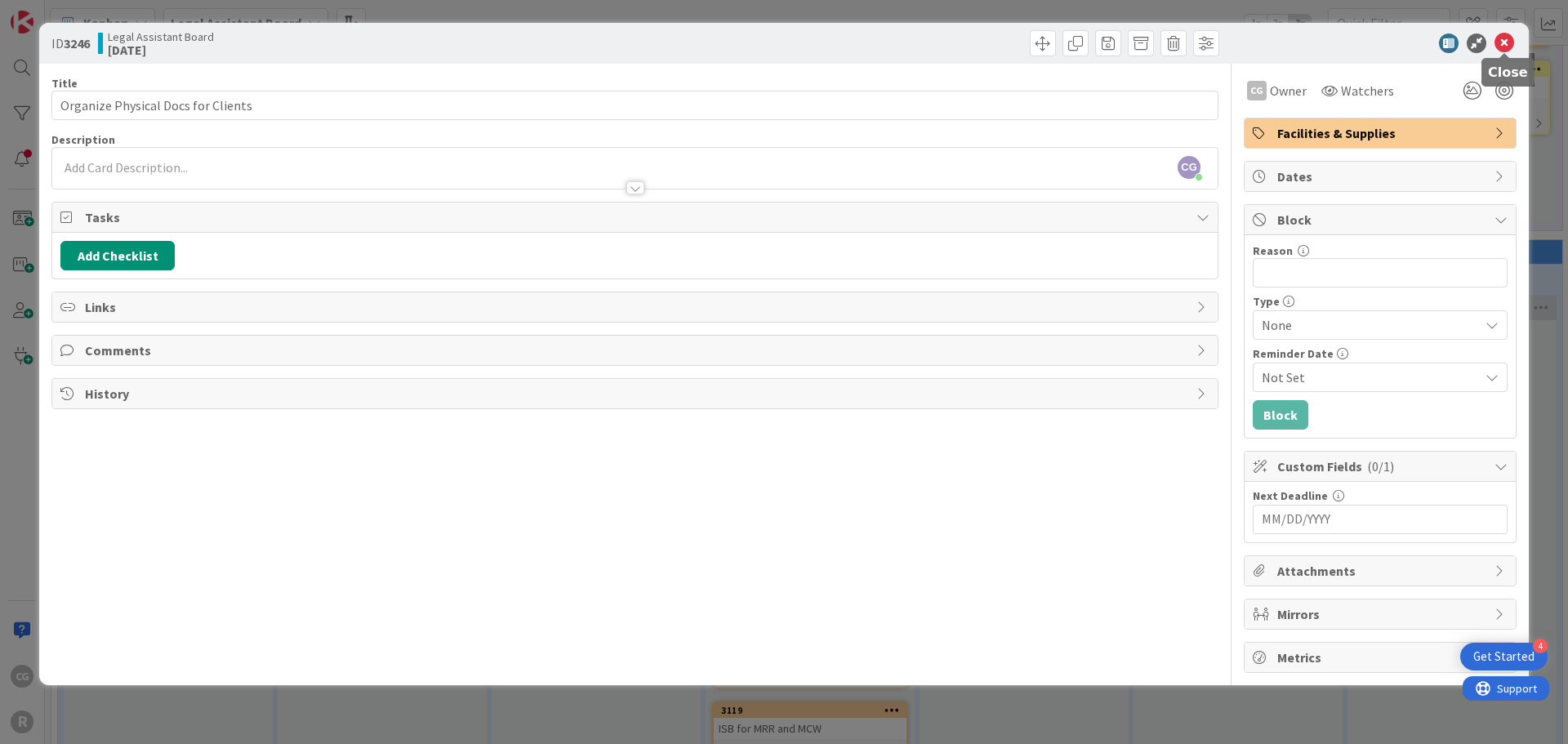
click at [1508, 46] on icon at bounding box center [1504, 42] width 19 height 19
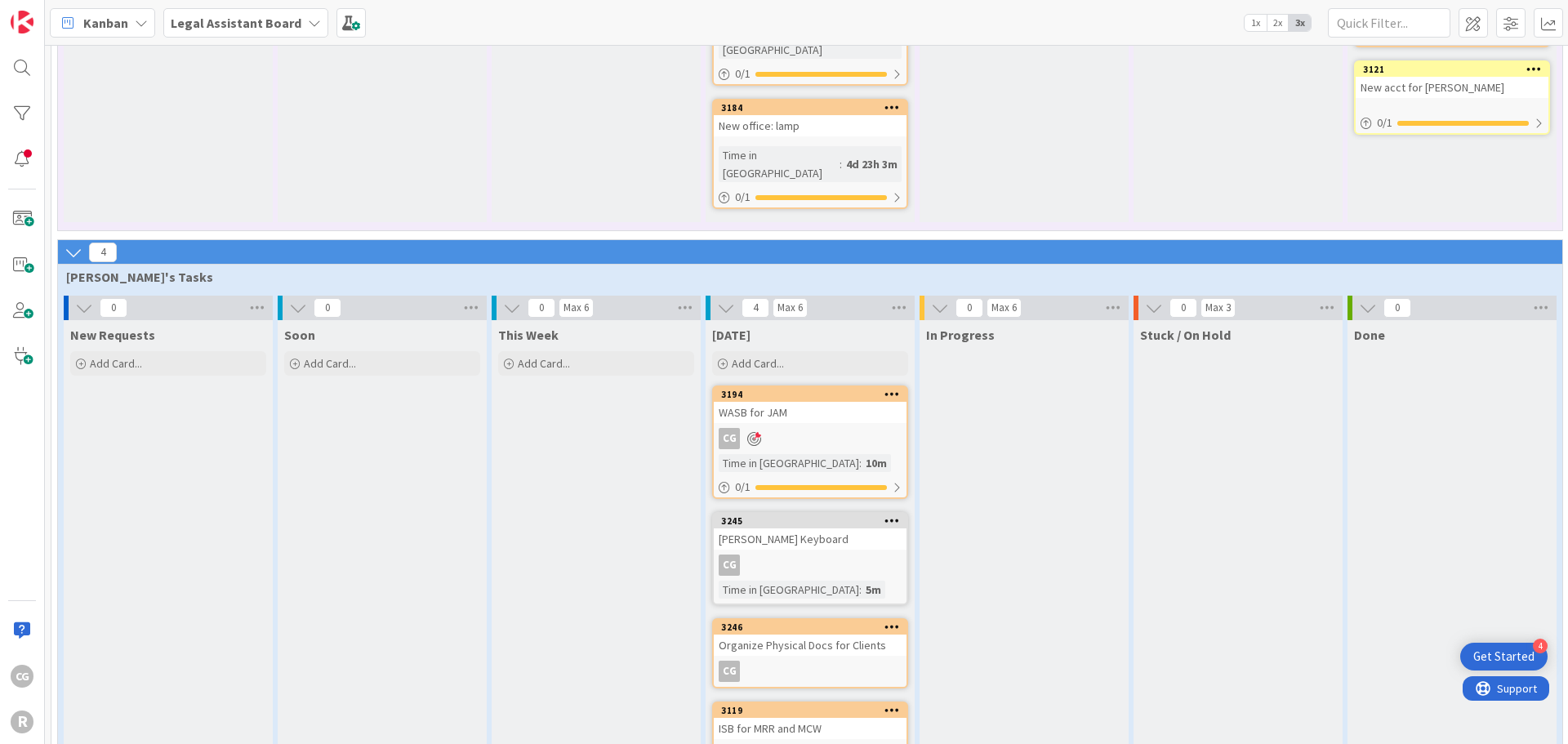
click at [842, 660] on div "CG" at bounding box center [810, 671] width 193 height 21
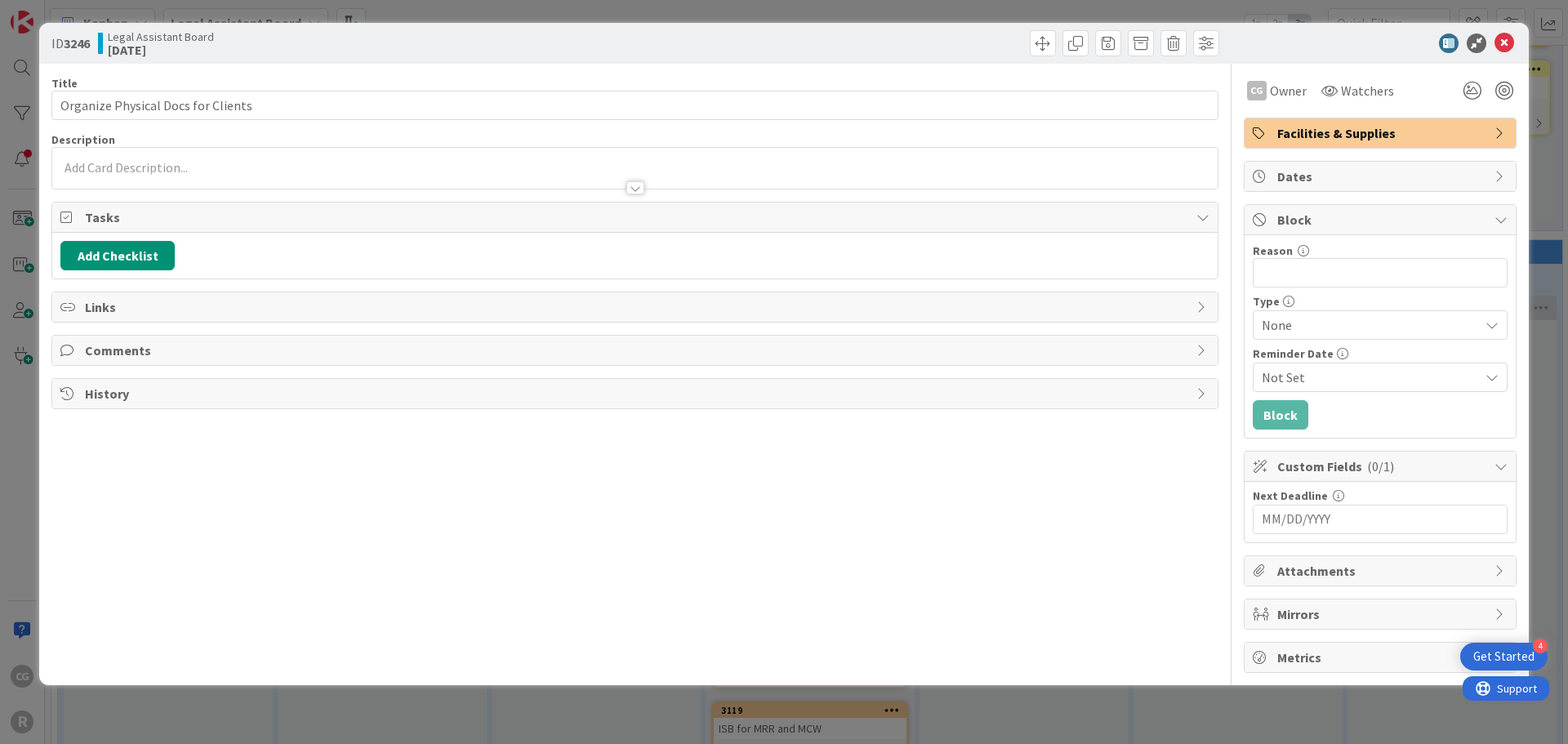
click at [1491, 89] on div at bounding box center [1487, 91] width 59 height 29
click at [1501, 90] on div at bounding box center [1504, 91] width 18 height 18
click at [1498, 39] on icon at bounding box center [1504, 42] width 19 height 19
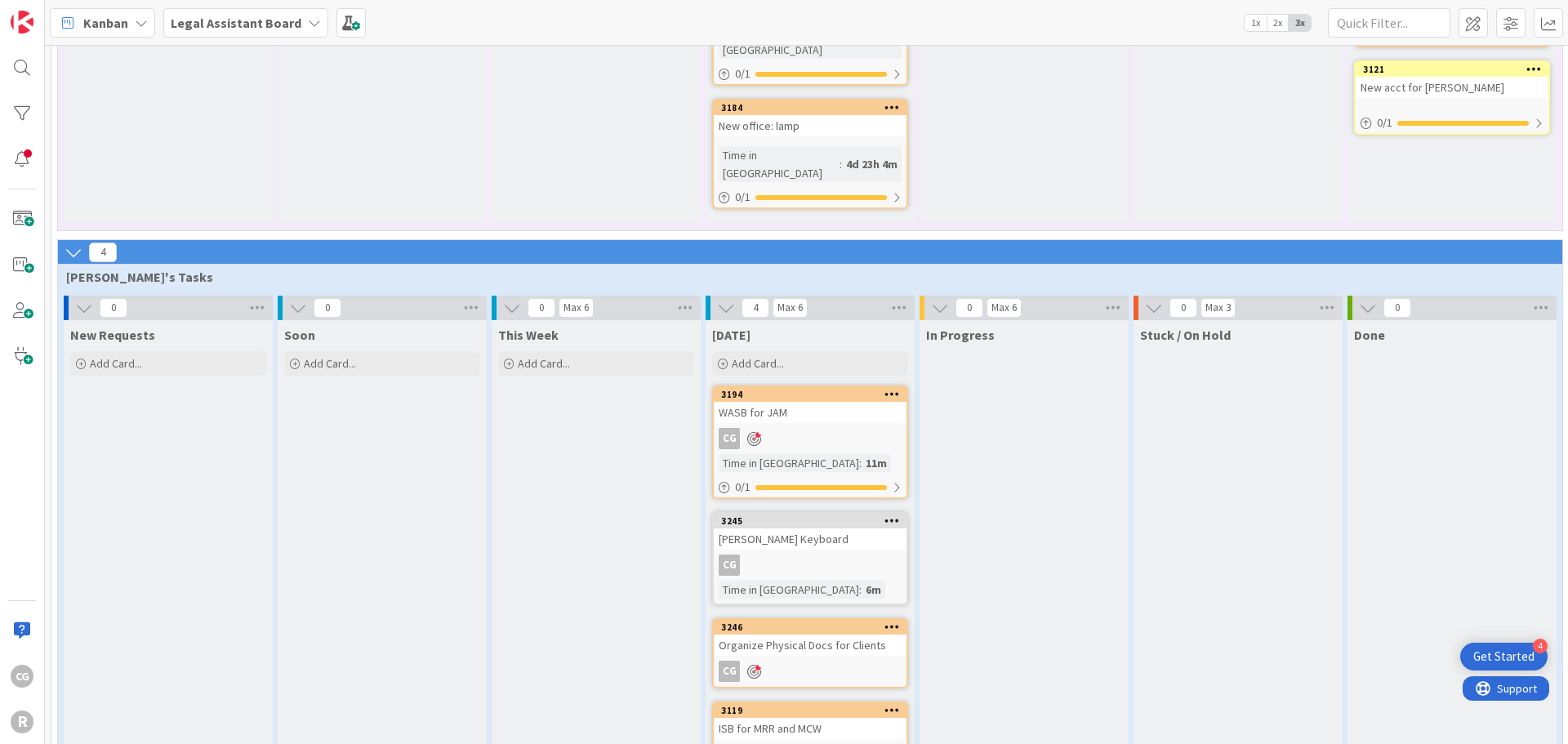
click at [119, 21] on span "Kanban" at bounding box center [106, 22] width 45 height 19
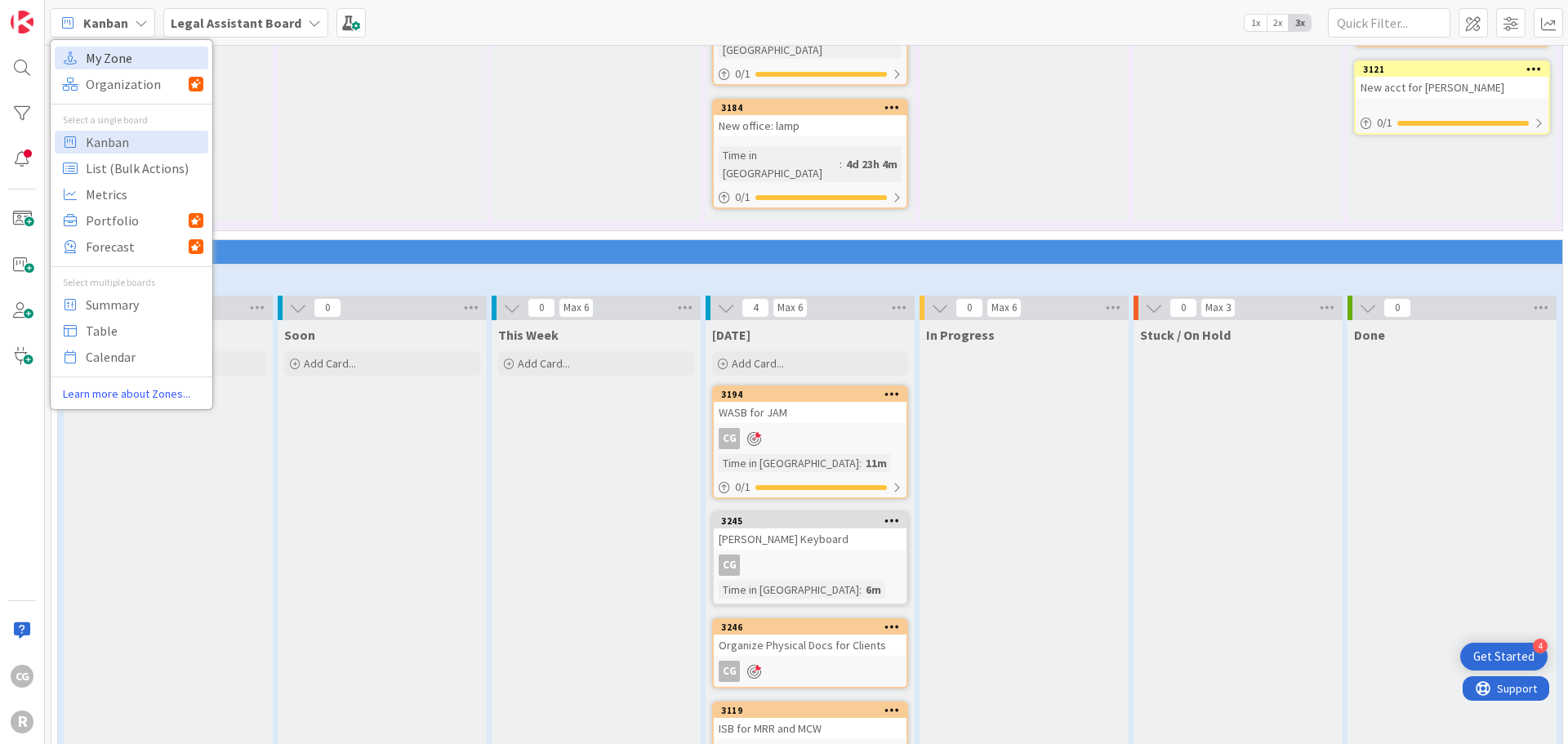
click at [92, 58] on span "My Zone" at bounding box center [144, 58] width 118 height 25
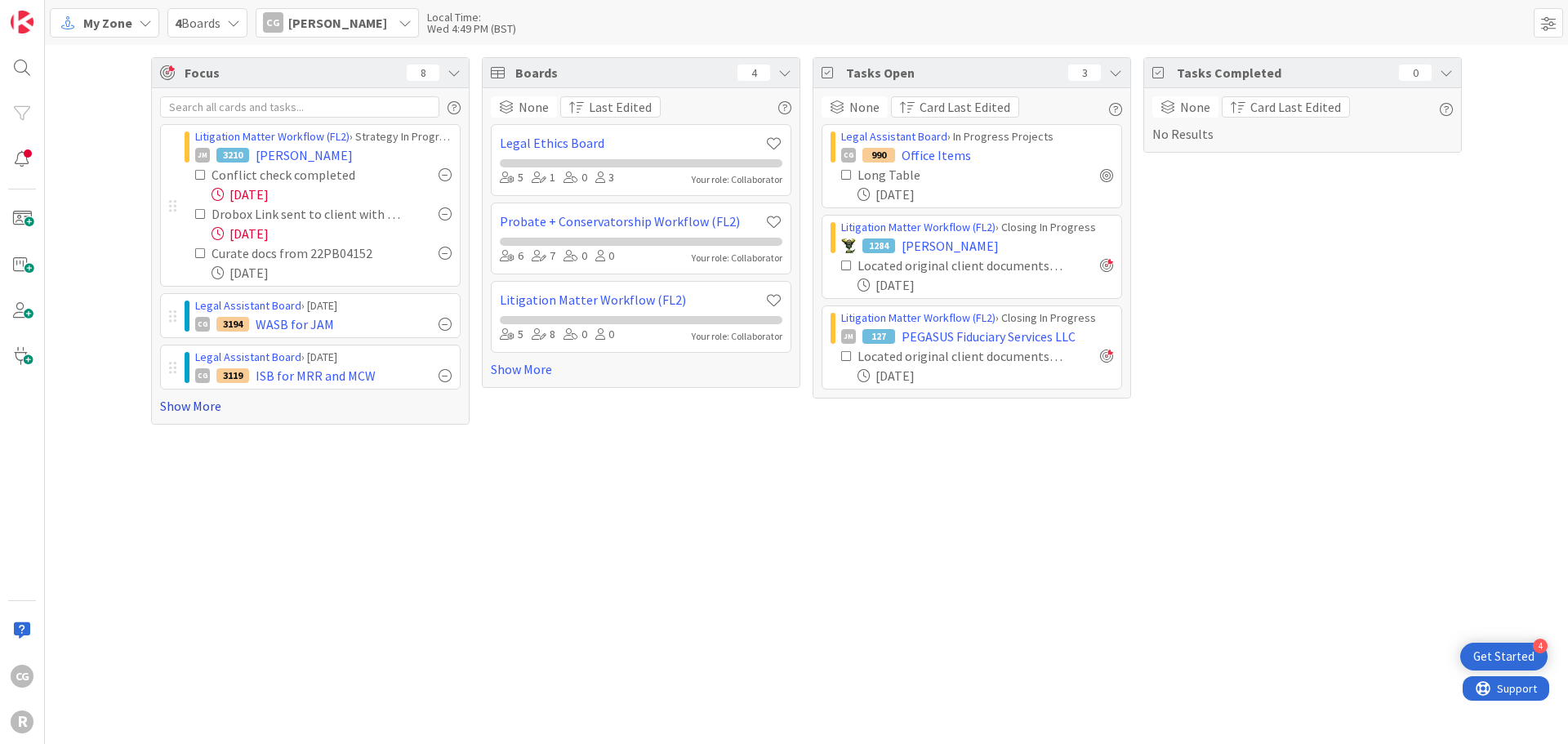
click at [191, 404] on link "Show More" at bounding box center [309, 405] width 300 height 19
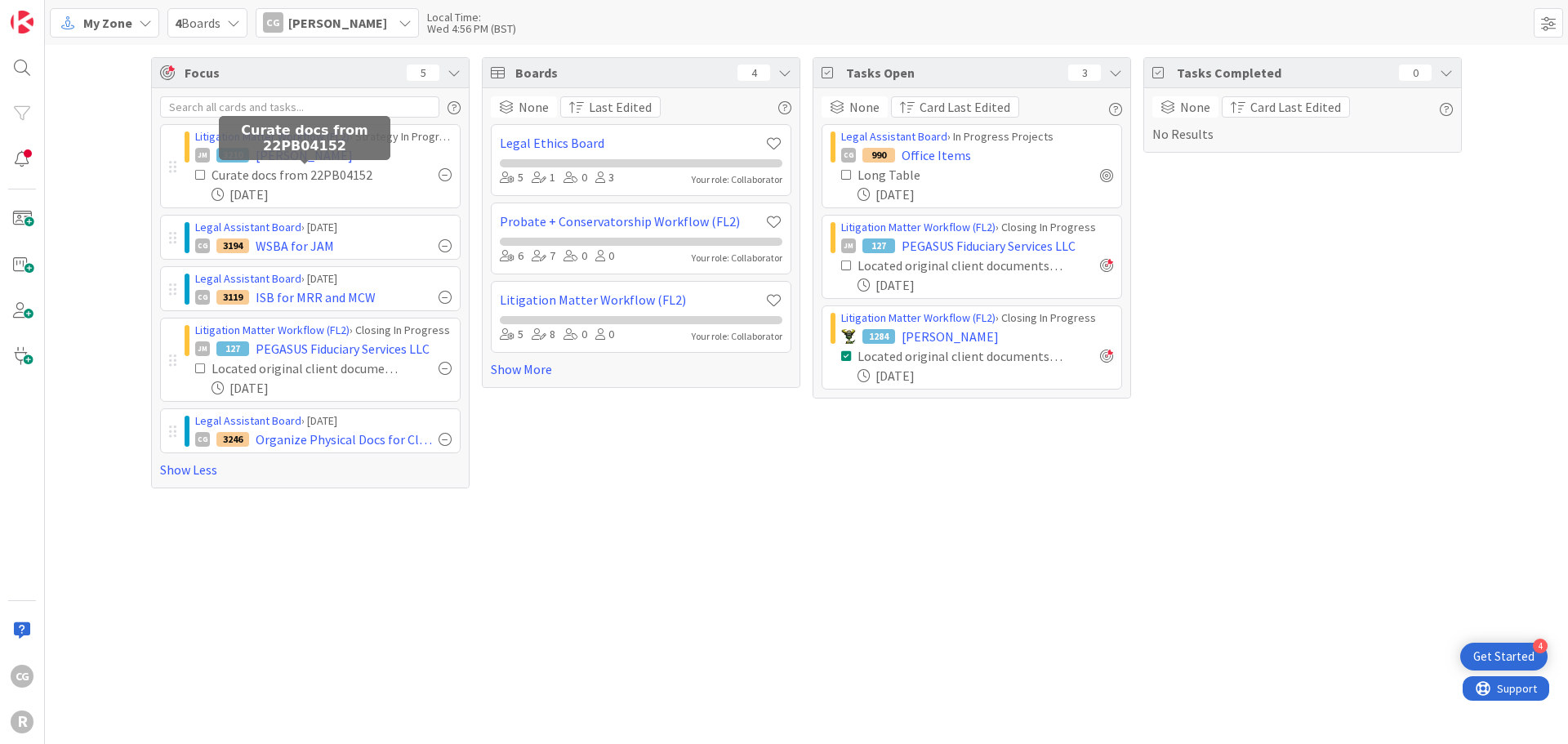
click at [387, 165] on div "Curate docs from 22PB04152" at bounding box center [306, 175] width 189 height 19
